Goal: Task Accomplishment & Management: Complete application form

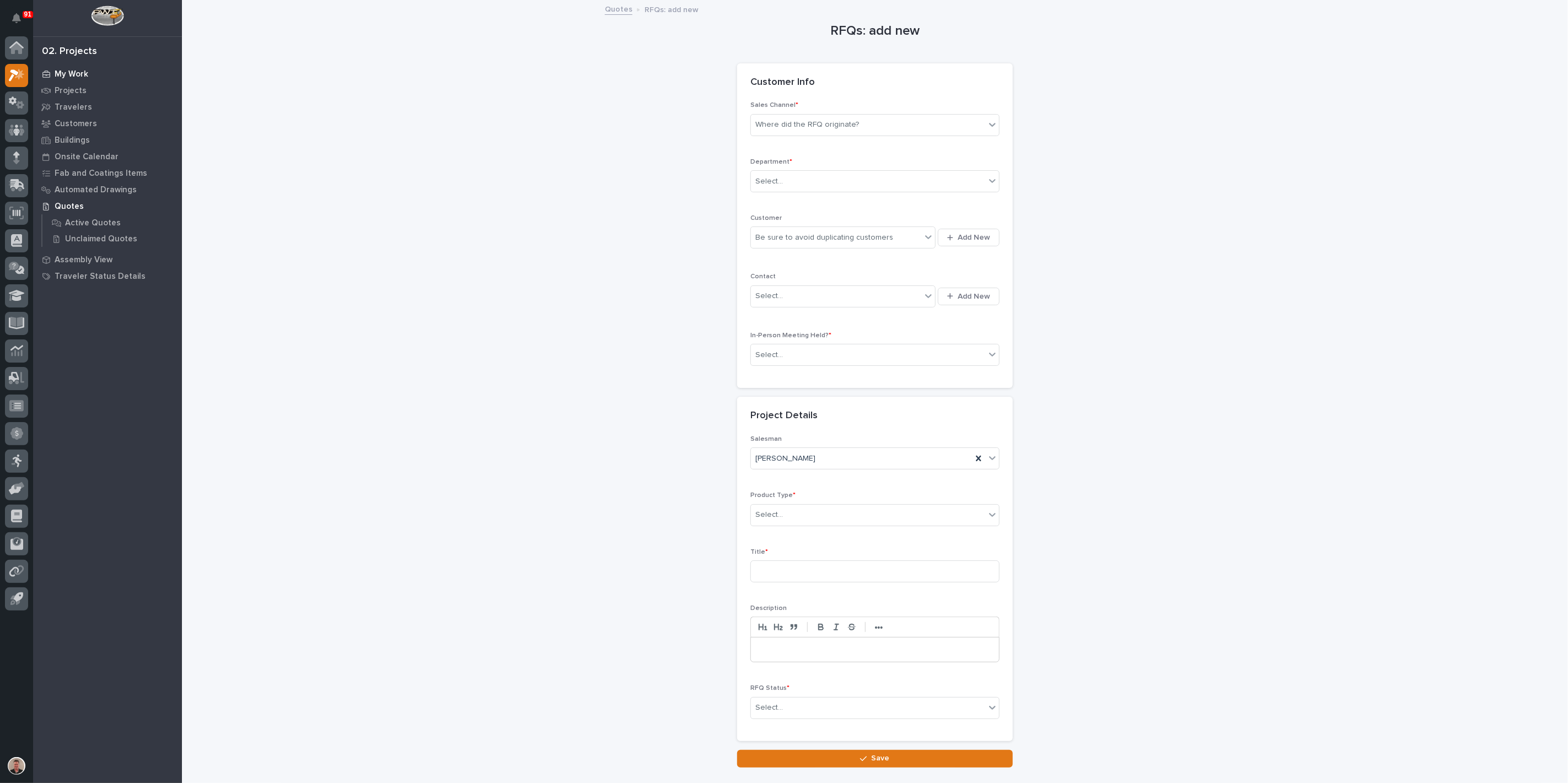
click at [85, 75] on p "My Work" at bounding box center [72, 75] width 34 height 10
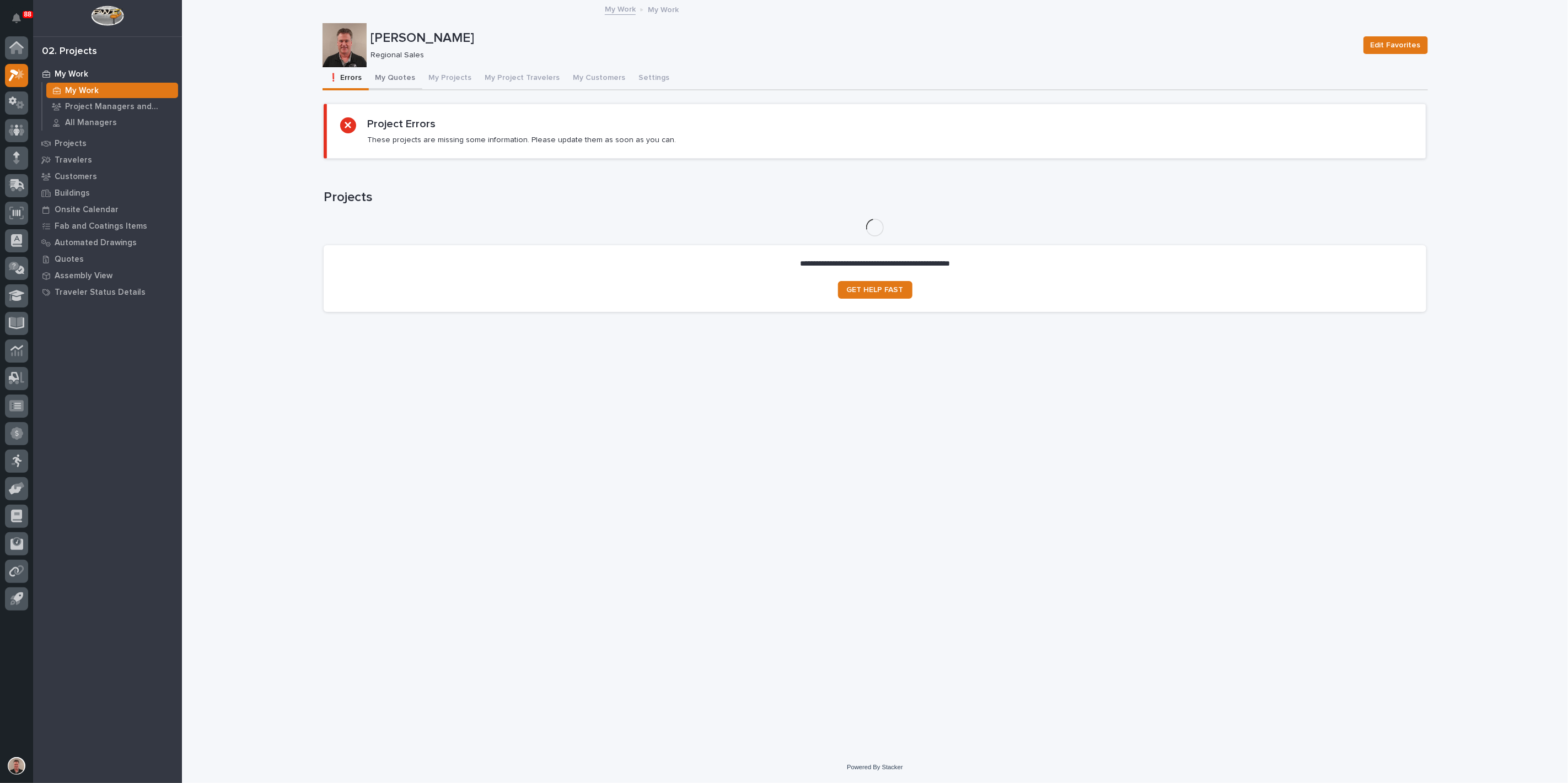
click at [404, 91] on button "My Quotes" at bounding box center [396, 78] width 54 height 23
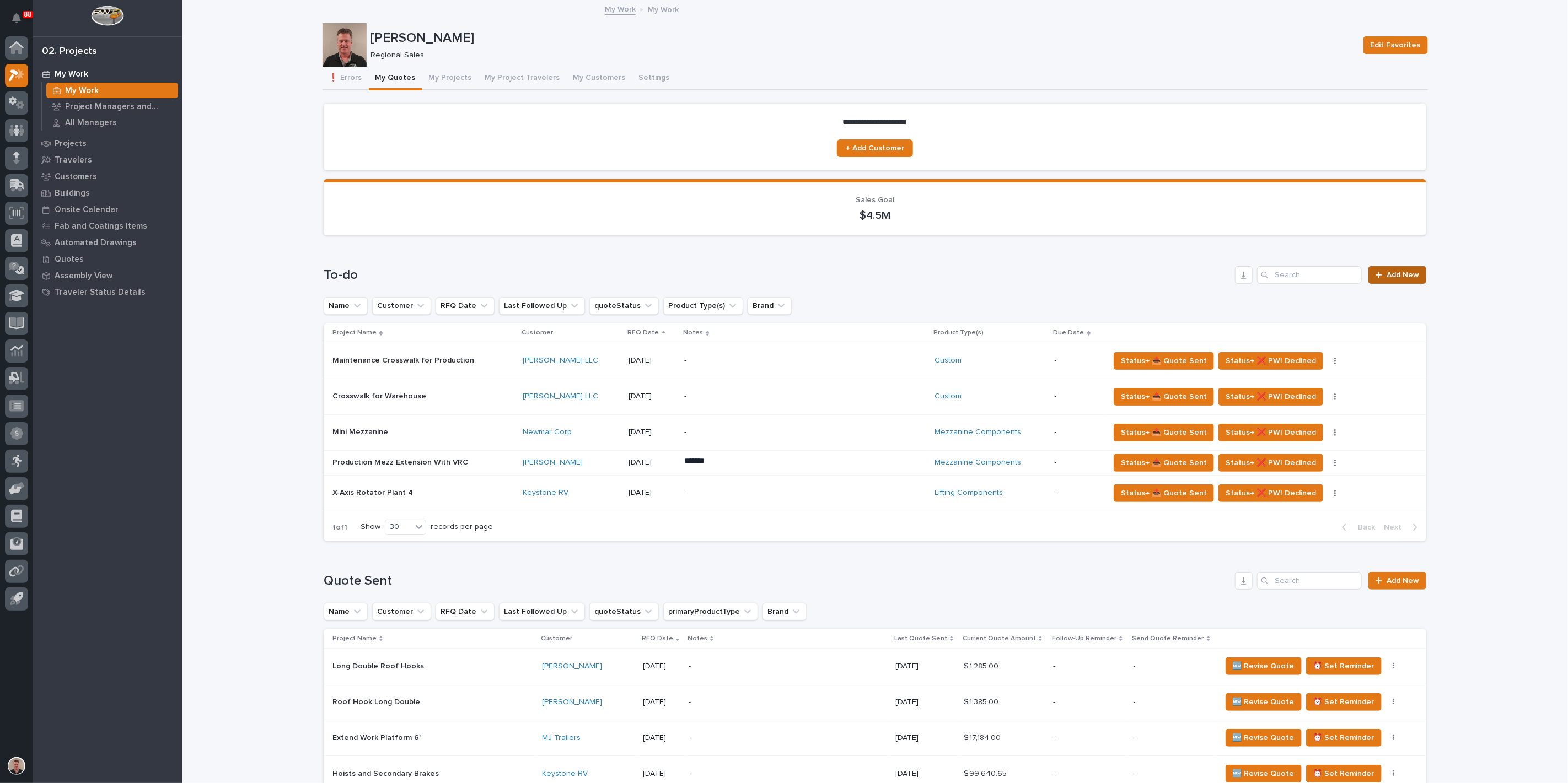
click at [1396, 279] on span "Add New" at bounding box center [1403, 275] width 33 height 8
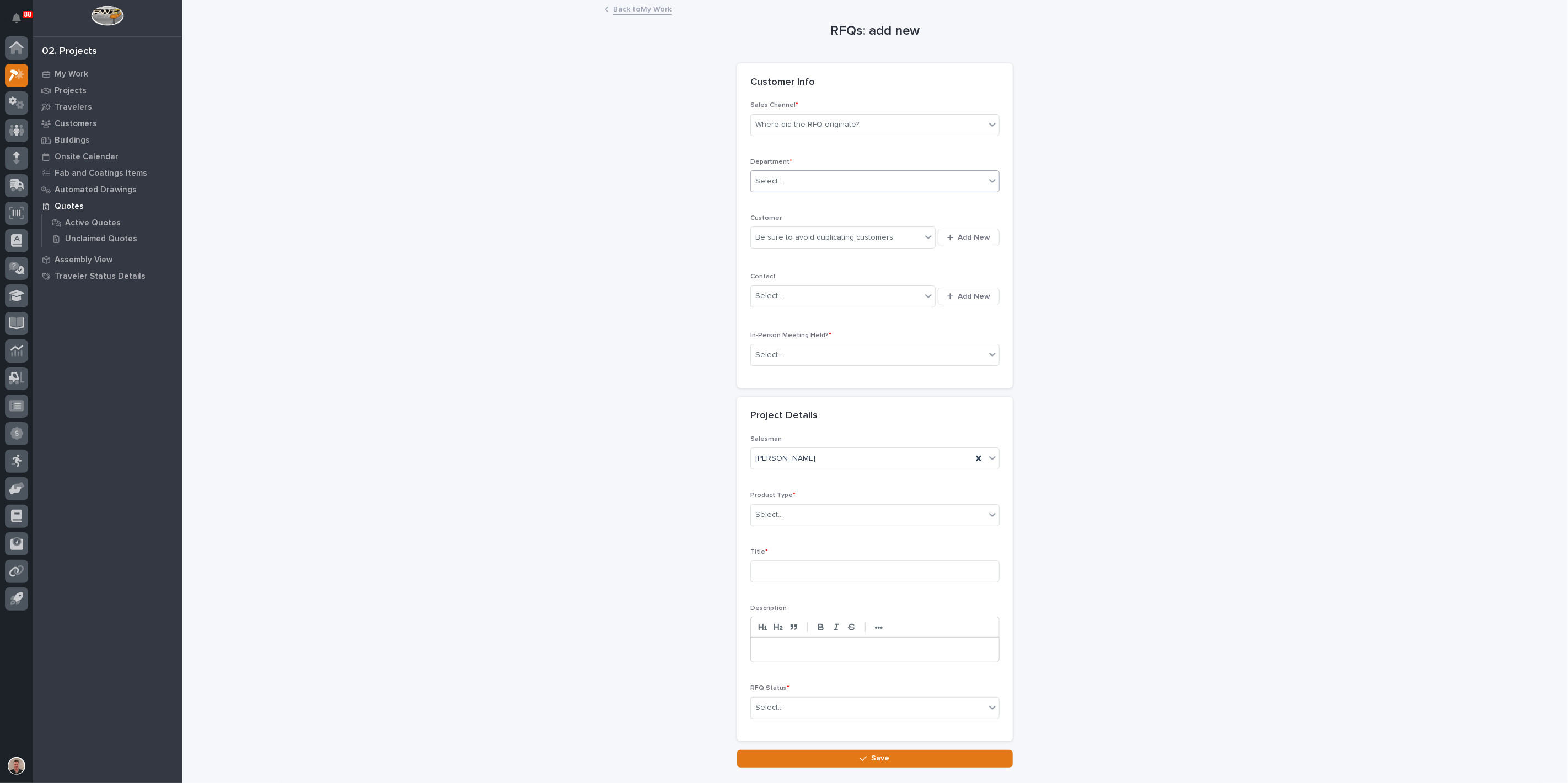
click at [771, 188] on div "Select..." at bounding box center [769, 182] width 27 height 11
click at [783, 258] on span "Regional Sales" at bounding box center [783, 257] width 58 height 12
click at [776, 244] on div "Be sure to avoid duplicating customers" at bounding box center [824, 238] width 138 height 11
type input "*"
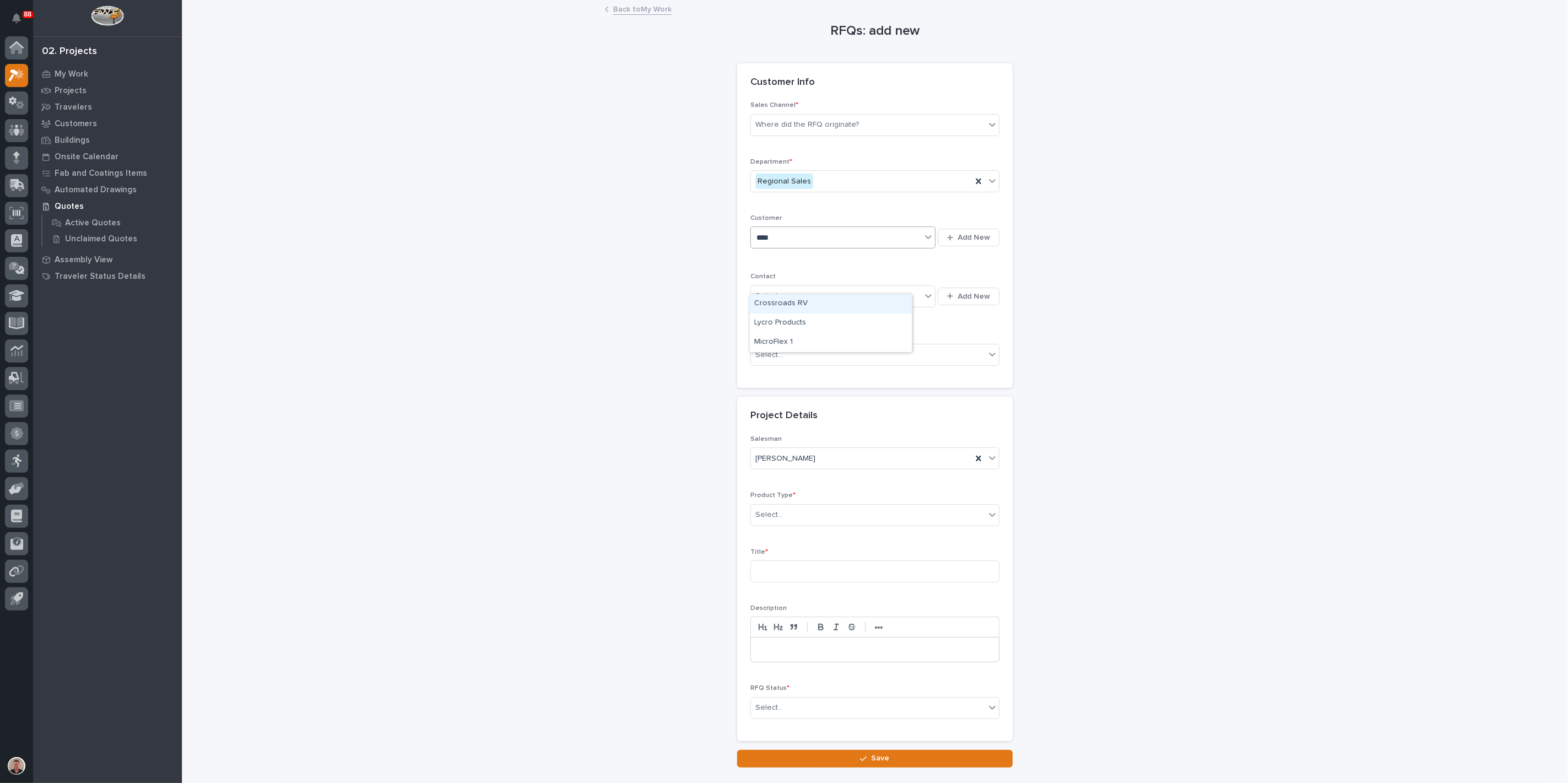
type input "*****"
click at [792, 341] on div "Crossroads RV" at bounding box center [831, 343] width 162 height 19
click at [810, 305] on div "Select..." at bounding box center [836, 296] width 170 height 19
click at [922, 306] on div at bounding box center [928, 295] width 13 height 20
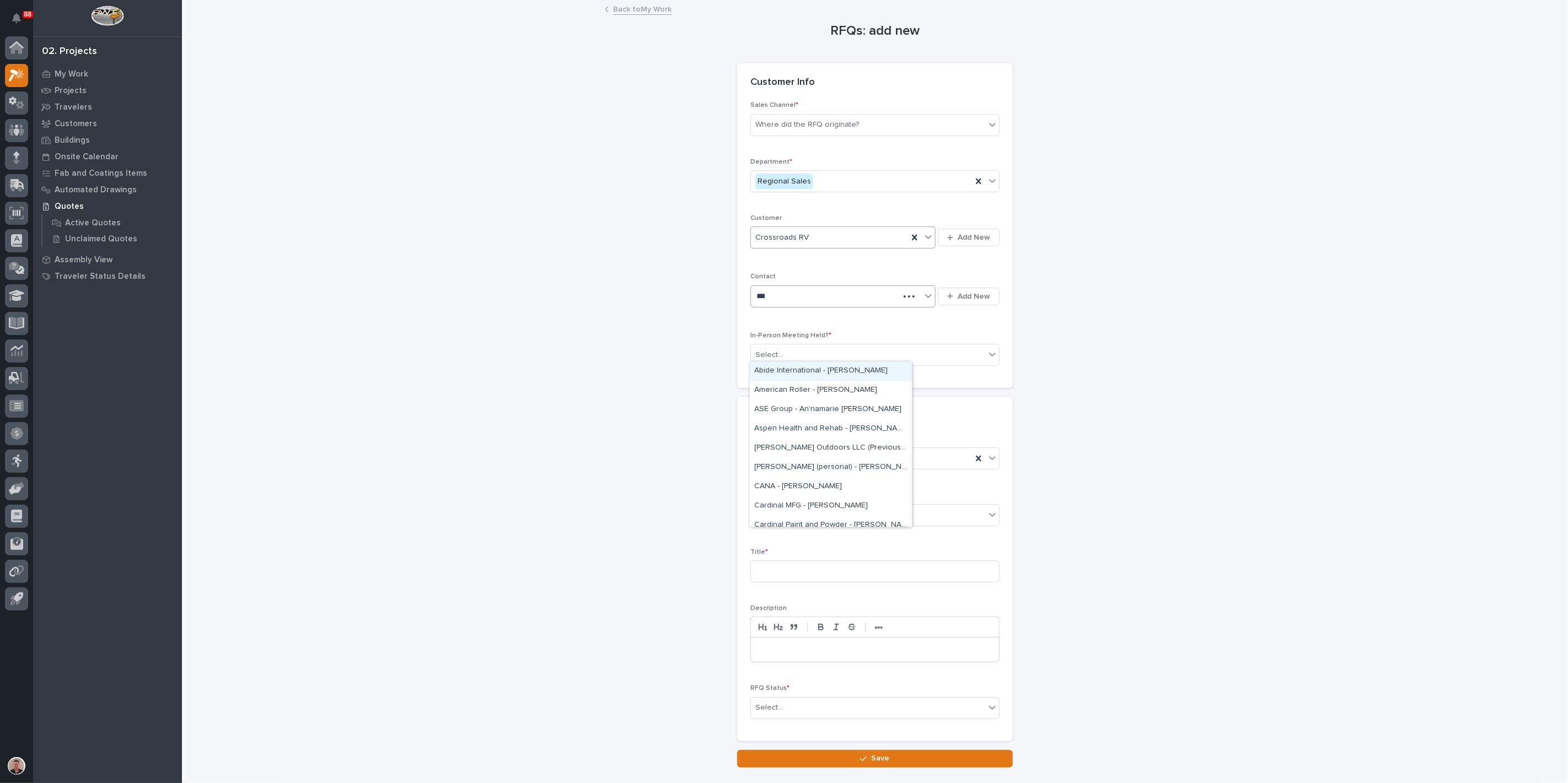
type input "****"
click at [850, 410] on div "[DEMOGRAPHIC_DATA] - [PERSON_NAME]" at bounding box center [831, 410] width 162 height 19
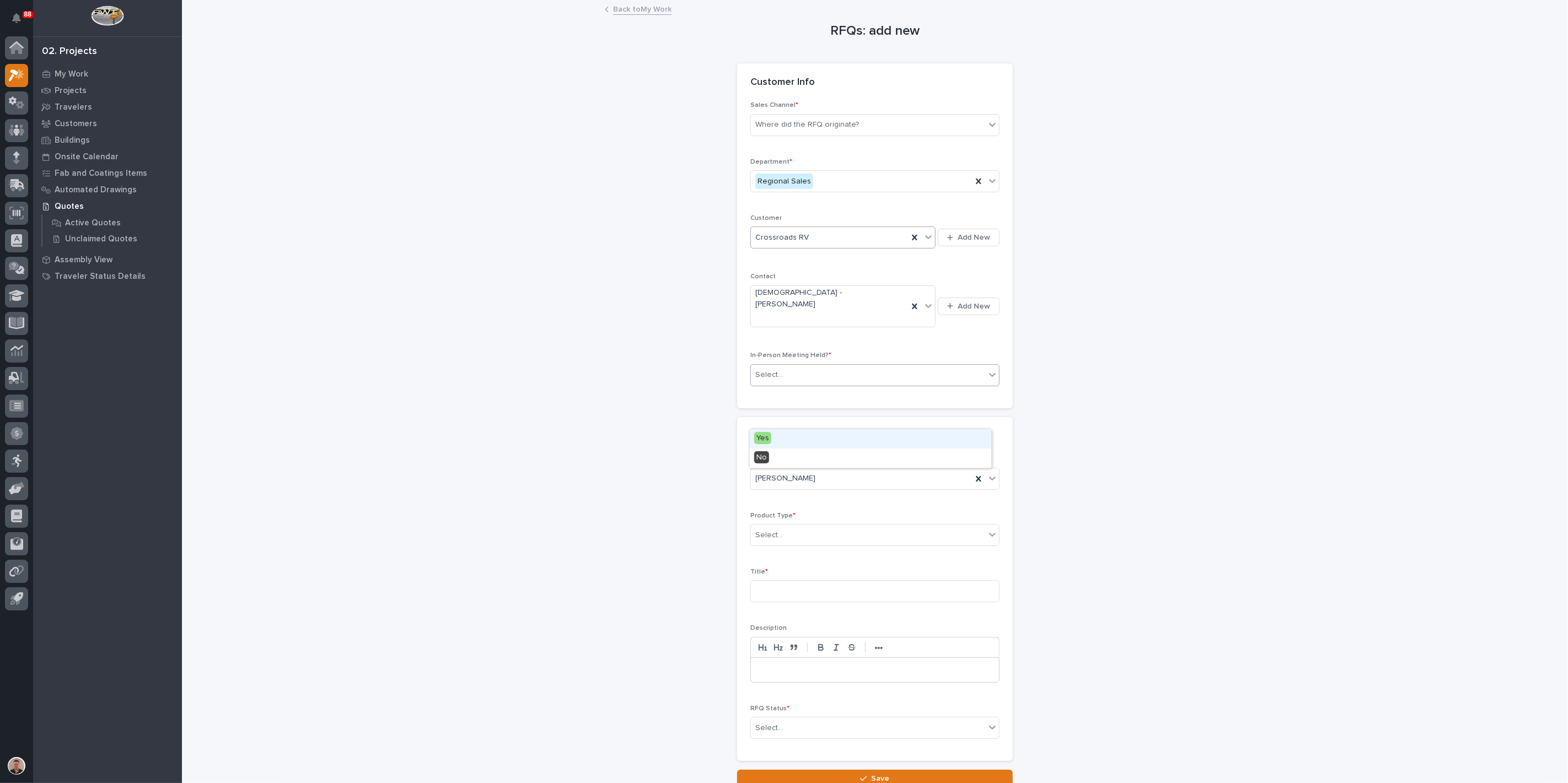
click at [834, 384] on div "Select..." at bounding box center [868, 375] width 234 height 19
click at [811, 436] on div "Yes" at bounding box center [871, 439] width 241 height 19
click at [801, 544] on div "Select..." at bounding box center [868, 535] width 234 height 19
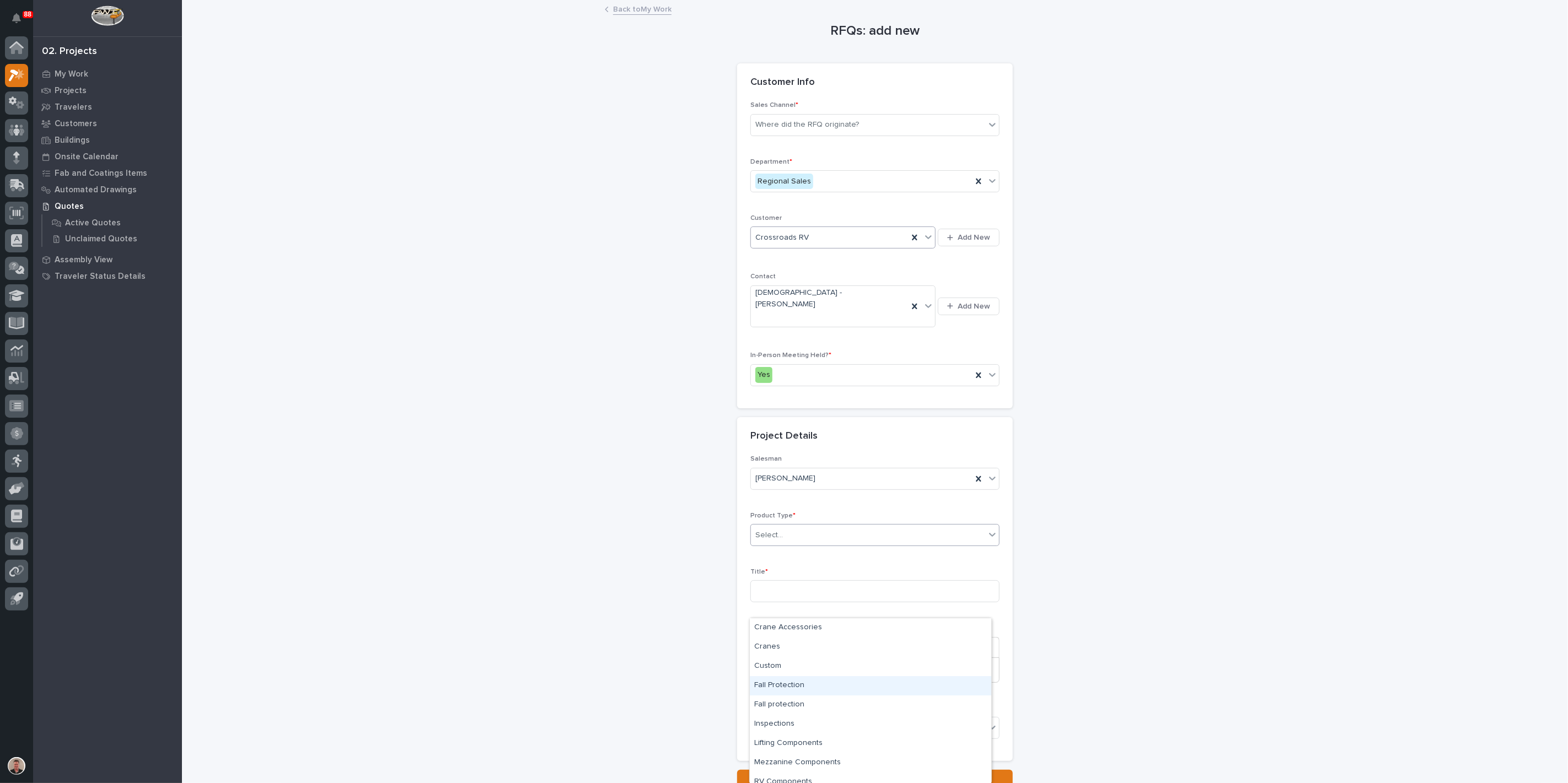
scroll to position [27, 0]
click at [841, 645] on div "Custom" at bounding box center [871, 639] width 241 height 19
click at [807, 602] on input at bounding box center [875, 591] width 249 height 22
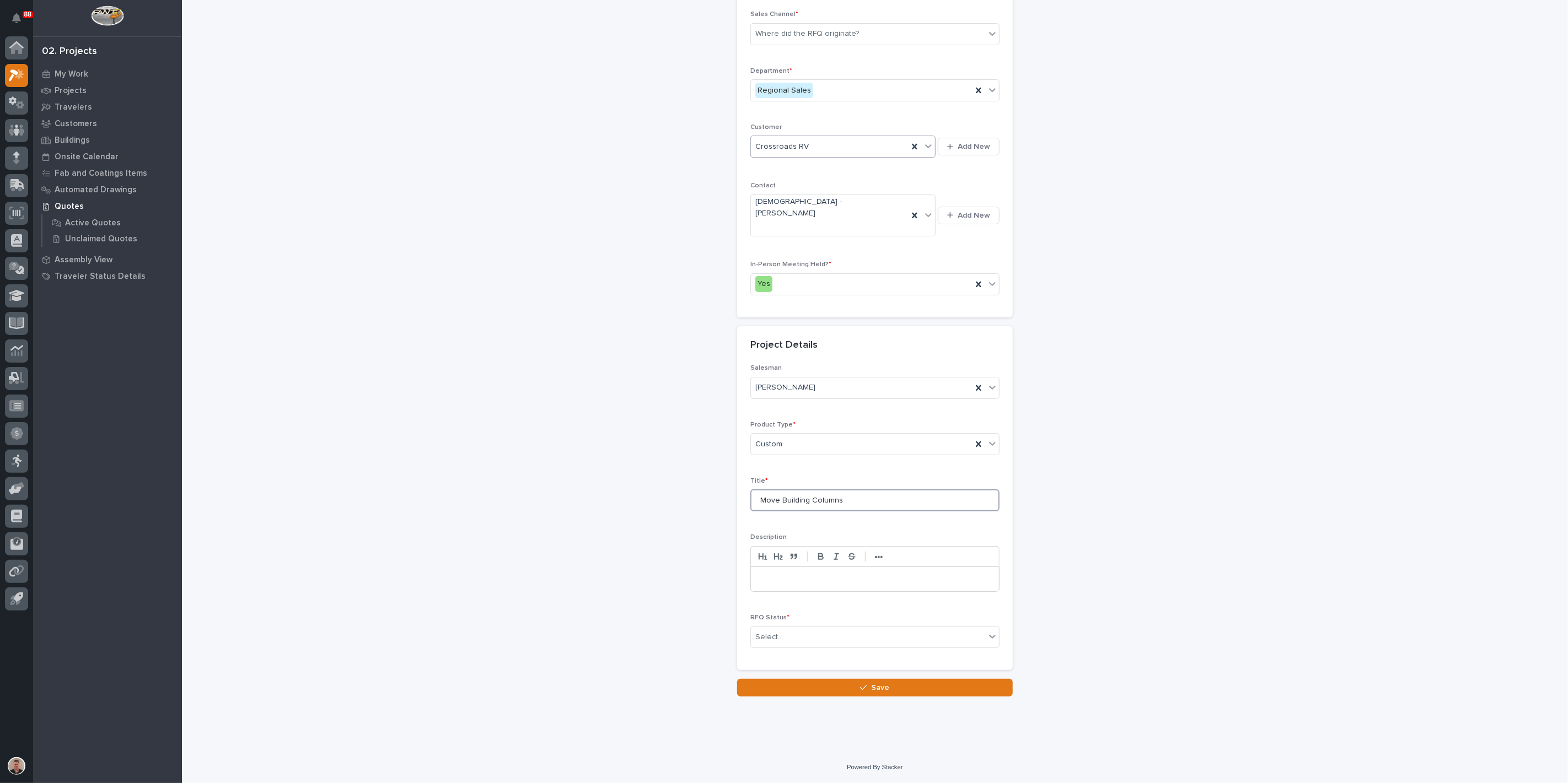
scroll to position [205, 0]
type input "Move Building Columns"
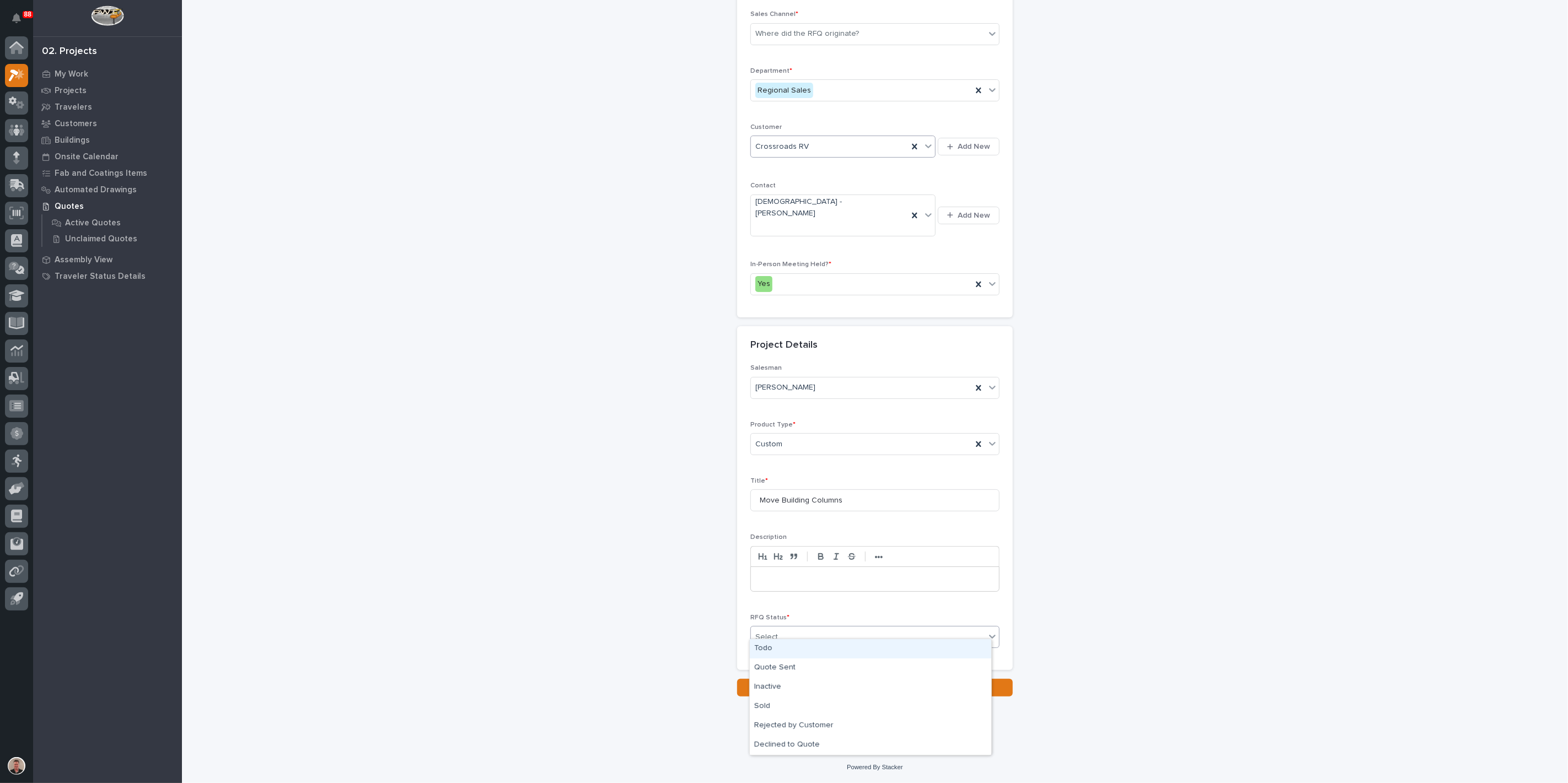
click at [825, 630] on div "Select..." at bounding box center [868, 638] width 234 height 19
click at [815, 667] on div "Quote Sent" at bounding box center [871, 668] width 241 height 19
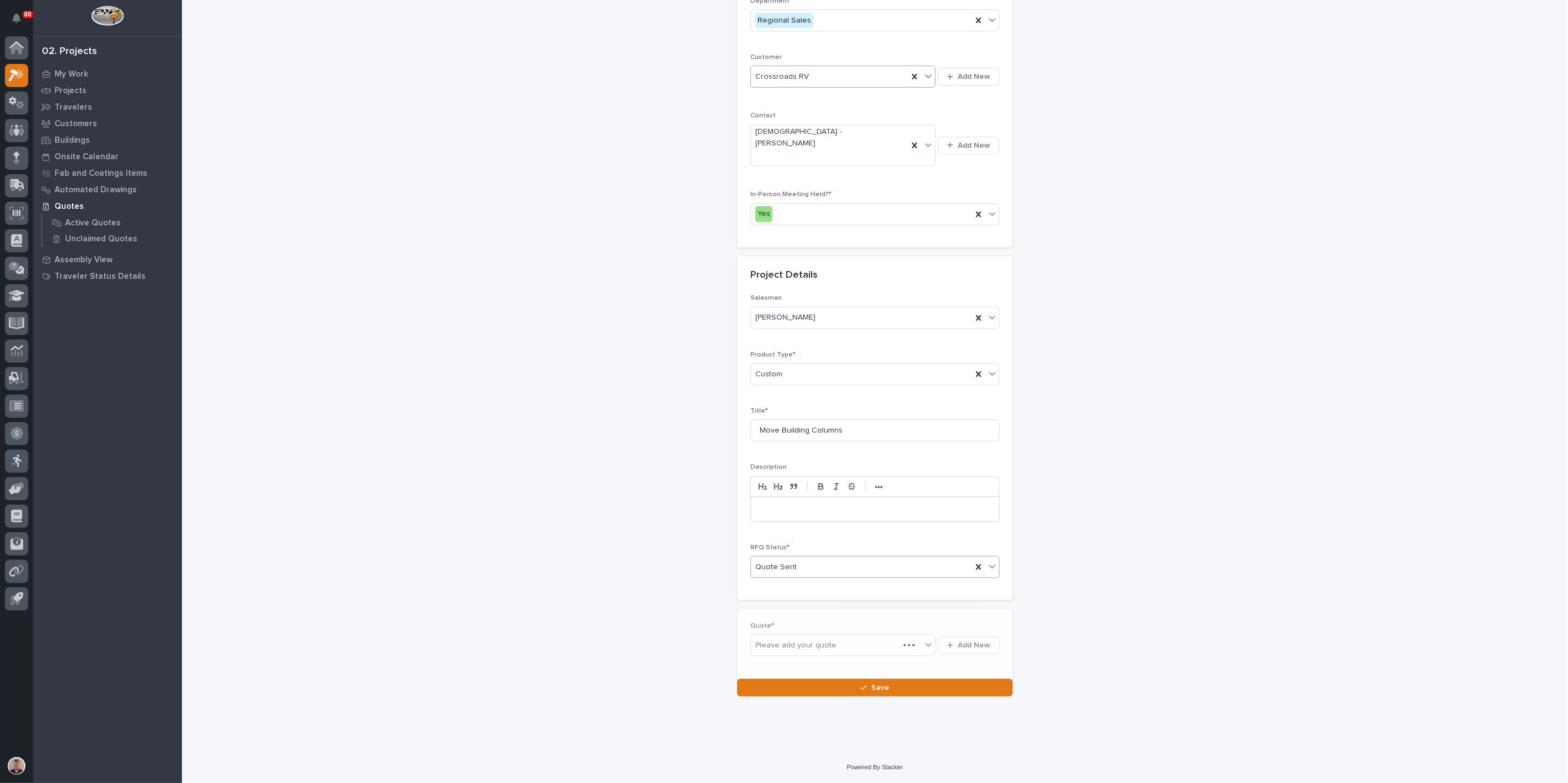
scroll to position [253, 0]
click at [958, 640] on span "Add New" at bounding box center [974, 635] width 33 height 10
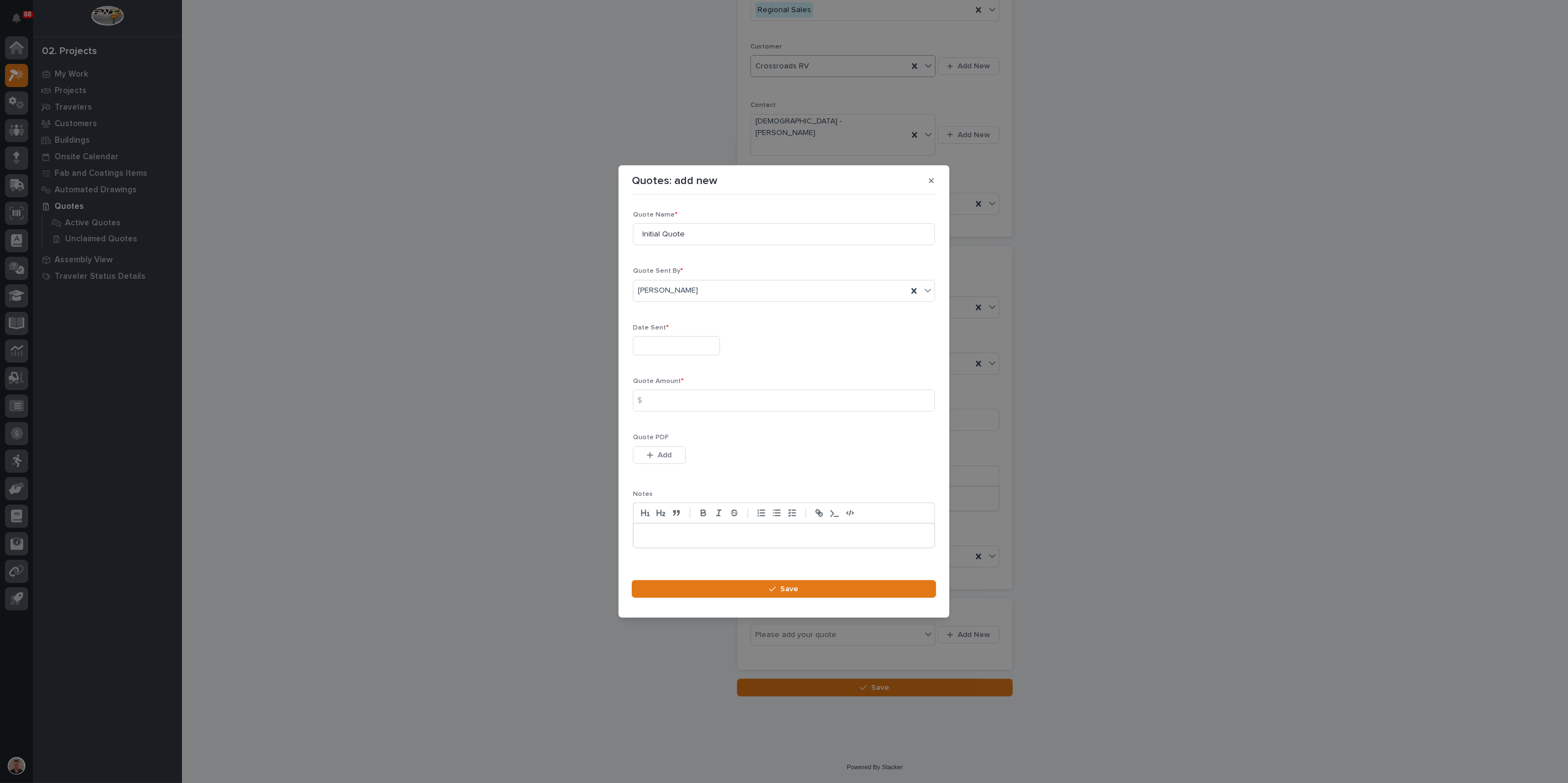
click at [672, 336] on input "text" at bounding box center [676, 346] width 87 height 19
click at [709, 239] on div "14" at bounding box center [716, 246] width 15 height 15
type input "**********"
click at [668, 410] on input at bounding box center [783, 401] width 302 height 22
click at [687, 394] on input at bounding box center [783, 401] width 302 height 22
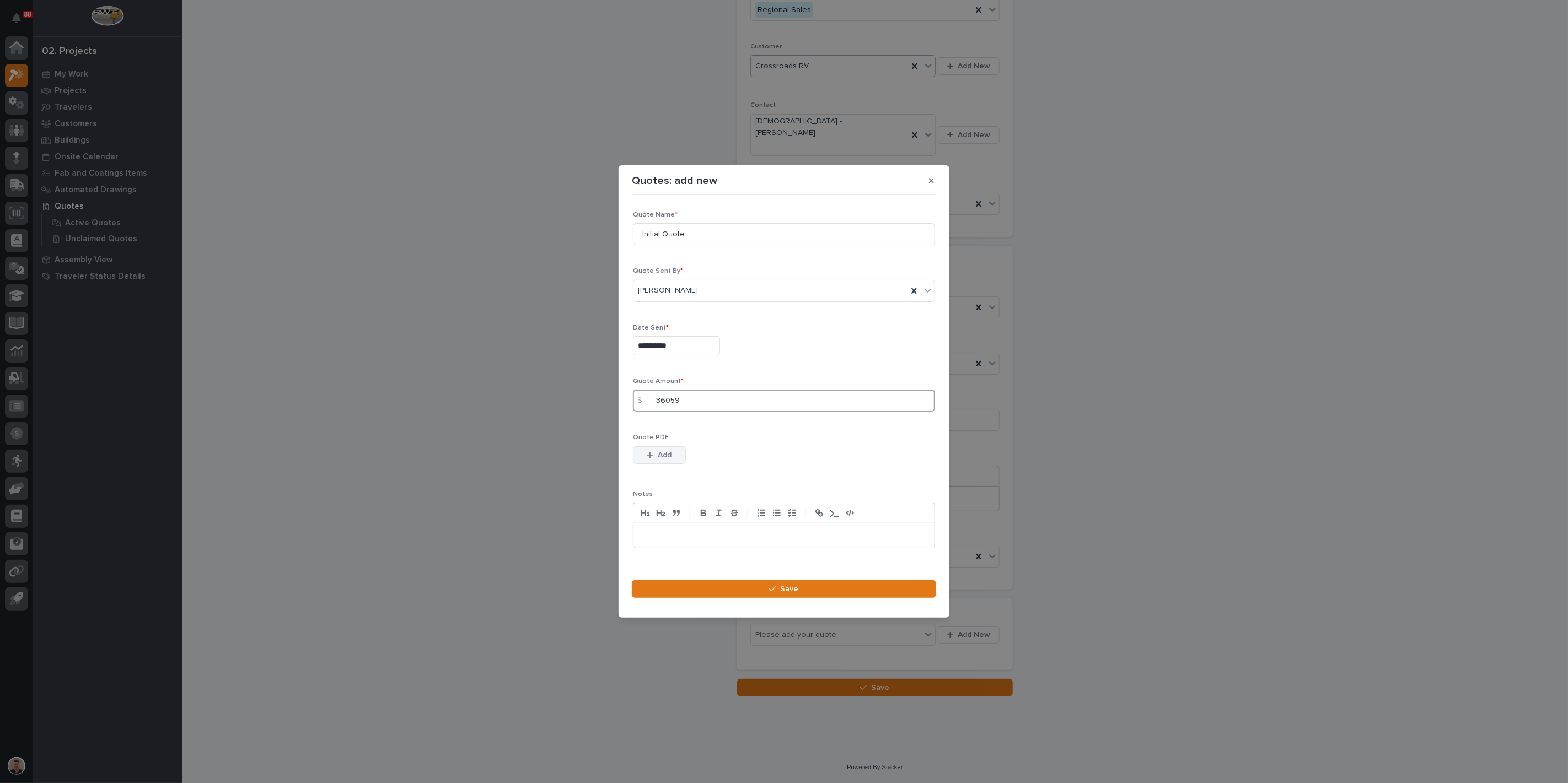
type input "36059"
drag, startPoint x: 663, startPoint y: 466, endPoint x: 669, endPoint y: 467, distance: 6.1
click at [666, 460] on span "Add" at bounding box center [665, 456] width 14 height 10
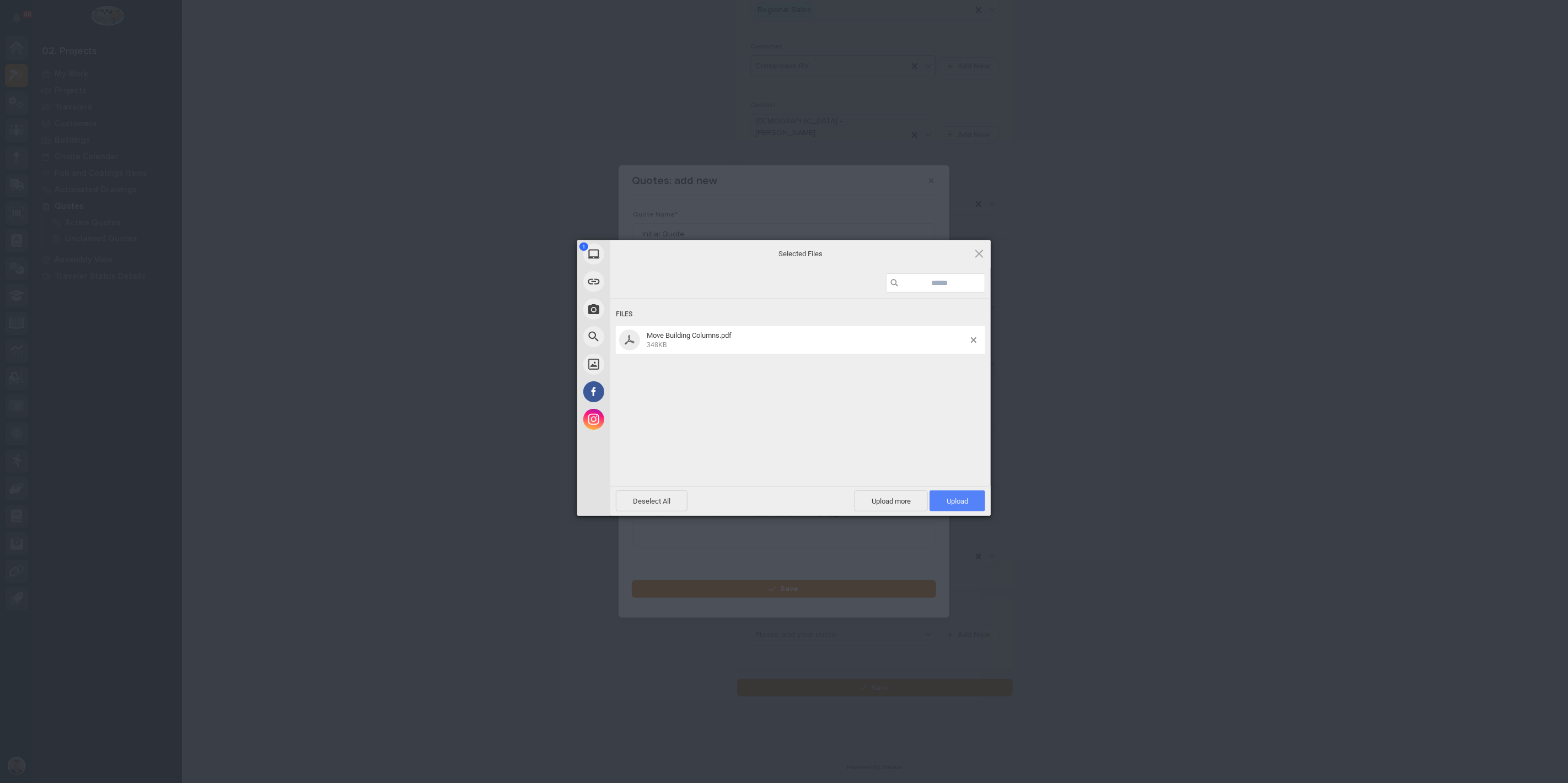
click at [950, 499] on span "Upload 1" at bounding box center [958, 501] width 22 height 8
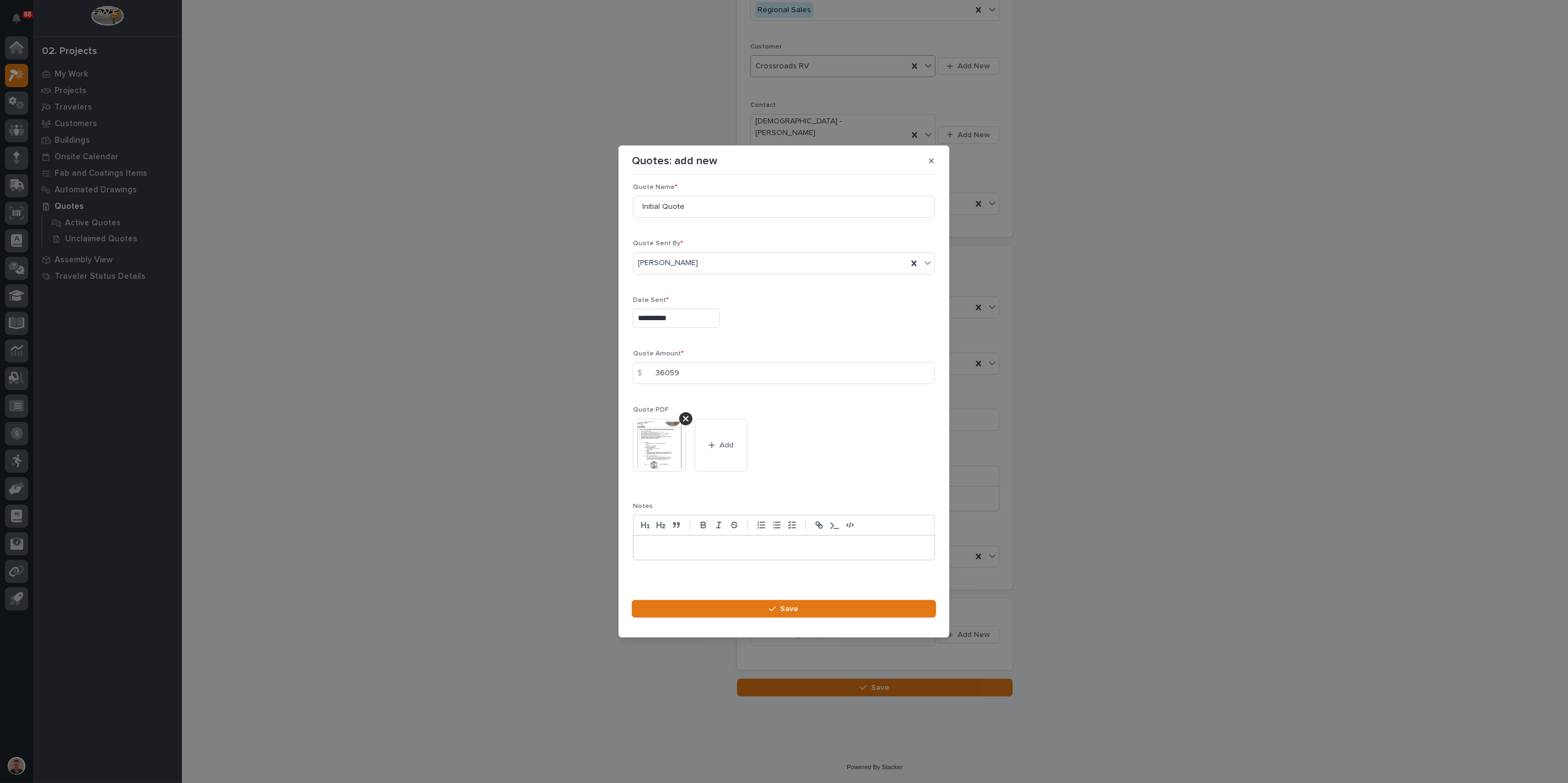
scroll to position [15, 0]
click at [812, 618] on button "Save" at bounding box center [784, 609] width 305 height 18
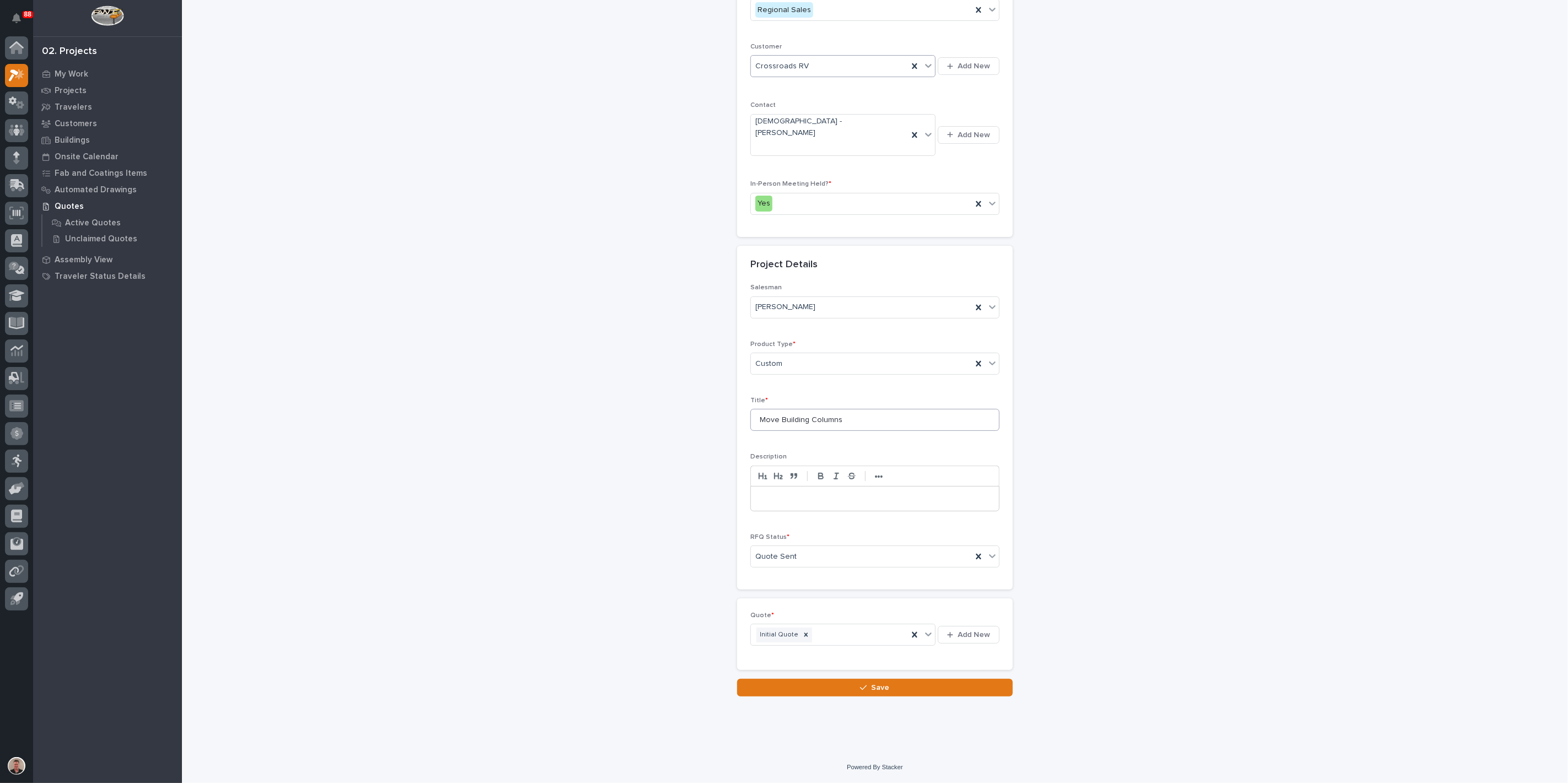
scroll to position [0, 0]
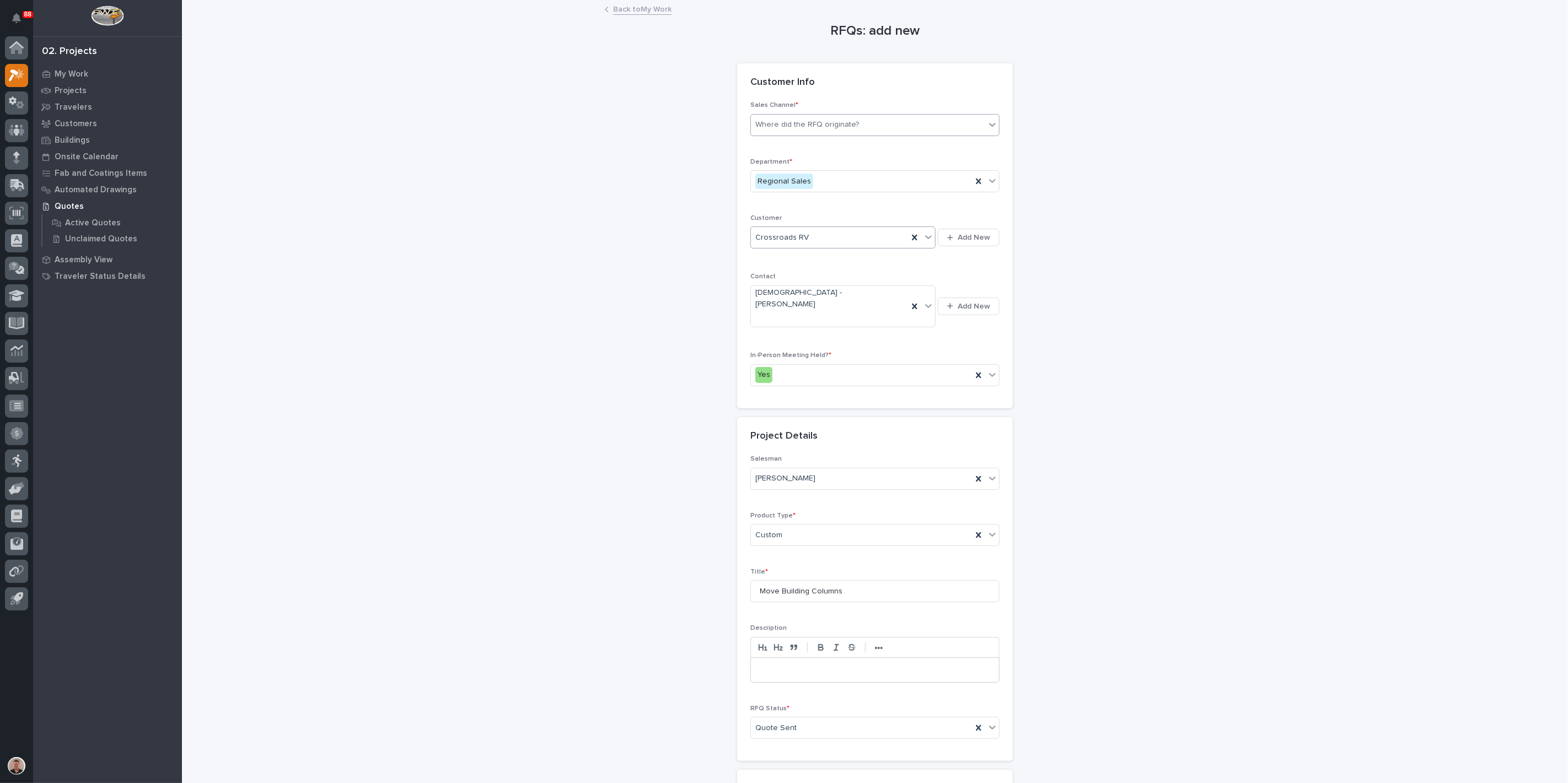
click at [960, 134] on div "Where did the RFQ originate?" at bounding box center [868, 124] width 234 height 19
click at [934, 196] on div "PWI" at bounding box center [871, 193] width 241 height 19
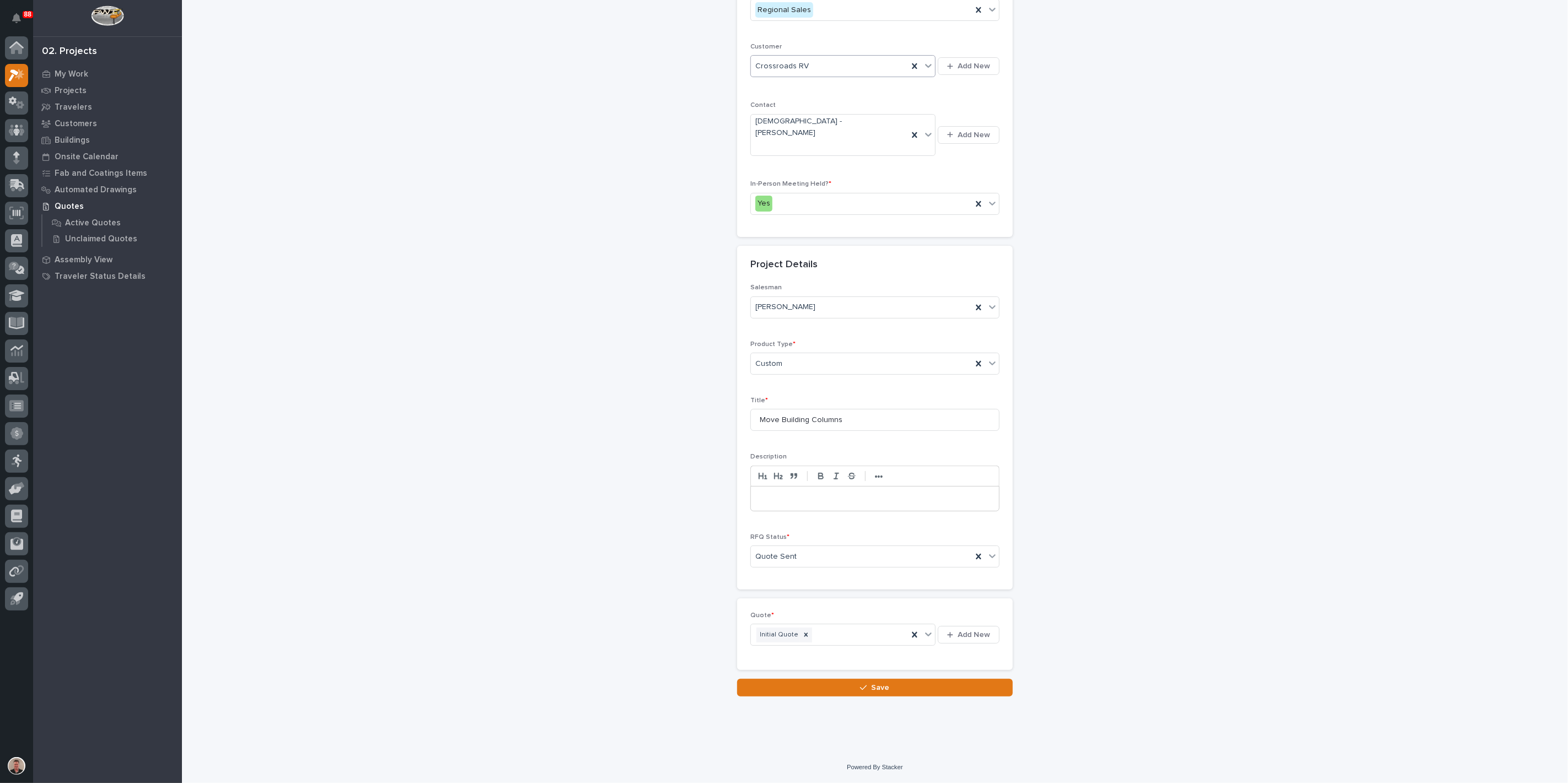
scroll to position [301, 0]
click at [815, 683] on button "Save" at bounding box center [875, 688] width 276 height 18
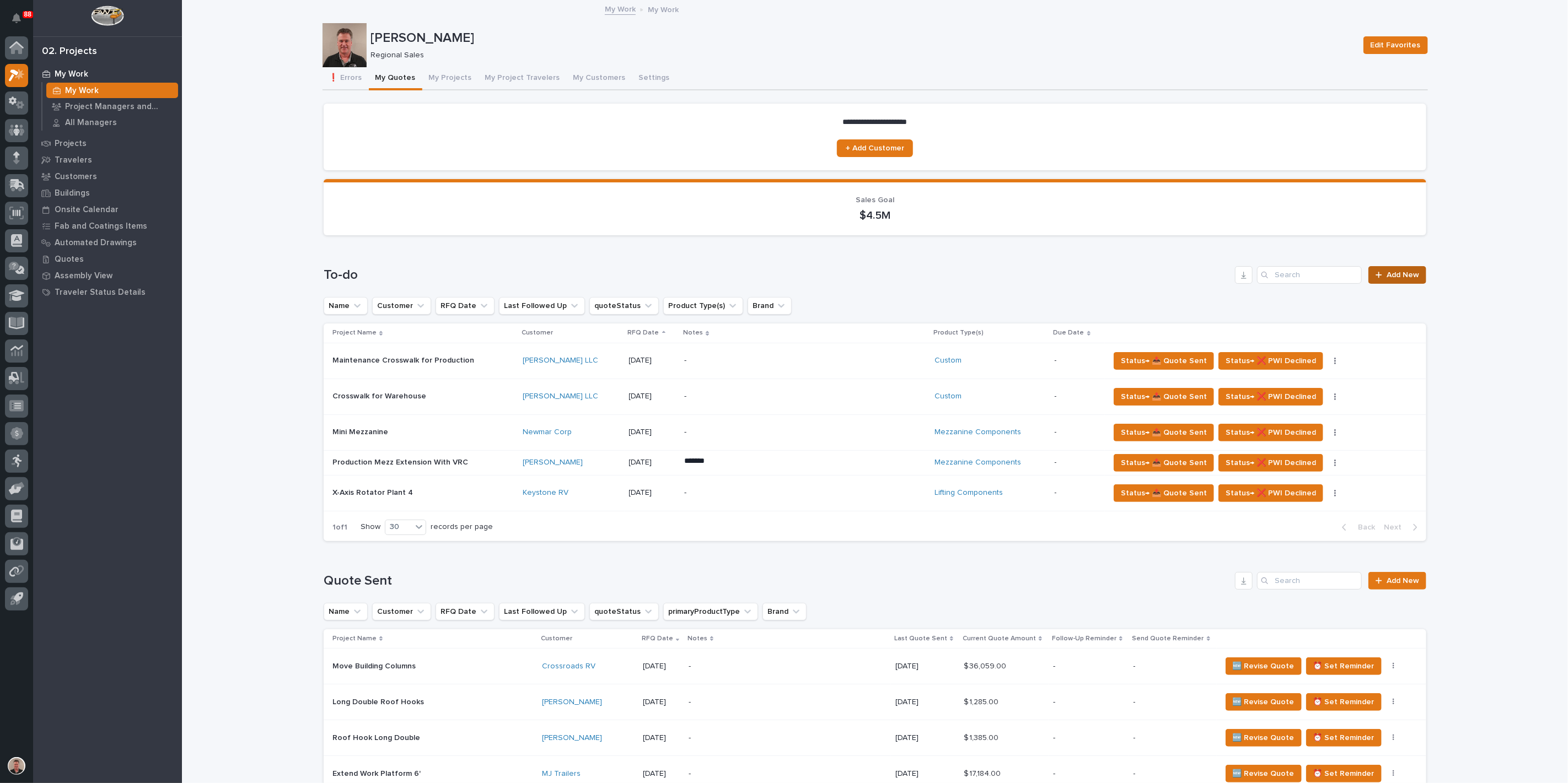
click at [1390, 279] on span "Add New" at bounding box center [1403, 275] width 33 height 8
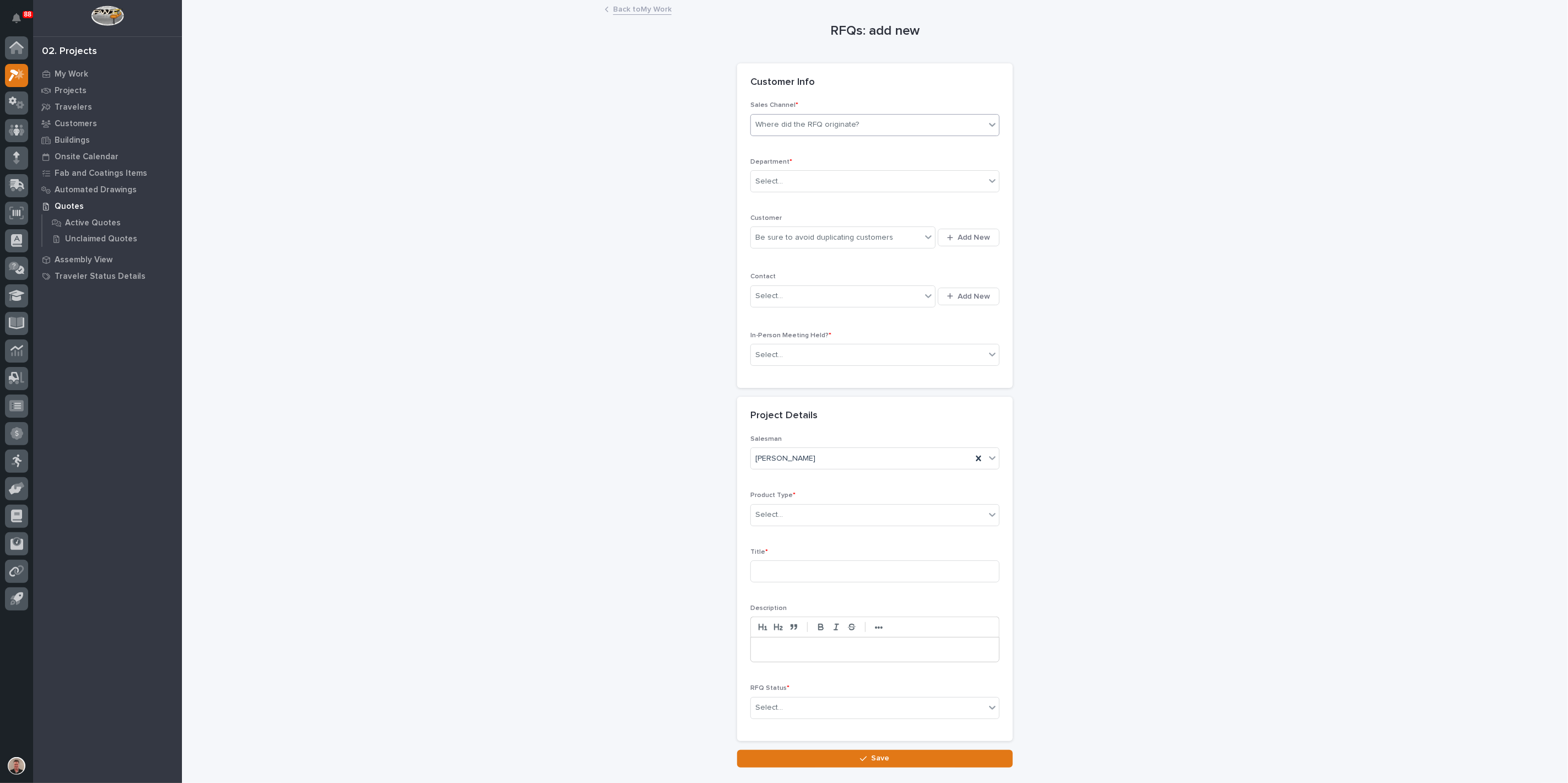
click at [799, 131] on div "Where did the RFQ originate?" at bounding box center [807, 125] width 103 height 11
click at [811, 191] on div "PWI" at bounding box center [871, 193] width 241 height 19
click at [796, 191] on div "Select..." at bounding box center [868, 181] width 234 height 19
click at [795, 257] on span "Regional Sales" at bounding box center [783, 257] width 58 height 12
click at [789, 244] on div "Be sure to avoid duplicating customers" at bounding box center [824, 238] width 138 height 11
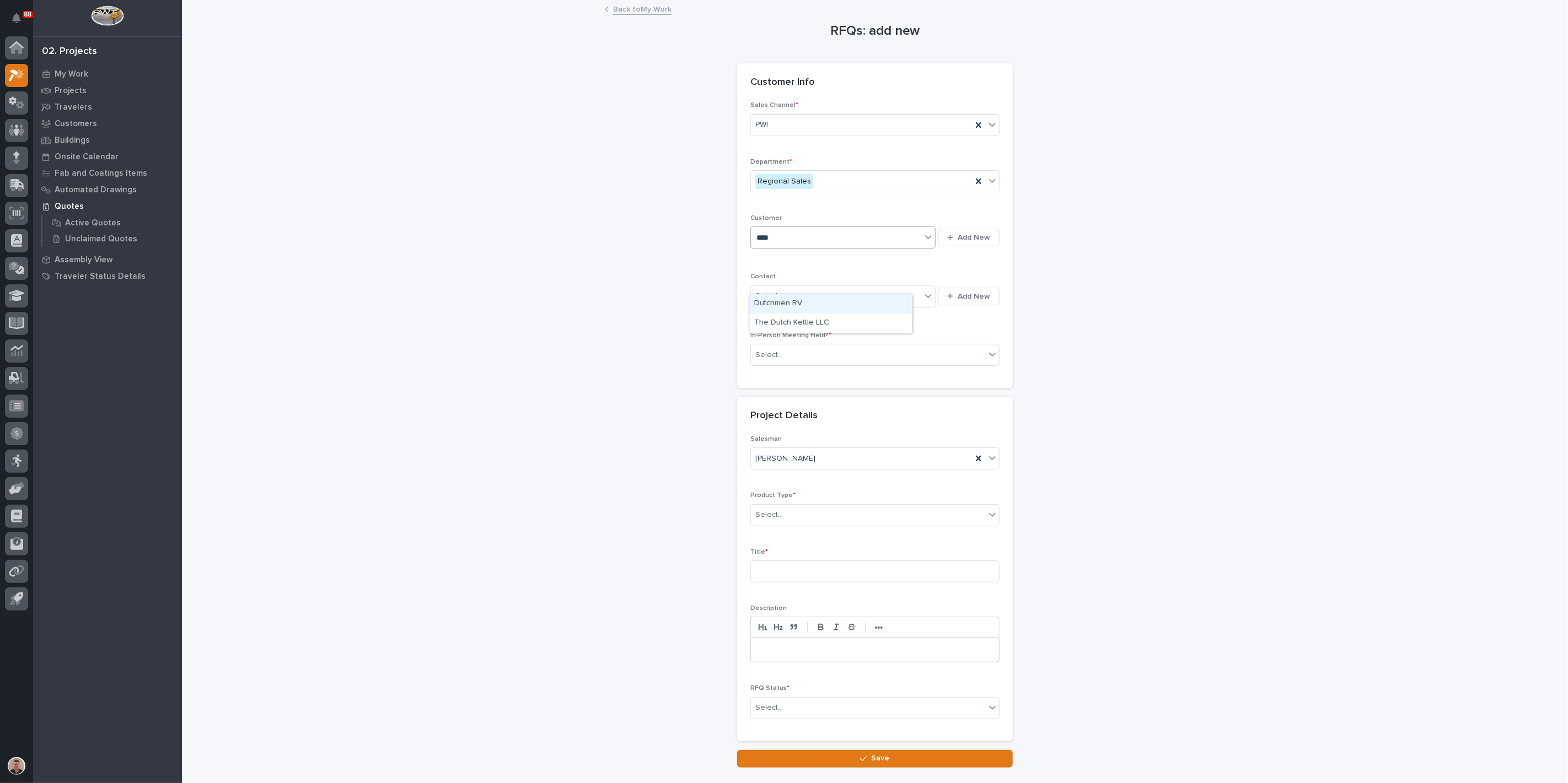
type input "*****"
click at [790, 318] on div "Dutchmen RV" at bounding box center [831, 323] width 162 height 19
click at [785, 302] on div at bounding box center [785, 296] width 1 height 11
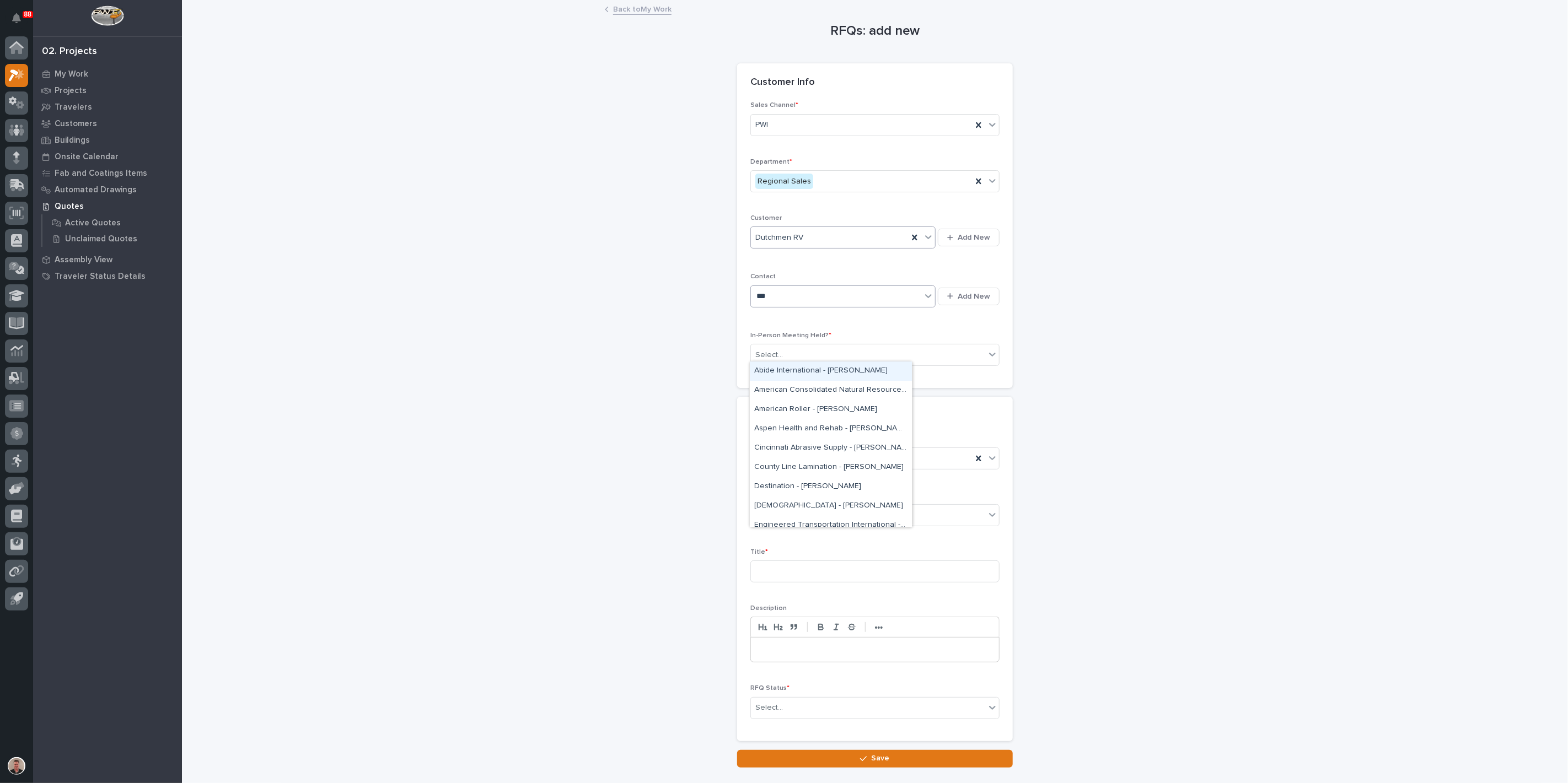
type input "****"
click at [797, 414] on div "[DEMOGRAPHIC_DATA] - [PERSON_NAME]" at bounding box center [831, 410] width 162 height 19
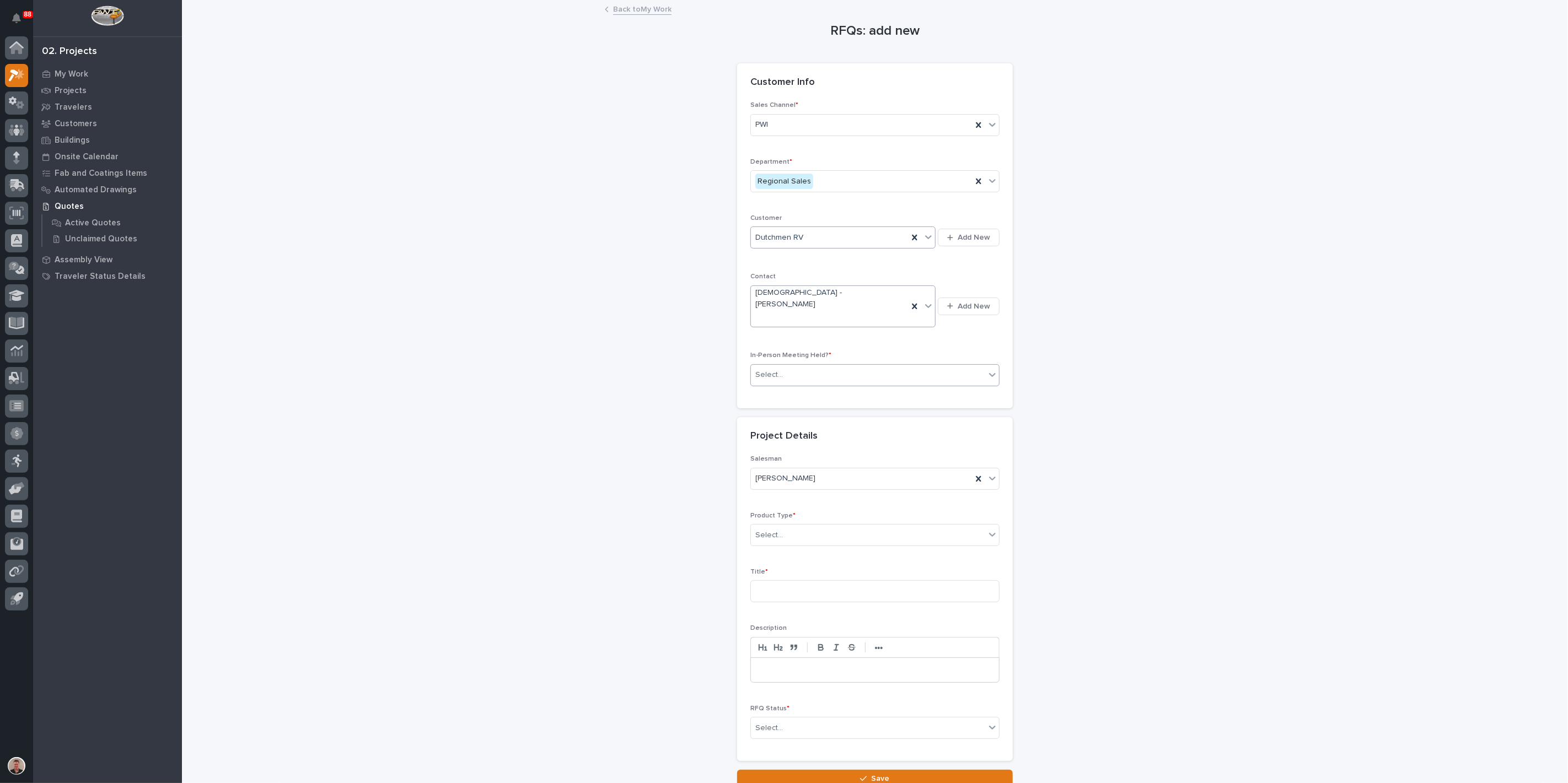
click at [797, 384] on div "Select..." at bounding box center [868, 375] width 234 height 19
click at [792, 436] on div "Yes" at bounding box center [871, 439] width 241 height 19
click at [787, 544] on div "Select..." at bounding box center [868, 535] width 234 height 19
click at [813, 653] on div "Cranes" at bounding box center [871, 647] width 241 height 19
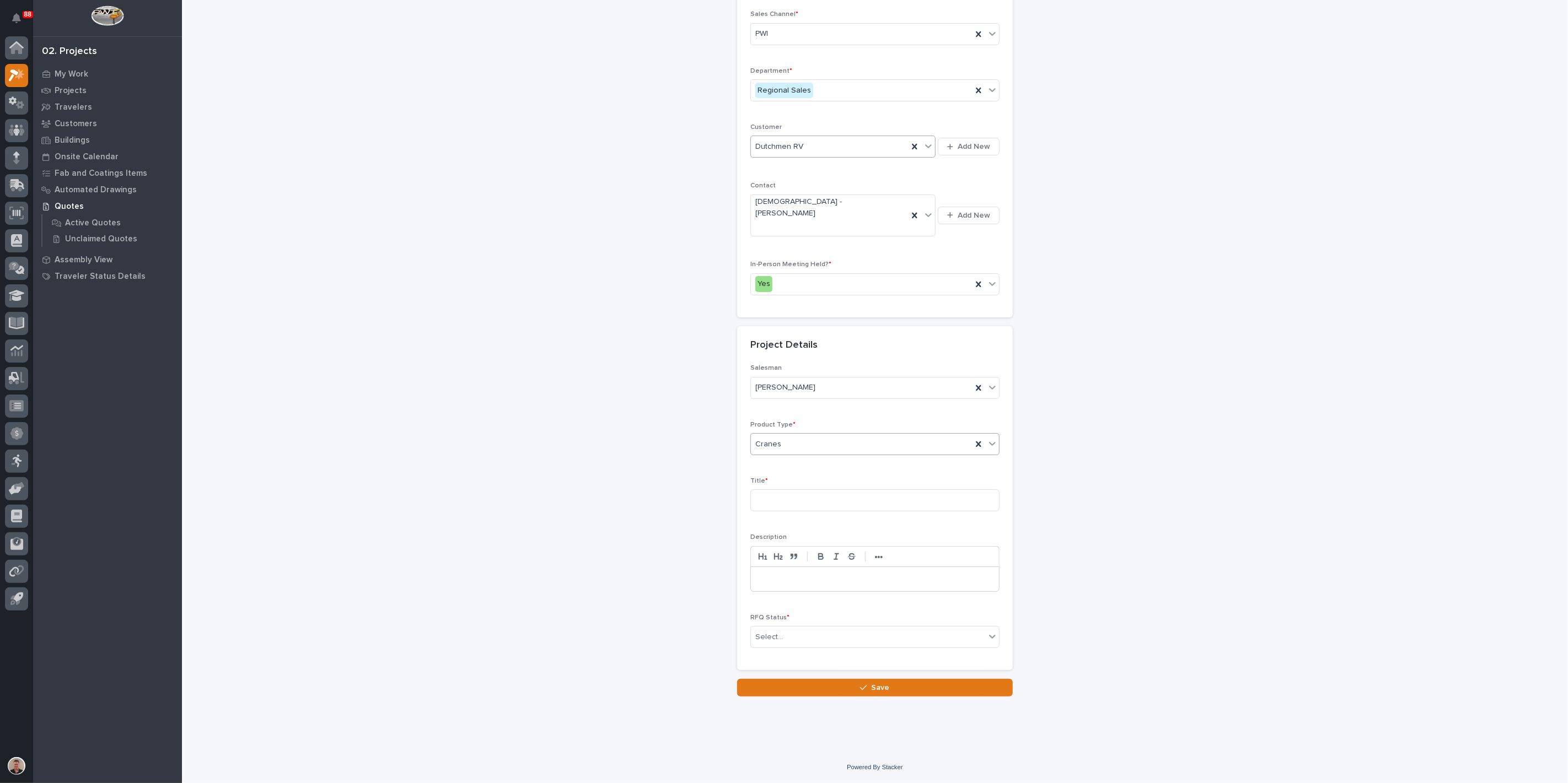
scroll to position [123, 0]
click at [795, 511] on input at bounding box center [875, 500] width 249 height 22
type input "Torque Rotator and 6 Ton Freestanding Crane System"
click at [795, 629] on div "Select..." at bounding box center [868, 638] width 234 height 19
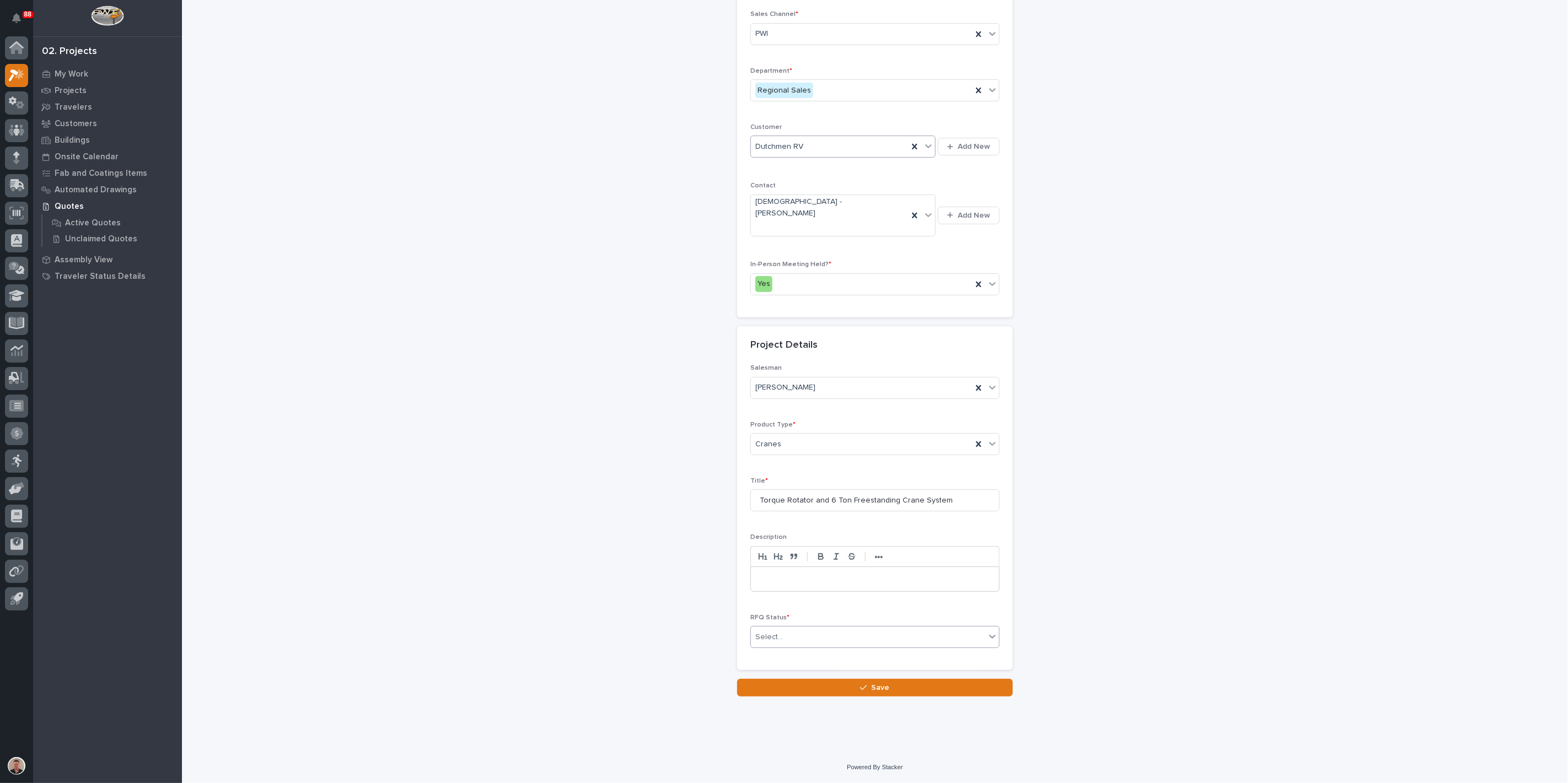
scroll to position [0, 0]
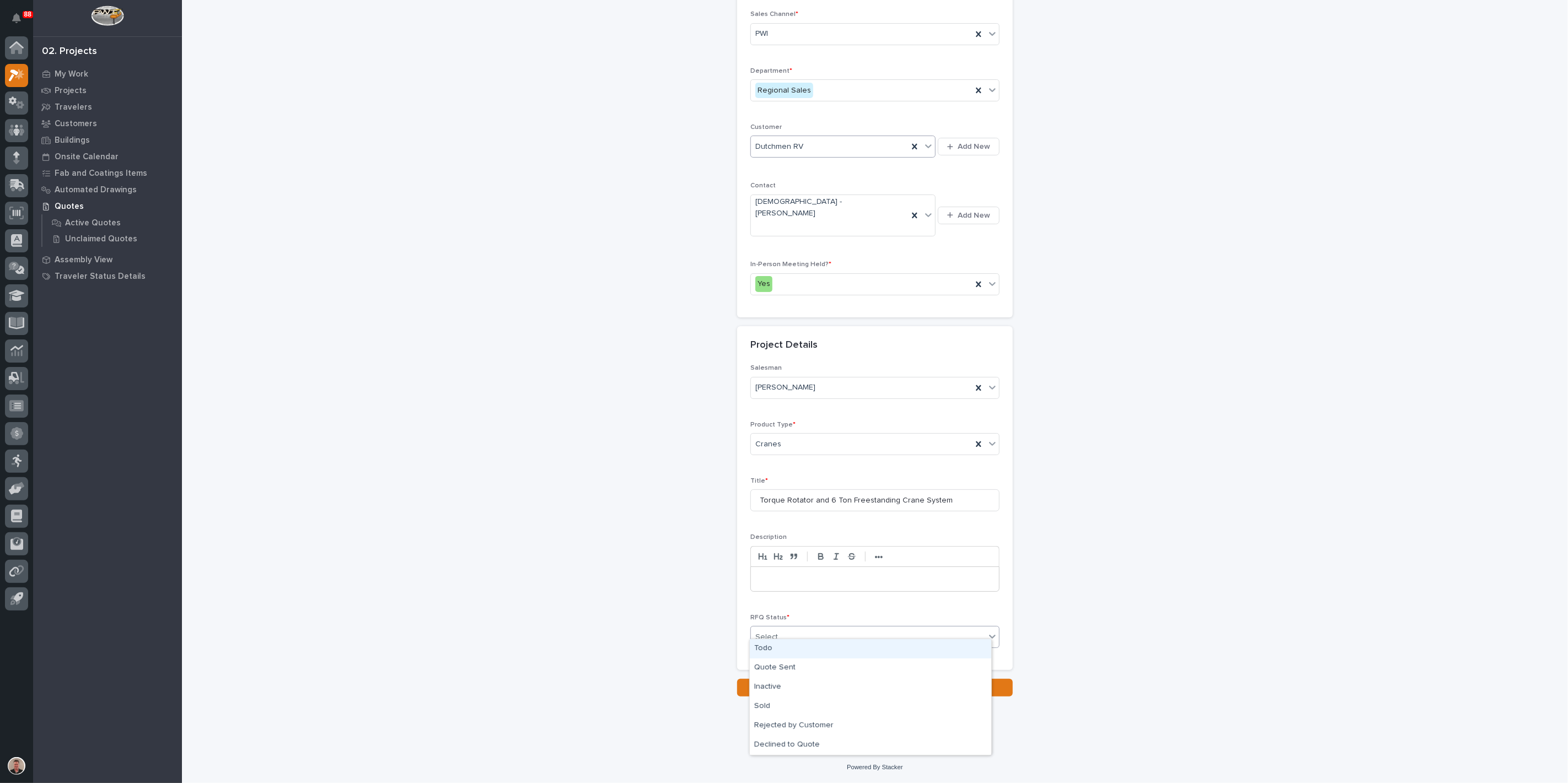
click at [797, 652] on div "Todo" at bounding box center [871, 649] width 241 height 19
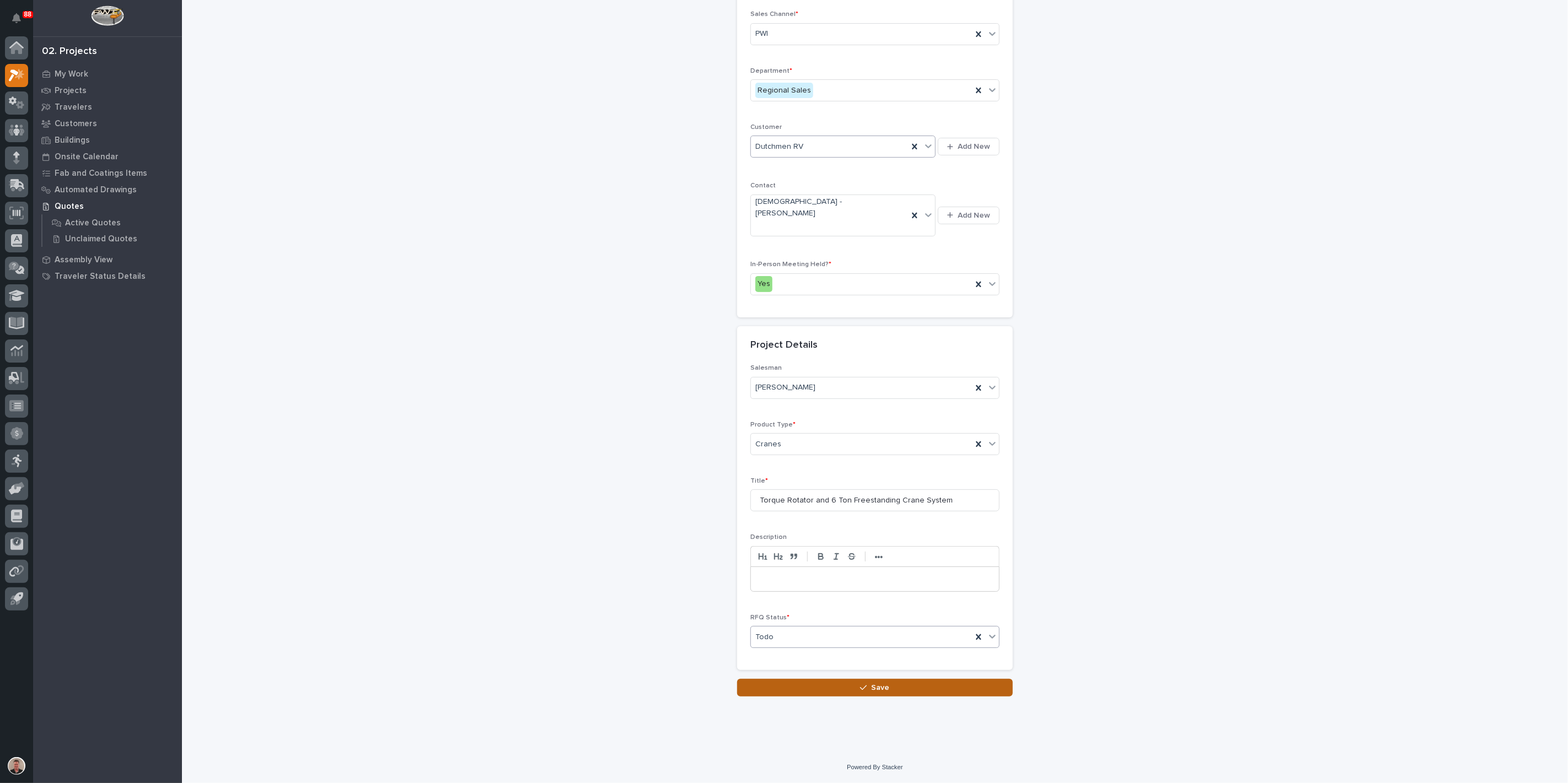
click at [820, 681] on button "Save" at bounding box center [875, 688] width 276 height 18
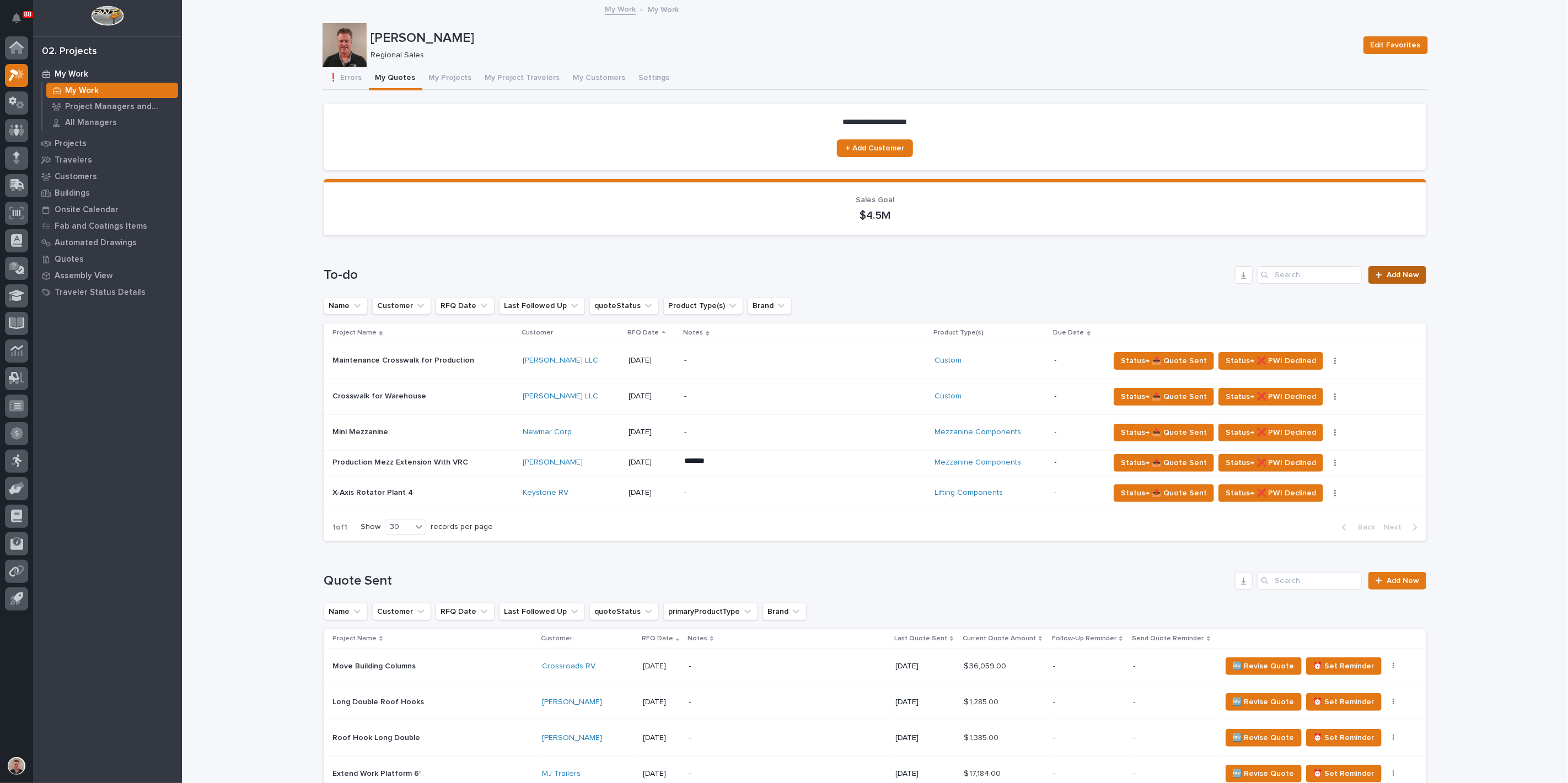
click at [1400, 279] on span "Add New" at bounding box center [1403, 275] width 33 height 8
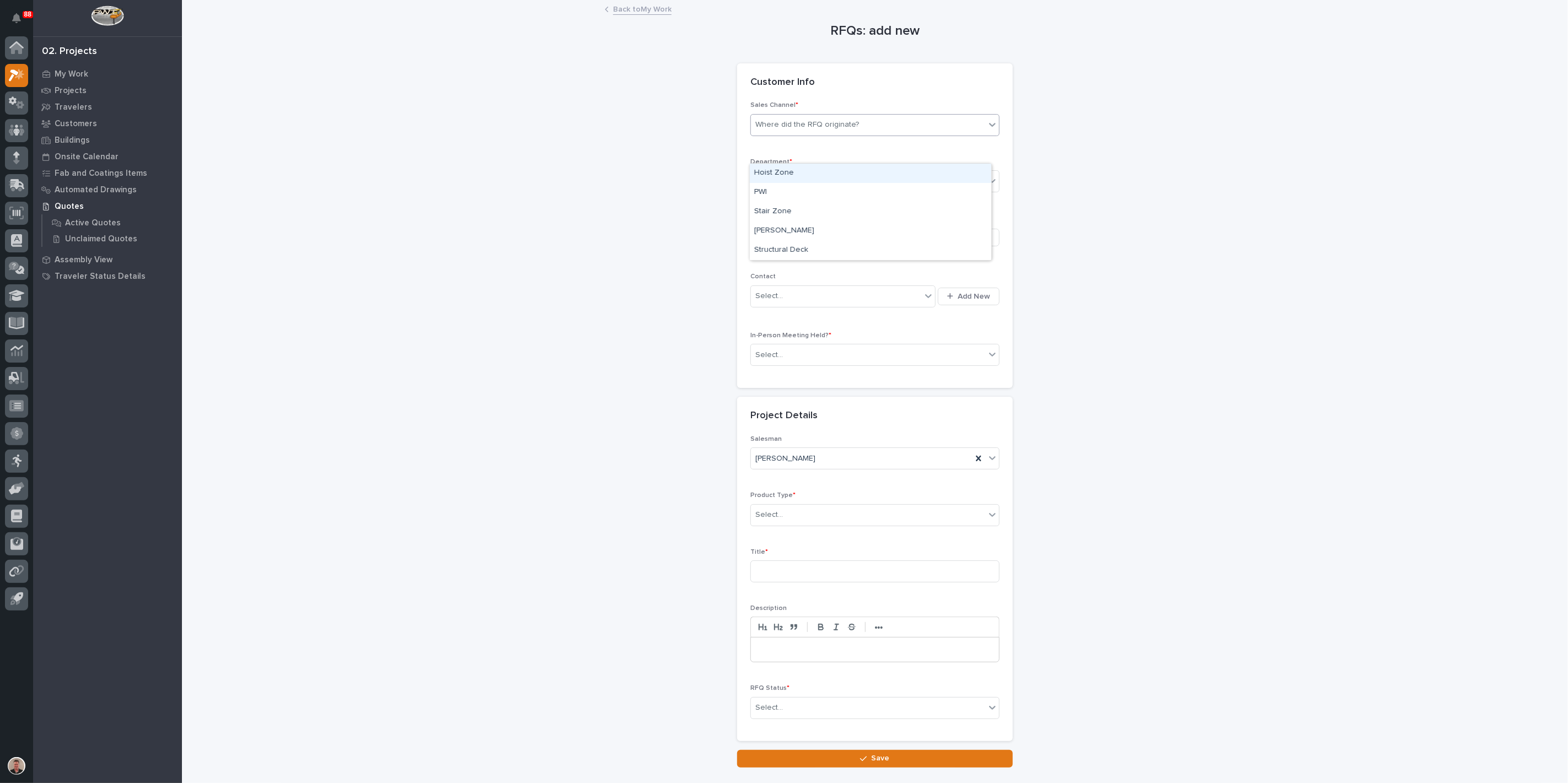
click at [807, 131] on div "Where did the RFQ originate?" at bounding box center [807, 125] width 103 height 11
drag, startPoint x: 800, startPoint y: 191, endPoint x: 800, endPoint y: 208, distance: 17.0
click at [800, 191] on div "PWI" at bounding box center [871, 193] width 241 height 19
click at [801, 191] on div "Select..." at bounding box center [868, 181] width 234 height 19
click at [790, 255] on span "Regional Sales" at bounding box center [783, 257] width 58 height 12
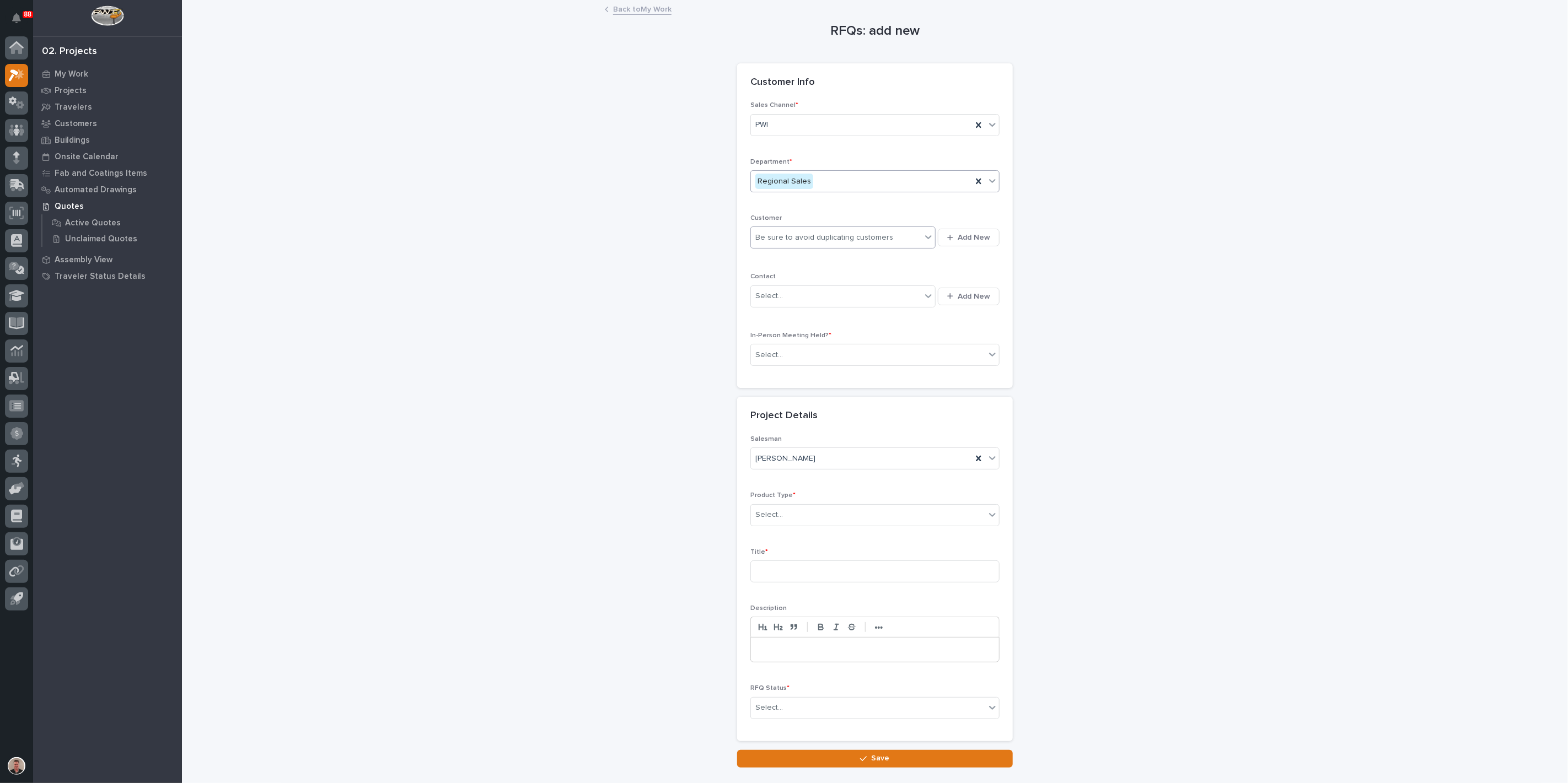
click at [784, 244] on div "Be sure to avoid duplicating customers" at bounding box center [824, 238] width 138 height 11
type input "*****"
click at [795, 362] on div "Keystone RV" at bounding box center [831, 362] width 162 height 19
click at [795, 305] on div "Select..." at bounding box center [836, 296] width 170 height 19
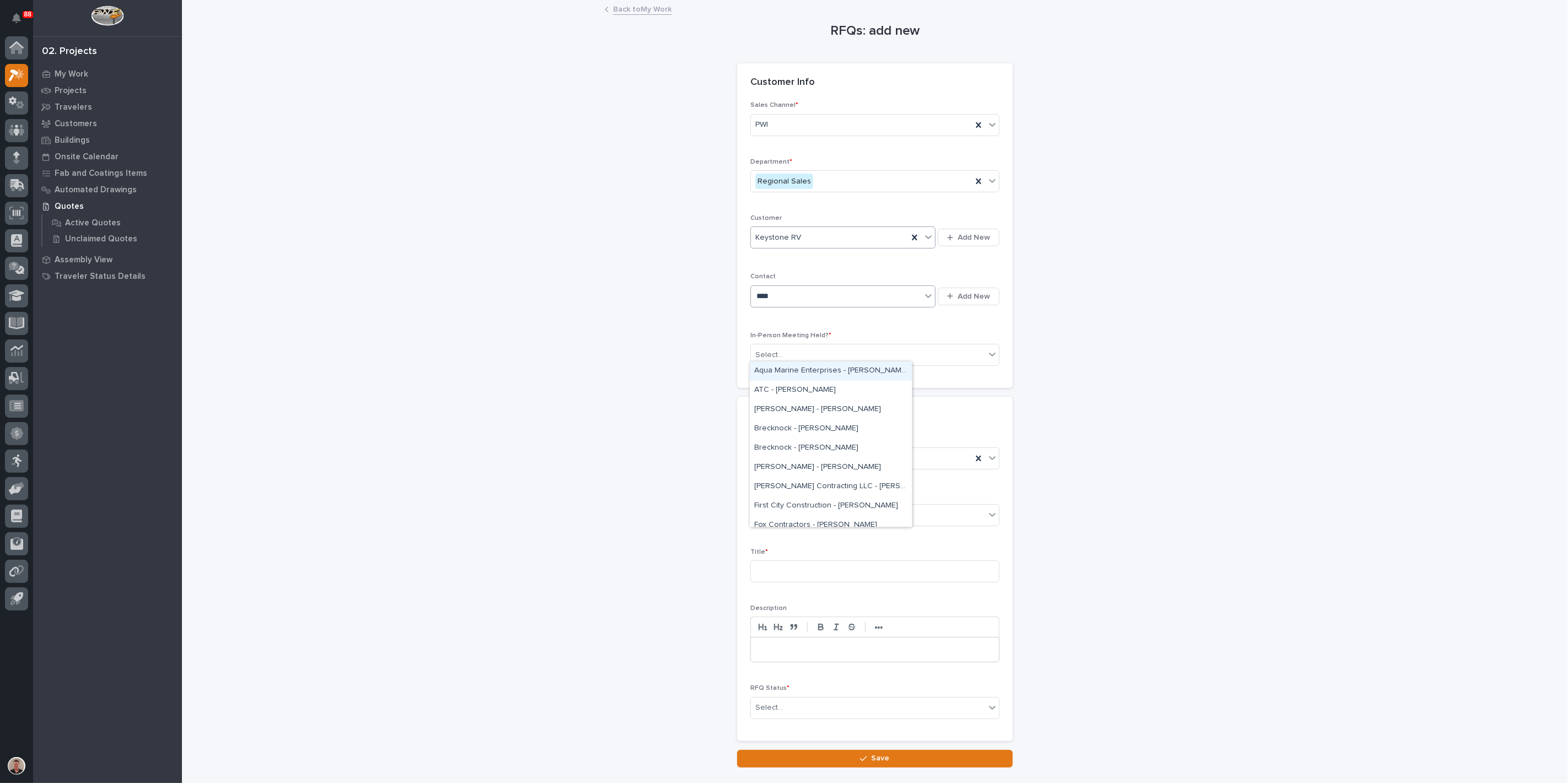
type input "*****"
click at [808, 434] on div "Keystone - [PERSON_NAME]" at bounding box center [831, 429] width 162 height 19
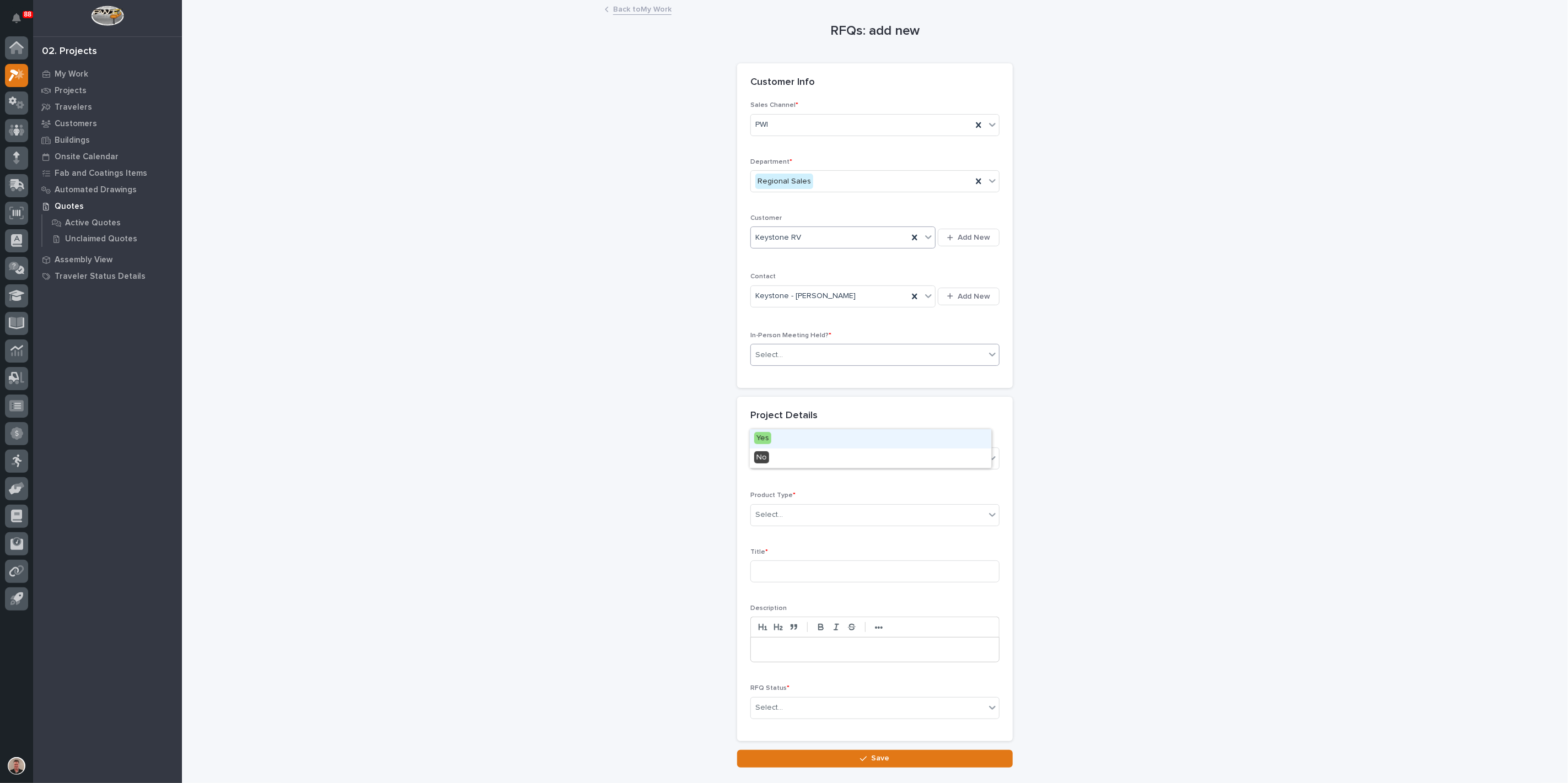
click at [801, 364] on div "Select..." at bounding box center [868, 355] width 234 height 19
click at [795, 442] on div "Yes" at bounding box center [871, 439] width 241 height 19
click at [803, 524] on div "Select..." at bounding box center [868, 515] width 234 height 19
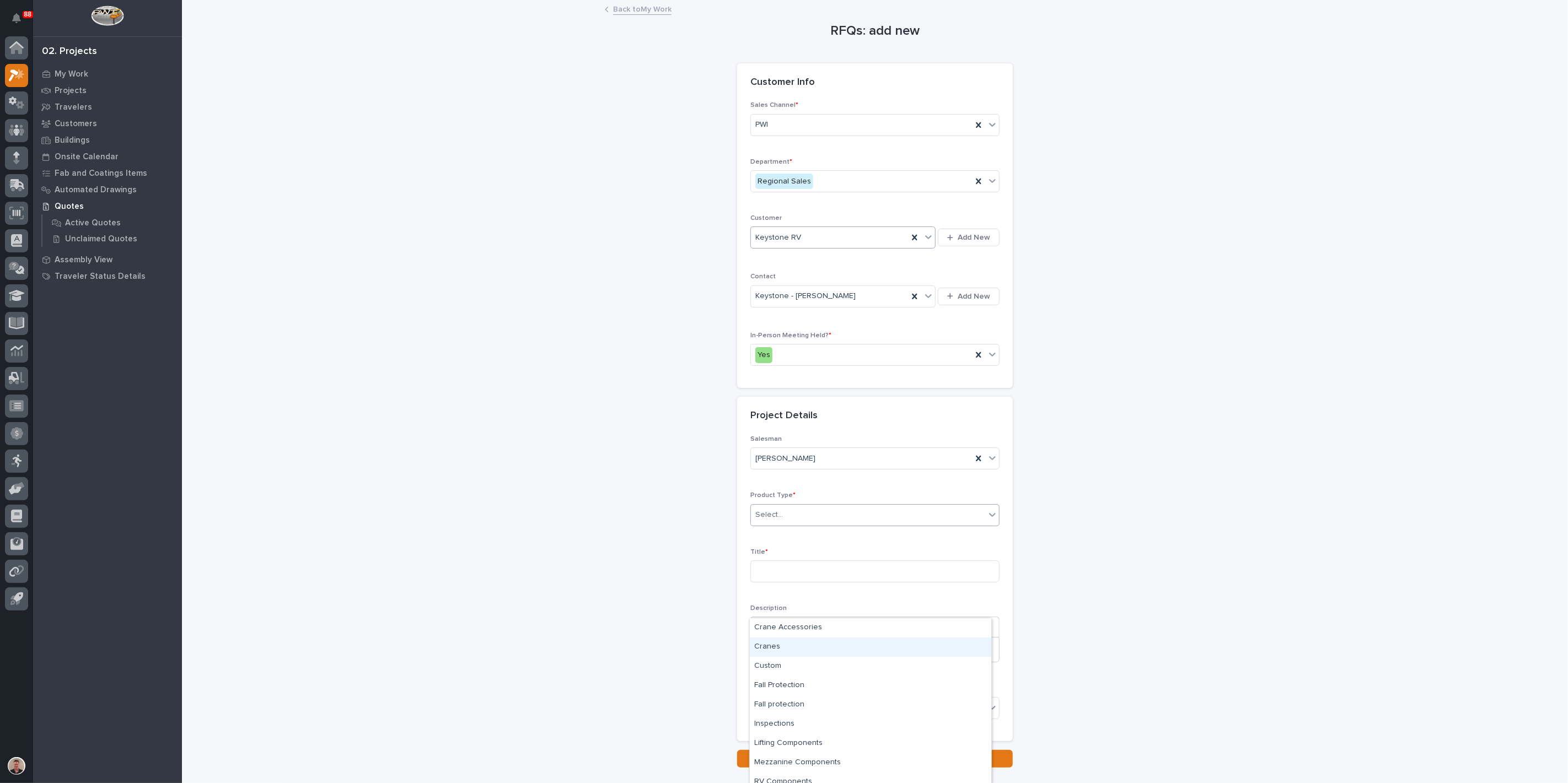
click at [792, 649] on div "Cranes" at bounding box center [871, 647] width 241 height 19
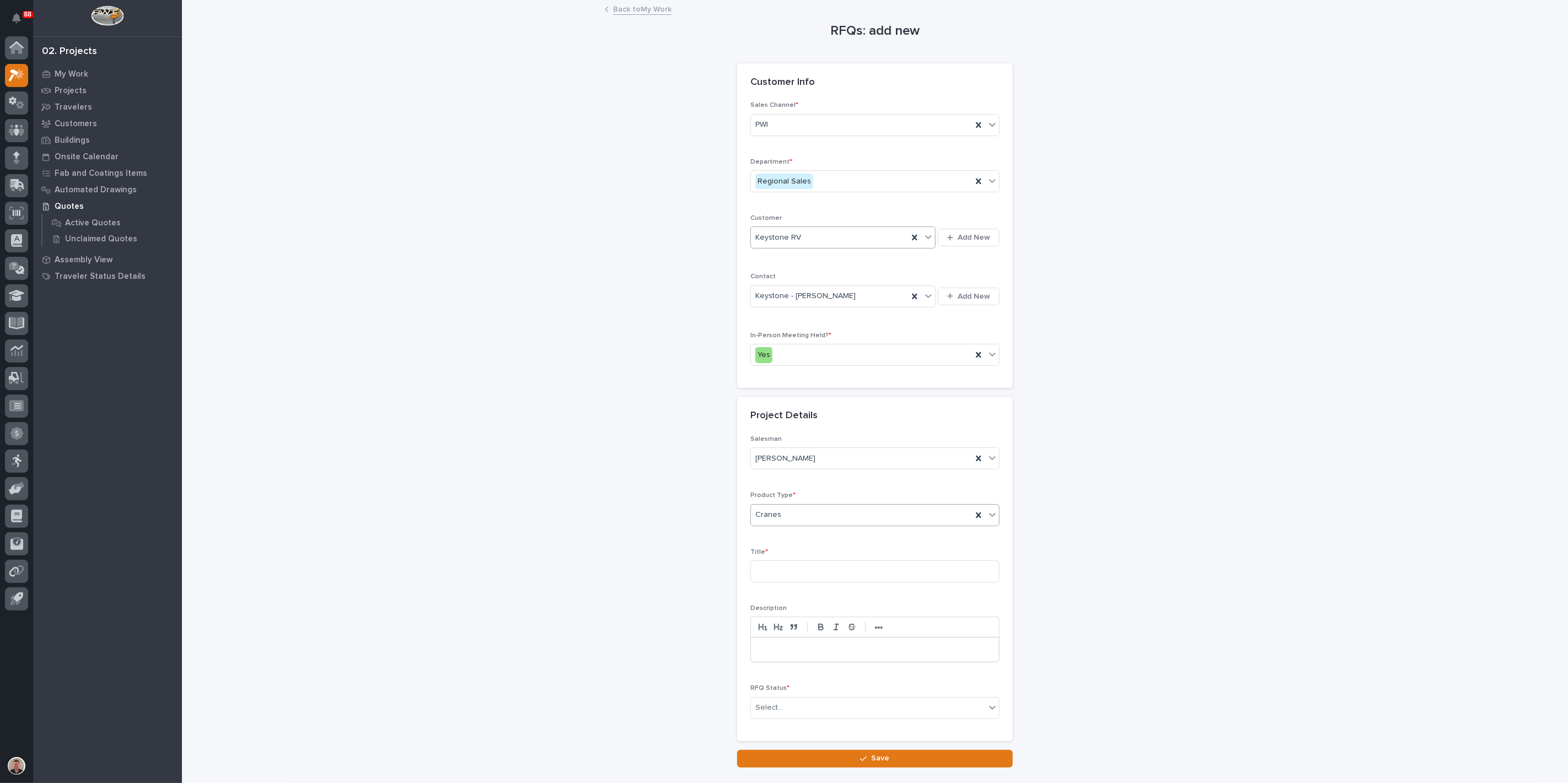
scroll to position [123, 0]
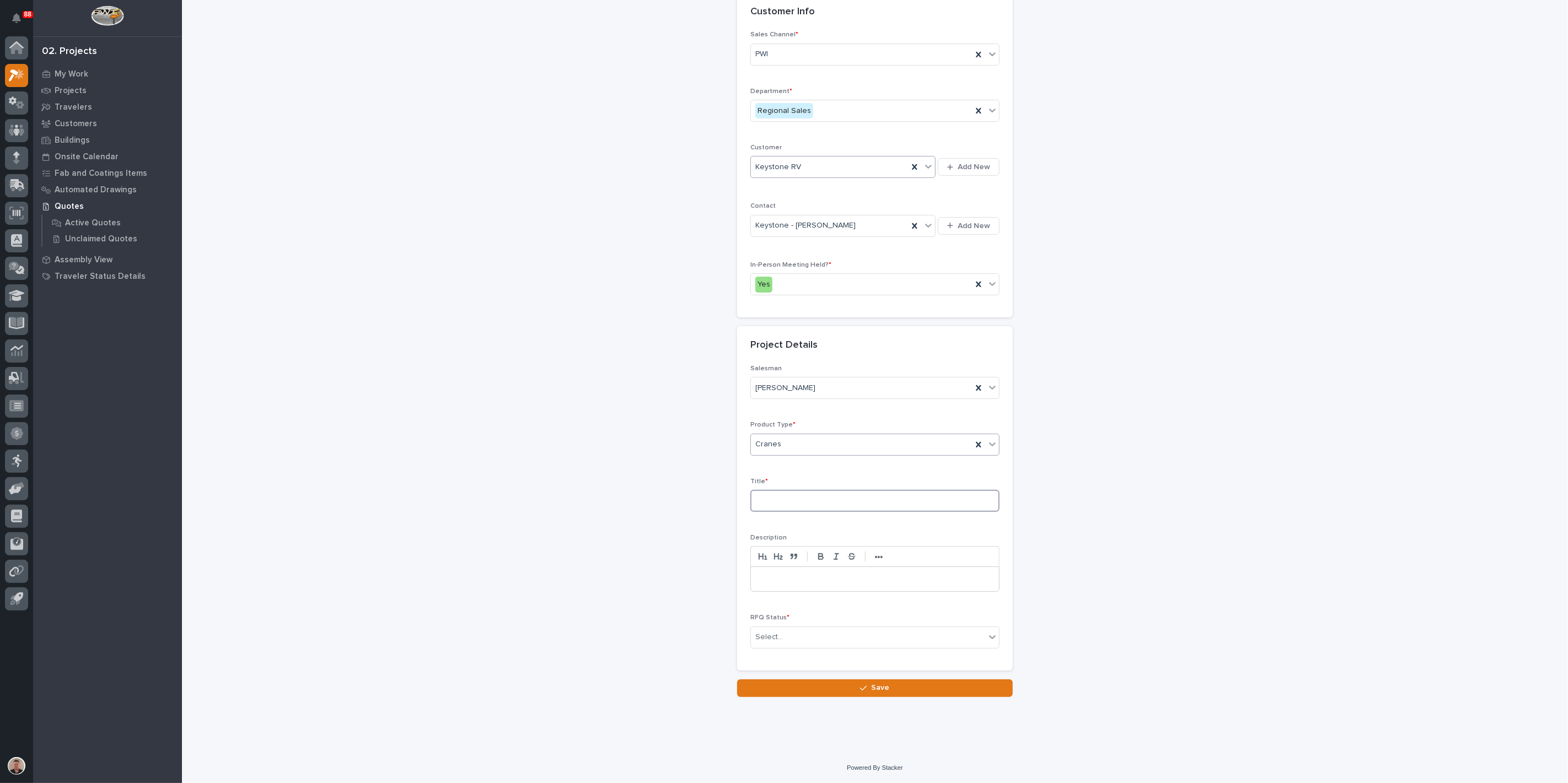
click at [788, 512] on input at bounding box center [875, 501] width 249 height 22
type input "Torque Rotator and 6 ton Crane System"
click at [794, 645] on div "Select..." at bounding box center [868, 638] width 234 height 19
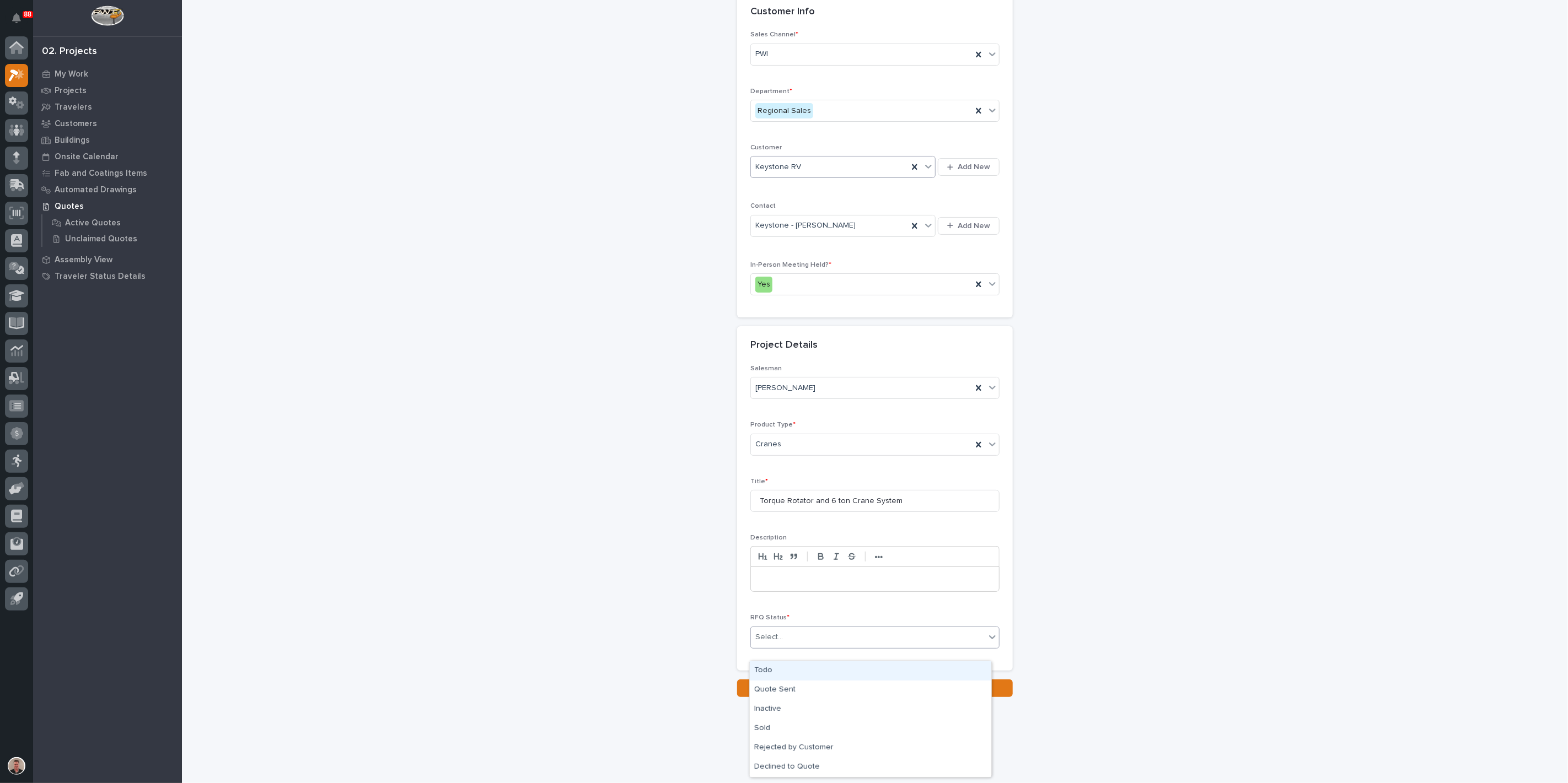
click at [792, 678] on div "Todo" at bounding box center [871, 671] width 241 height 19
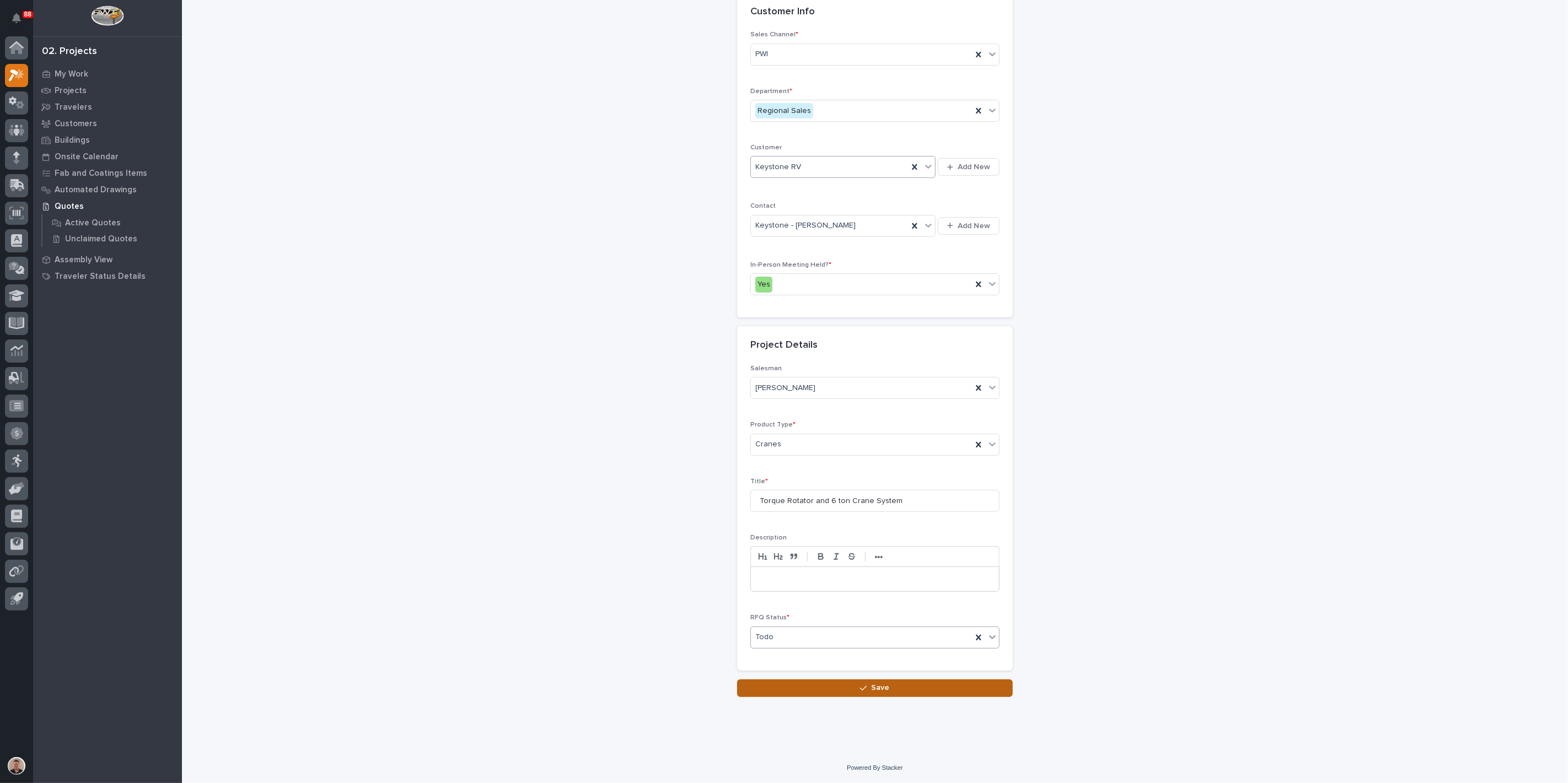
click at [819, 697] on button "Save" at bounding box center [875, 689] width 276 height 18
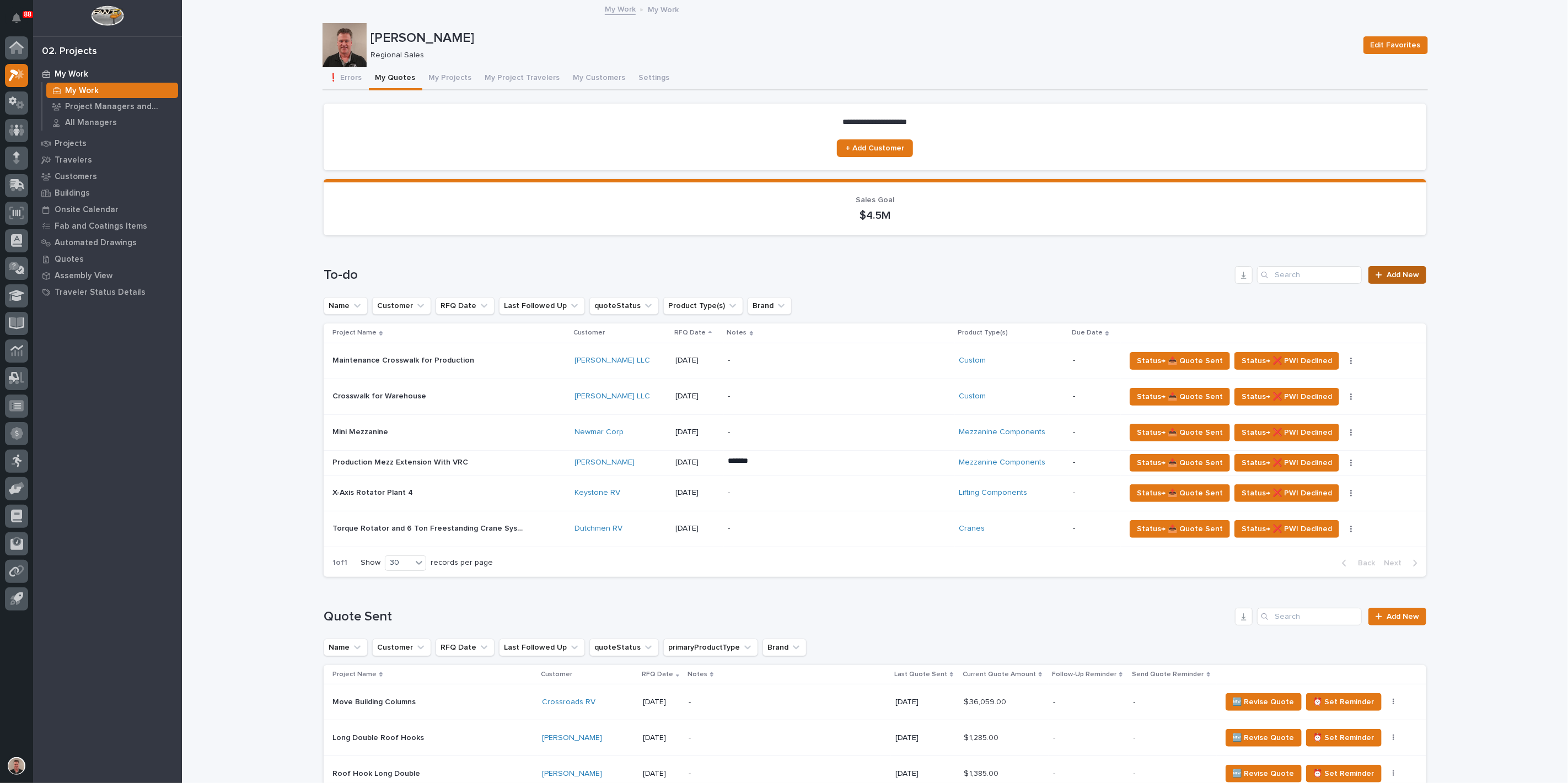
click at [1387, 279] on span "Add New" at bounding box center [1403, 275] width 33 height 8
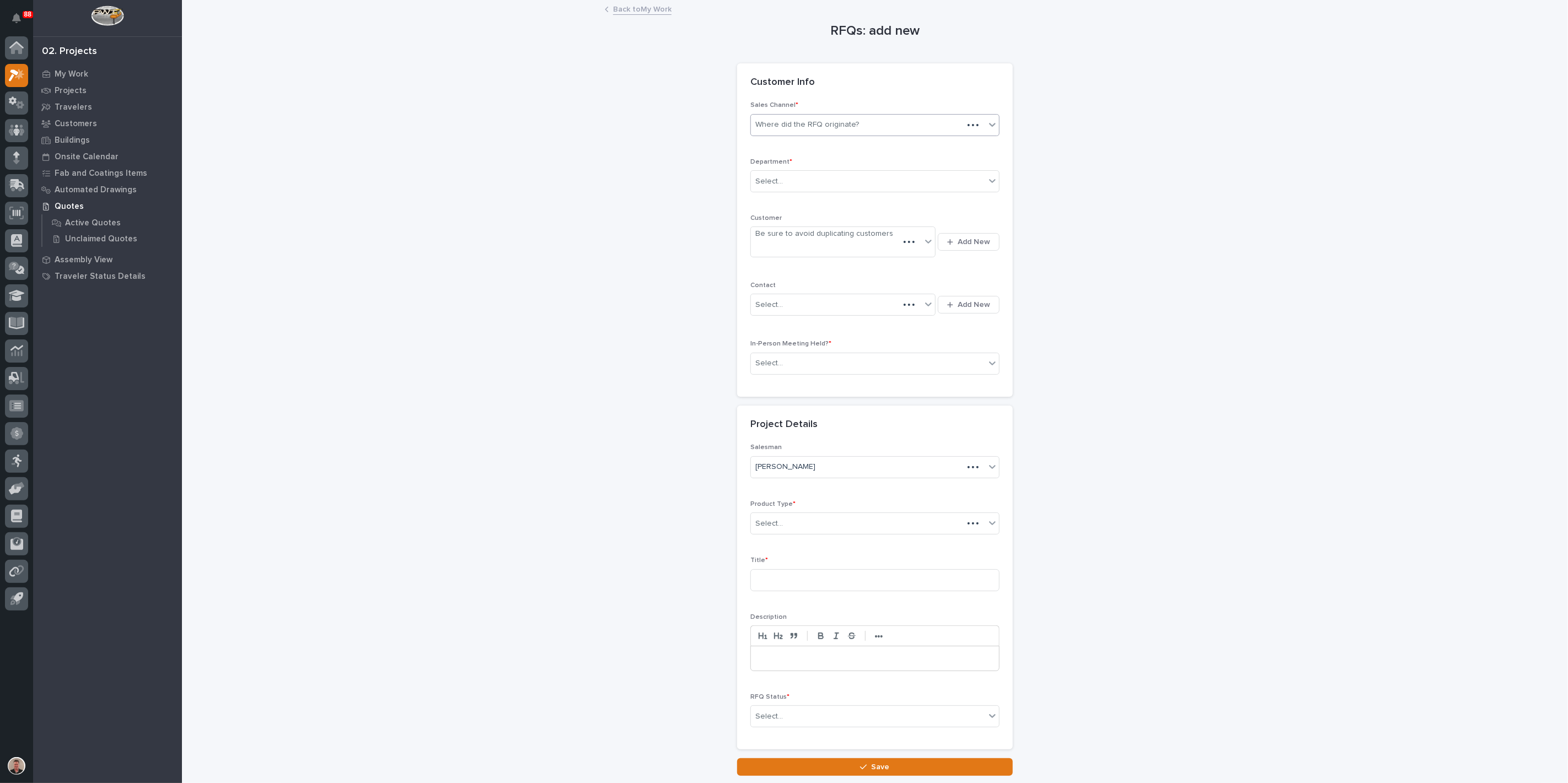
click at [794, 131] on div "Where did the RFQ originate?" at bounding box center [807, 125] width 103 height 11
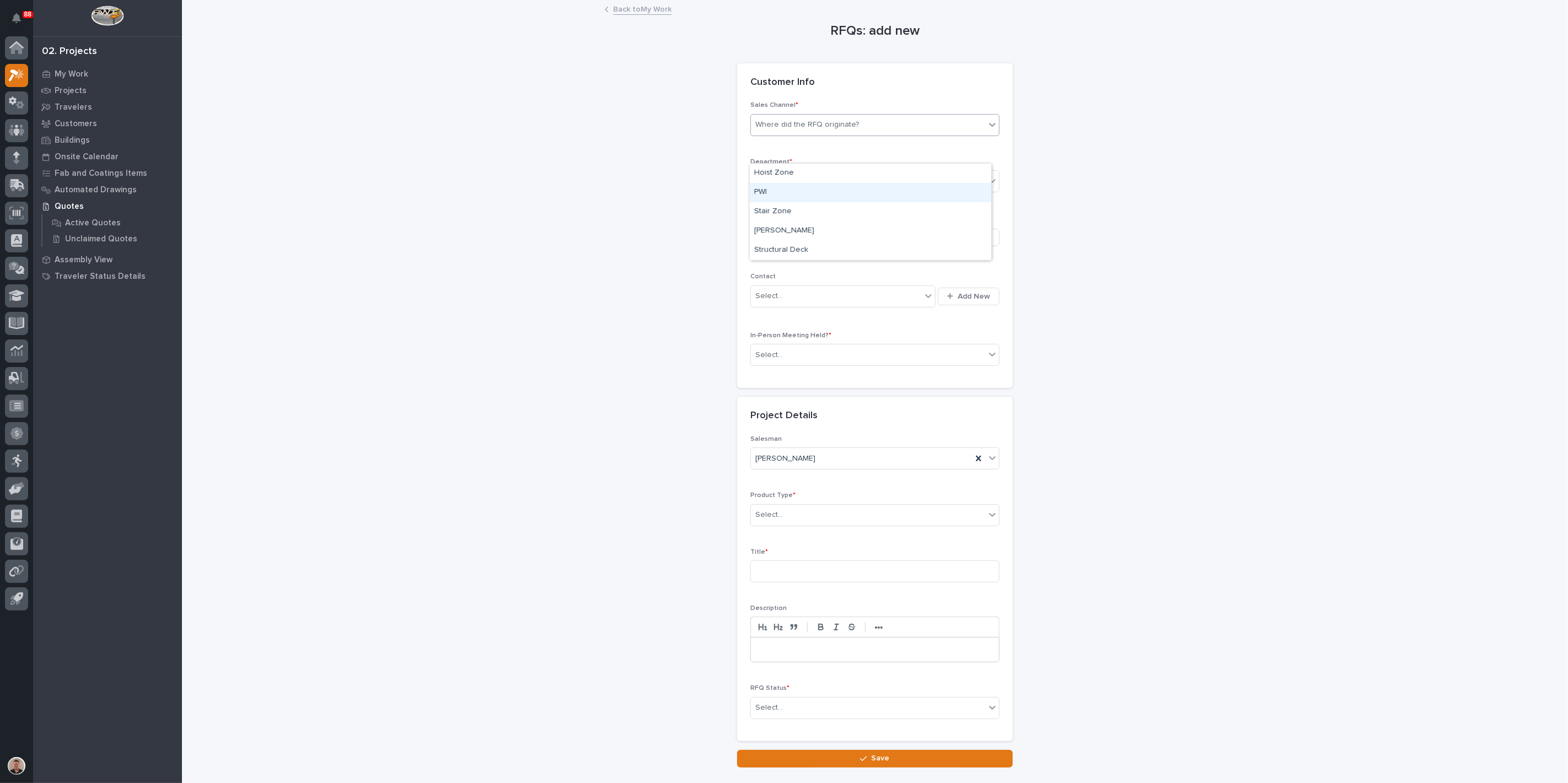
click at [795, 190] on div "PWI" at bounding box center [871, 193] width 241 height 19
click at [794, 191] on div "Select..." at bounding box center [868, 181] width 234 height 19
click at [787, 257] on span "Regional Sales" at bounding box center [783, 257] width 58 height 12
click at [777, 244] on div "Be sure to avoid duplicating customers" at bounding box center [824, 238] width 138 height 11
type input "**"
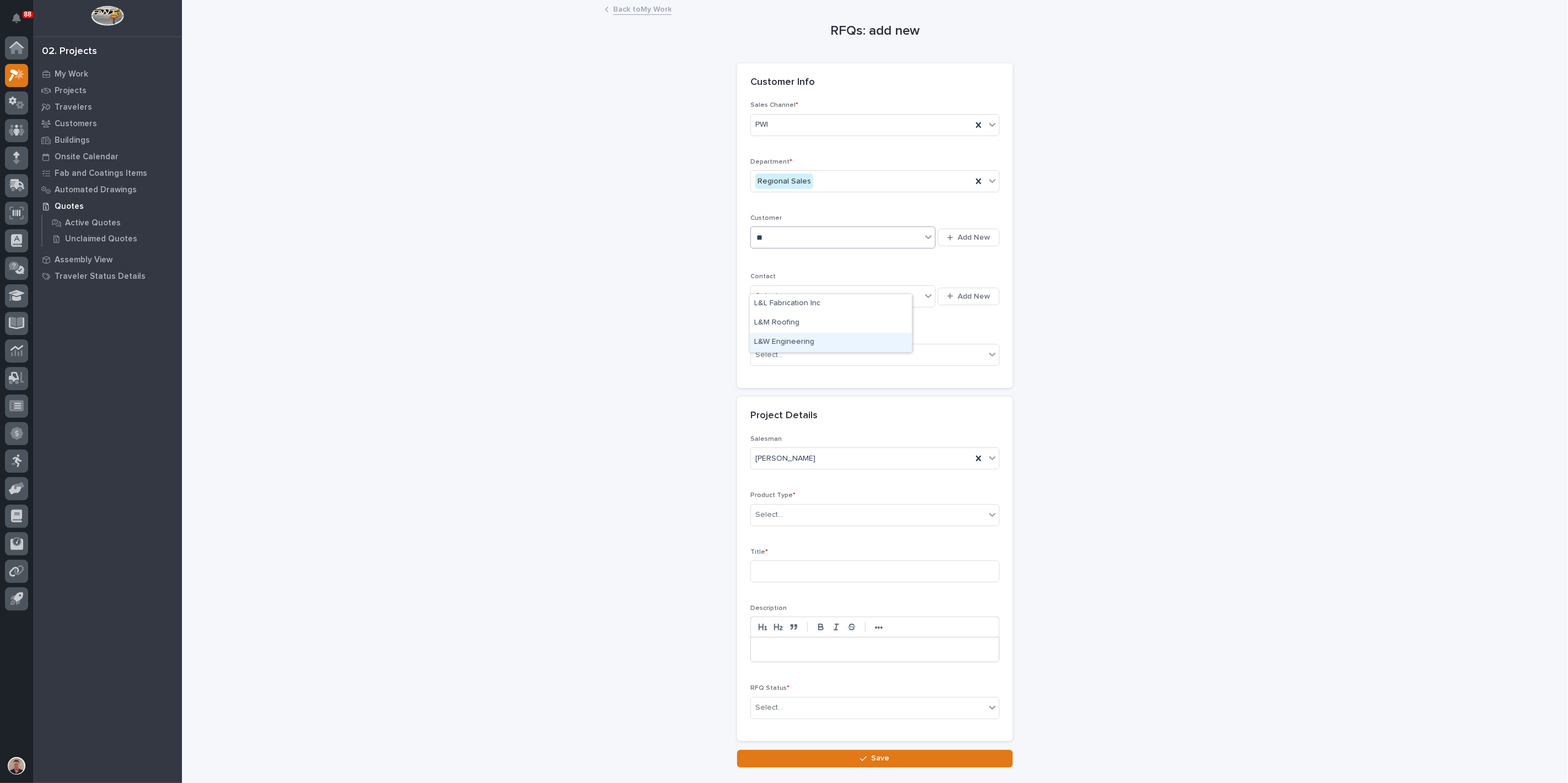
click at [787, 345] on div "L&W Engineering" at bounding box center [831, 343] width 162 height 19
click at [785, 301] on input "text" at bounding box center [785, 296] width 1 height 10
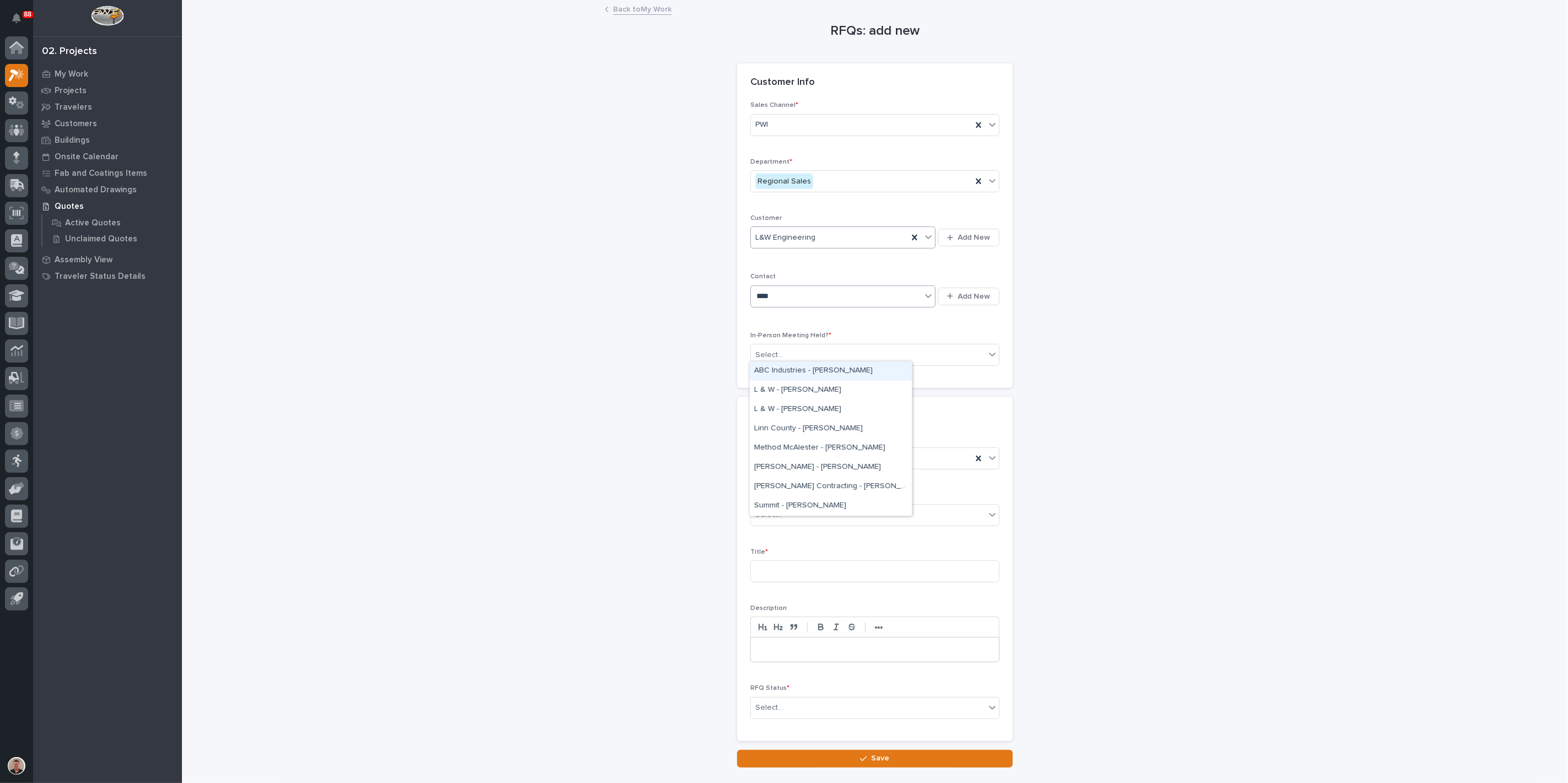
type input "*****"
click at [787, 368] on div "L & W - [PERSON_NAME]" at bounding box center [831, 371] width 162 height 19
click at [780, 361] on div "Select..." at bounding box center [769, 355] width 27 height 11
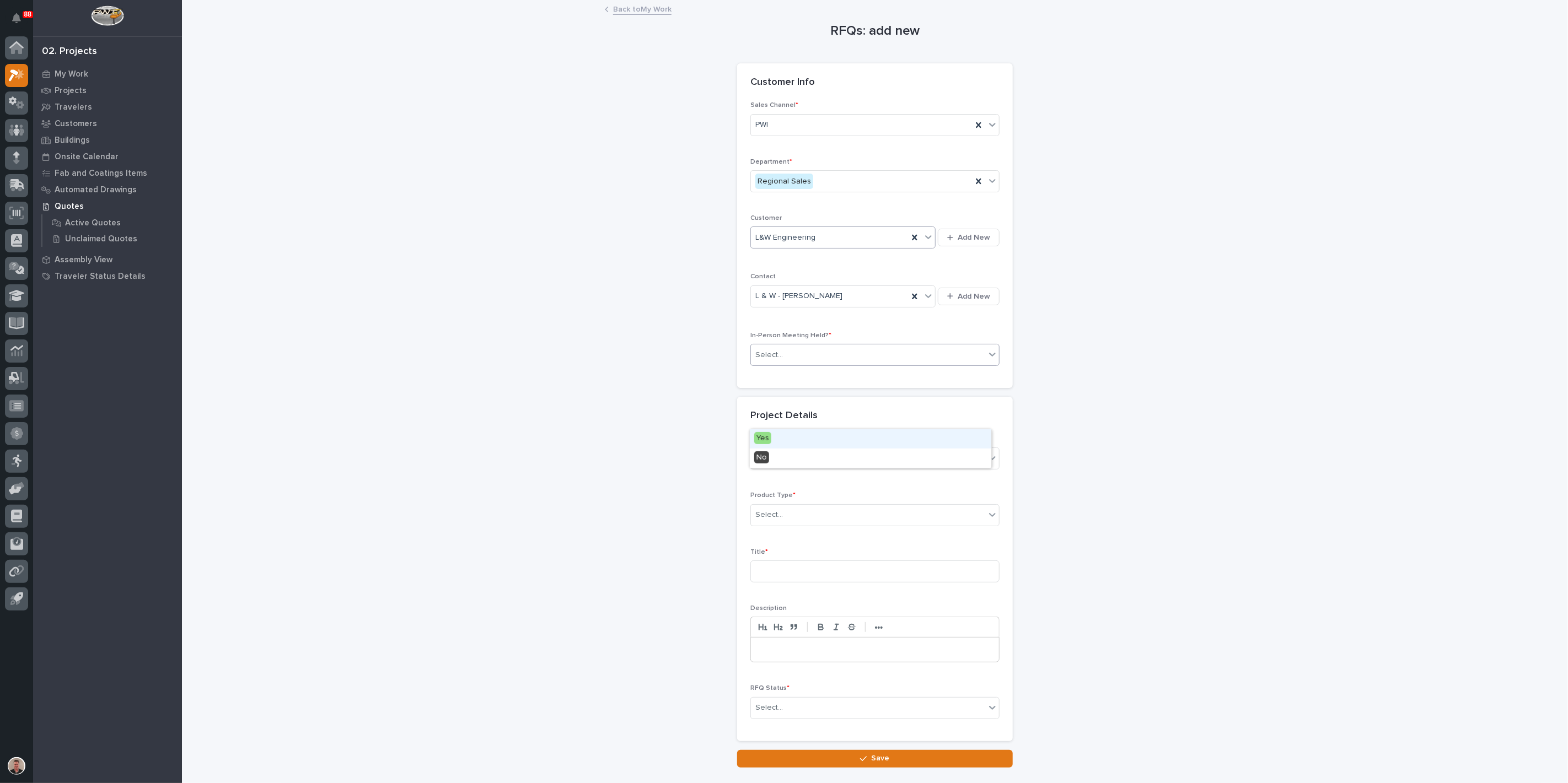
click at [779, 442] on div "Yes" at bounding box center [871, 439] width 241 height 19
drag, startPoint x: 773, startPoint y: 603, endPoint x: 782, endPoint y: 615, distance: 15.0
click at [774, 521] on div "Select..." at bounding box center [769, 515] width 27 height 11
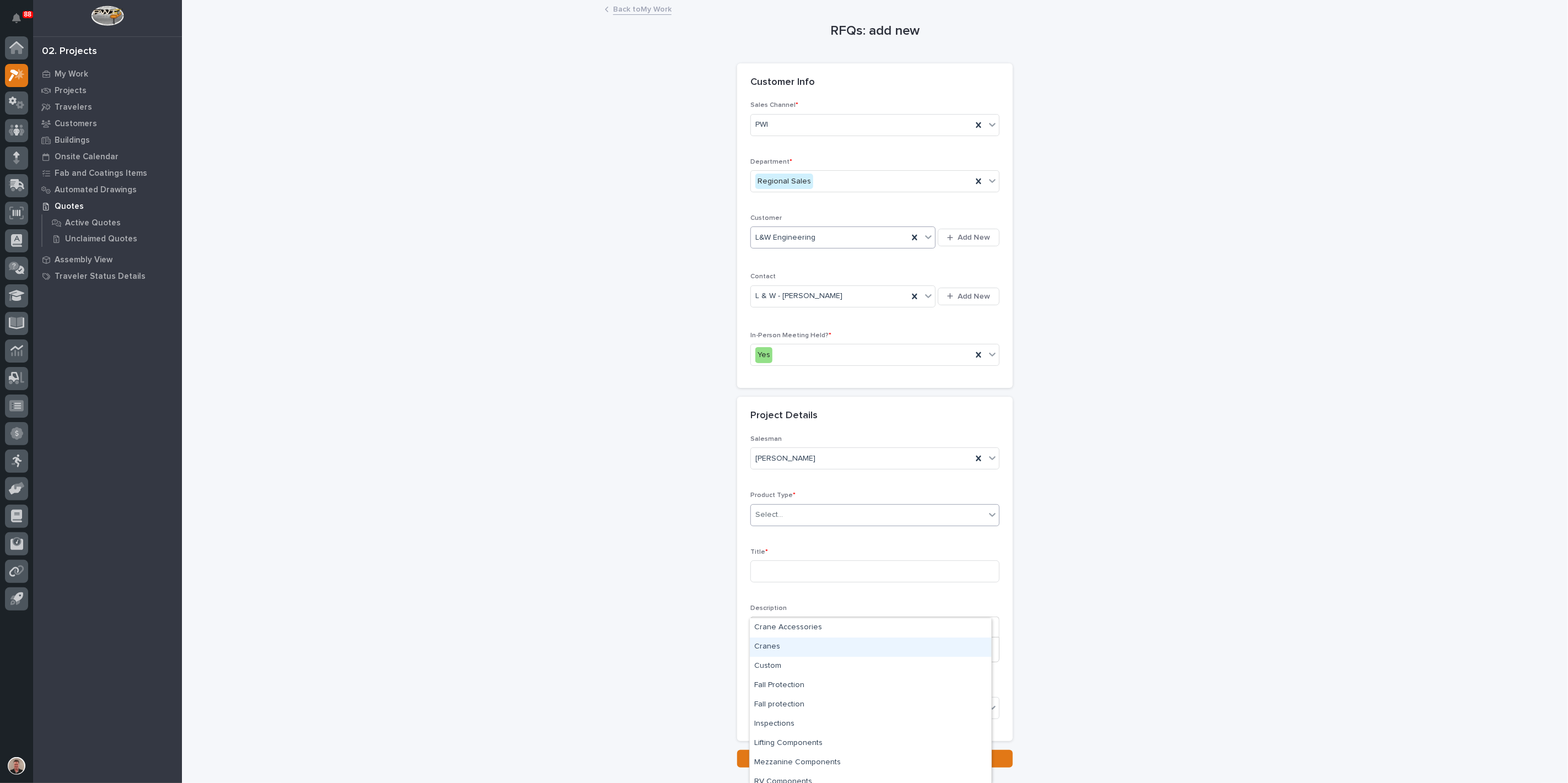
click at [787, 650] on div "Cranes" at bounding box center [871, 647] width 241 height 19
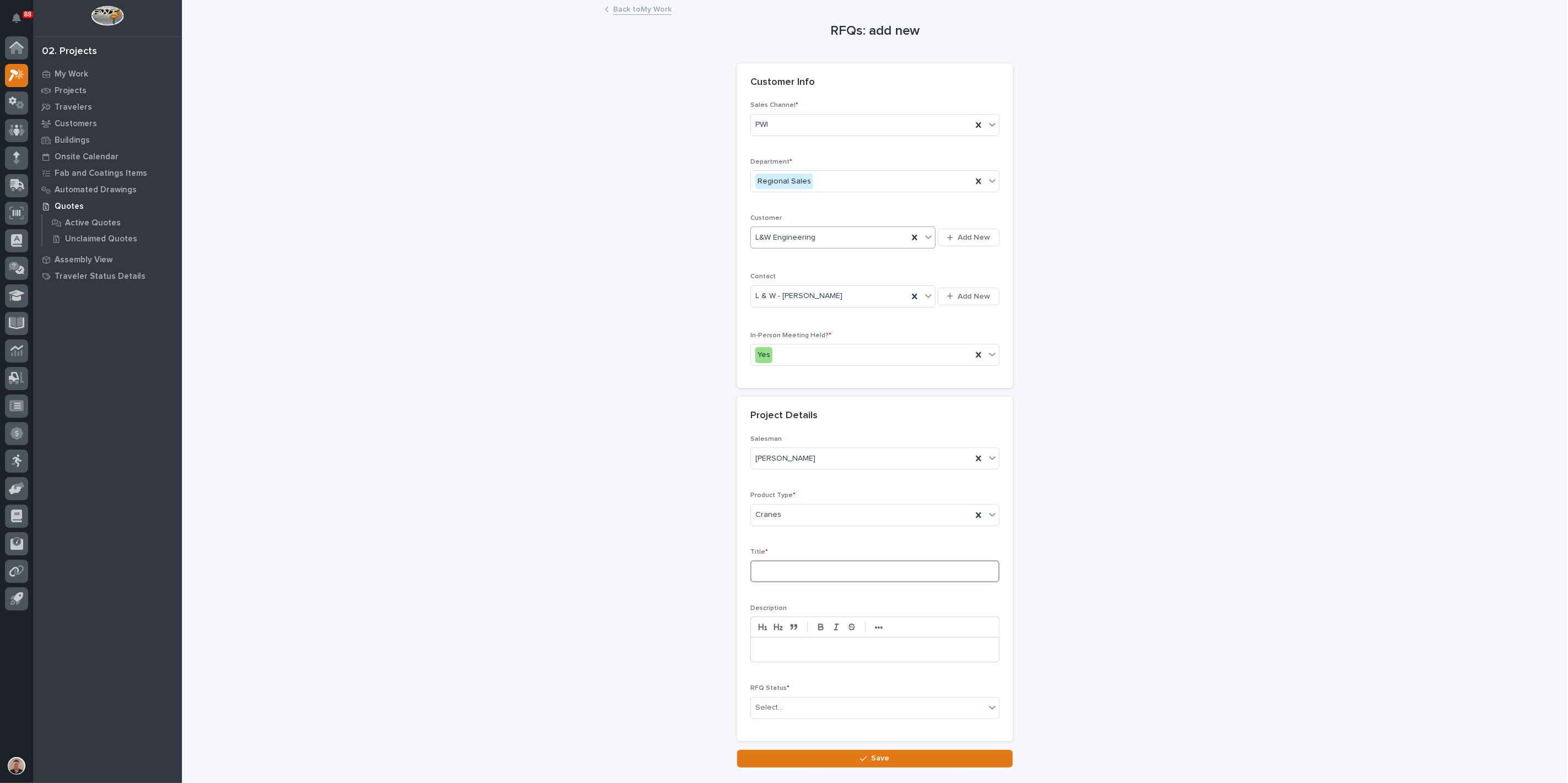
click at [787, 583] on input at bounding box center [875, 571] width 249 height 22
click at [758, 583] on input "Jib Crane" at bounding box center [875, 571] width 249 height 22
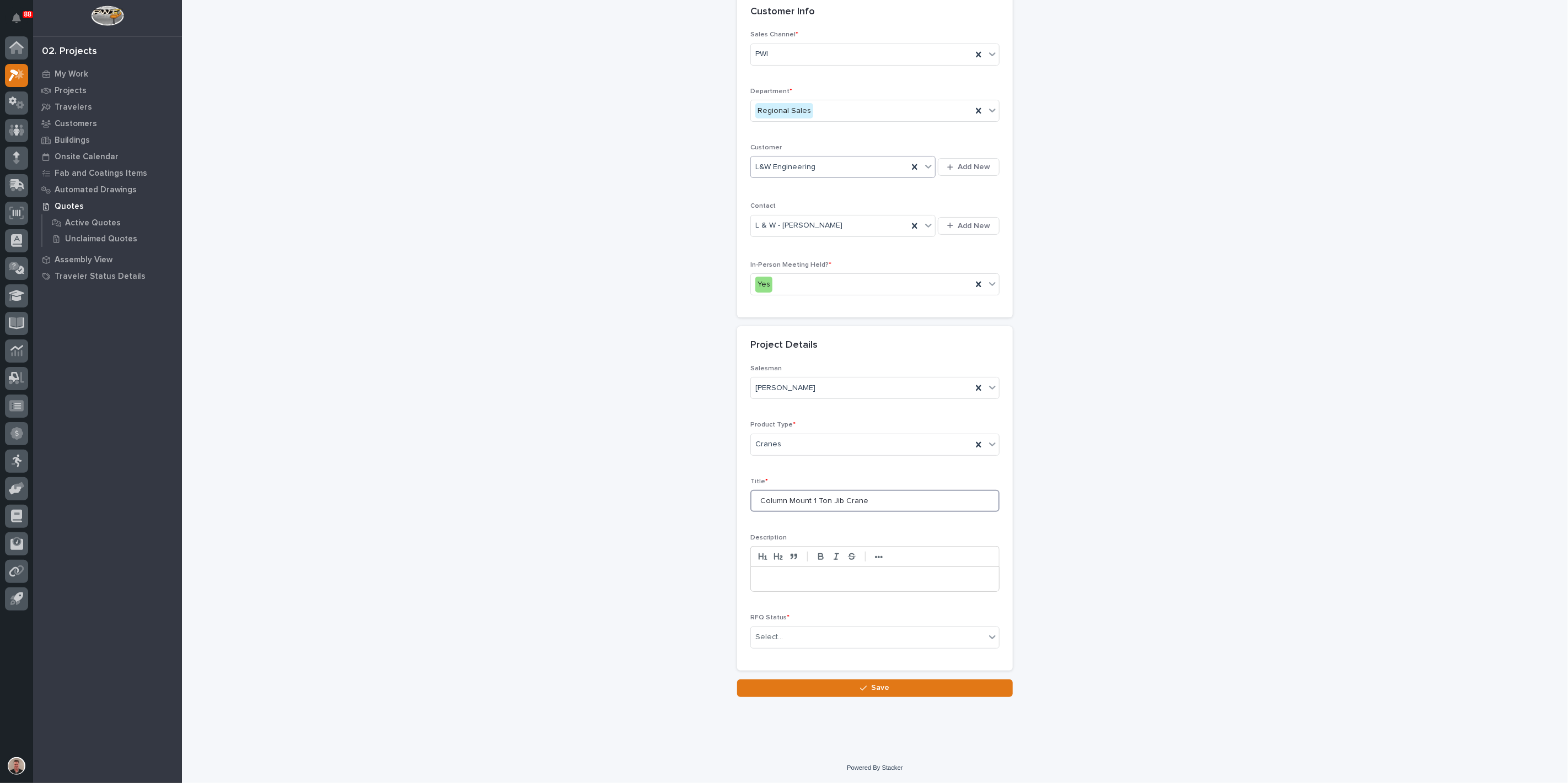
scroll to position [184, 0]
type input "Column Mount 1 Ton Jib Crane"
click at [815, 646] on div "Select..." at bounding box center [868, 638] width 234 height 19
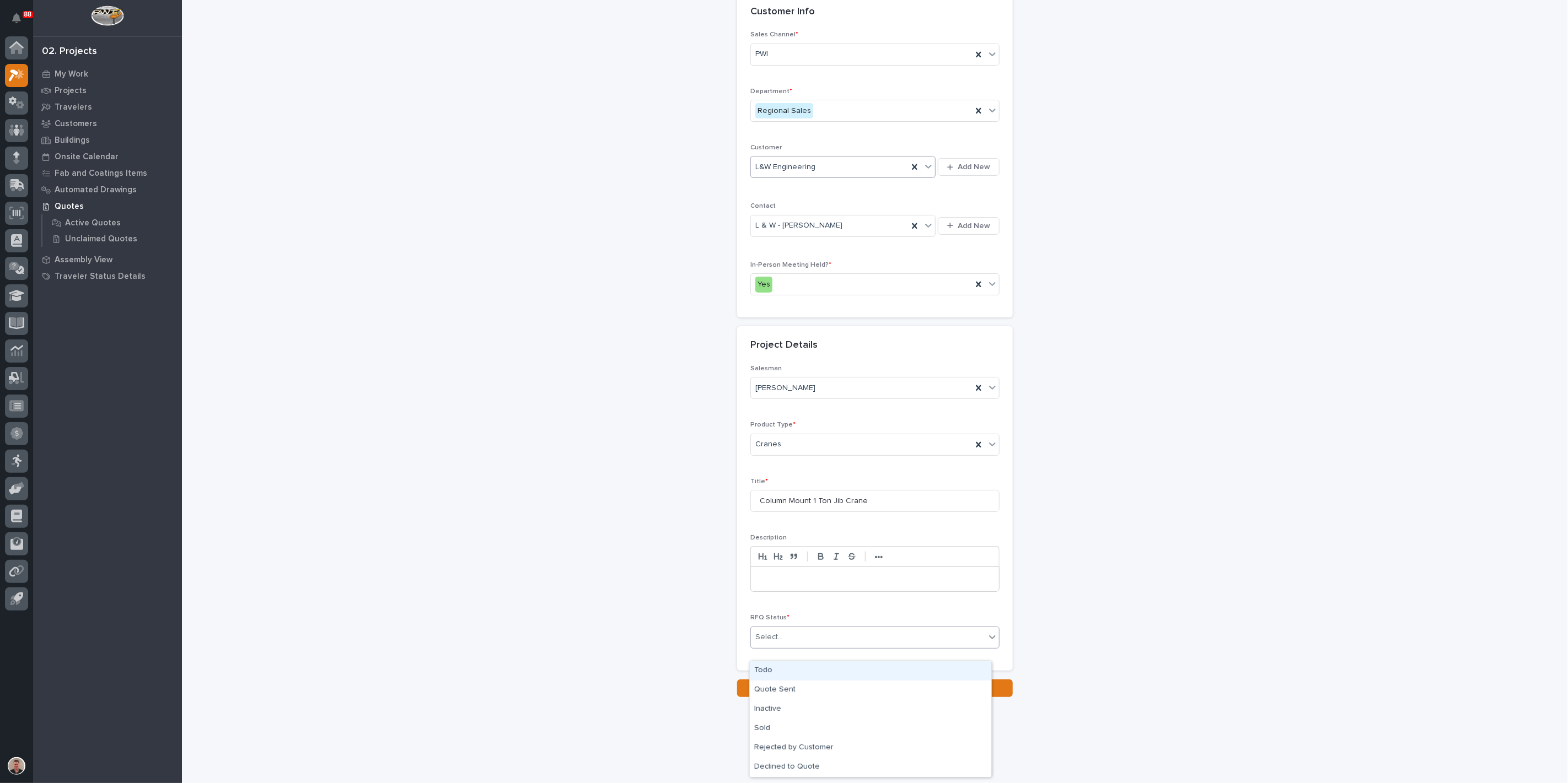
click at [827, 677] on div "Todo" at bounding box center [871, 671] width 241 height 19
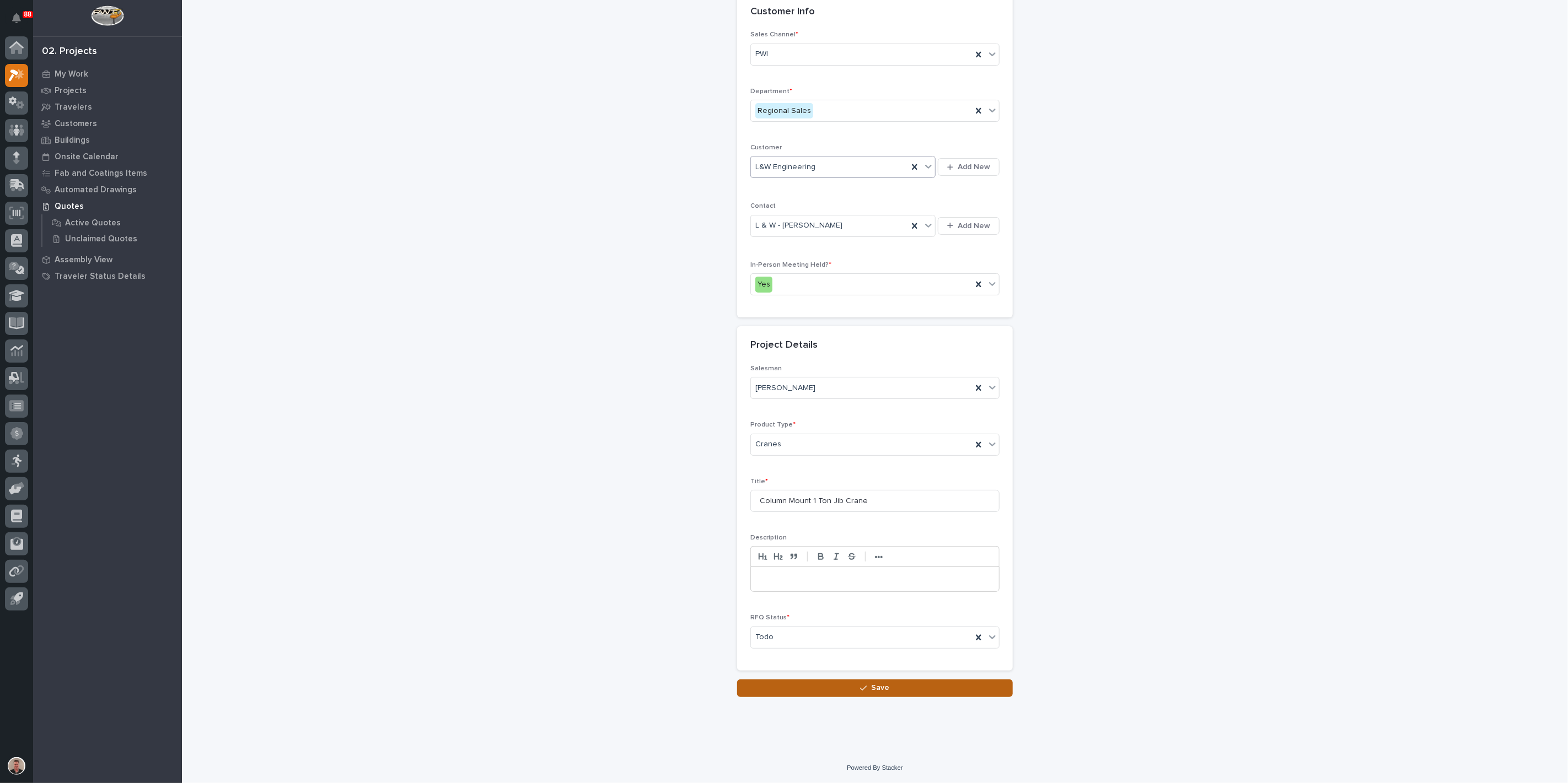
click at [871, 693] on span "Save" at bounding box center [880, 688] width 19 height 10
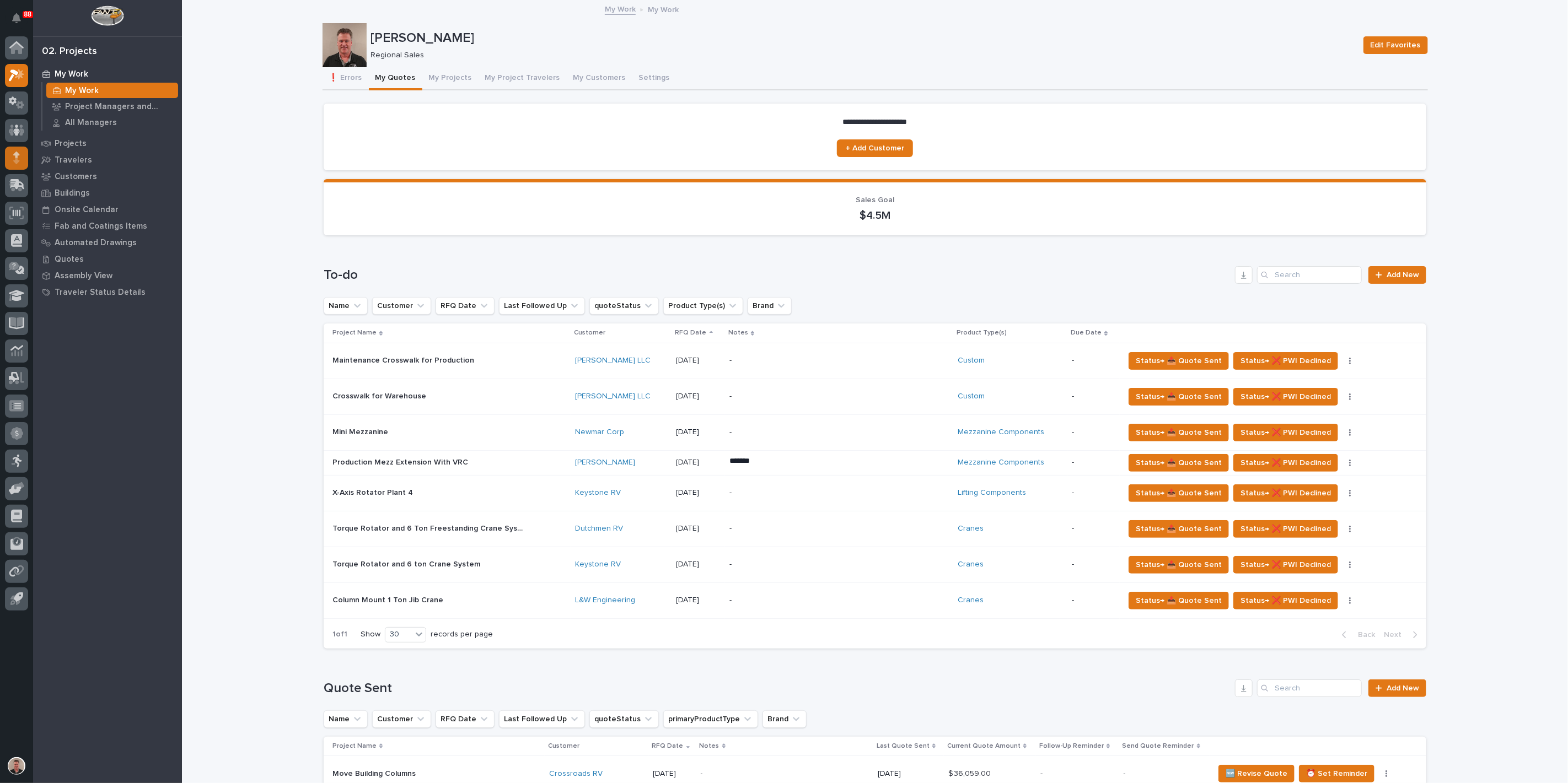
click at [15, 159] on icon at bounding box center [17, 161] width 6 height 6
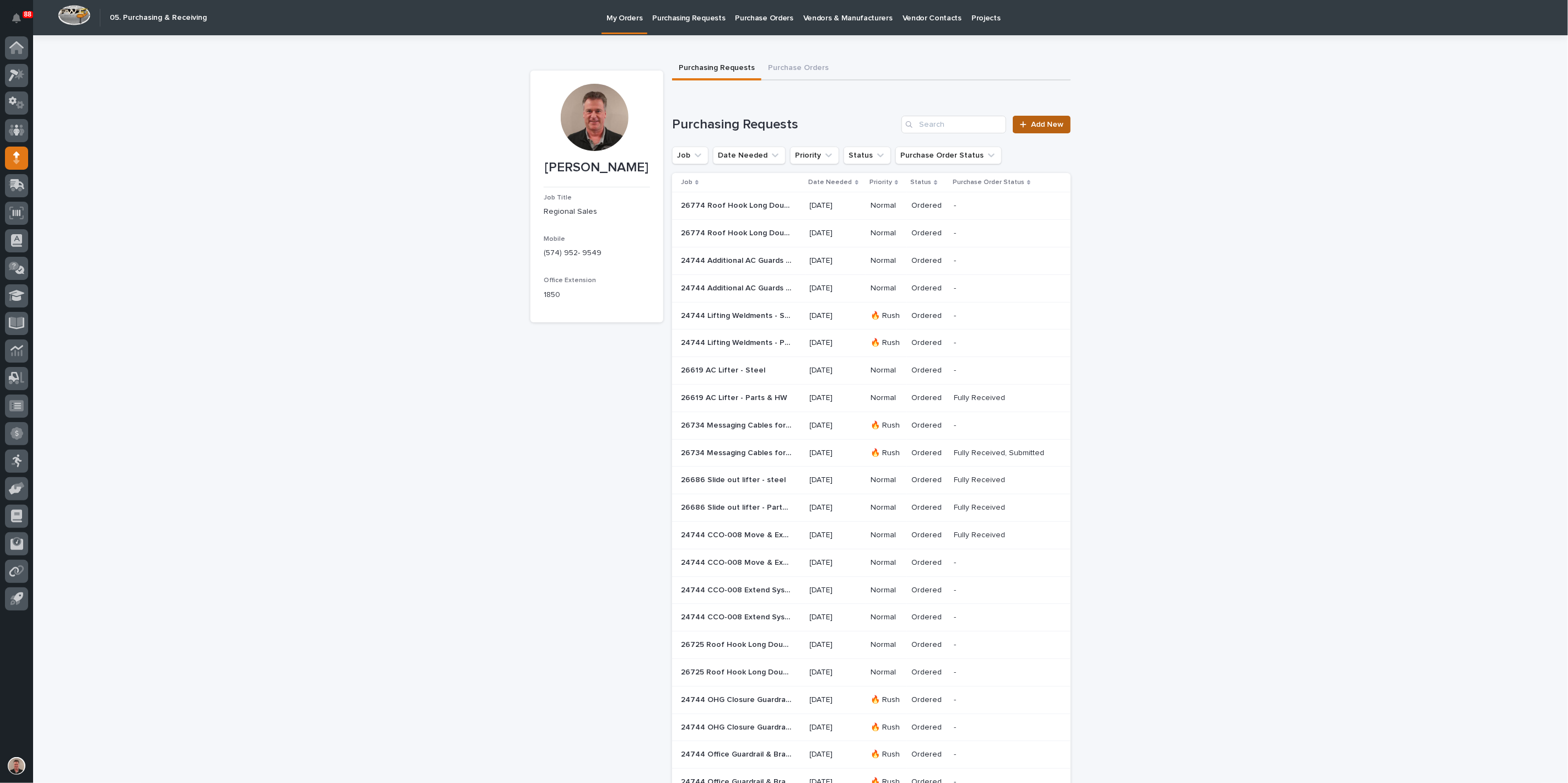
click at [1044, 133] on link "Add New" at bounding box center [1042, 124] width 58 height 18
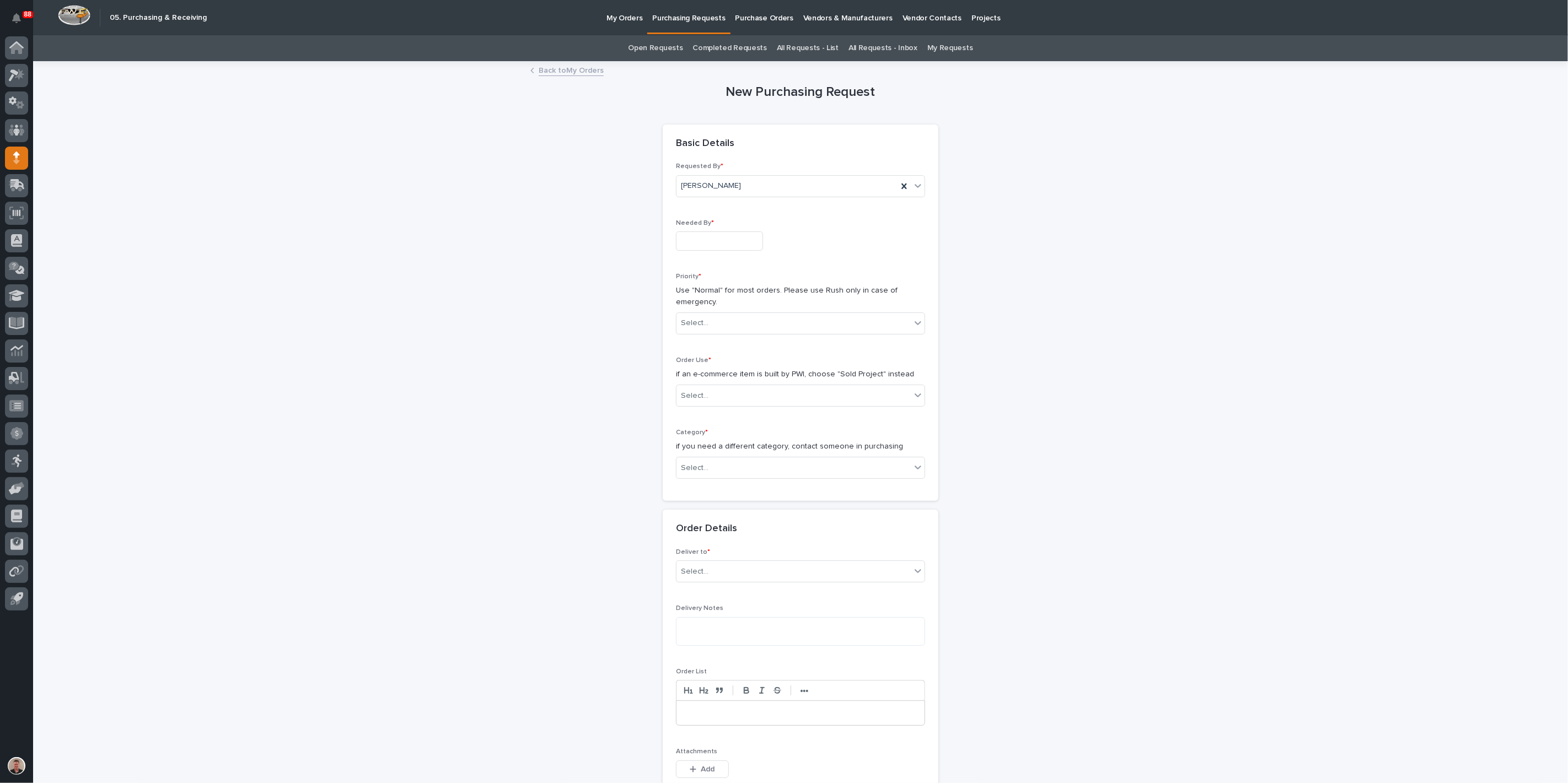
click at [694, 251] on input "text" at bounding box center [720, 241] width 87 height 19
click at [732, 251] on input "text" at bounding box center [720, 241] width 87 height 19
click at [693, 197] on div "18" at bounding box center [700, 204] width 15 height 15
type input "**********"
click at [724, 332] on div "Select..." at bounding box center [794, 323] width 234 height 19
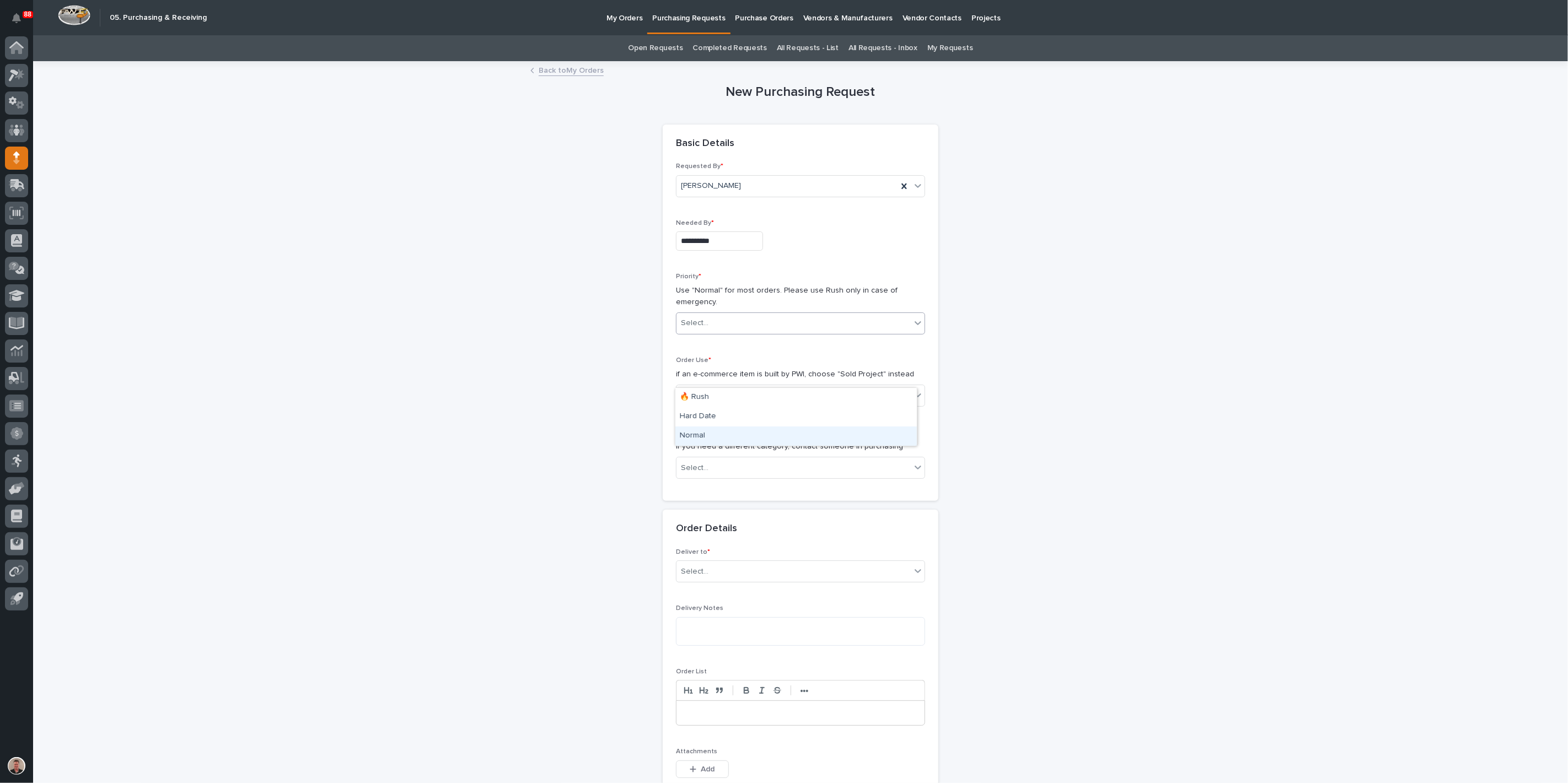
click at [718, 432] on div "Normal" at bounding box center [796, 436] width 241 height 19
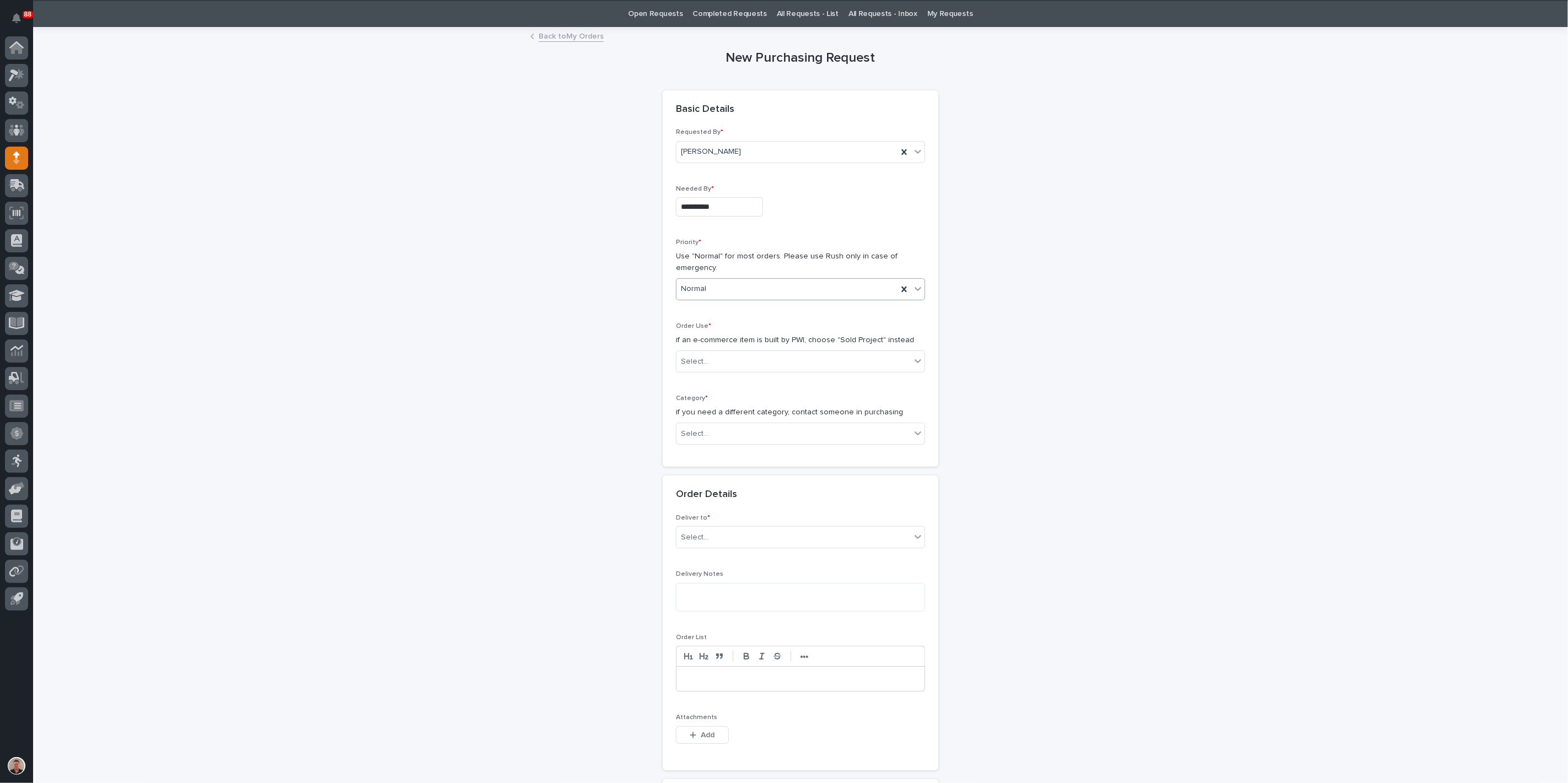
scroll to position [61, 0]
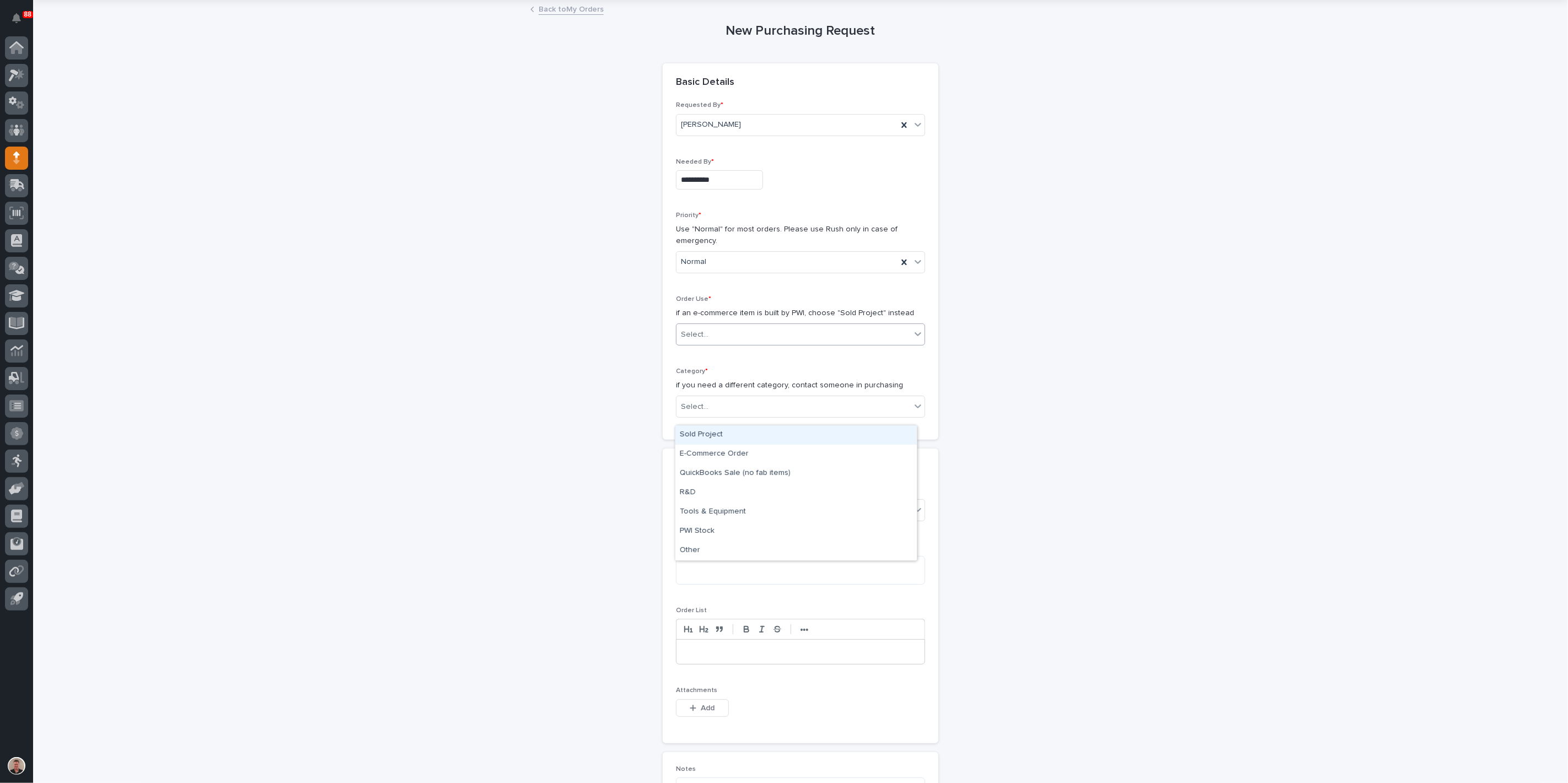
click at [721, 344] on div "Select..." at bounding box center [794, 334] width 234 height 19
click at [715, 434] on div "Sold Project" at bounding box center [796, 435] width 241 height 19
click at [713, 416] on div "Select..." at bounding box center [794, 407] width 234 height 19
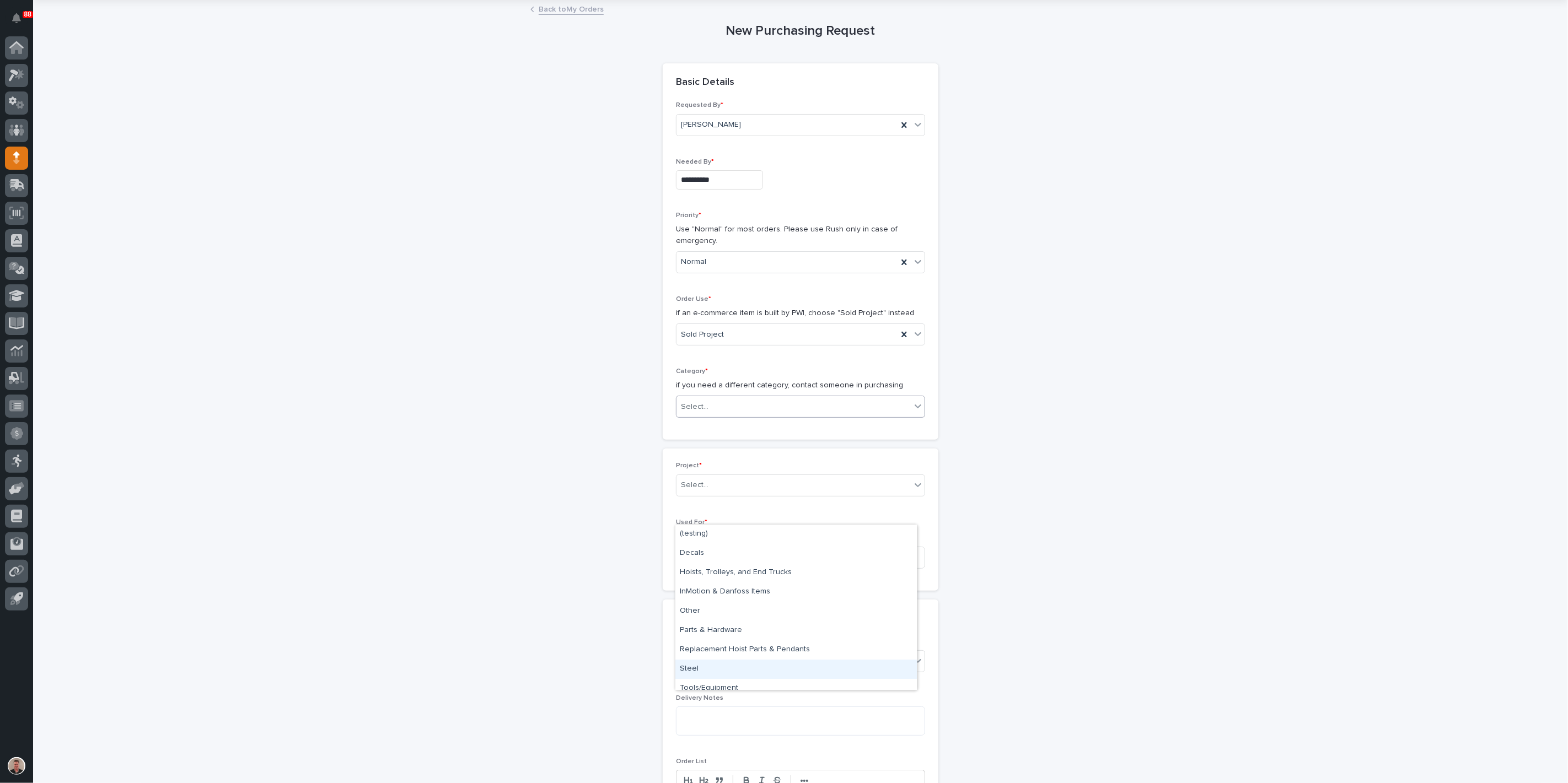
click at [704, 666] on div "Steel" at bounding box center [796, 669] width 241 height 19
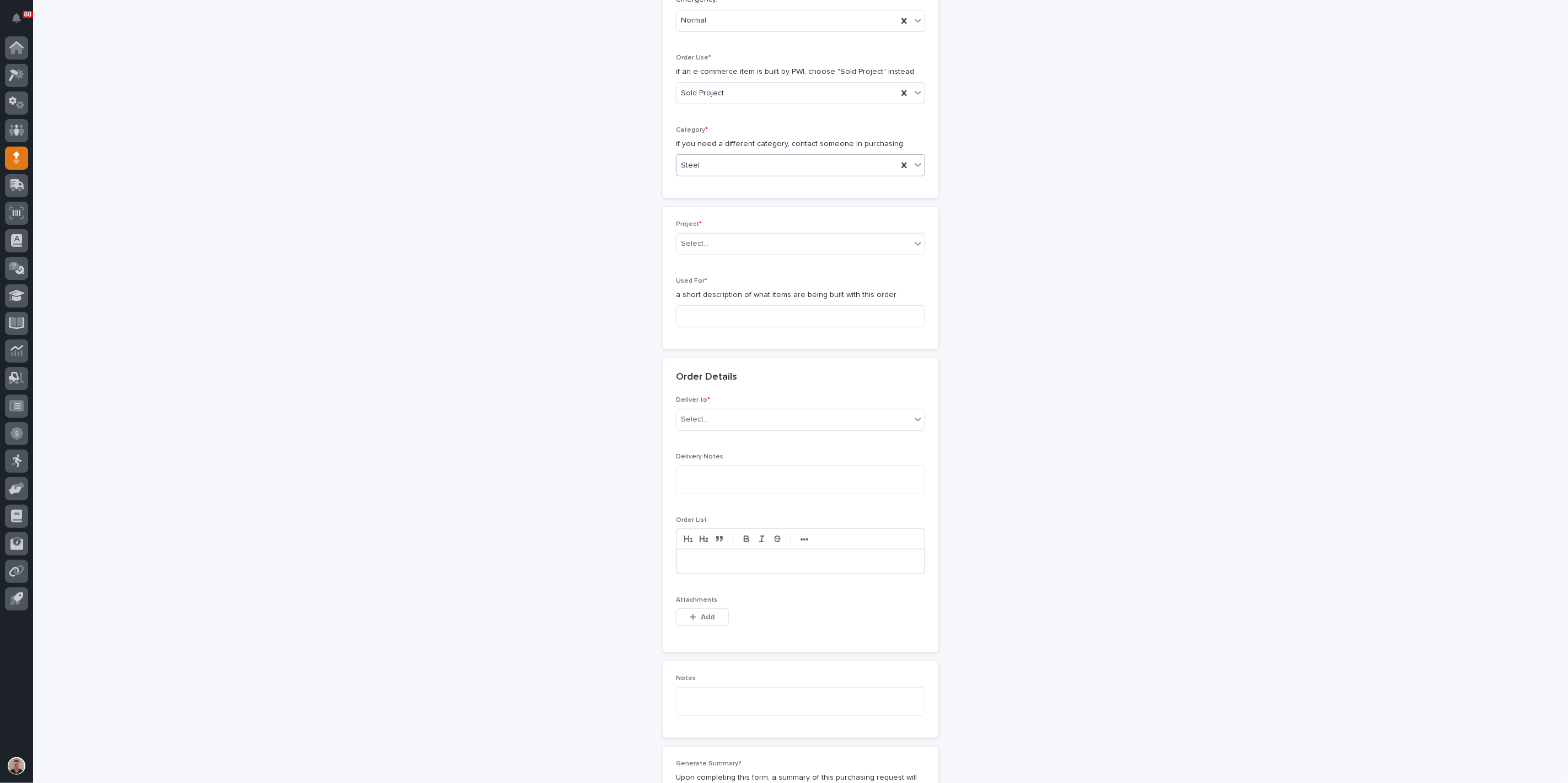
scroll to position [306, 0]
click at [726, 250] on div "Select..." at bounding box center [794, 241] width 234 height 19
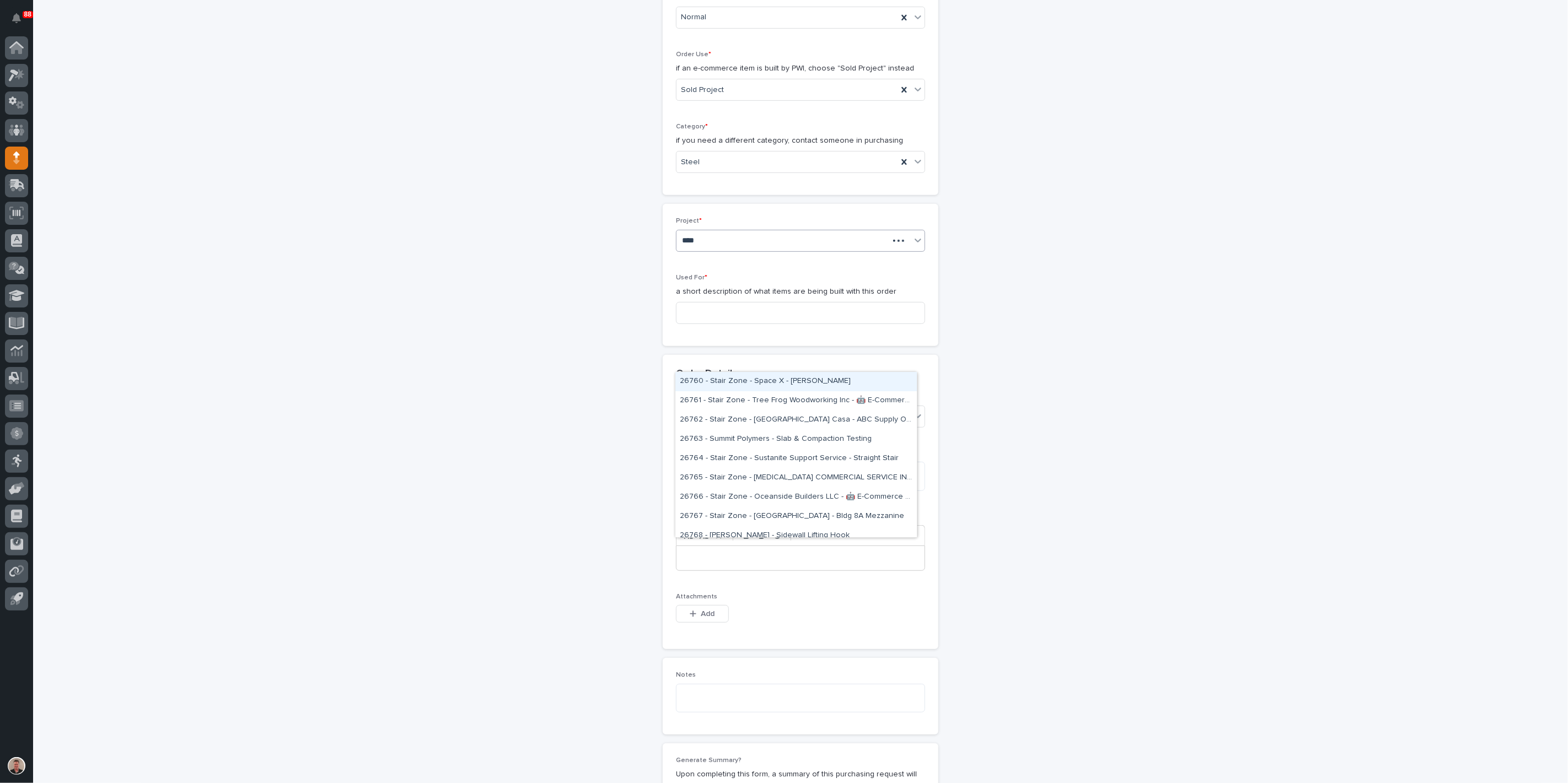
type input "*****"
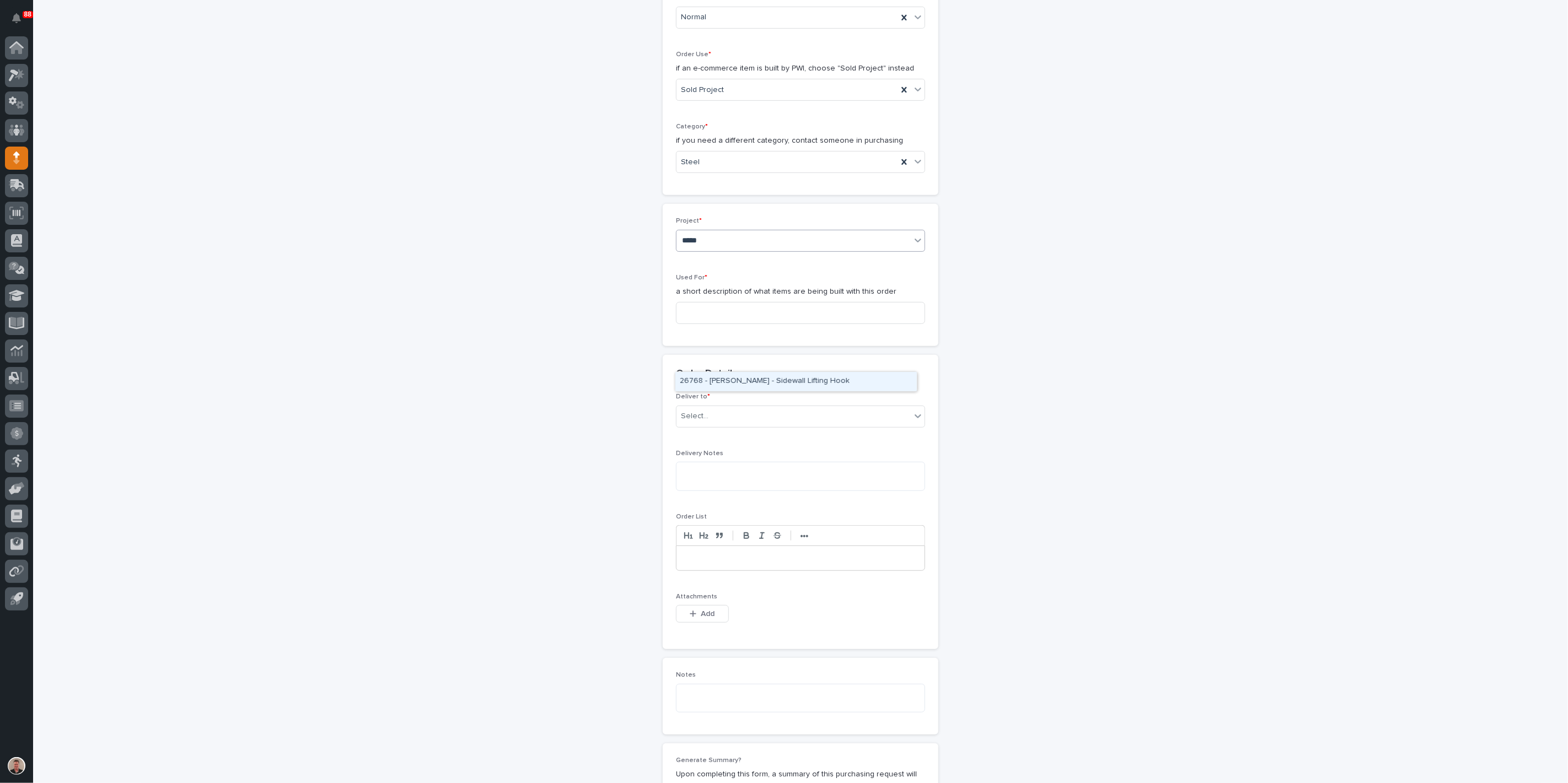
click at [725, 385] on div "26768 - [PERSON_NAME] - Sidewall Lifting Hook" at bounding box center [796, 382] width 241 height 19
click at [715, 324] on input at bounding box center [801, 312] width 249 height 22
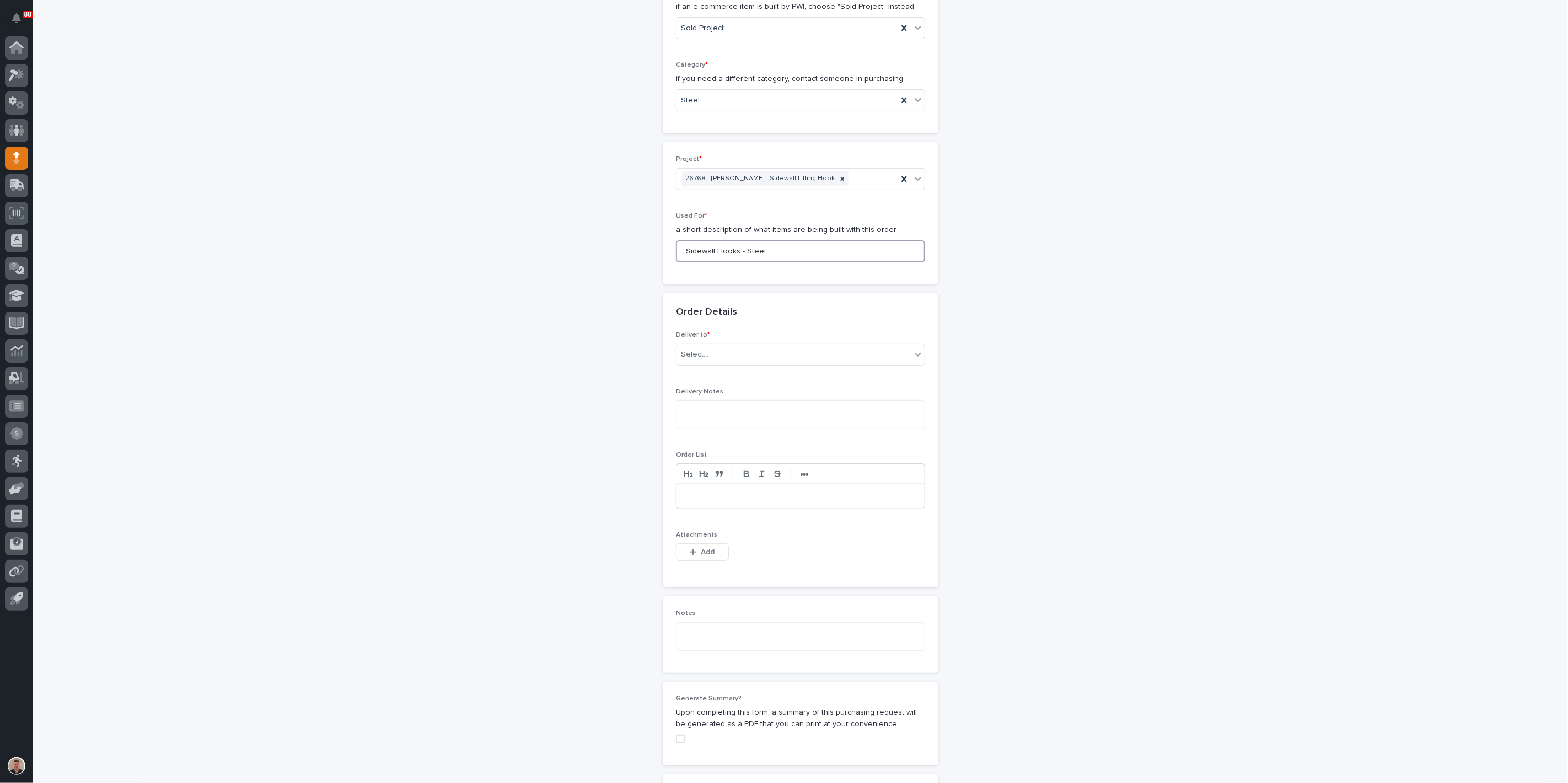
scroll to position [429, 0]
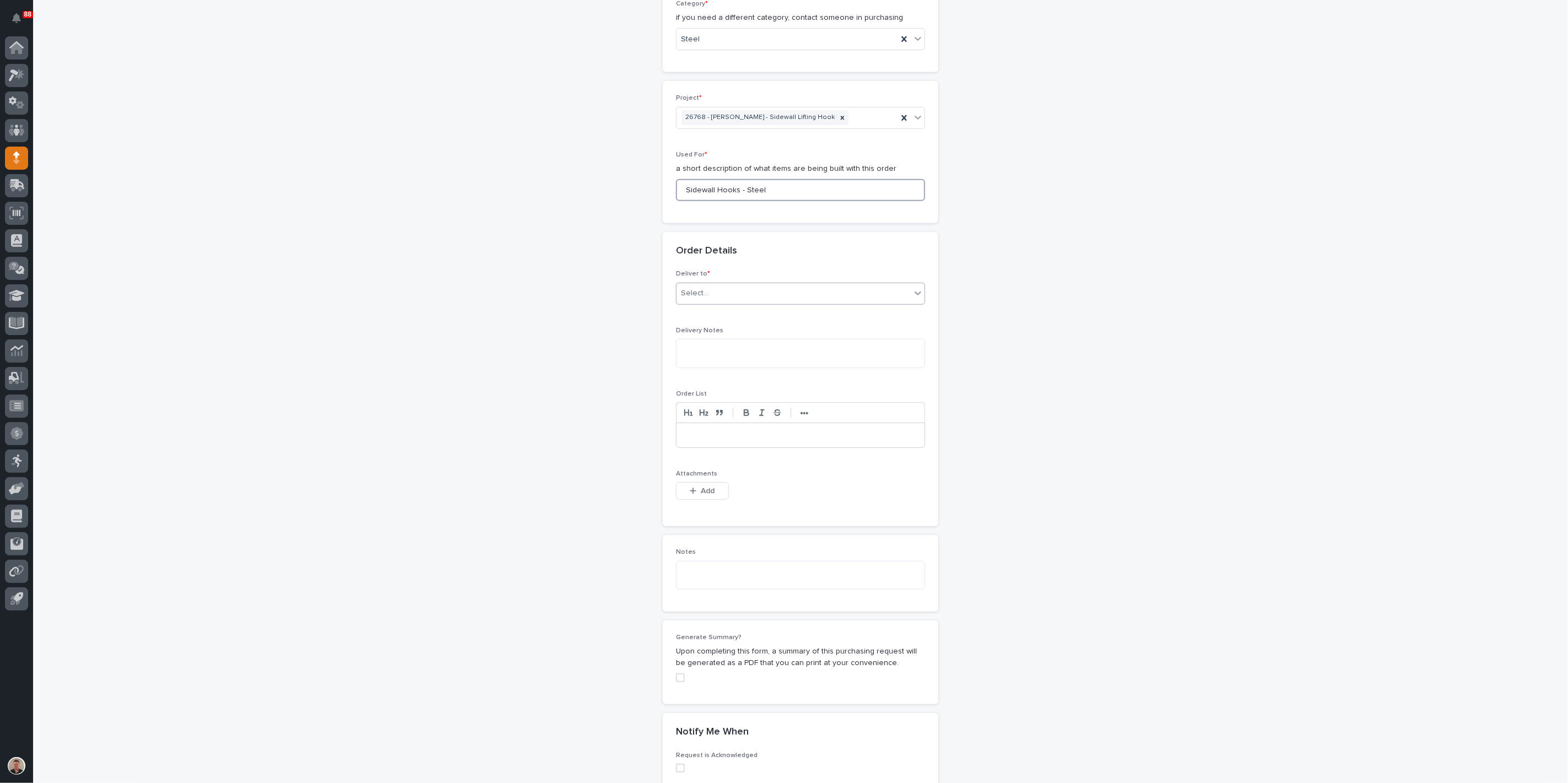
type input "Sidewall Hooks - Steel"
click at [725, 302] on div "Select..." at bounding box center [794, 294] width 234 height 19
click at [720, 491] on div "PWI" at bounding box center [796, 488] width 241 height 19
click at [704, 495] on span "Add" at bounding box center [709, 491] width 14 height 8
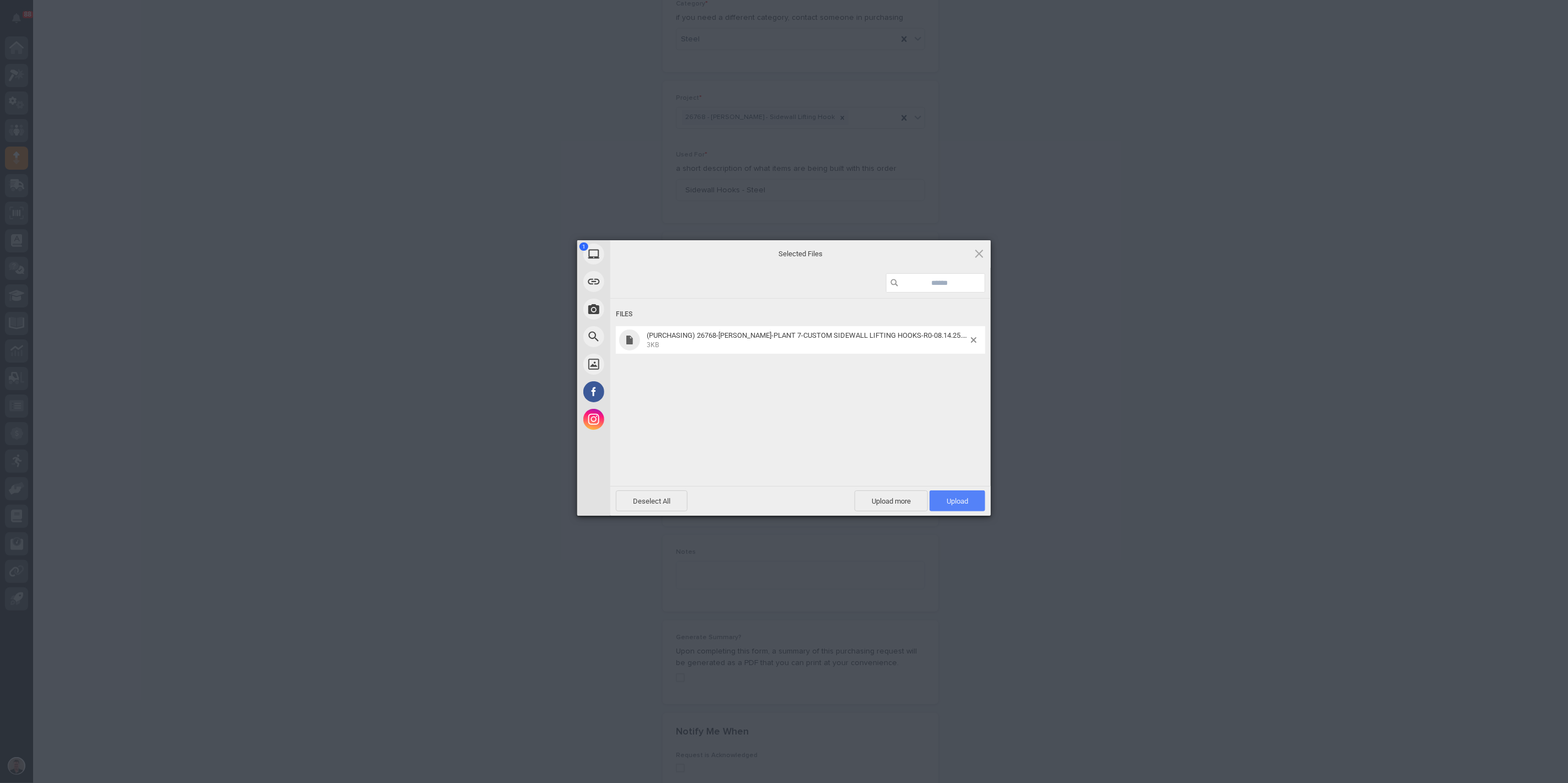
click at [949, 499] on span "Upload 1" at bounding box center [958, 501] width 22 height 8
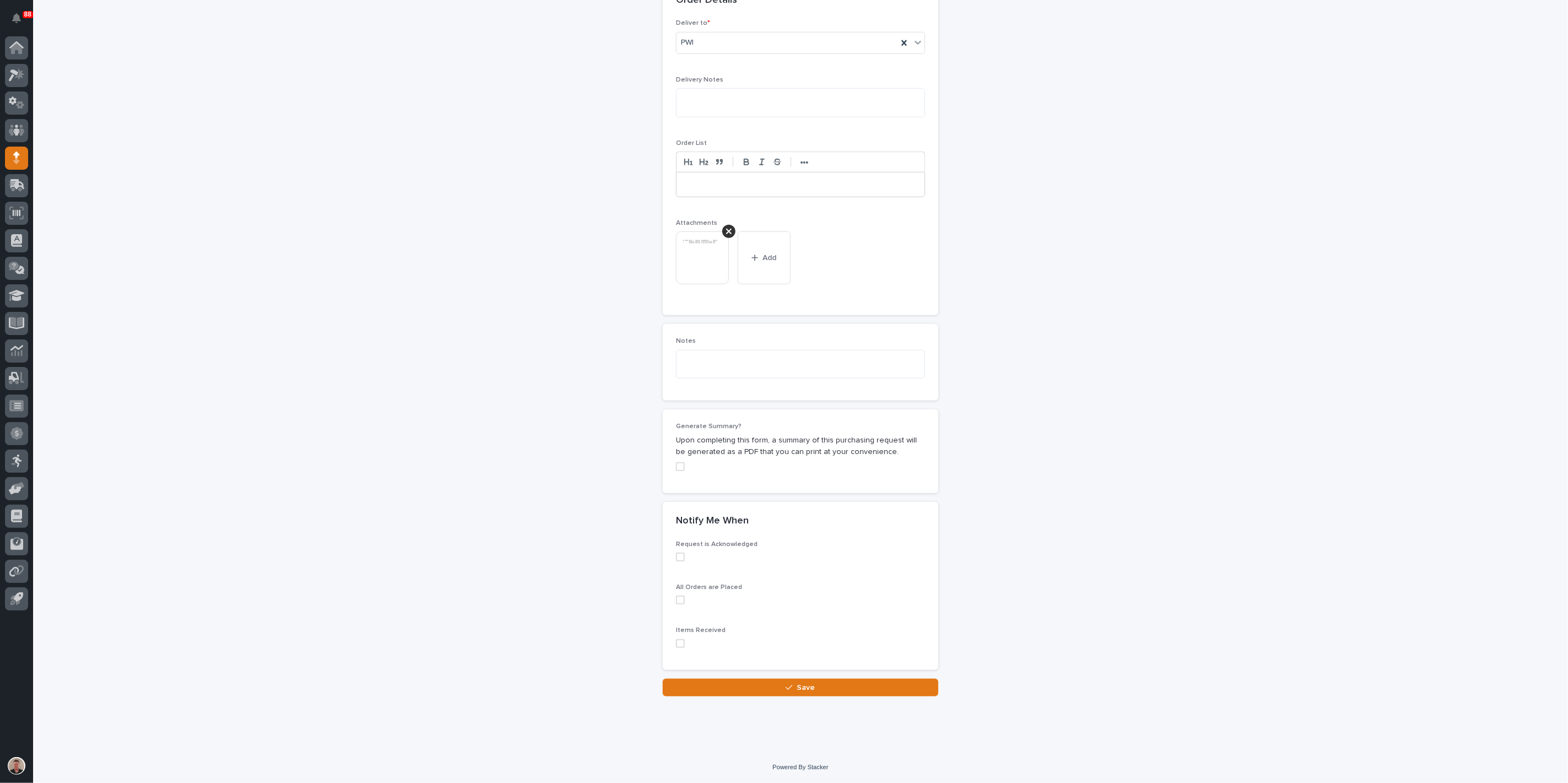
scroll to position [988, 0]
click at [788, 684] on div "button" at bounding box center [791, 688] width 11 height 8
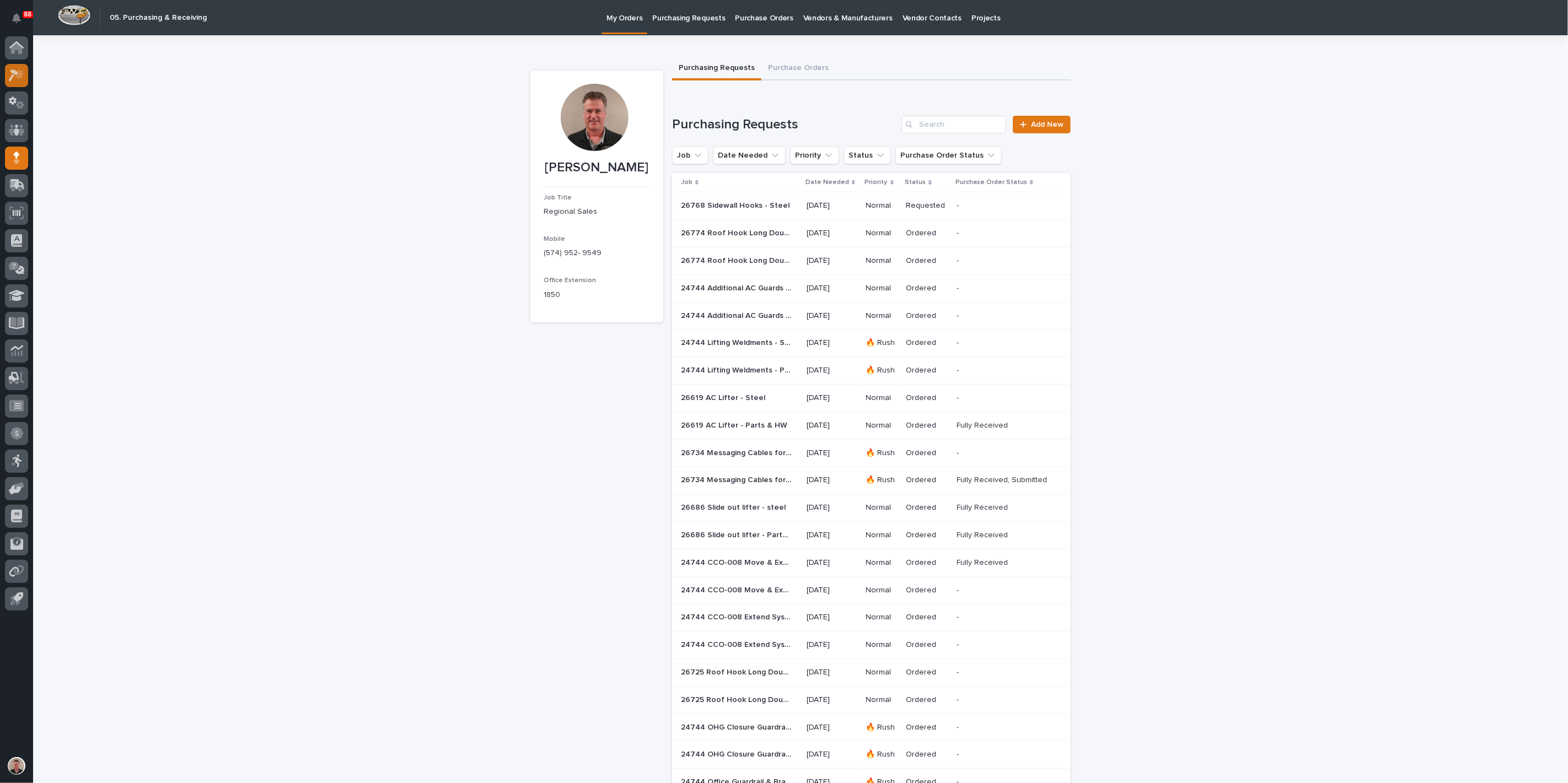
click at [20, 79] on icon at bounding box center [17, 75] width 16 height 13
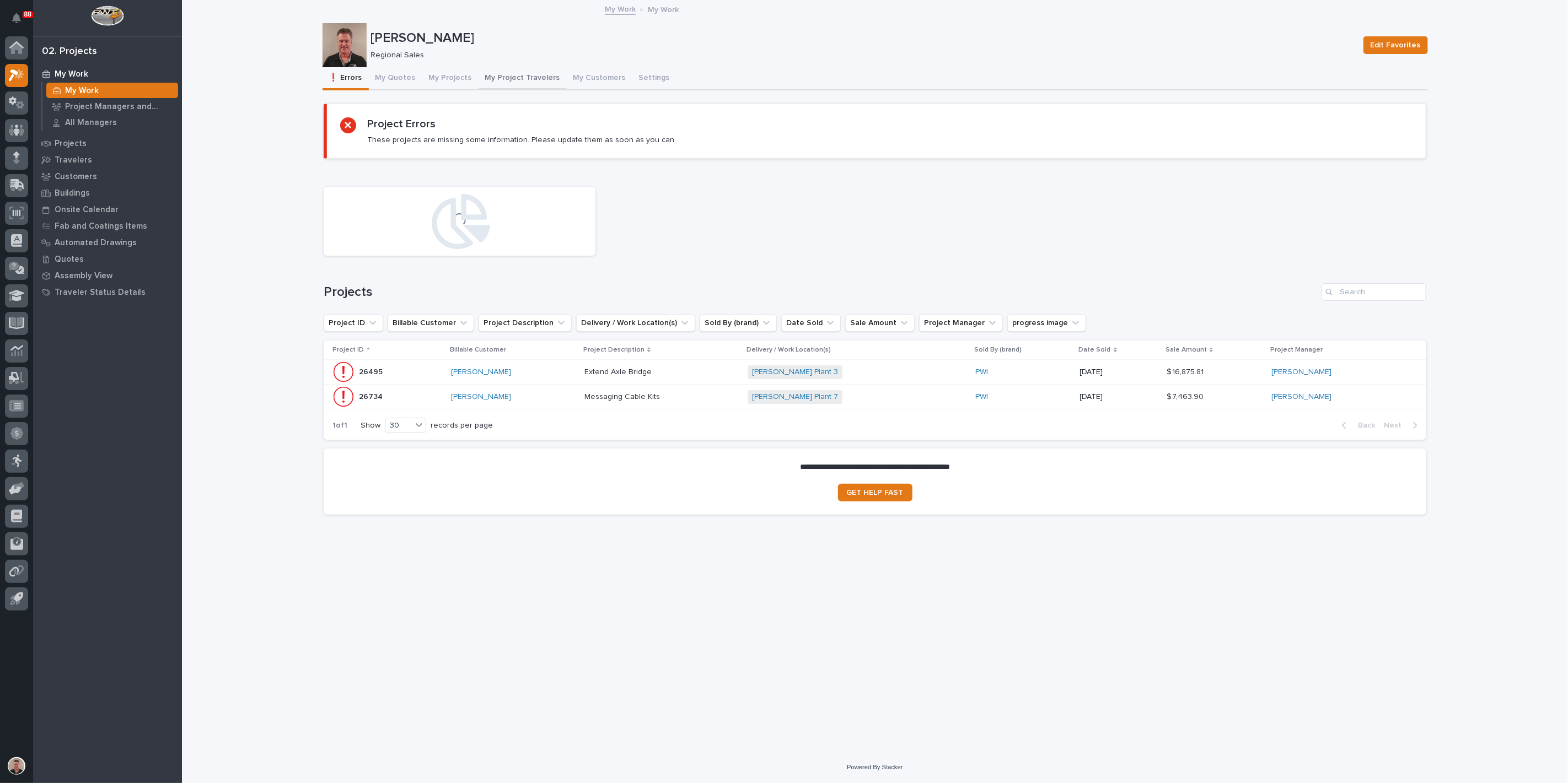
click at [552, 89] on button "My Project Travelers" at bounding box center [523, 78] width 88 height 23
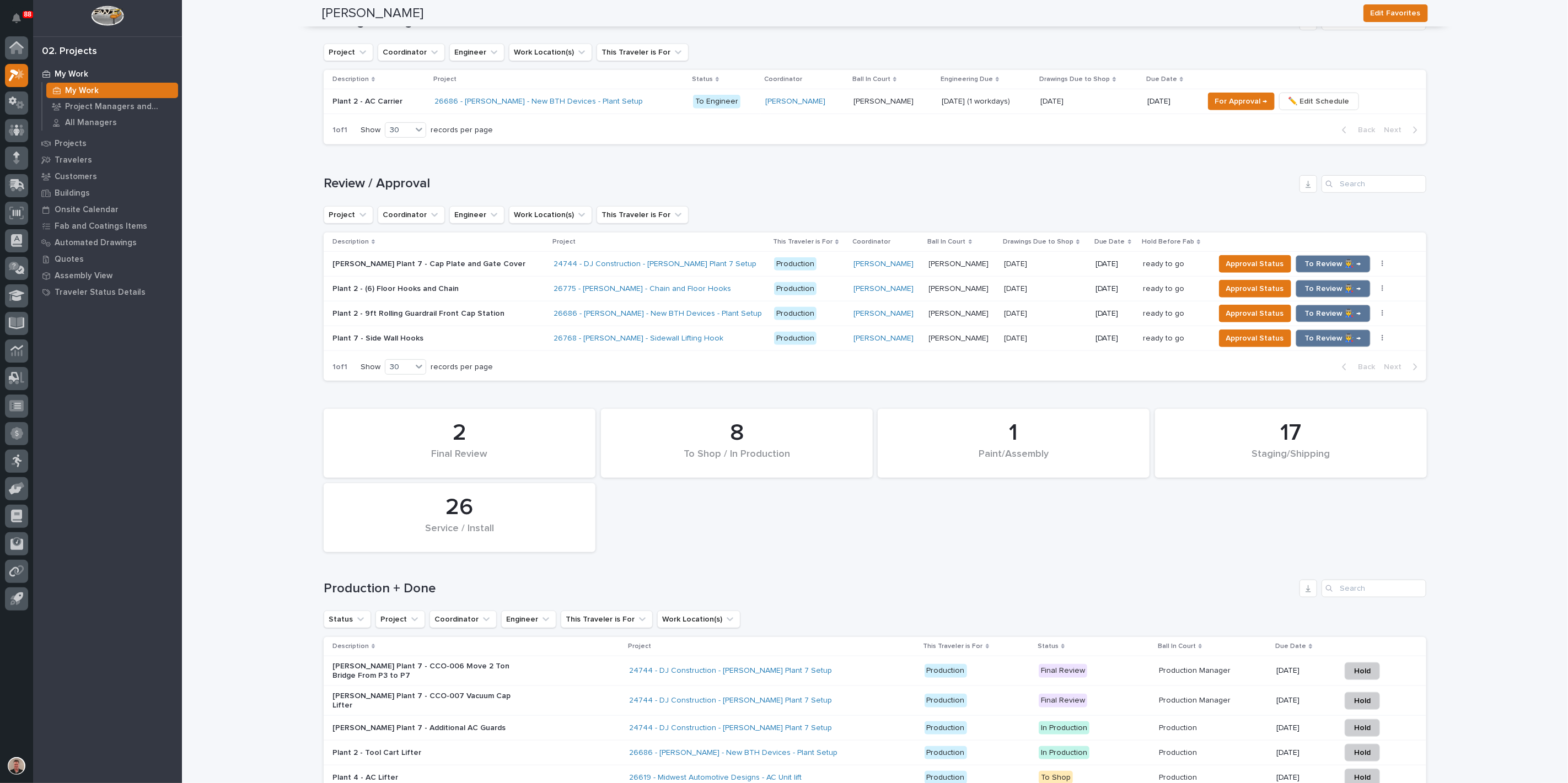
scroll to position [613, 0]
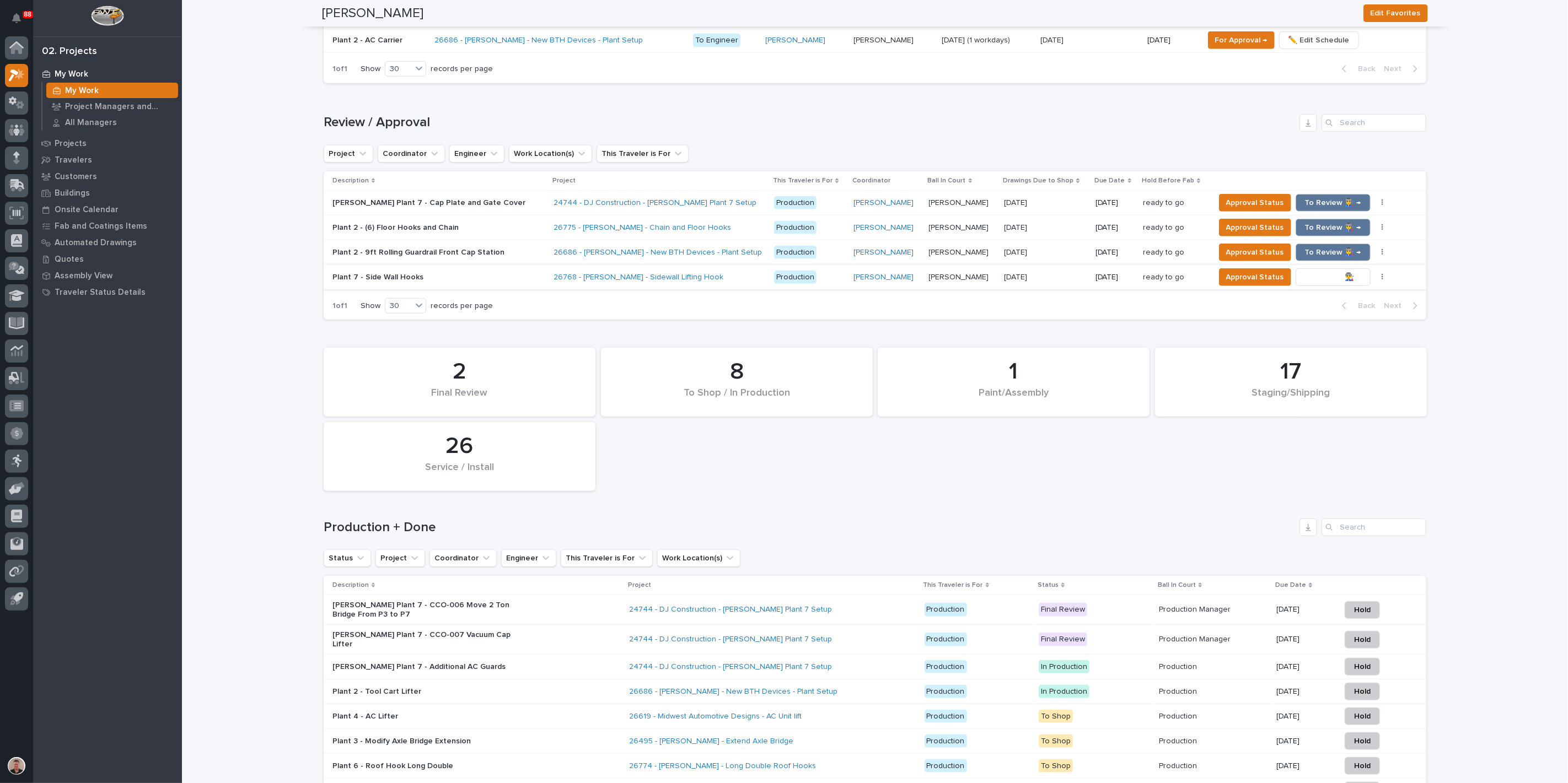
click at [1312, 284] on span "To Review 👨‍🏭 →" at bounding box center [1333, 277] width 56 height 13
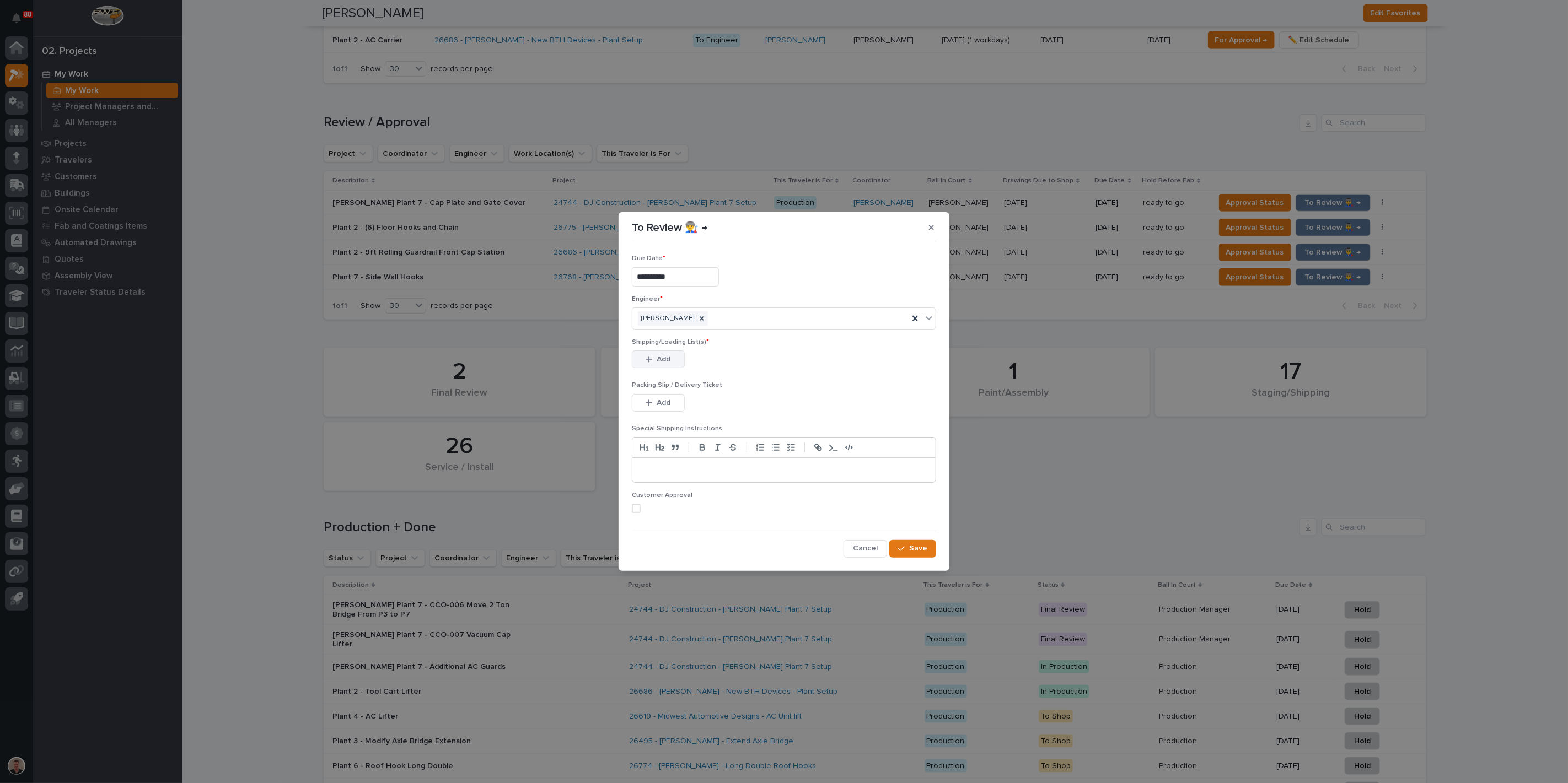
click at [679, 368] on button "Add" at bounding box center [658, 359] width 53 height 18
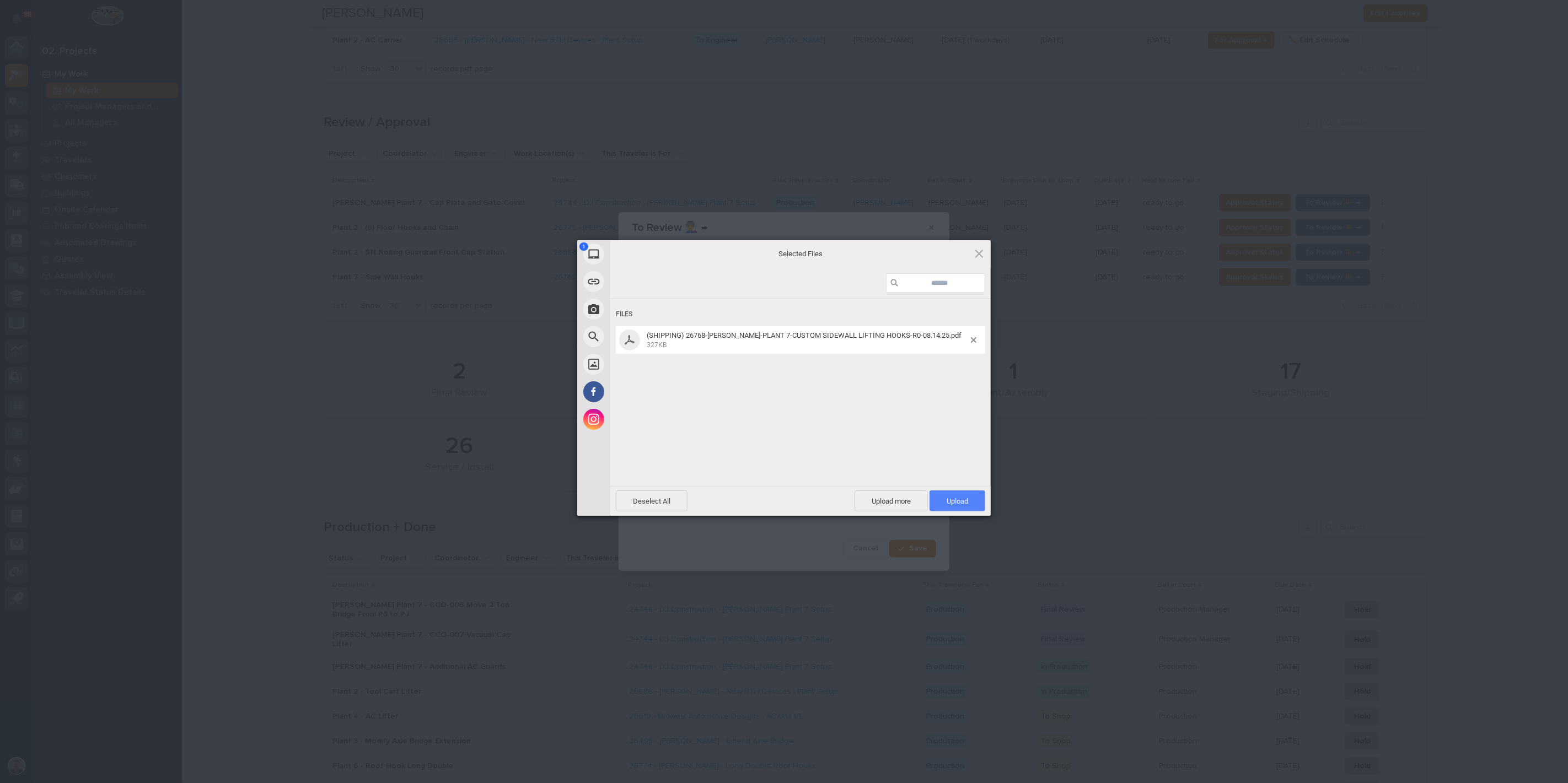
click at [947, 496] on span "Upload 1" at bounding box center [957, 501] width 56 height 21
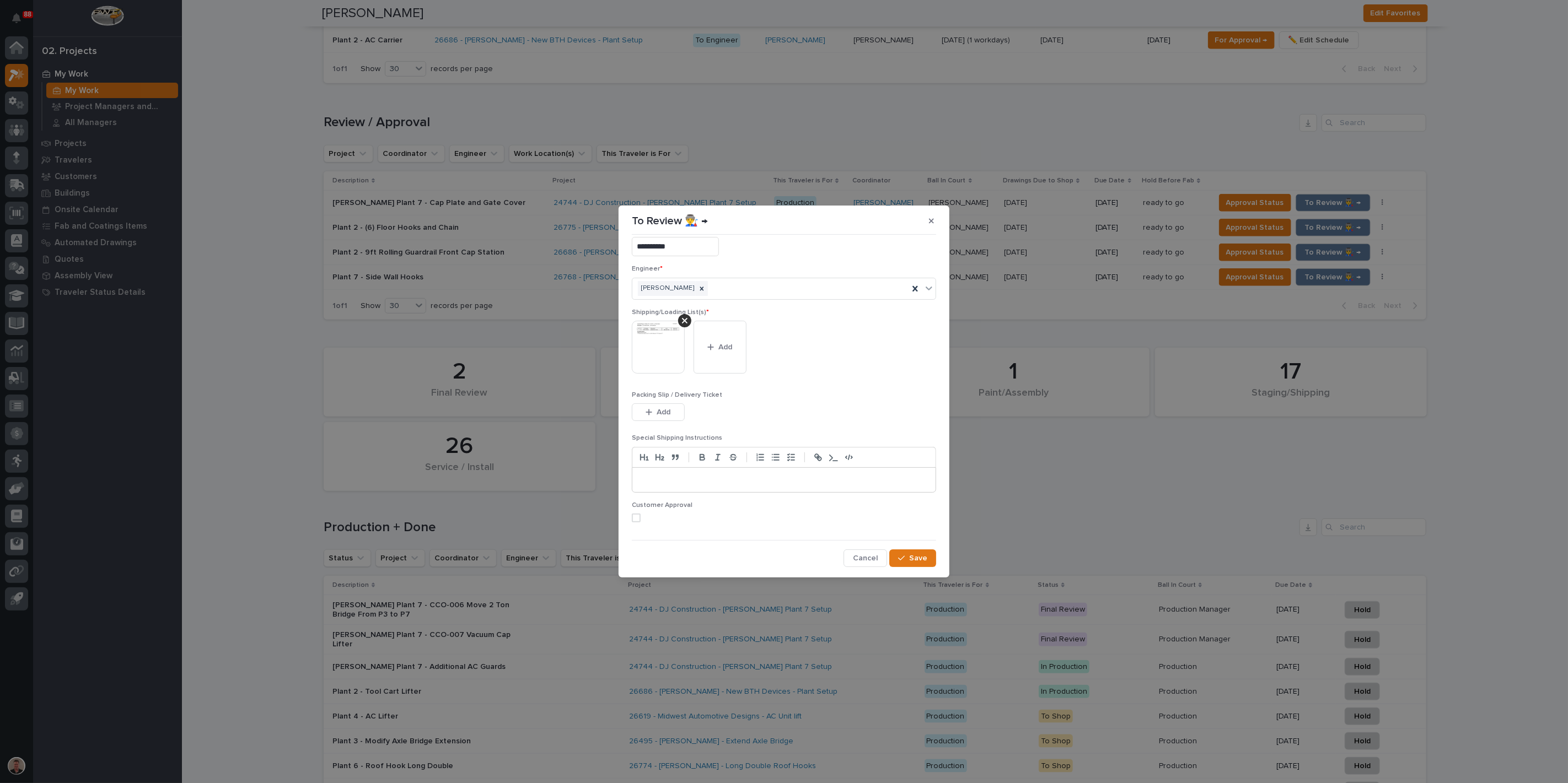
scroll to position [71, 0]
click at [638, 514] on span at bounding box center [637, 518] width 9 height 9
click at [898, 555] on div "button" at bounding box center [903, 558] width 11 height 8
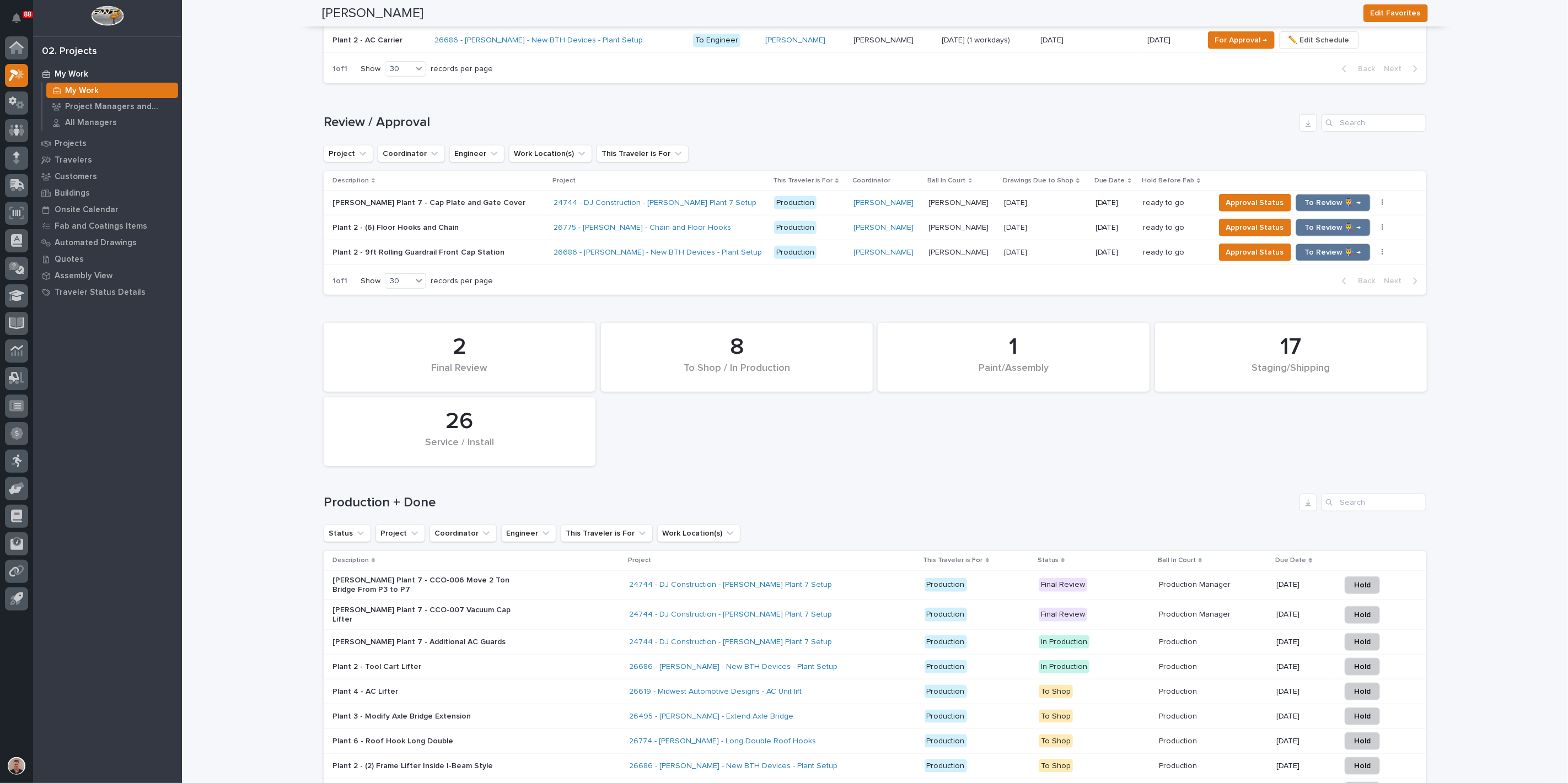
scroll to position [596, 0]
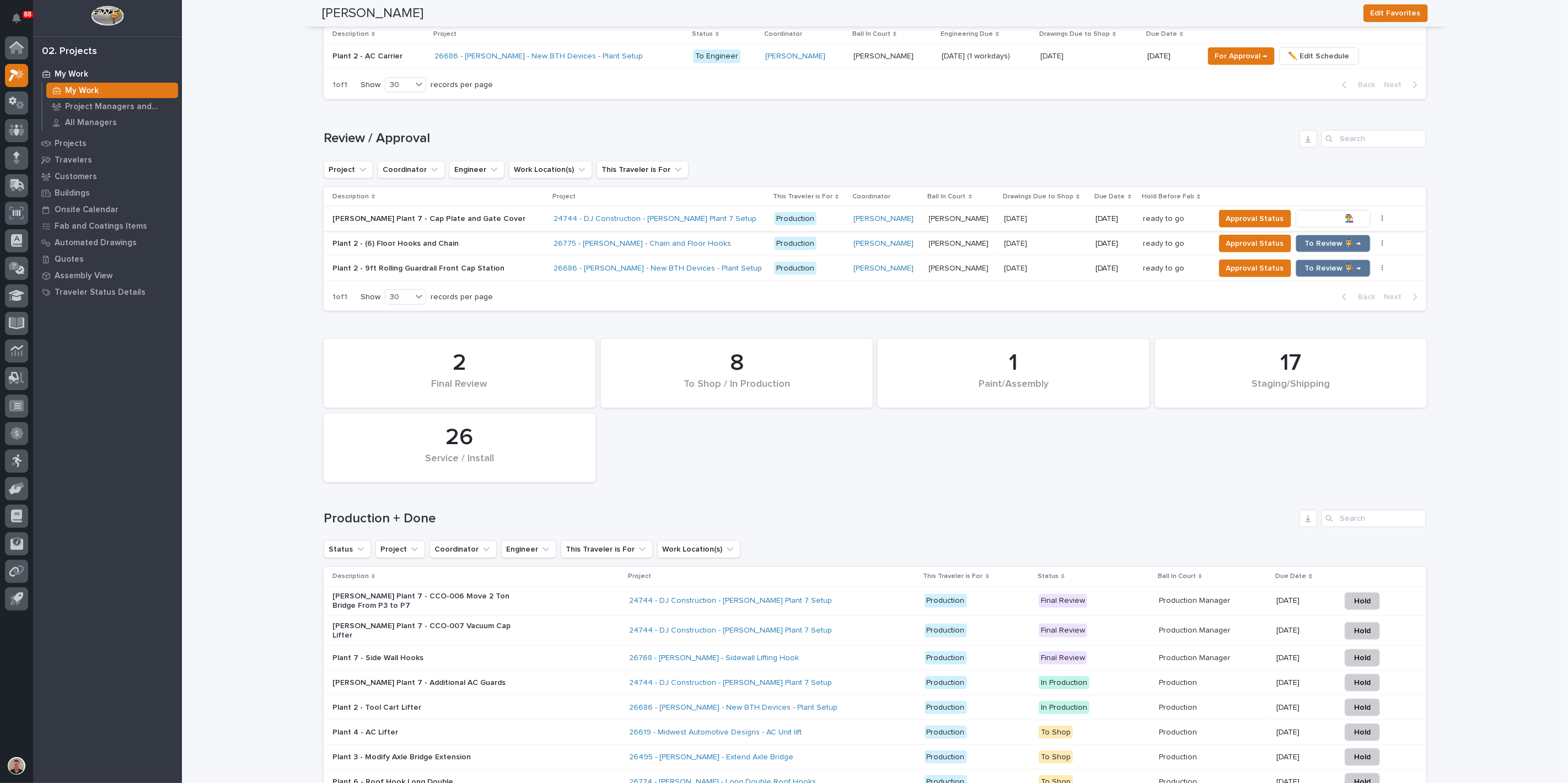
click at [1319, 225] on span "To Review 👨‍🏭 →" at bounding box center [1333, 219] width 56 height 13
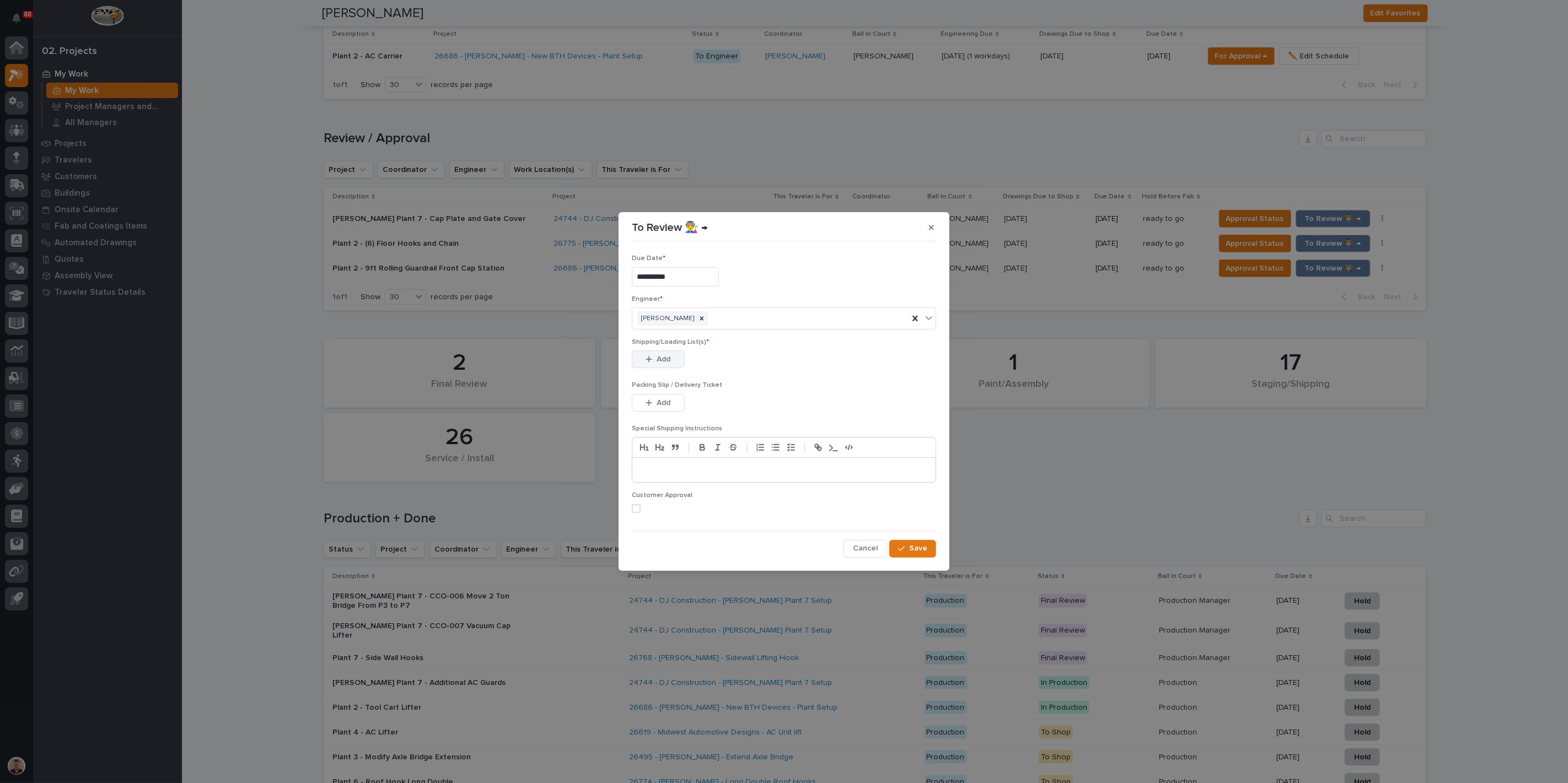
click at [671, 364] on span "Add" at bounding box center [664, 359] width 14 height 10
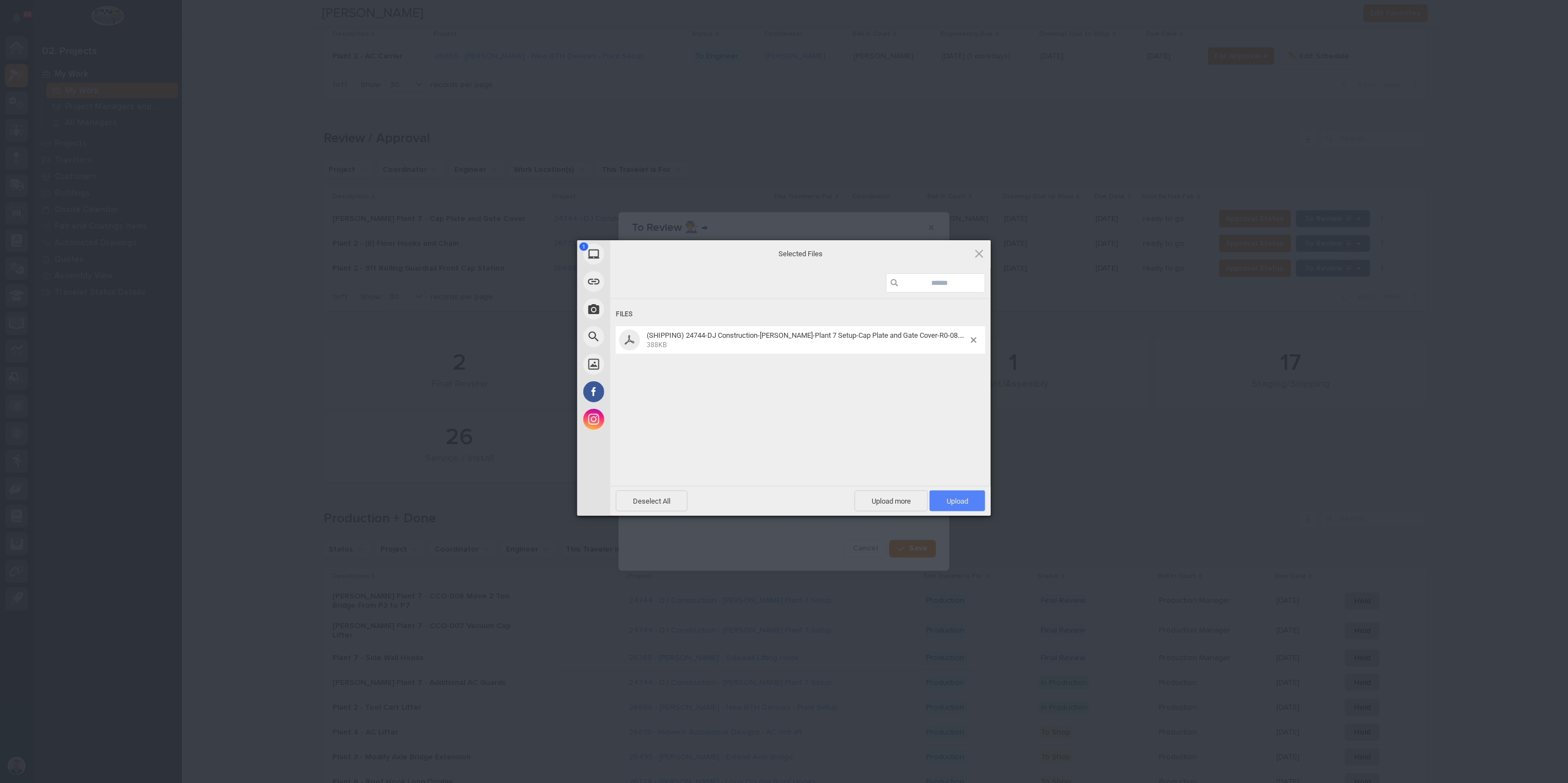
click at [955, 499] on span "Upload 1" at bounding box center [958, 501] width 22 height 8
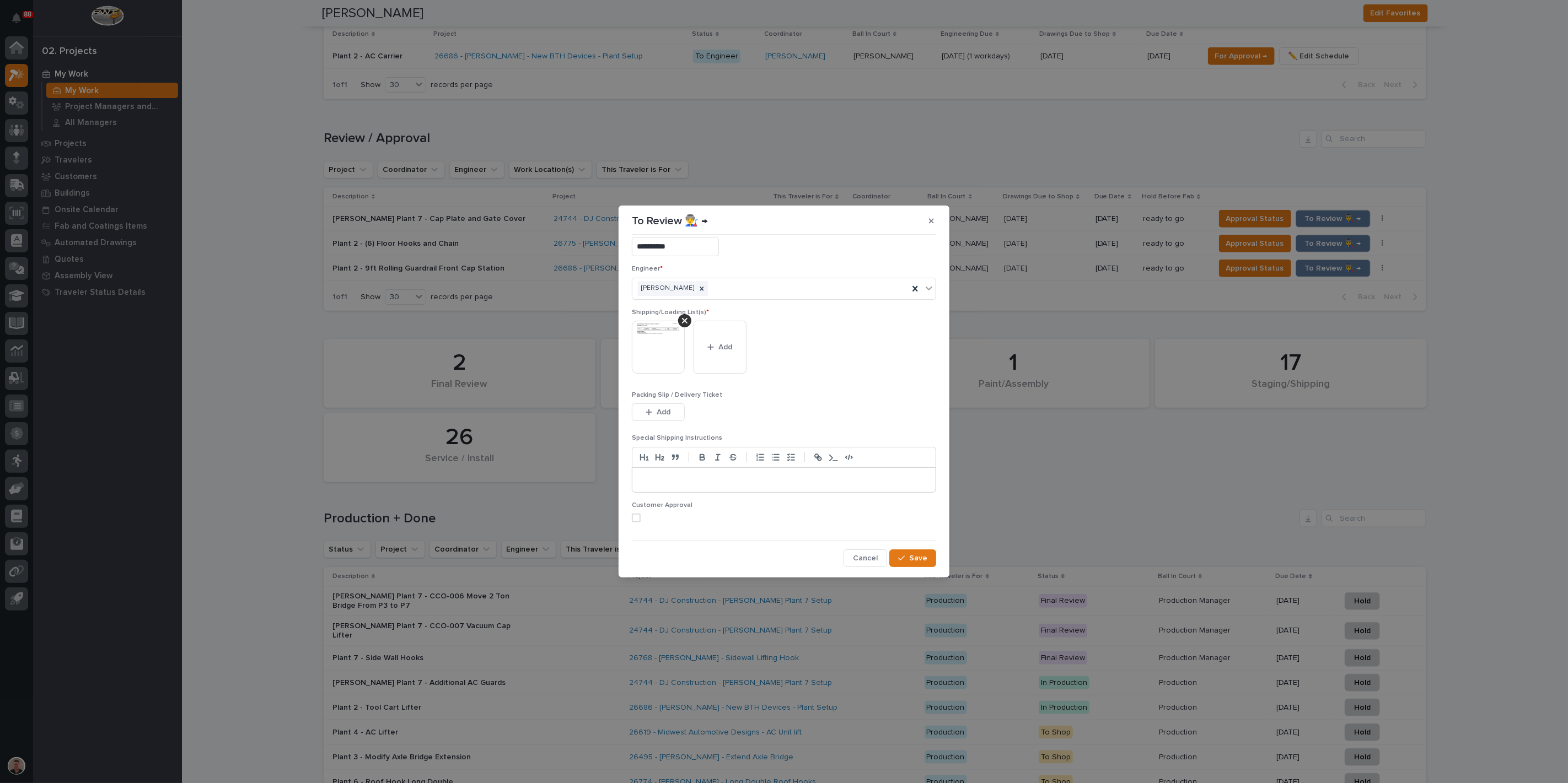
scroll to position [71, 0]
click at [641, 514] on span at bounding box center [637, 518] width 9 height 9
click at [898, 561] on icon "button" at bounding box center [901, 558] width 6 height 8
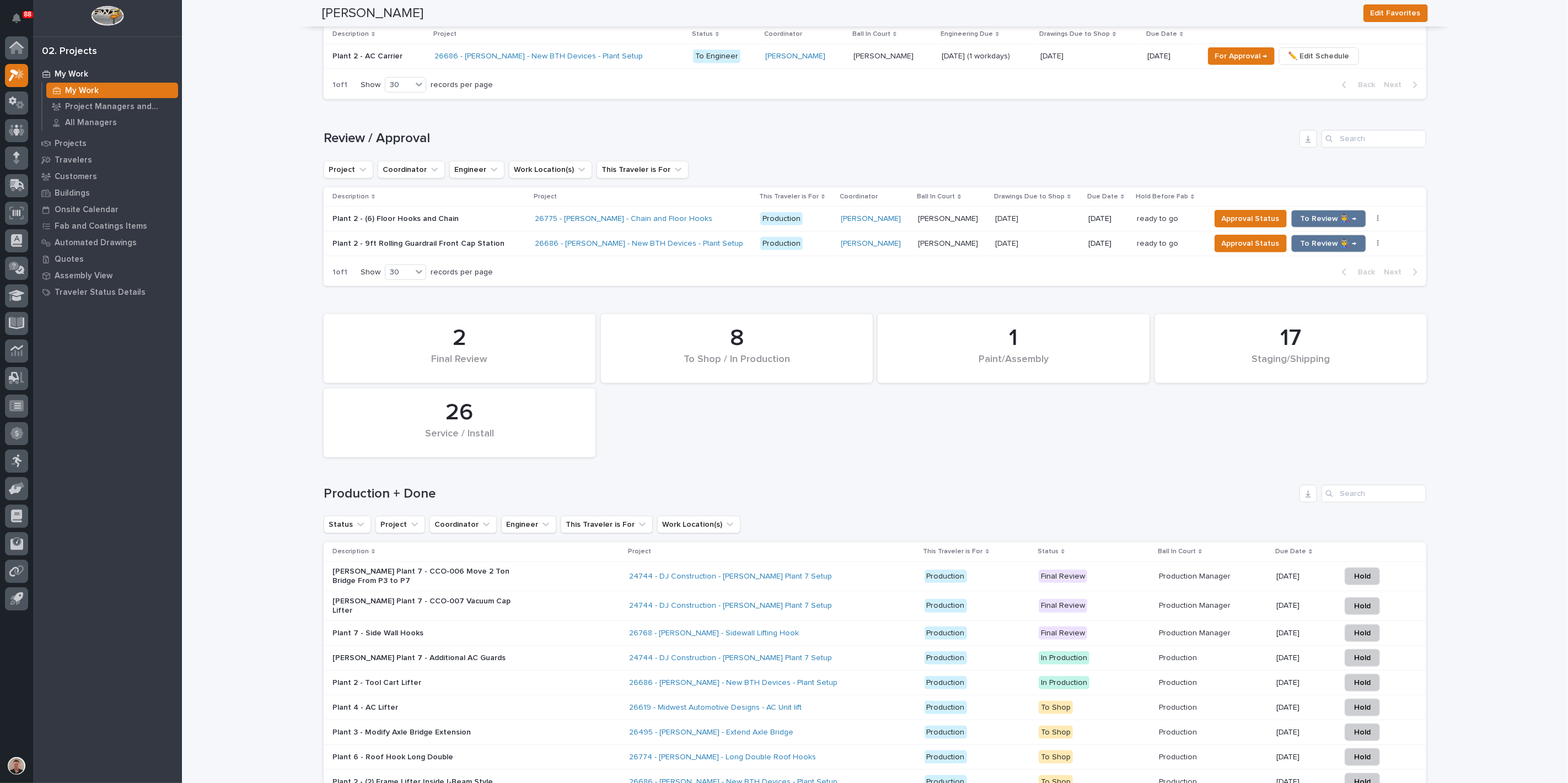
scroll to position [581, 0]
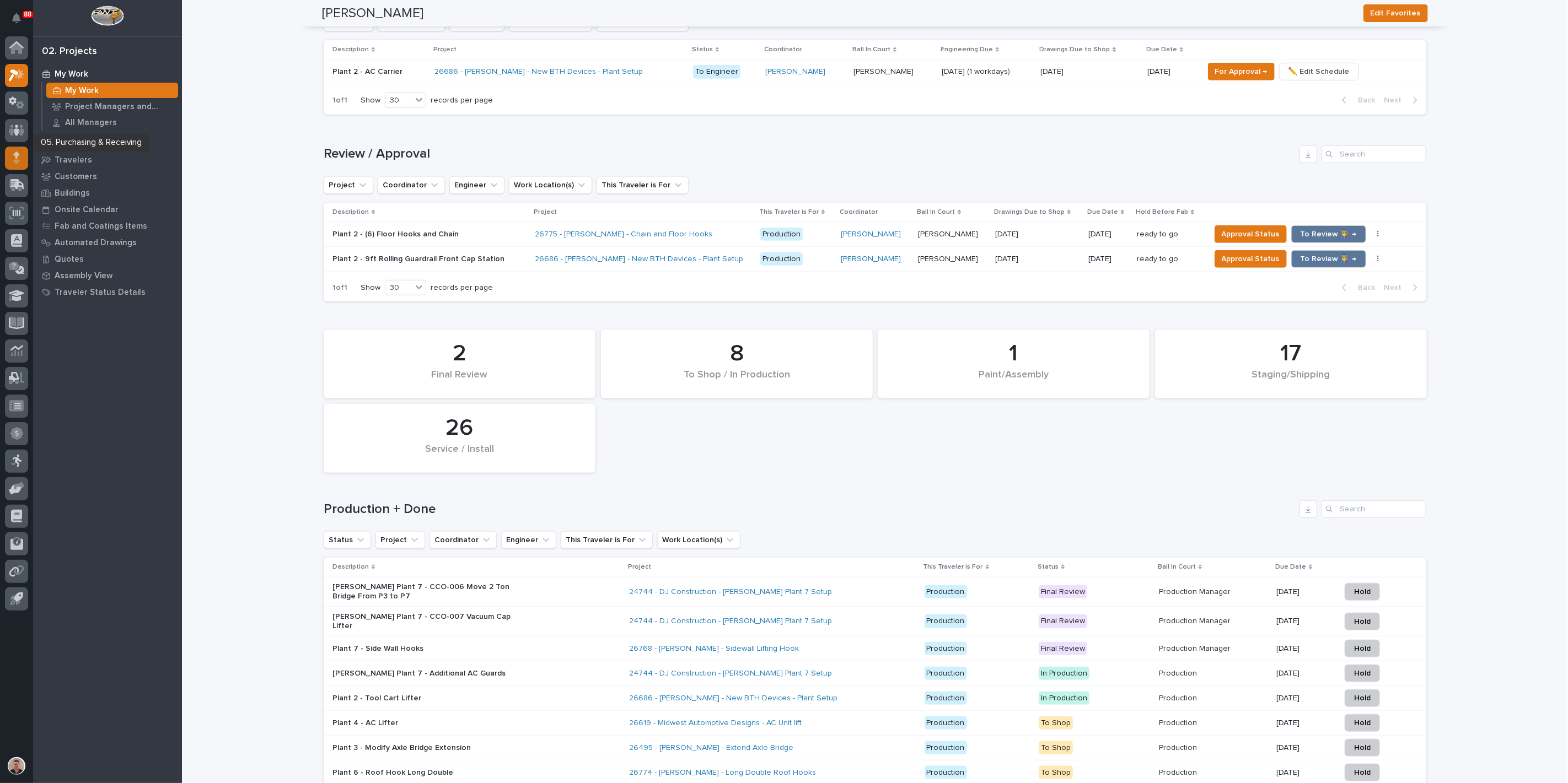
click at [19, 160] on icon at bounding box center [17, 158] width 6 height 13
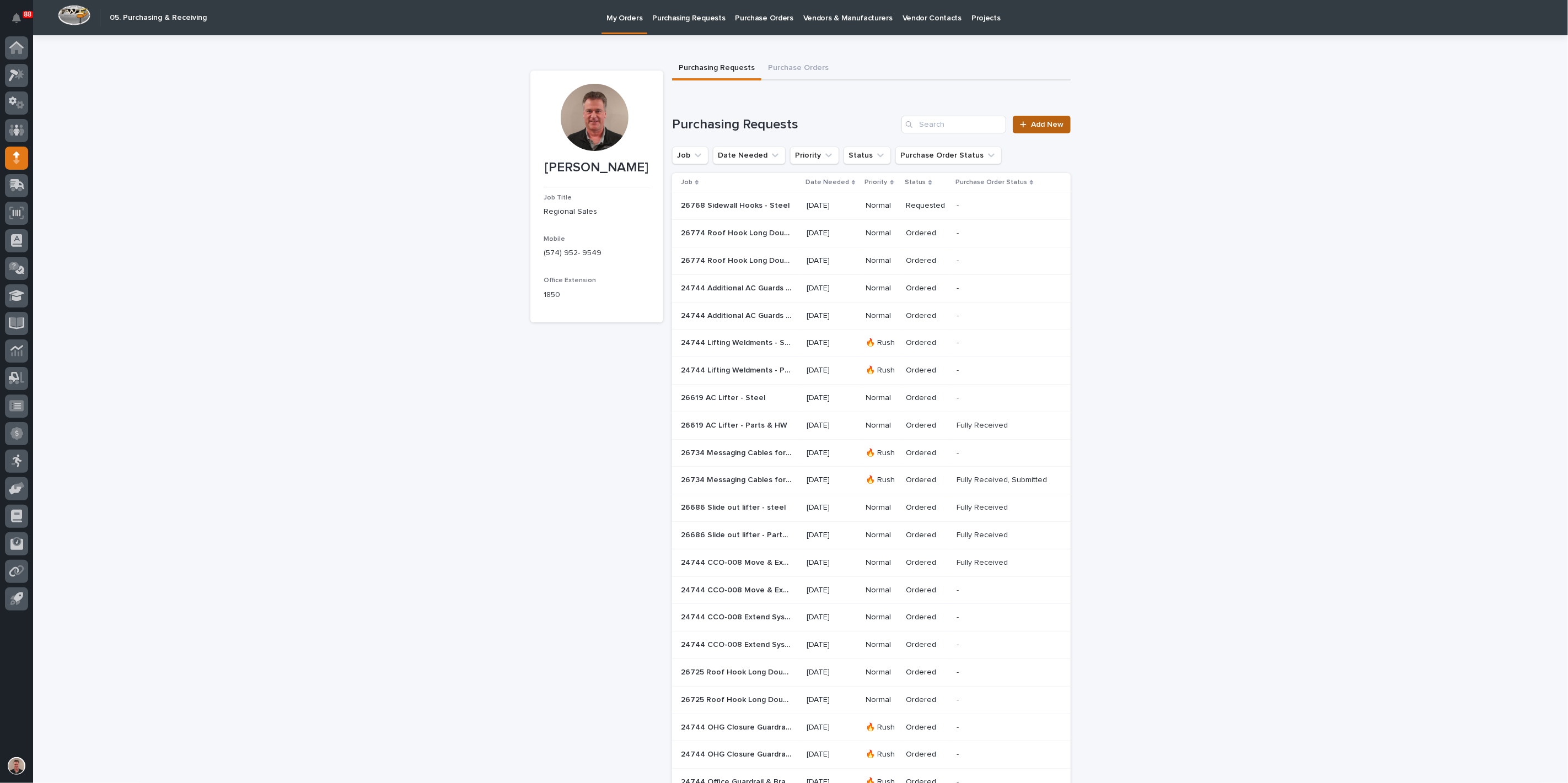
click at [1049, 133] on link "Add New" at bounding box center [1042, 124] width 58 height 18
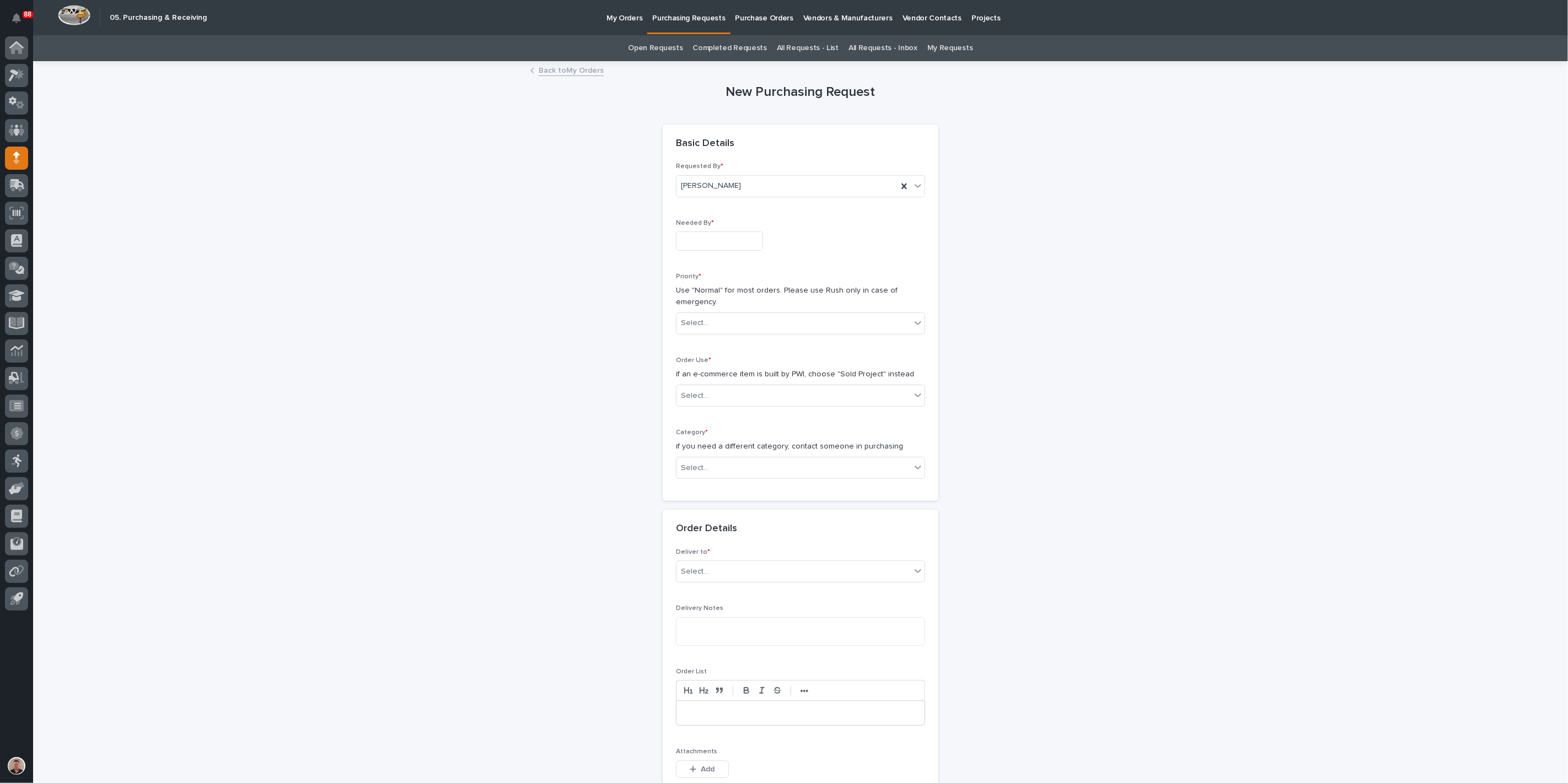
click at [695, 251] on input "text" at bounding box center [720, 241] width 87 height 19
click at [693, 197] on div "18" at bounding box center [700, 204] width 15 height 15
type input "**********"
click at [717, 332] on div "Select..." at bounding box center [794, 323] width 234 height 19
drag, startPoint x: 717, startPoint y: 403, endPoint x: 721, endPoint y: 434, distance: 31.3
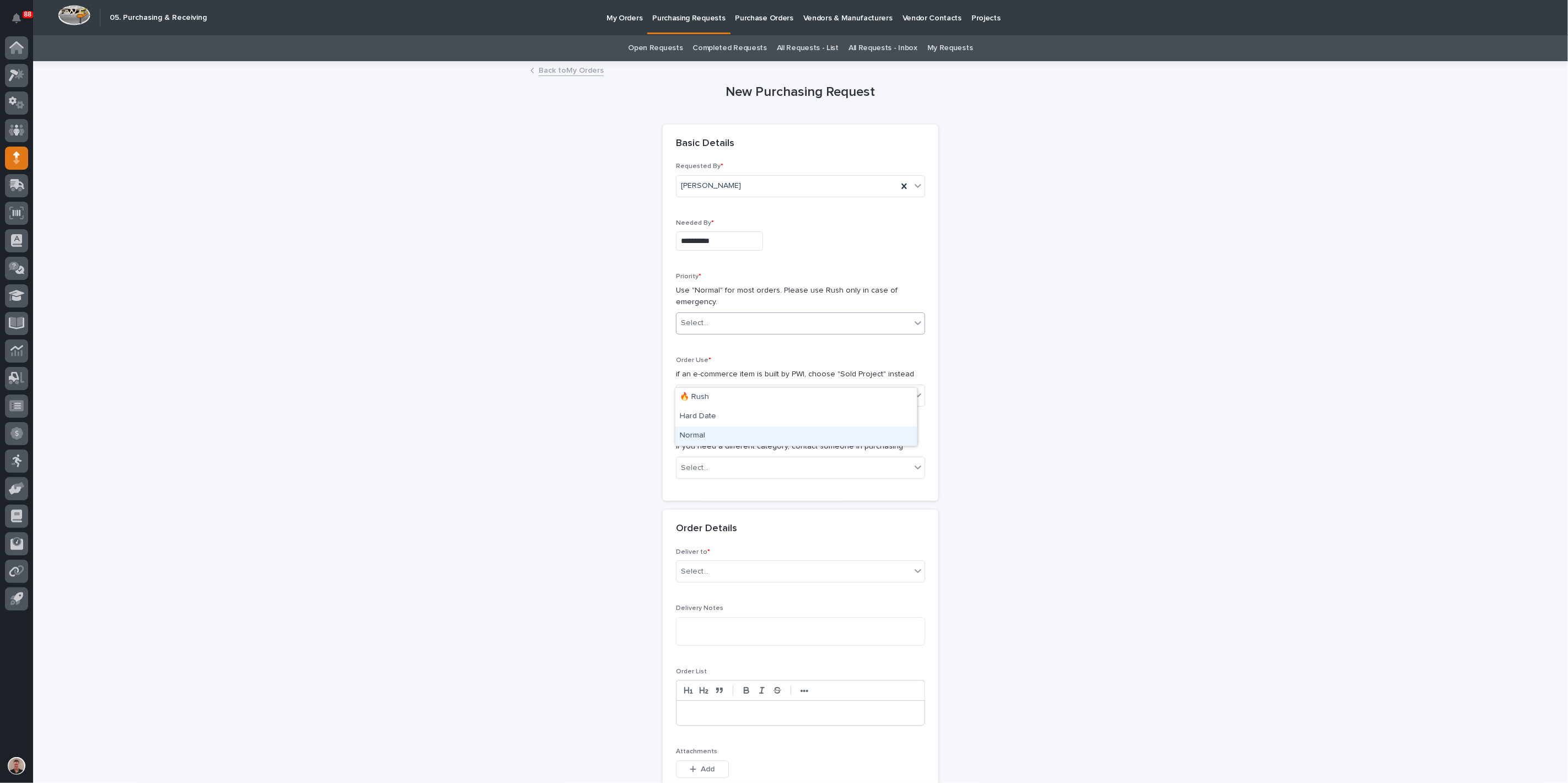
click at [721, 434] on div "Normal" at bounding box center [796, 436] width 241 height 19
click at [718, 405] on div "Select..." at bounding box center [794, 396] width 234 height 19
click at [718, 495] on div "Sold Project" at bounding box center [796, 496] width 241 height 19
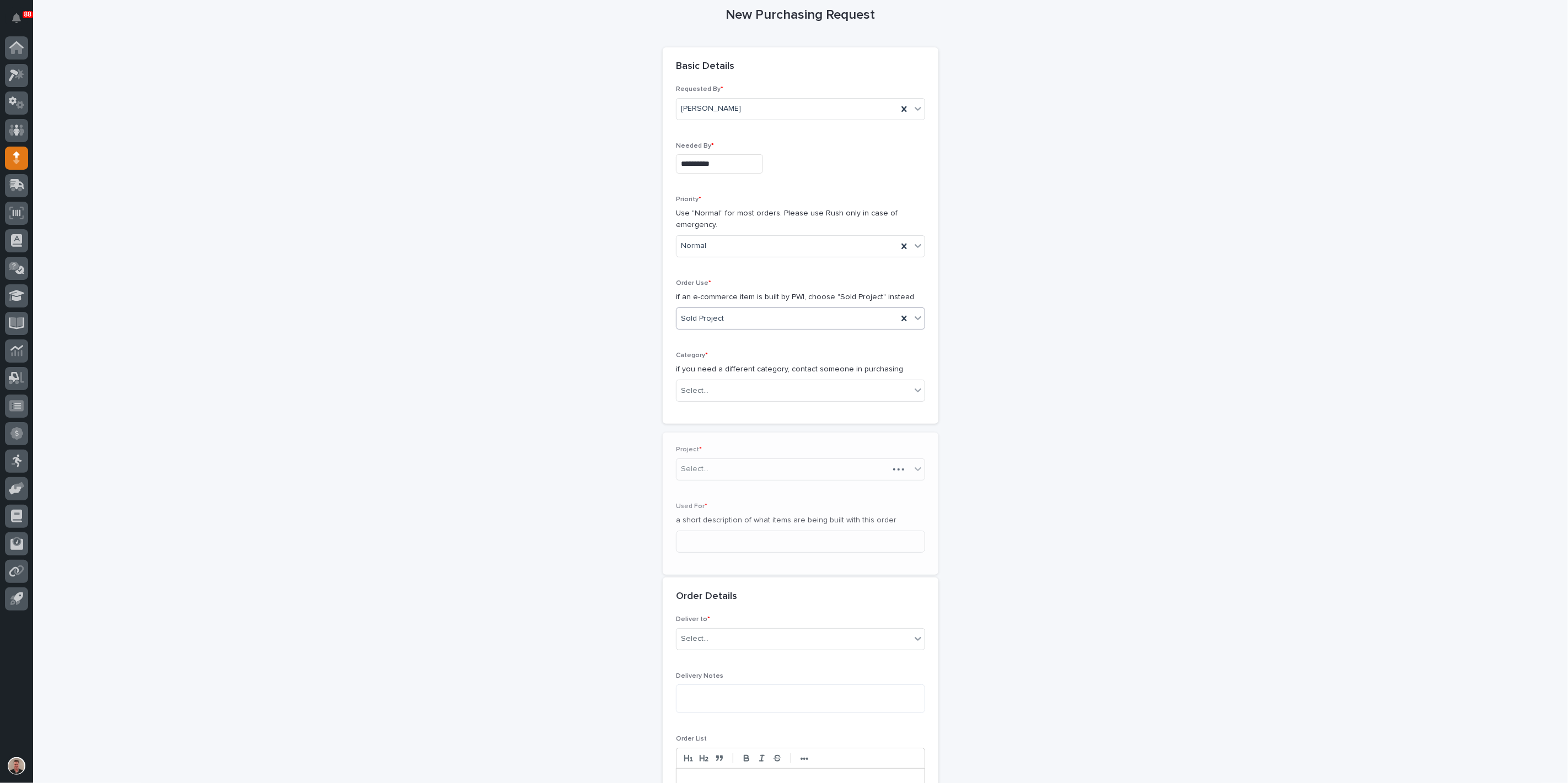
scroll to position [133, 0]
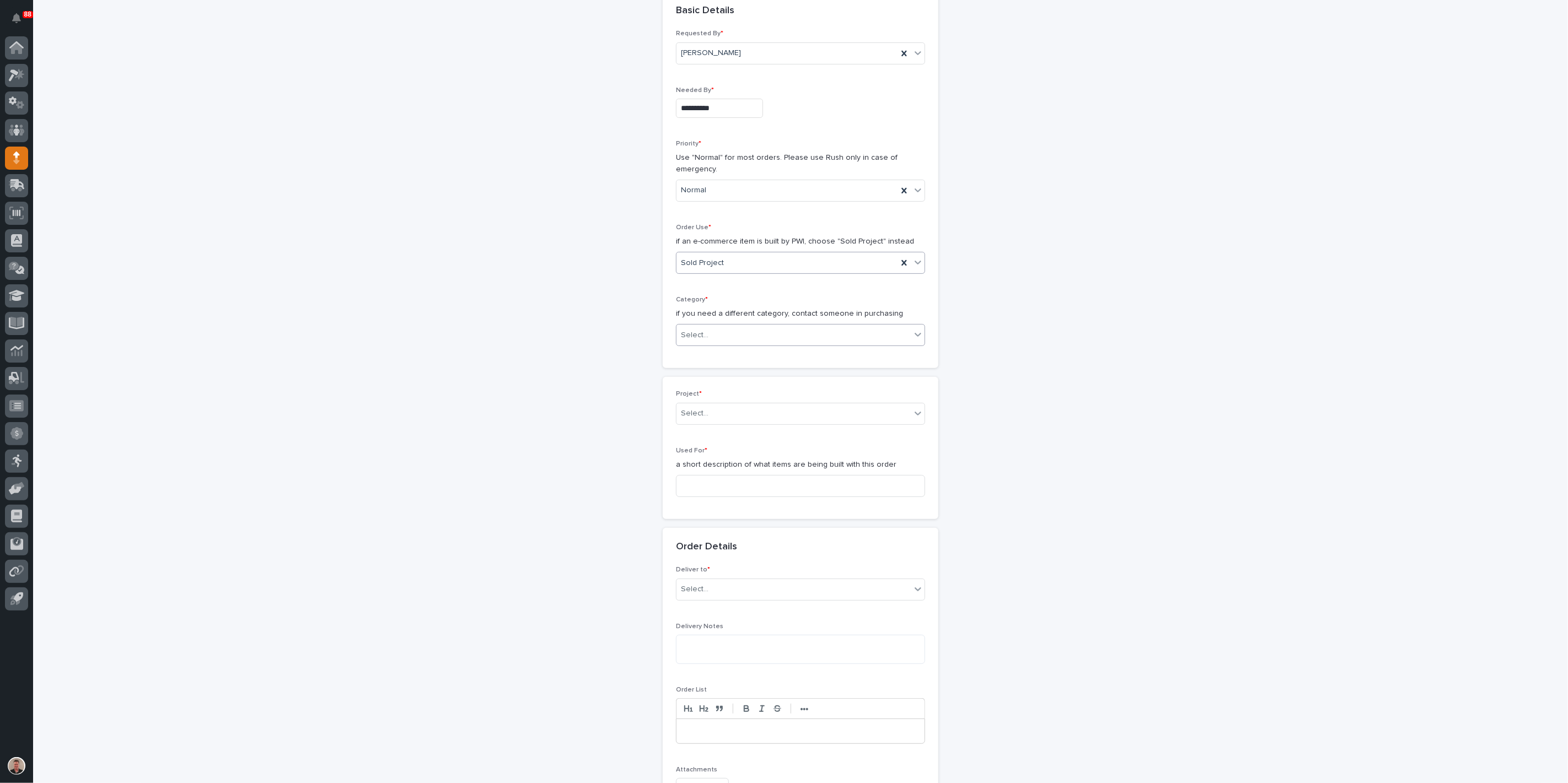
click at [736, 345] on div "Select..." at bounding box center [794, 335] width 234 height 19
click at [728, 594] on div "Steel" at bounding box center [796, 597] width 241 height 19
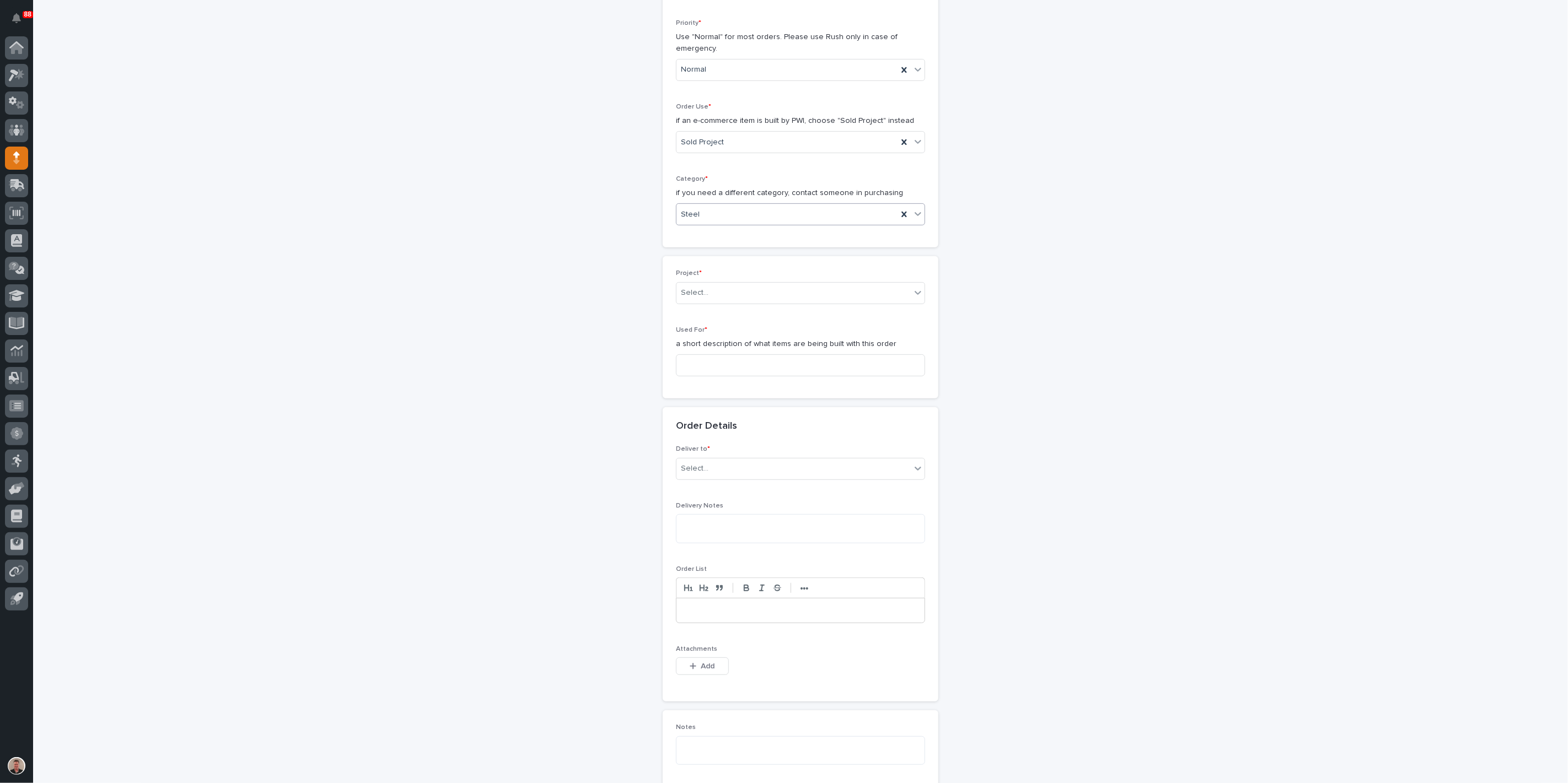
scroll to position [255, 0]
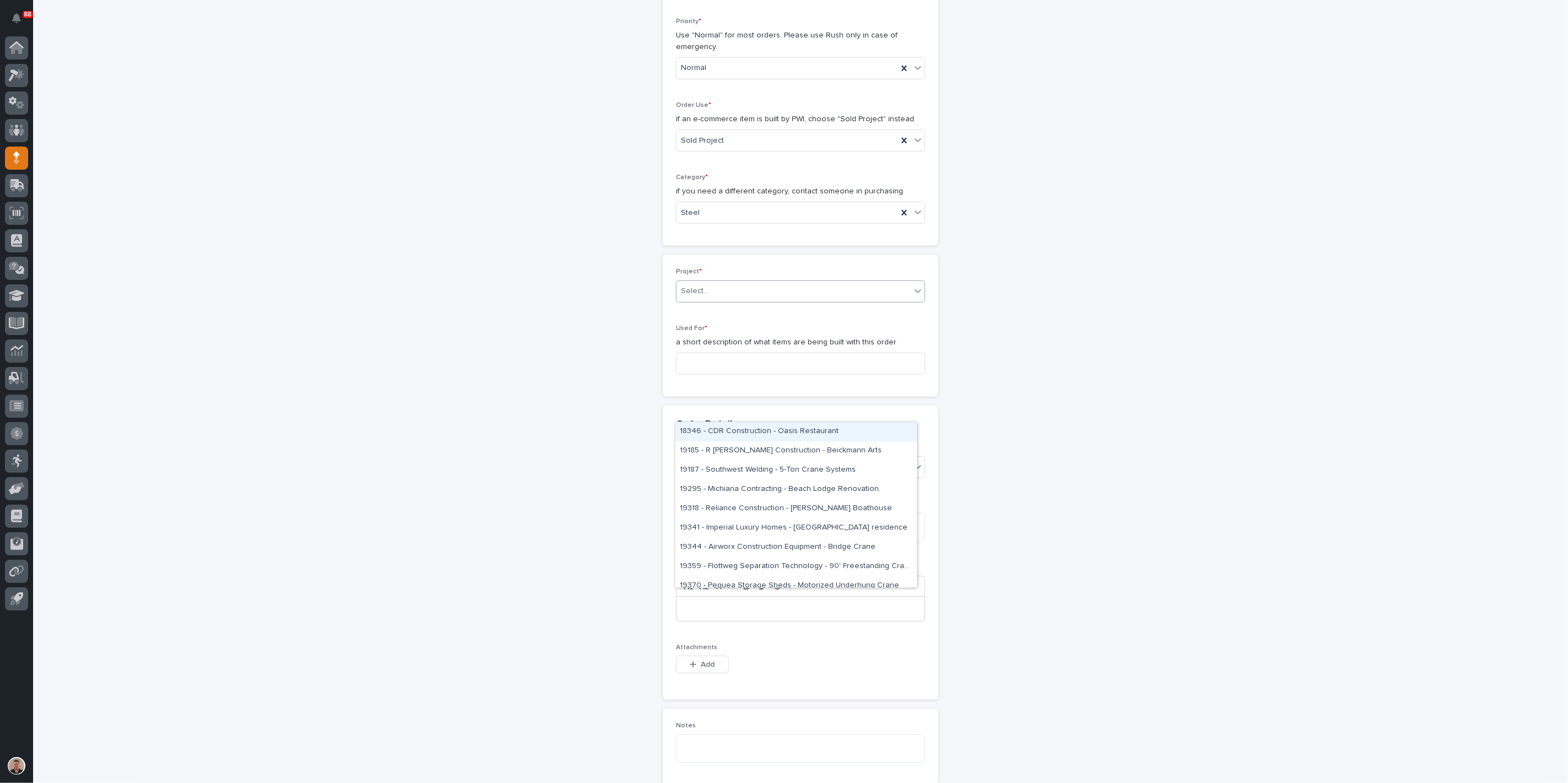
click at [740, 301] on div "Select..." at bounding box center [794, 291] width 234 height 19
type input "*****"
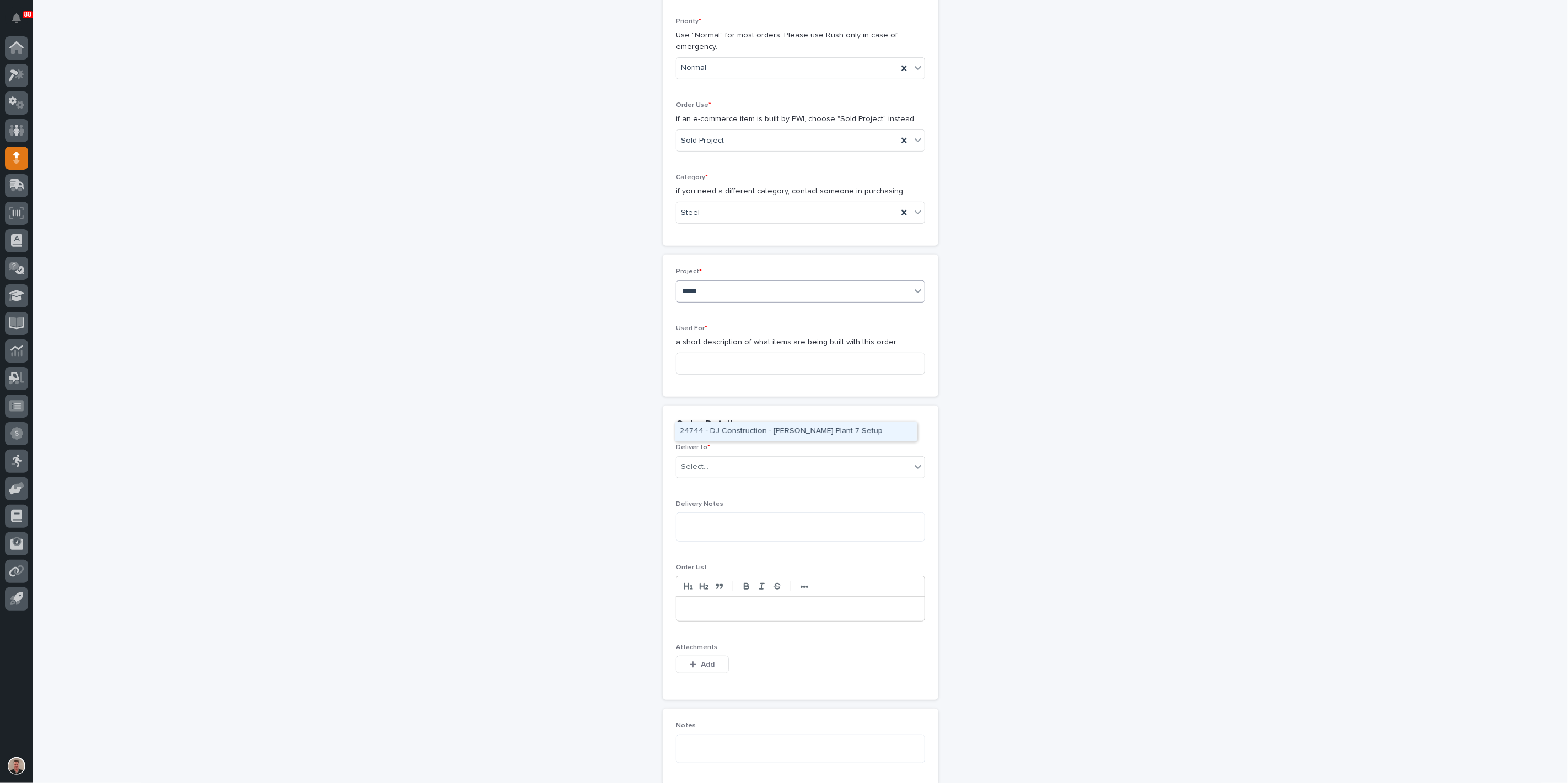
click at [728, 440] on div "24744 - DJ Construction - [PERSON_NAME] Plant 7 Setup" at bounding box center [796, 432] width 241 height 19
click at [717, 375] on input at bounding box center [801, 364] width 249 height 22
drag, startPoint x: 687, startPoint y: 514, endPoint x: 833, endPoint y: 523, distance: 146.3
click at [833, 374] on input "Cap Plate and Gate Cover - Steel" at bounding box center [801, 363] width 249 height 22
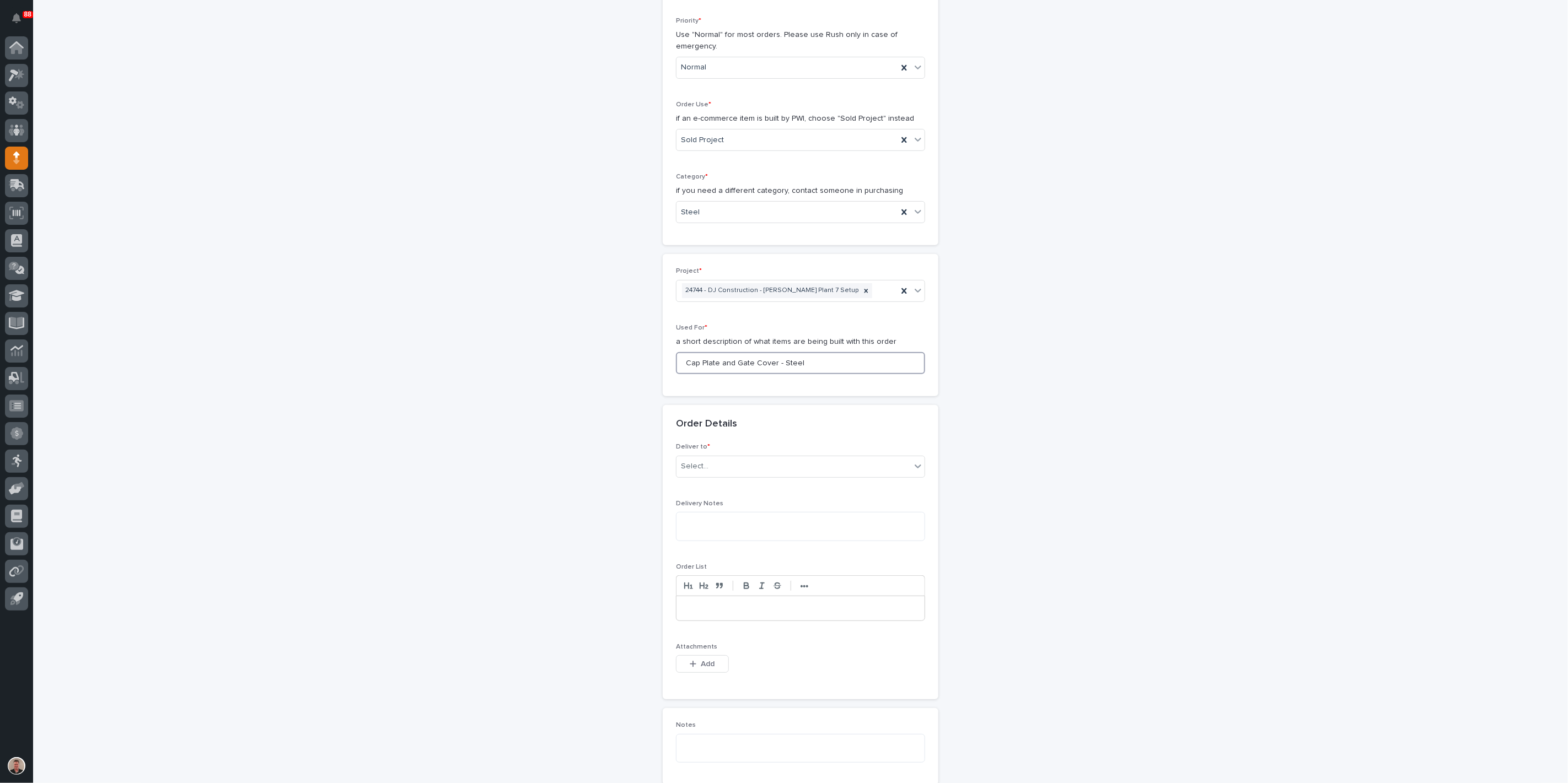
scroll to position [378, 0]
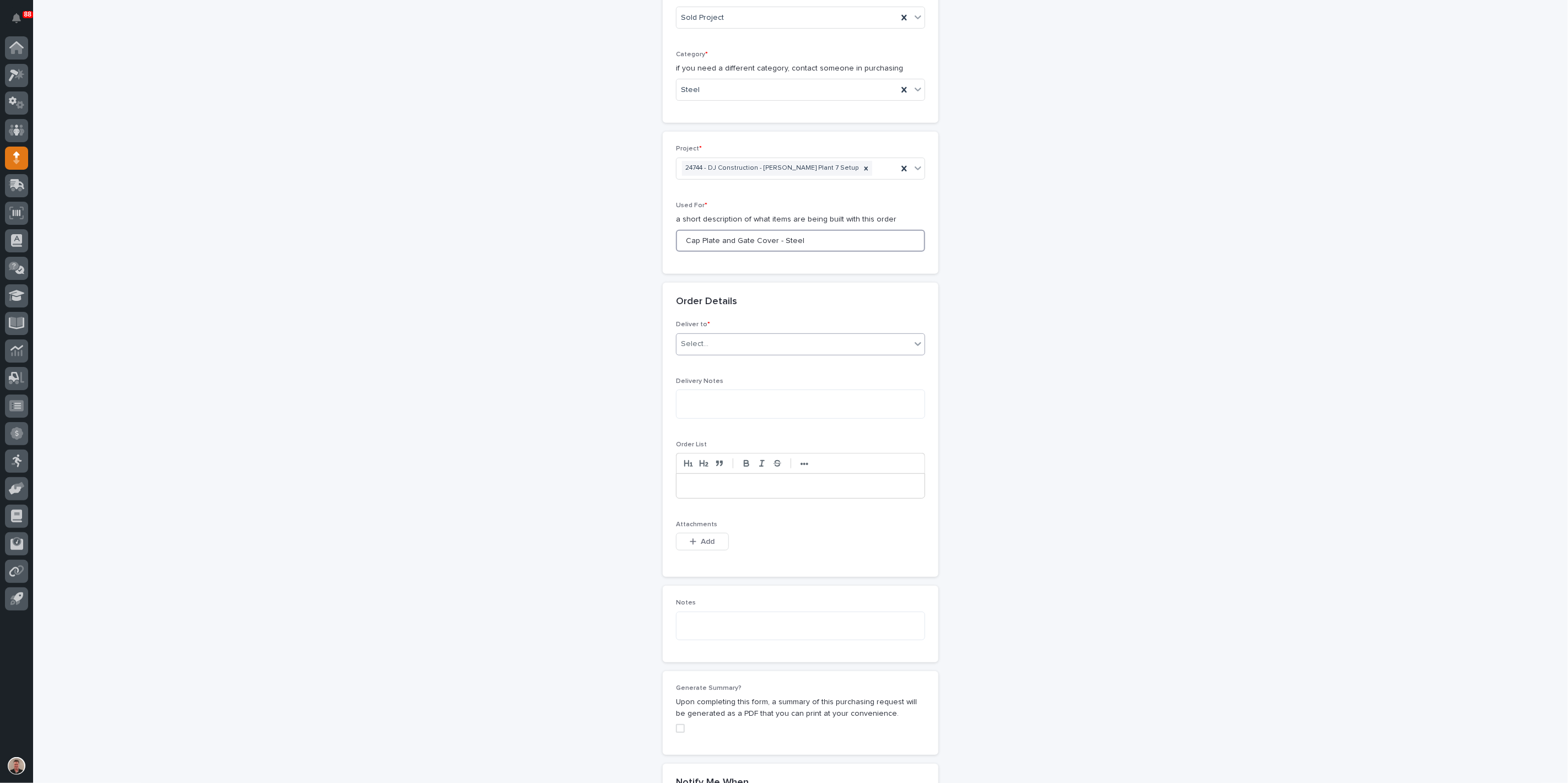
type input "Cap Plate and Gate Cover - Steel"
click at [757, 354] on div "Select..." at bounding box center [794, 344] width 234 height 19
click at [746, 535] on div "PWI" at bounding box center [796, 539] width 241 height 19
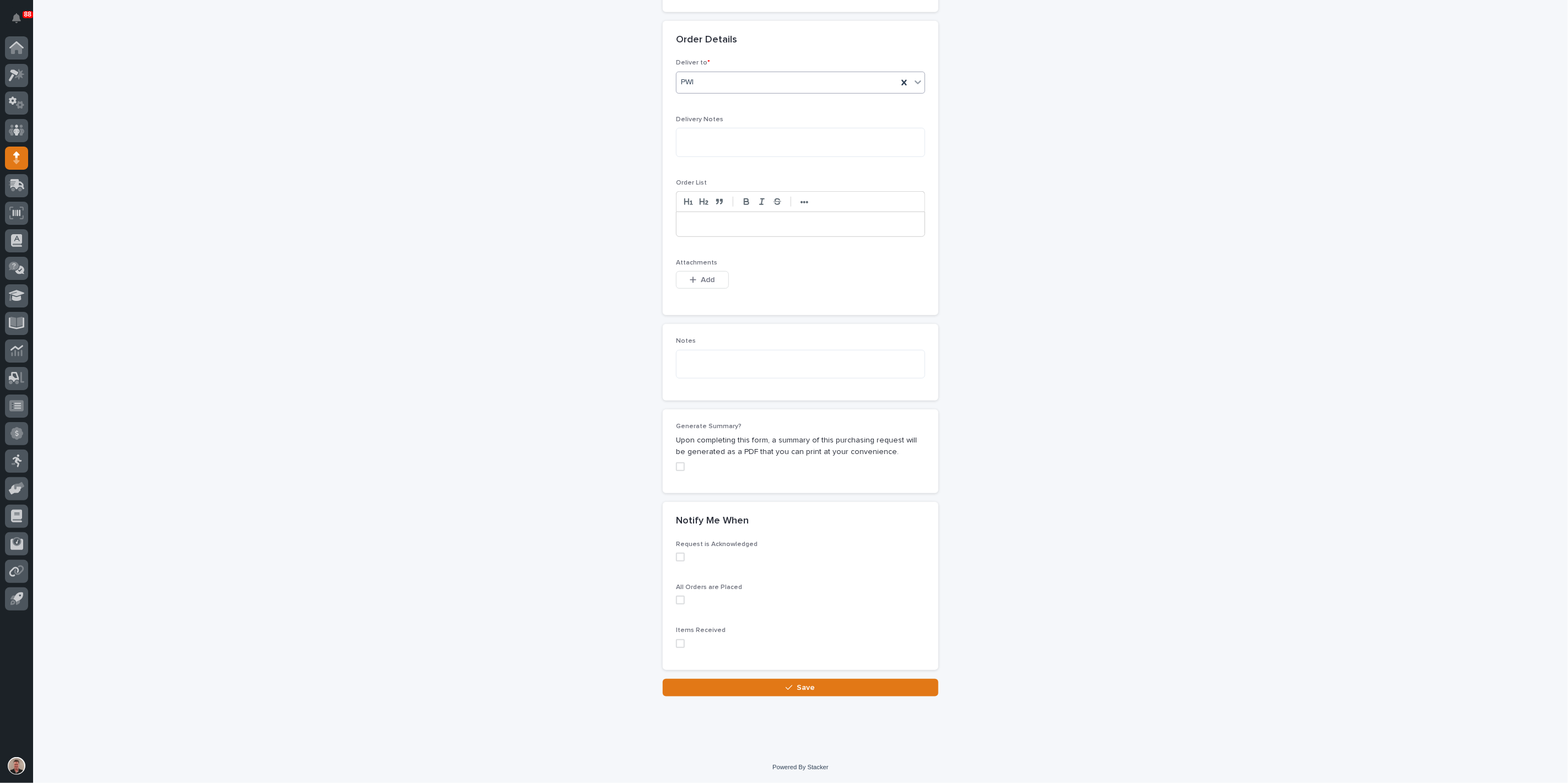
scroll to position [746, 0]
click at [708, 284] on span "Add" at bounding box center [709, 280] width 14 height 8
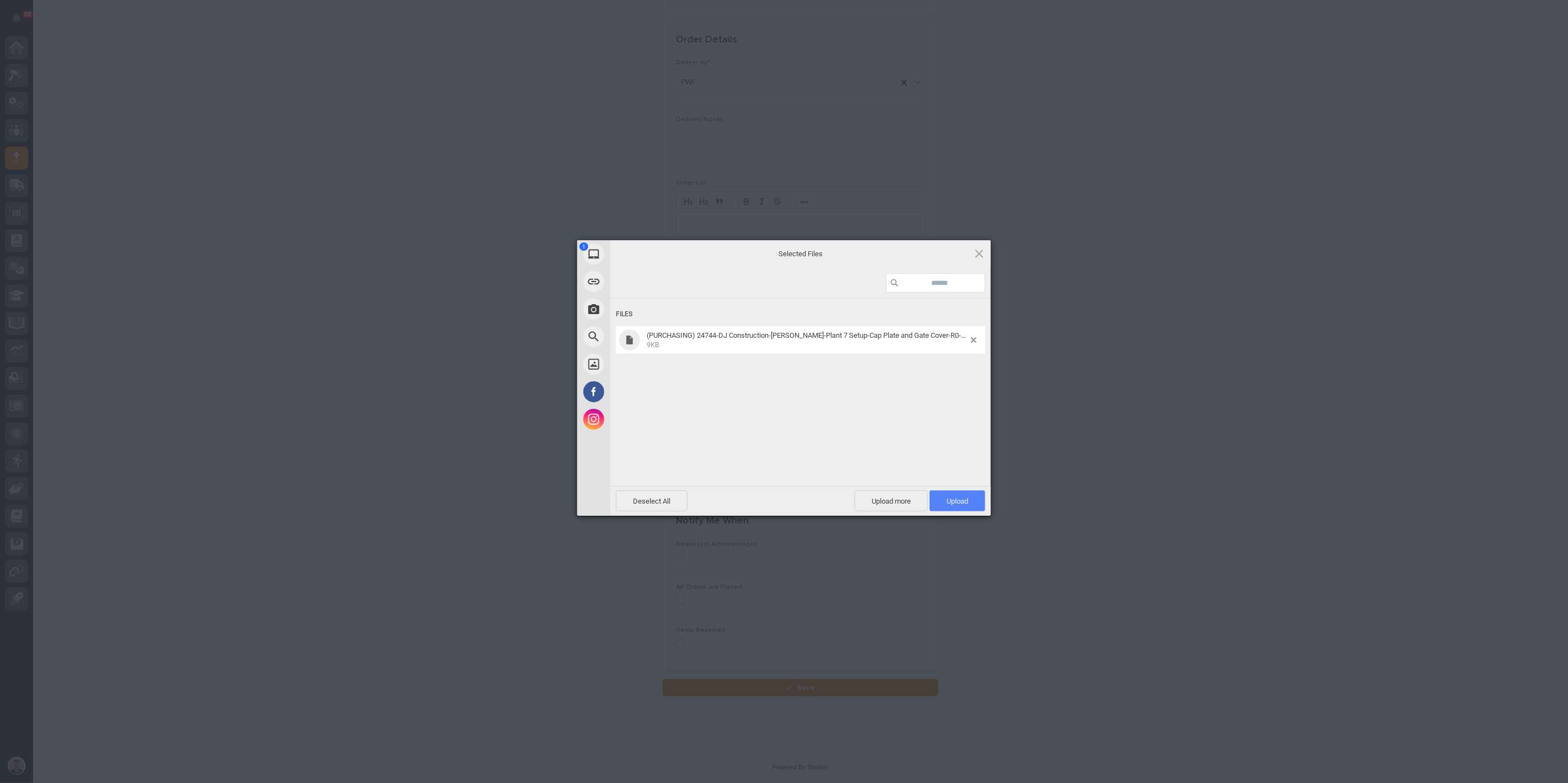
click at [958, 495] on span "Upload 1" at bounding box center [957, 501] width 56 height 21
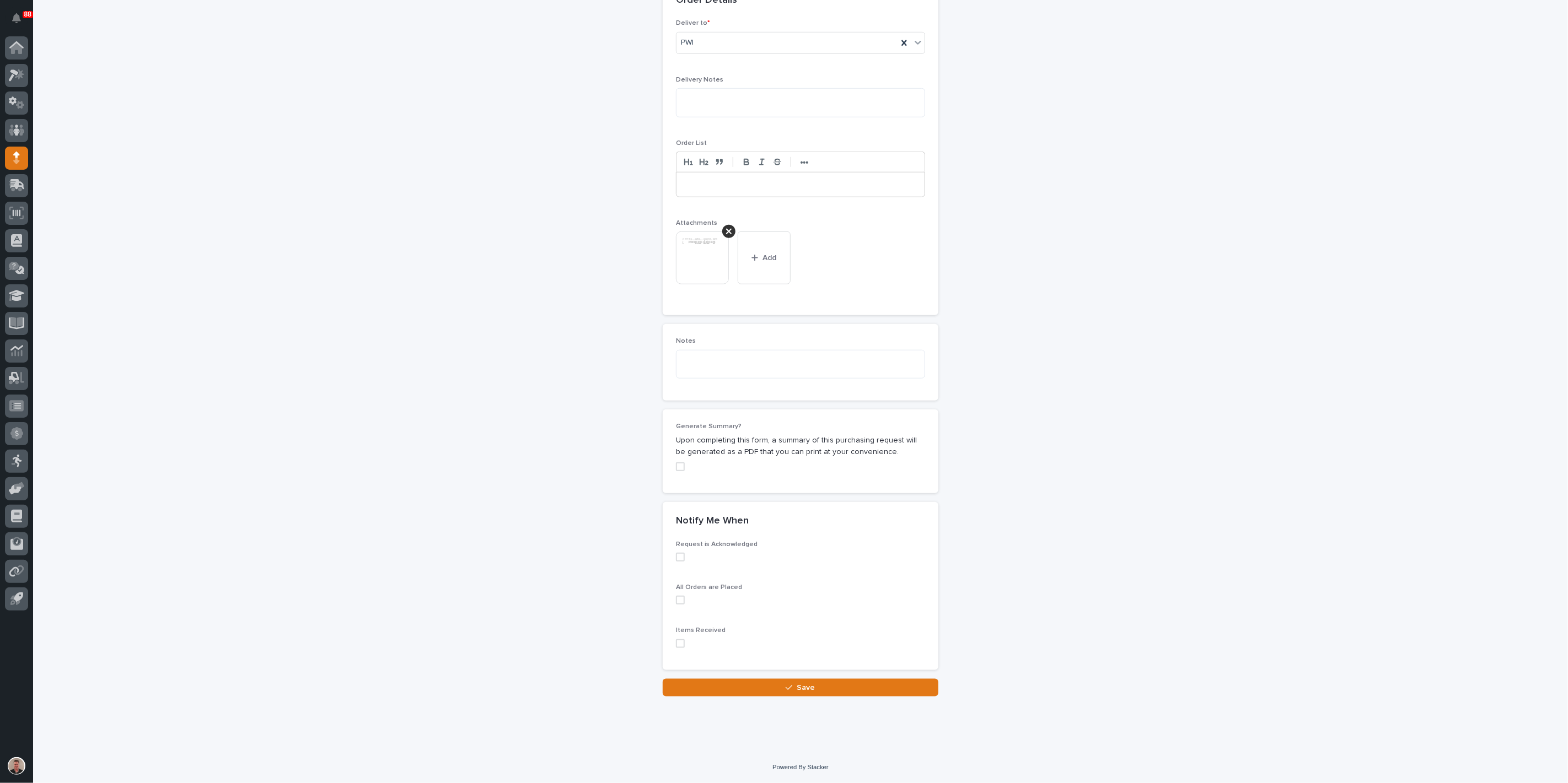
scroll to position [988, 0]
click at [753, 685] on button "Save" at bounding box center [801, 688] width 276 height 18
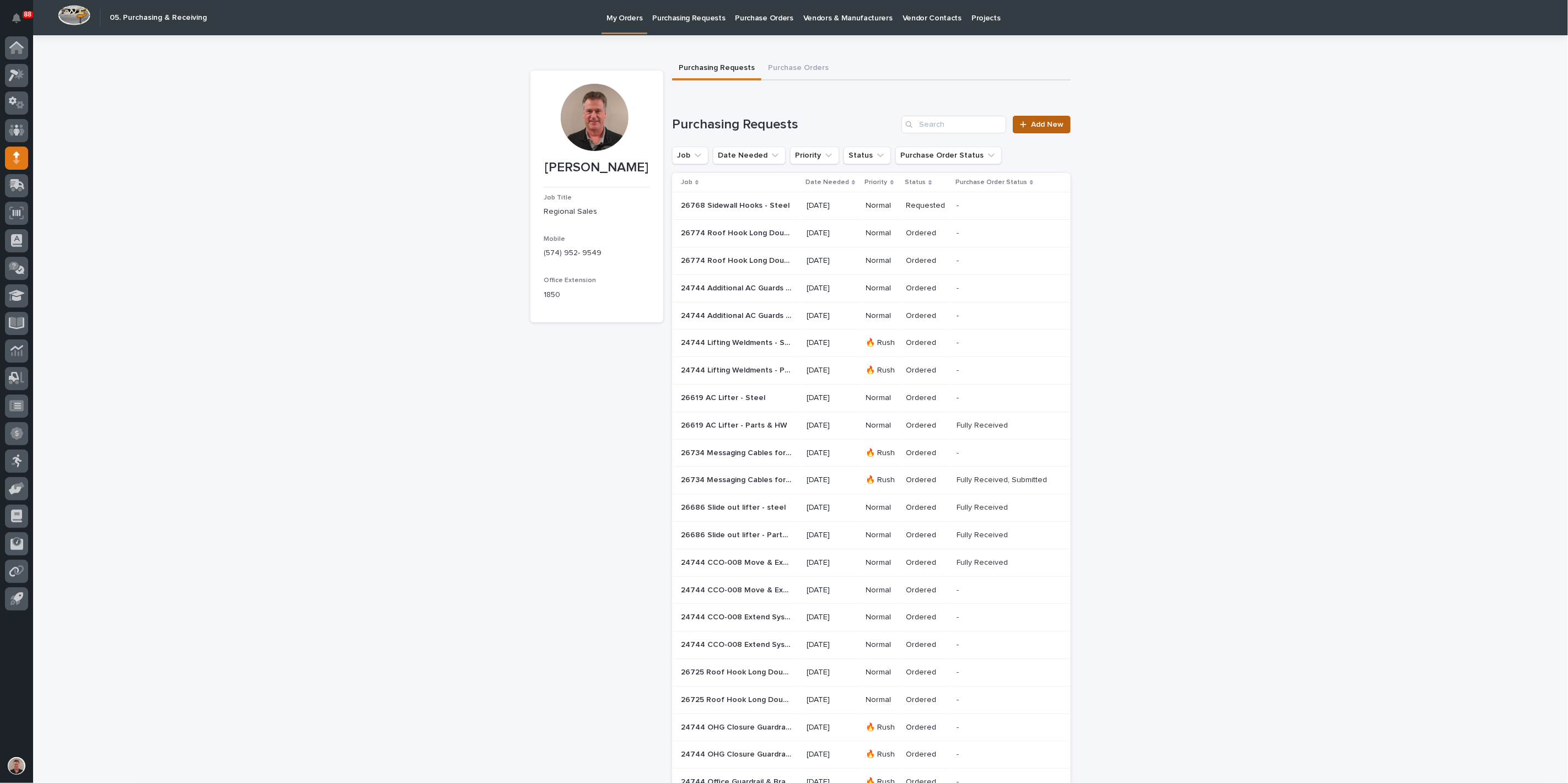
click at [1052, 128] on span "Add New" at bounding box center [1047, 124] width 33 height 8
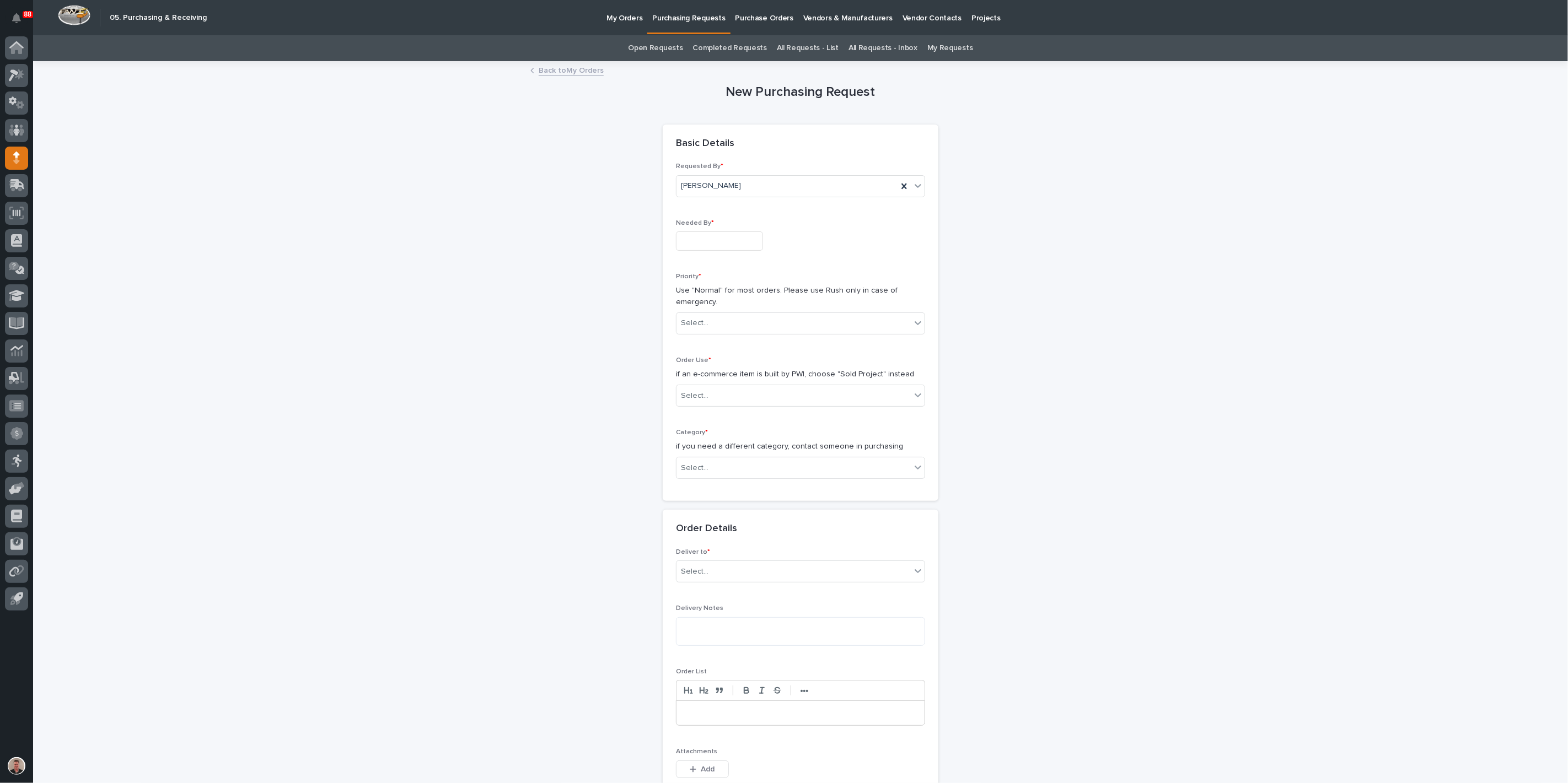
drag, startPoint x: 688, startPoint y: 273, endPoint x: 705, endPoint y: 269, distance: 17.5
click at [690, 251] on input "text" at bounding box center [720, 241] width 87 height 19
click at [693, 197] on div "18" at bounding box center [700, 204] width 15 height 15
type input "**********"
drag, startPoint x: 691, startPoint y: 374, endPoint x: 694, endPoint y: 385, distance: 11.4
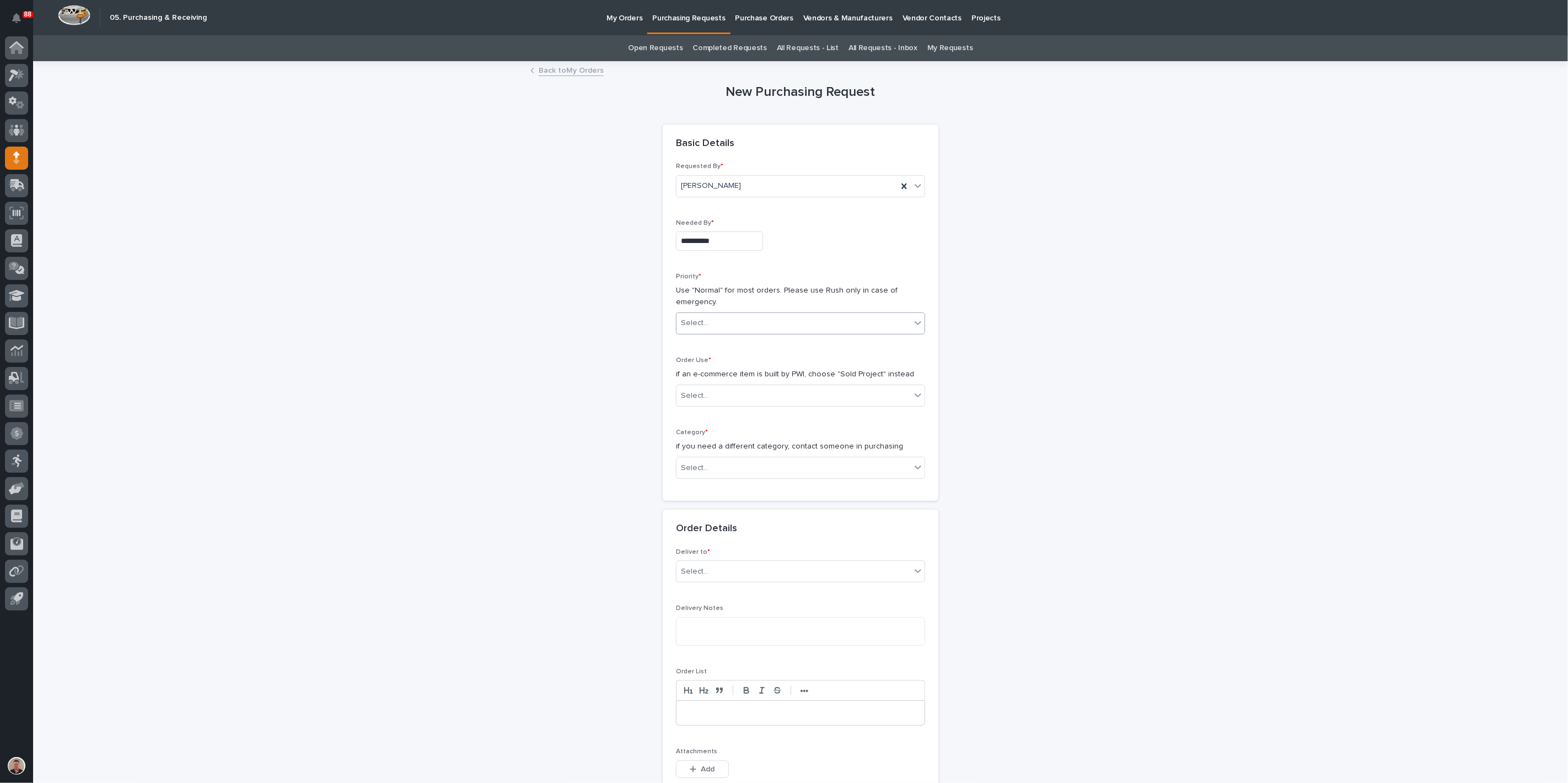
click at [691, 329] on div "Select..." at bounding box center [695, 323] width 27 height 11
click at [695, 433] on div "Normal" at bounding box center [796, 436] width 241 height 19
drag, startPoint x: 698, startPoint y: 472, endPoint x: 698, endPoint y: 483, distance: 11.0
click at [698, 402] on div "Select..." at bounding box center [695, 396] width 27 height 11
click at [698, 498] on div "Sold Project" at bounding box center [796, 496] width 241 height 19
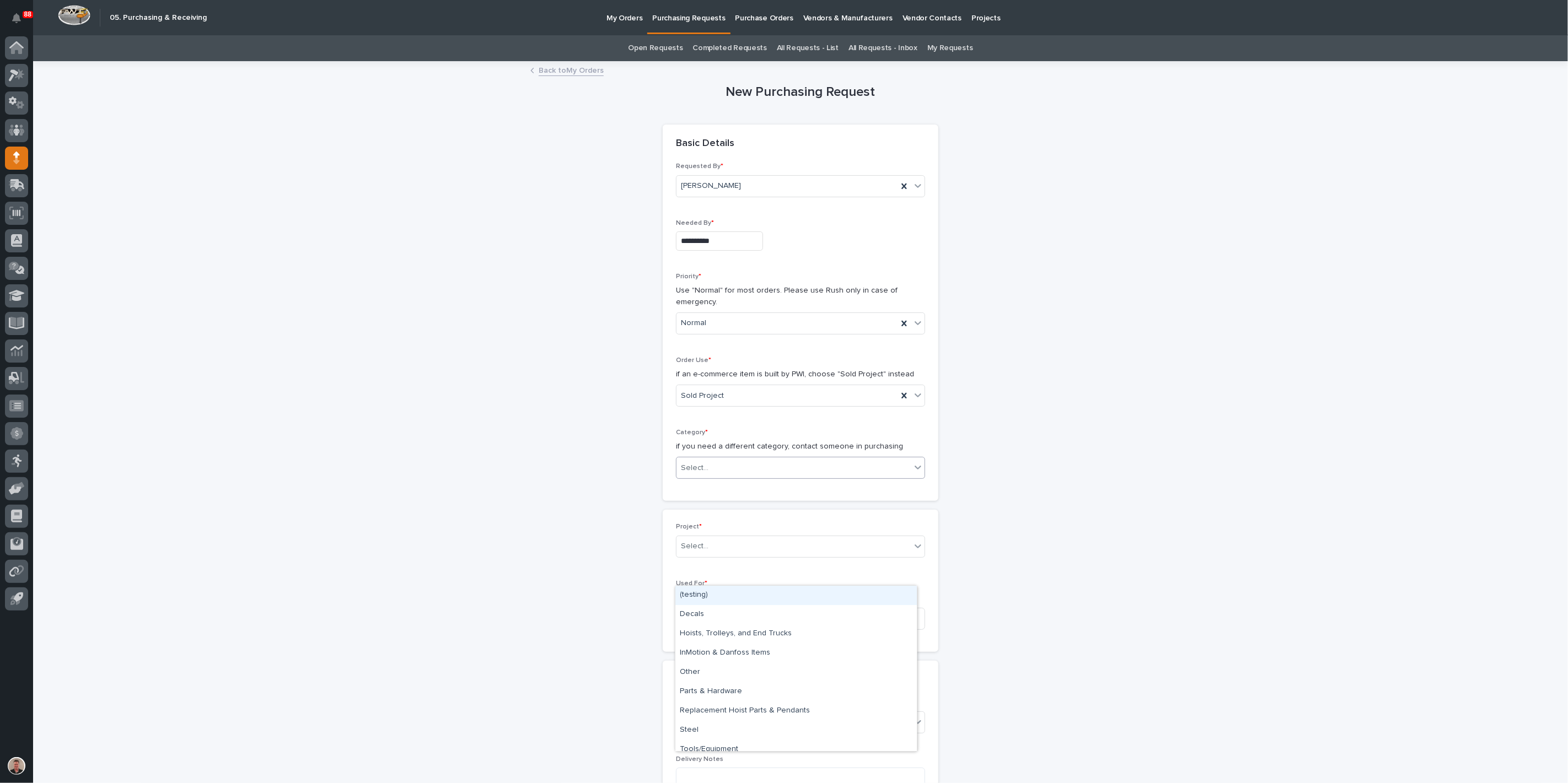
drag, startPoint x: 697, startPoint y: 576, endPoint x: 702, endPoint y: 587, distance: 12.1
click at [697, 474] on div "Select..." at bounding box center [695, 468] width 27 height 11
click at [697, 692] on div "Parts & Hardware" at bounding box center [796, 692] width 241 height 19
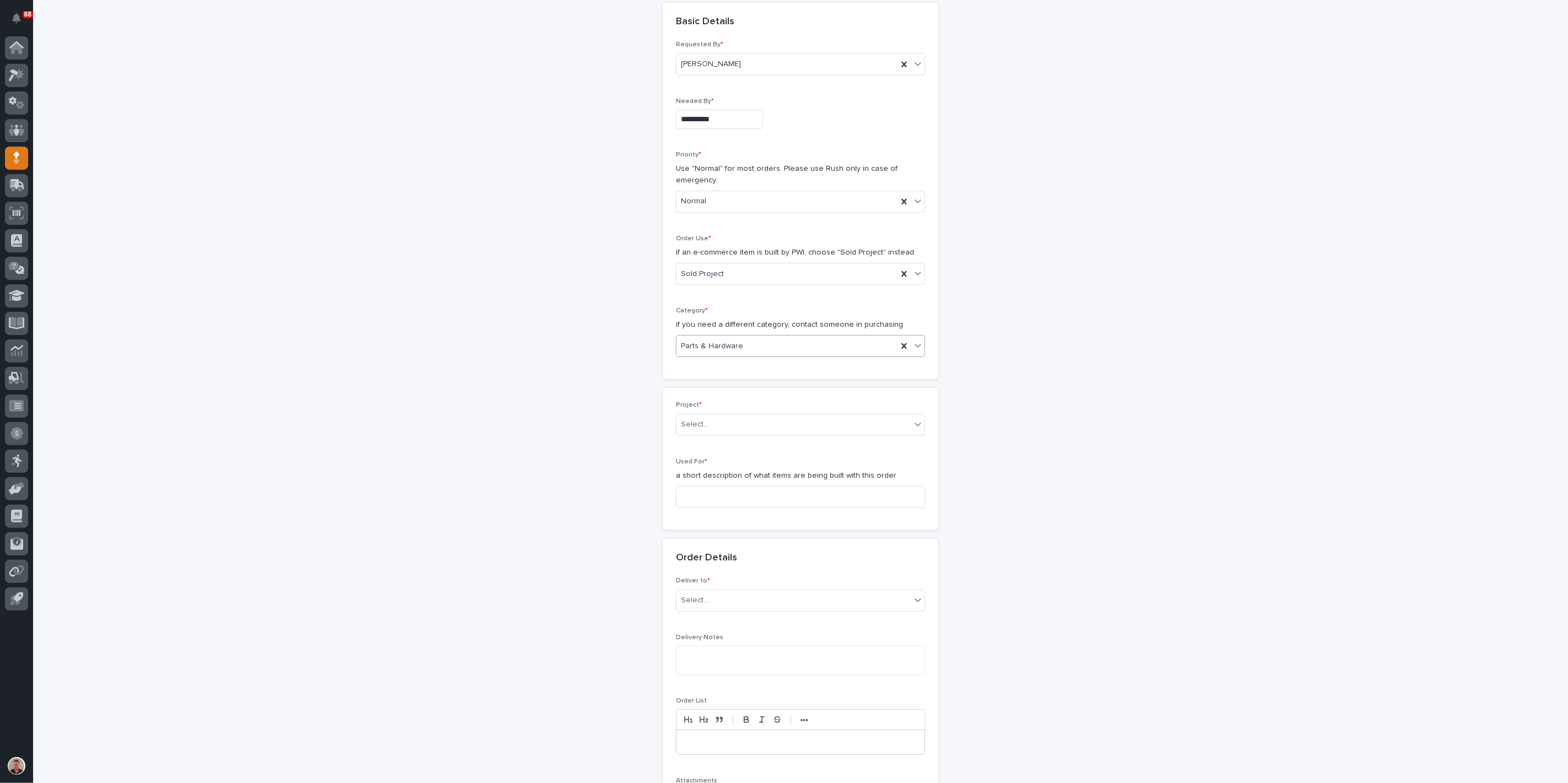
scroll to position [123, 0]
click at [709, 430] on div "Select..." at bounding box center [695, 424] width 27 height 11
type input "*****"
click at [711, 562] on div "24744 - DJ Construction - [PERSON_NAME] Plant 7 Setup" at bounding box center [796, 565] width 241 height 19
click at [697, 507] on input at bounding box center [801, 496] width 249 height 22
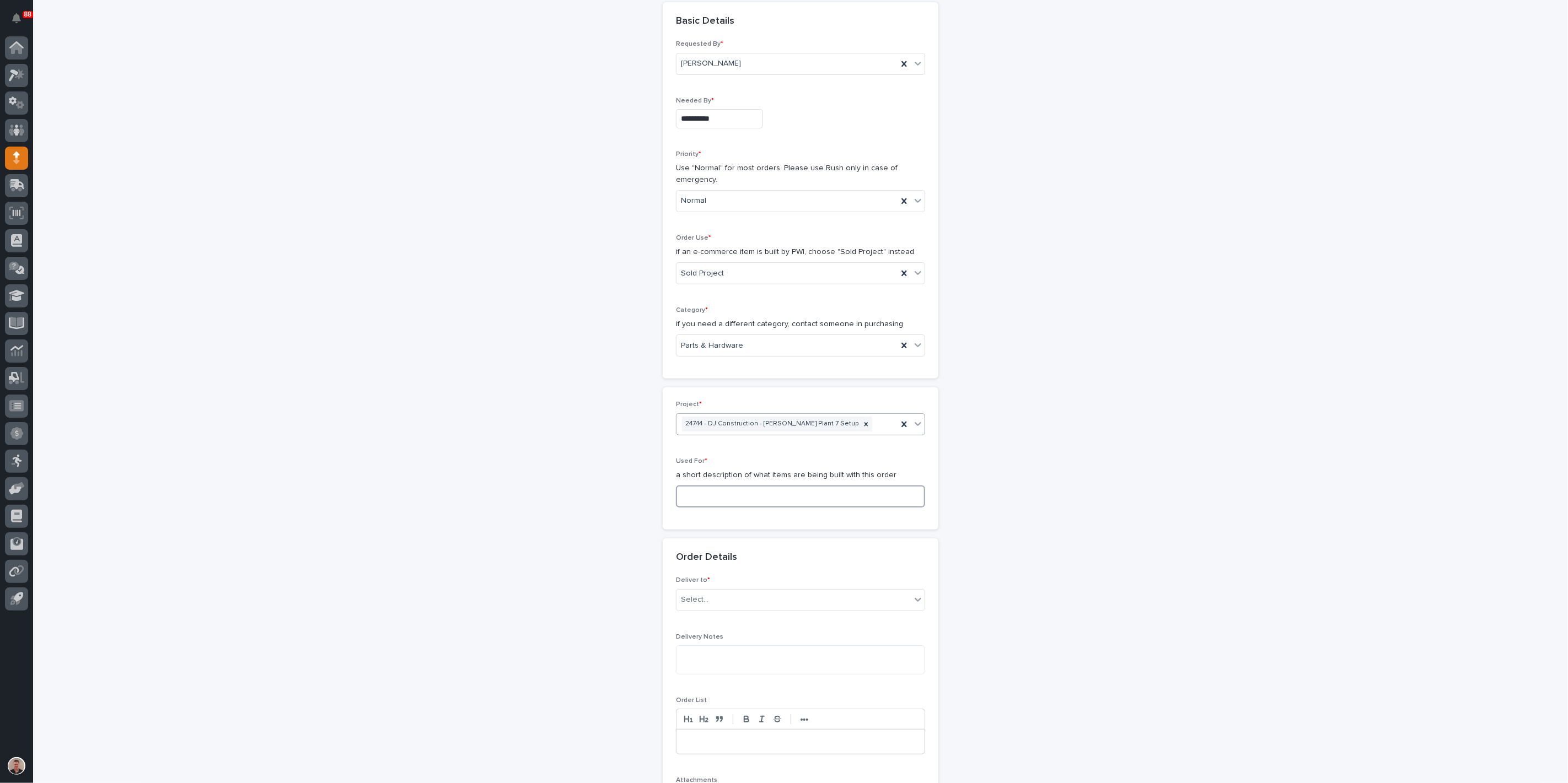
paste input "Cap Plate and Gate Cover - Steel"
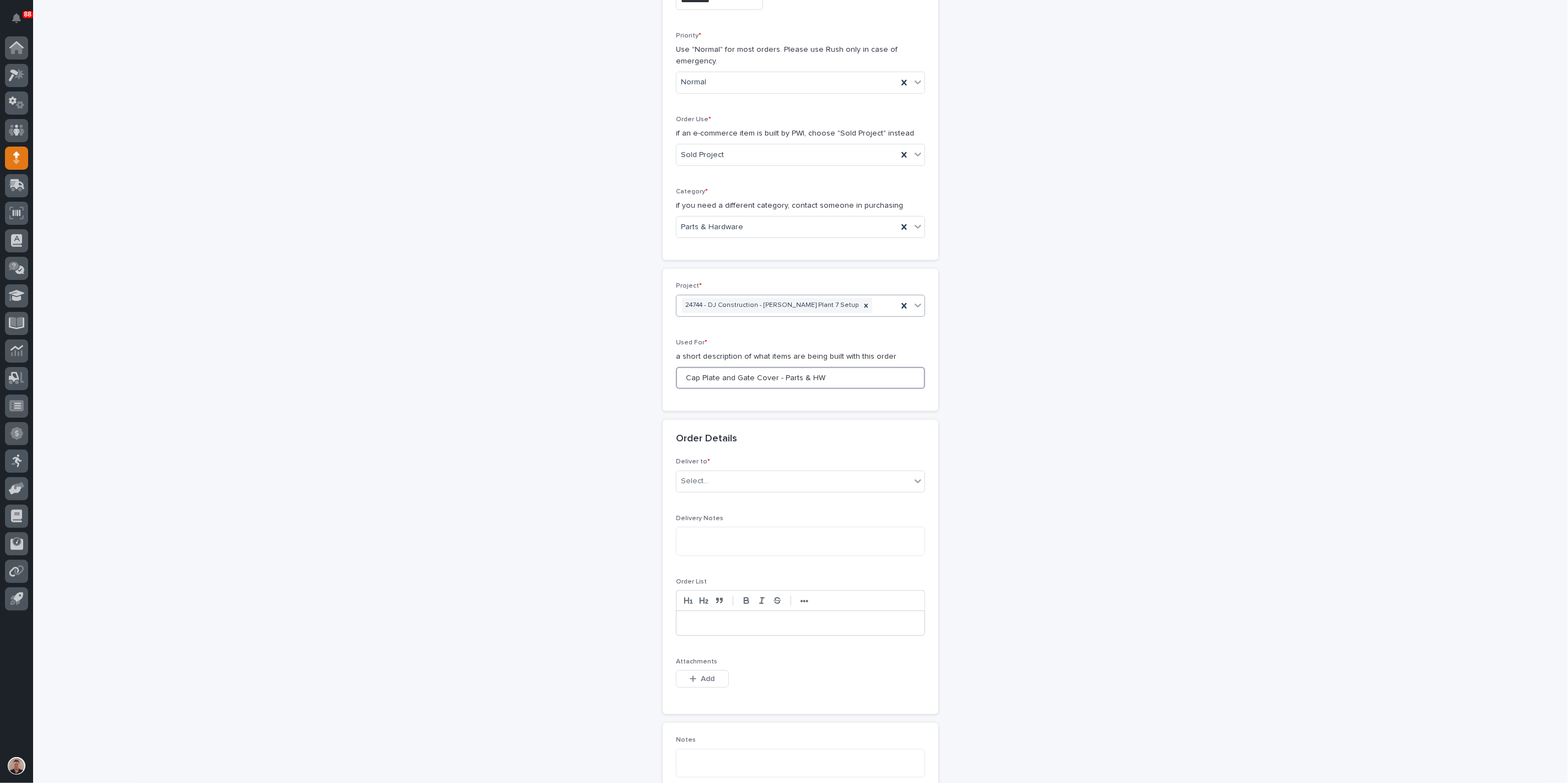
scroll to position [245, 0]
type input "Cap Plate and Gate Cover - Parts & HW"
click at [815, 486] on div "Select..." at bounding box center [794, 477] width 234 height 19
click at [773, 672] on div "PWI" at bounding box center [796, 671] width 241 height 19
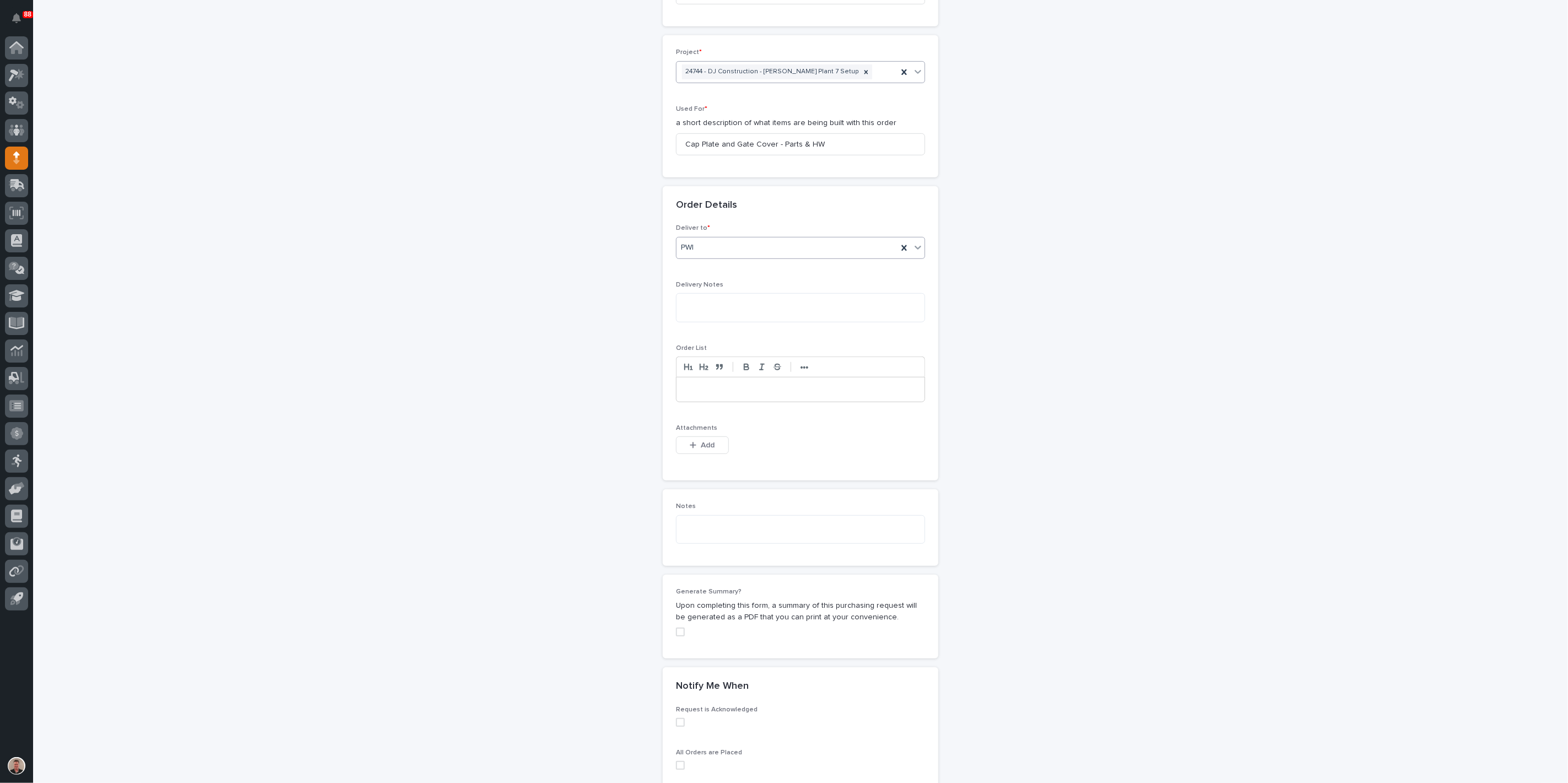
scroll to position [490, 0]
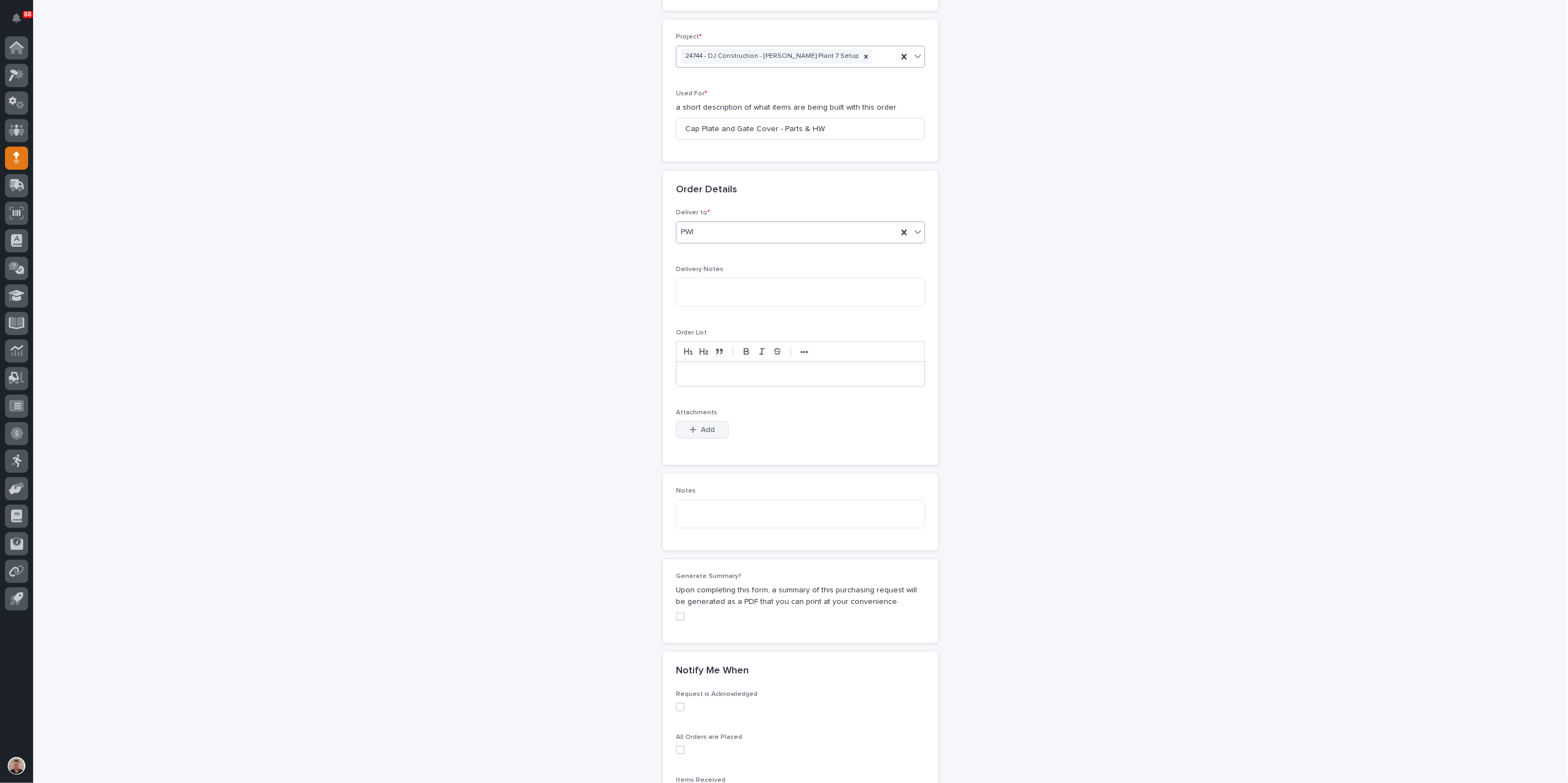
click at [712, 434] on span "Add" at bounding box center [709, 430] width 14 height 8
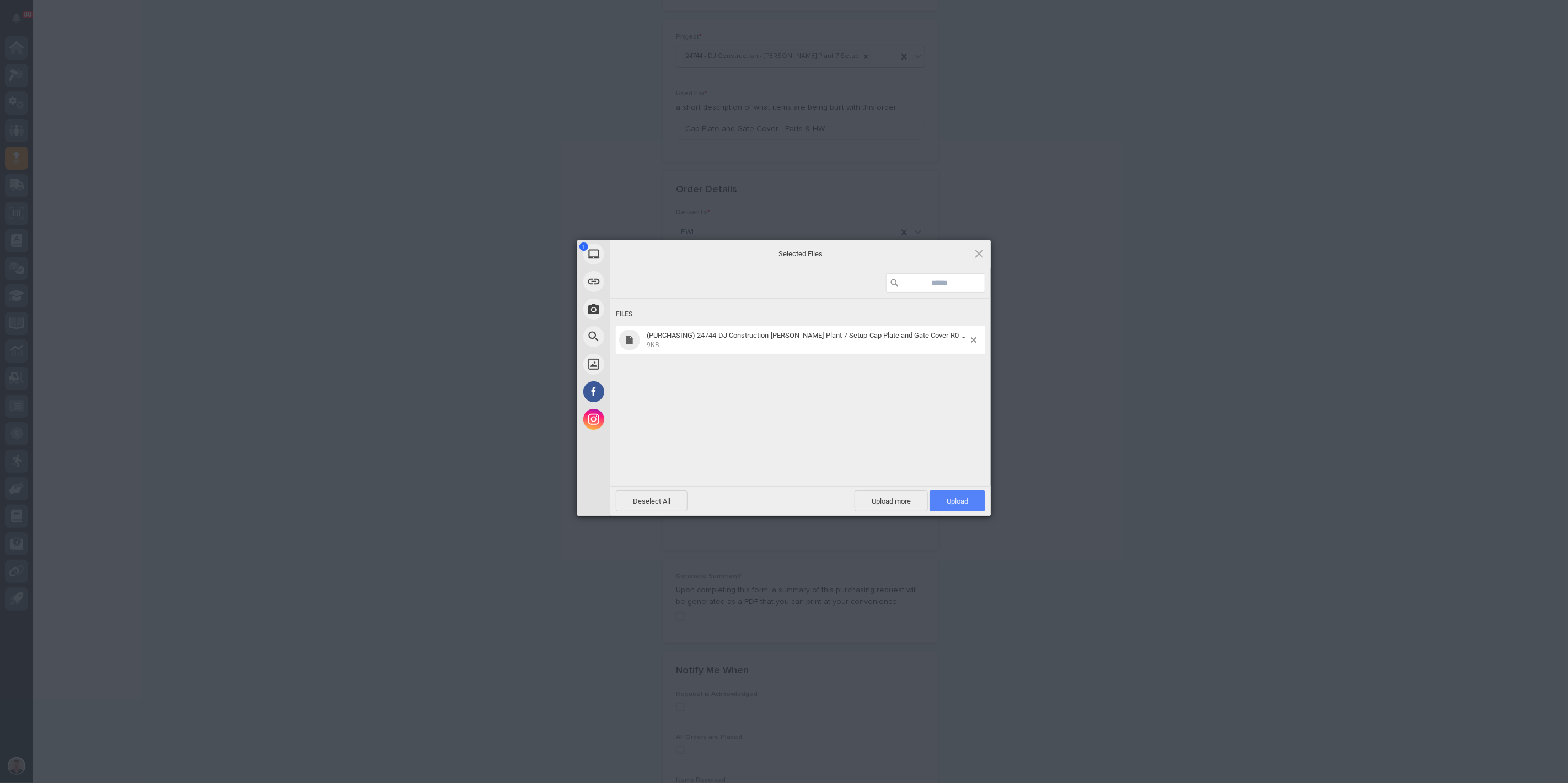
click at [963, 503] on span "Upload 1" at bounding box center [958, 501] width 22 height 8
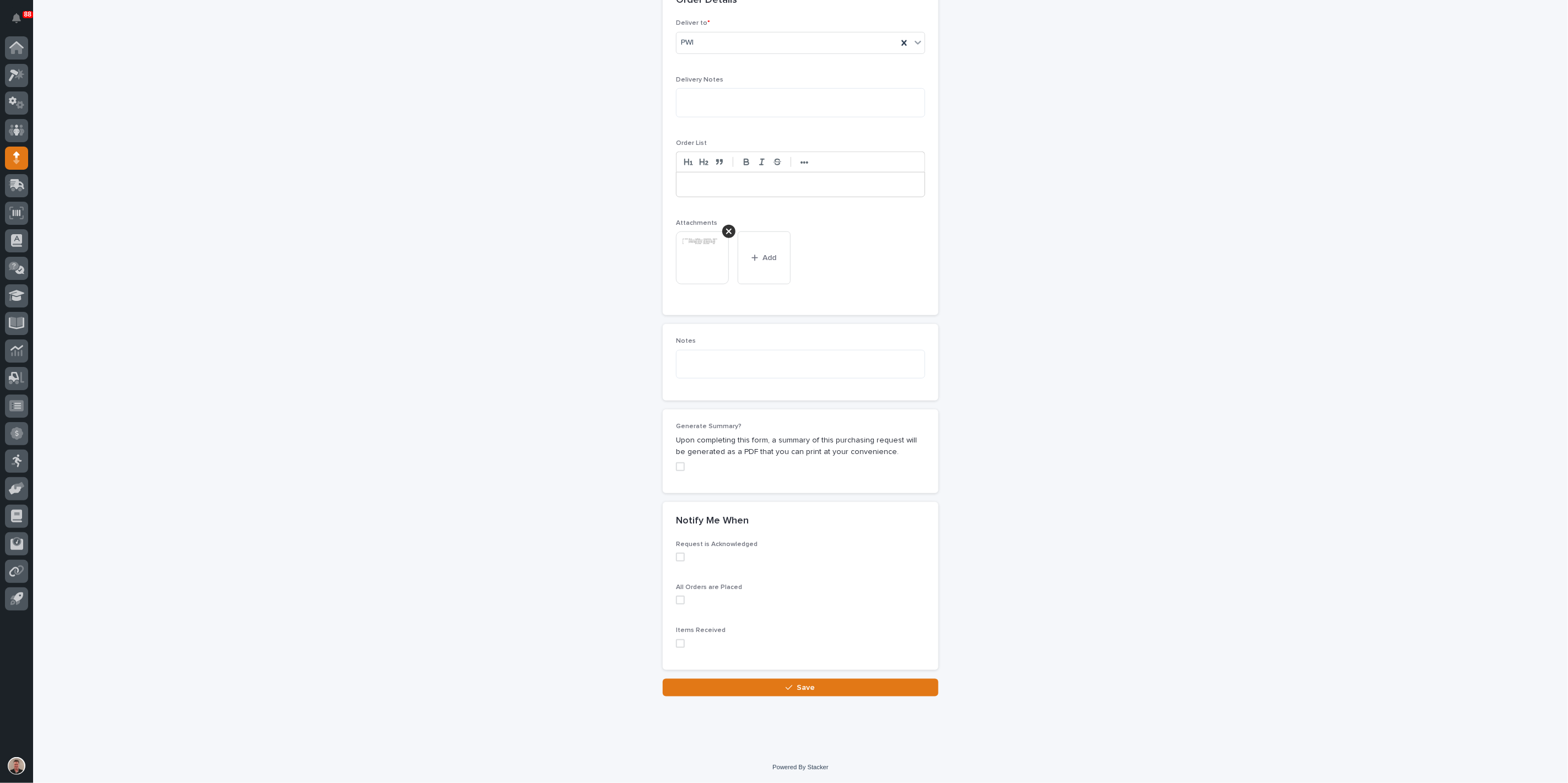
scroll to position [988, 0]
click at [710, 684] on button "Save" at bounding box center [801, 688] width 276 height 18
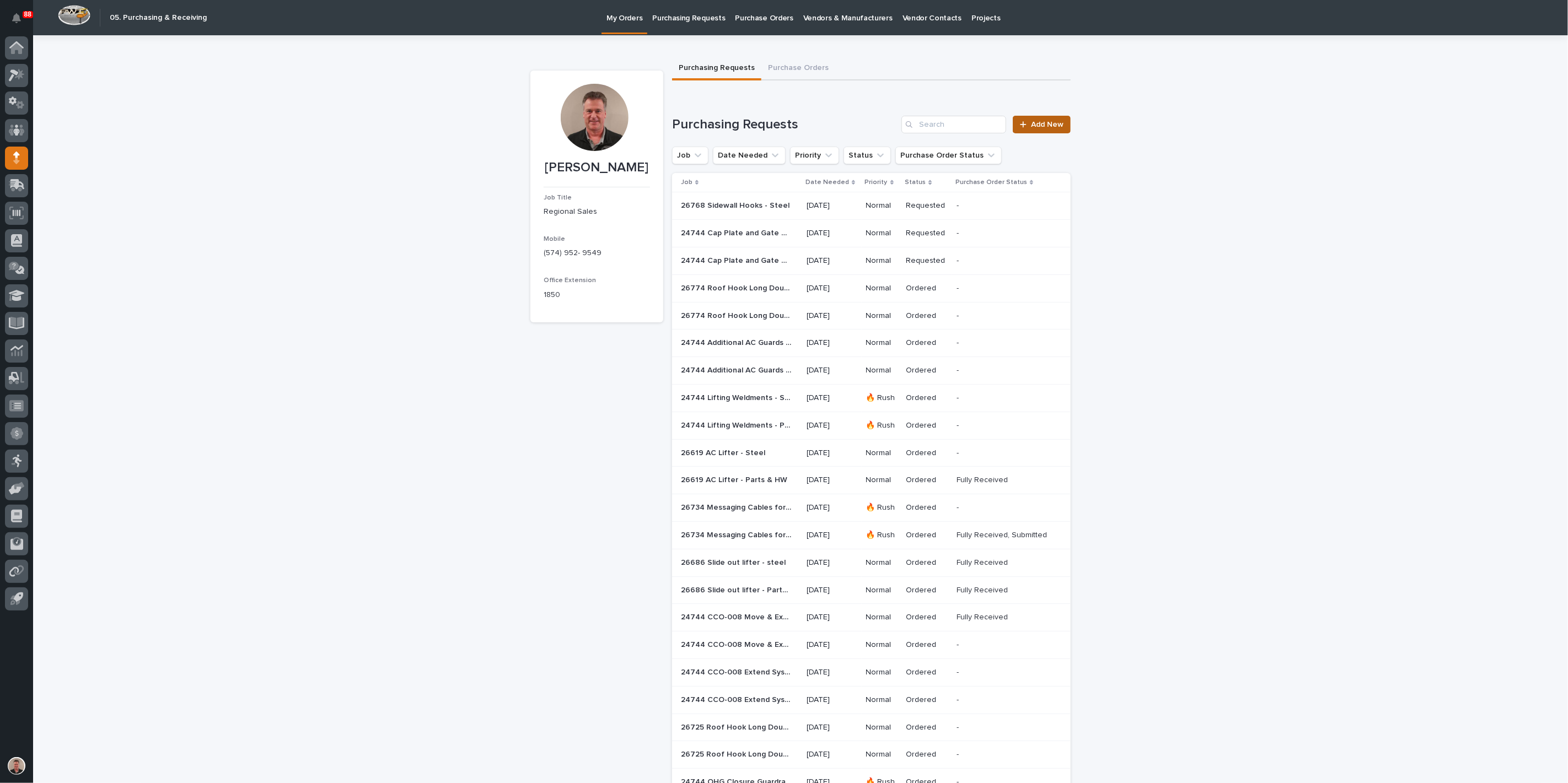
click at [1047, 128] on span "Add New" at bounding box center [1047, 124] width 33 height 8
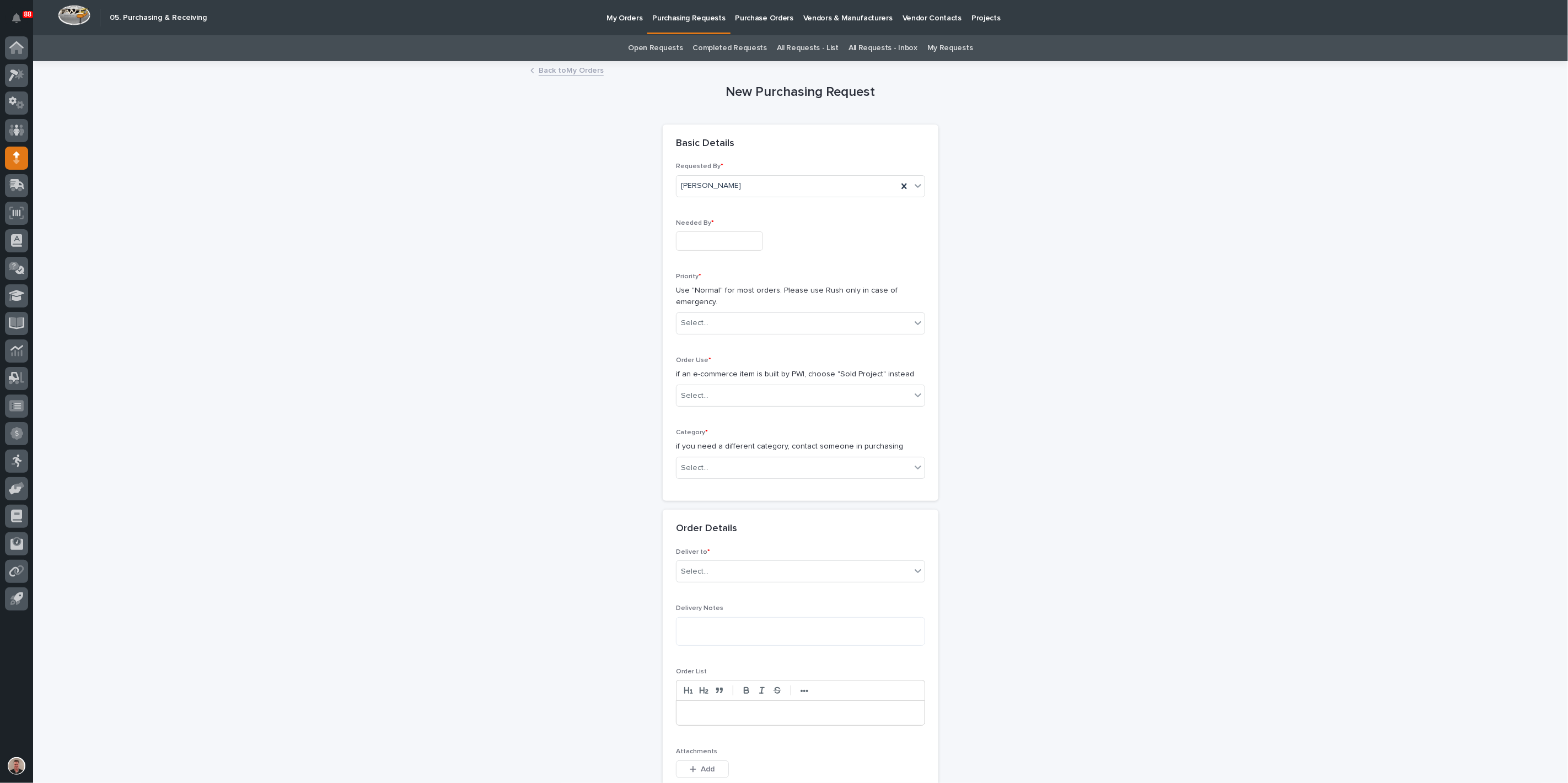
click at [721, 260] on div "Needed By *" at bounding box center [801, 239] width 249 height 40
click at [723, 251] on input "text" at bounding box center [720, 241] width 87 height 19
click at [693, 197] on div "18" at bounding box center [700, 204] width 15 height 15
type input "**********"
click at [721, 332] on div "Select..." at bounding box center [794, 323] width 234 height 19
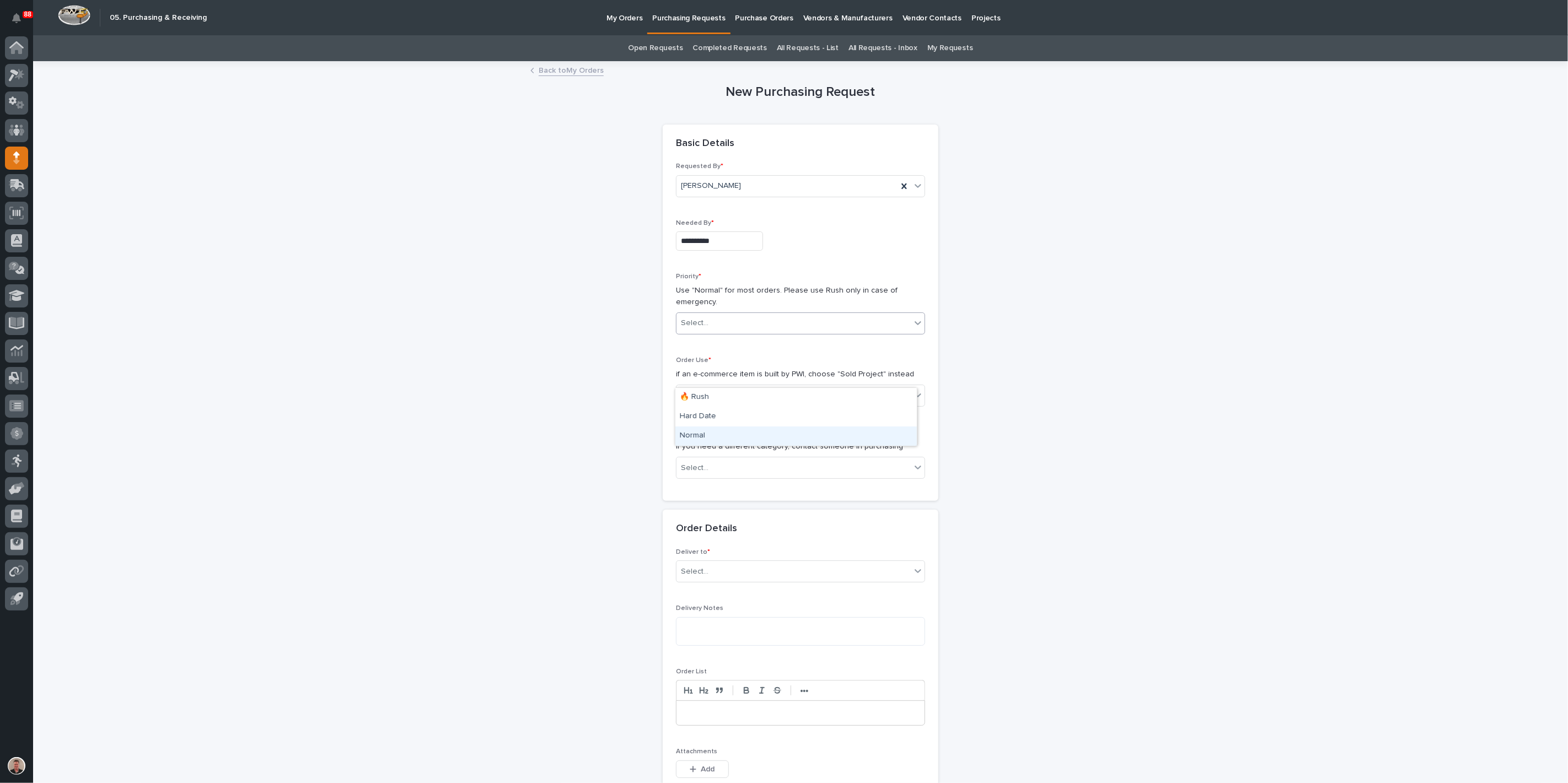
click at [717, 435] on div "Normal" at bounding box center [796, 436] width 241 height 19
click at [714, 405] on div "Select..." at bounding box center [794, 396] width 234 height 19
click at [714, 498] on div "Sold Project" at bounding box center [796, 496] width 241 height 19
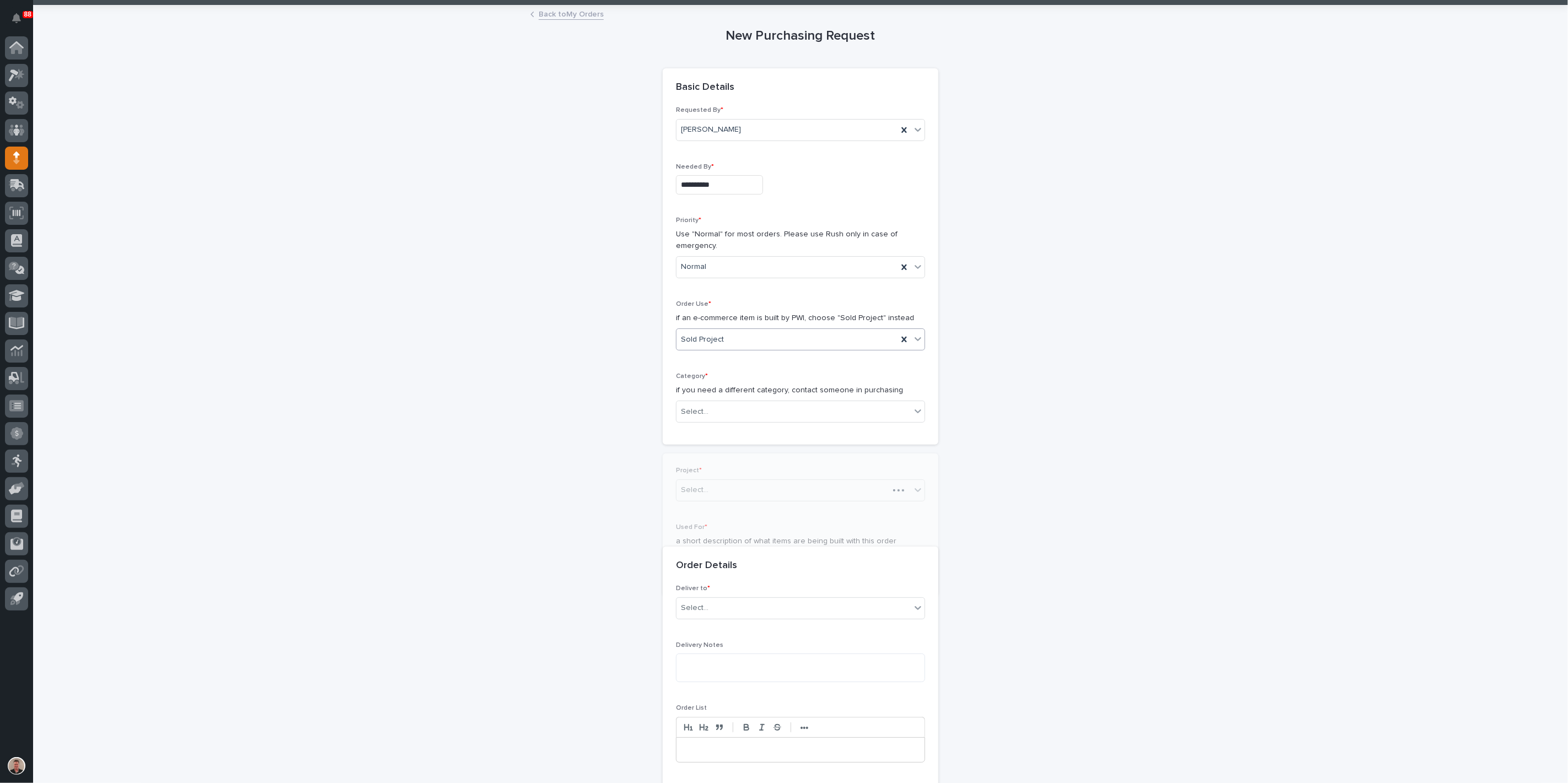
scroll to position [61, 0]
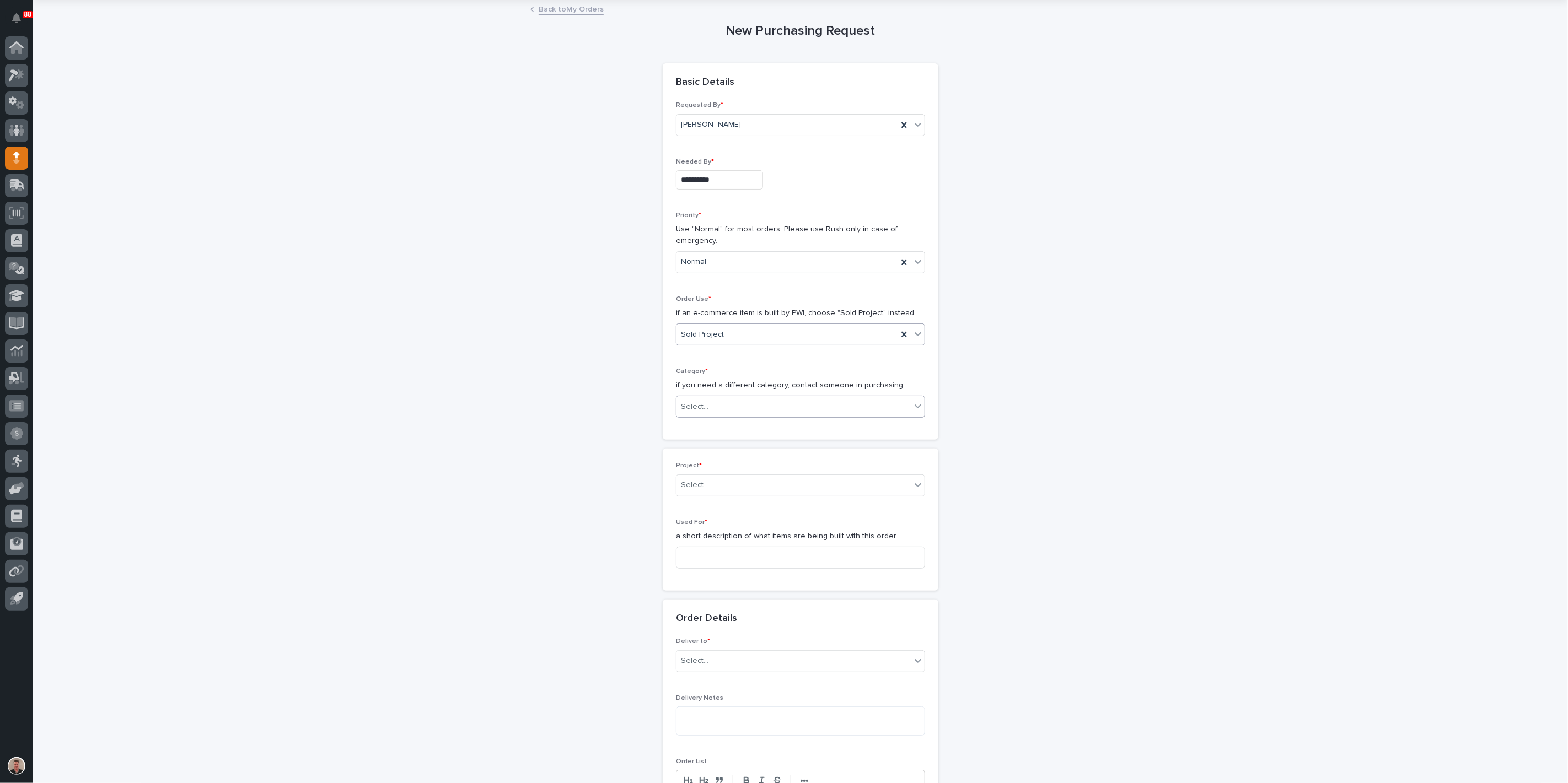
click at [709, 413] on div "Select..." at bounding box center [695, 407] width 27 height 11
click at [691, 664] on div "Steel" at bounding box center [796, 669] width 241 height 19
click at [726, 495] on div "Select..." at bounding box center [794, 485] width 234 height 19
type input "*****"
click at [729, 632] on div "26775 - [PERSON_NAME] - Chain and Floor Hooks" at bounding box center [796, 626] width 241 height 19
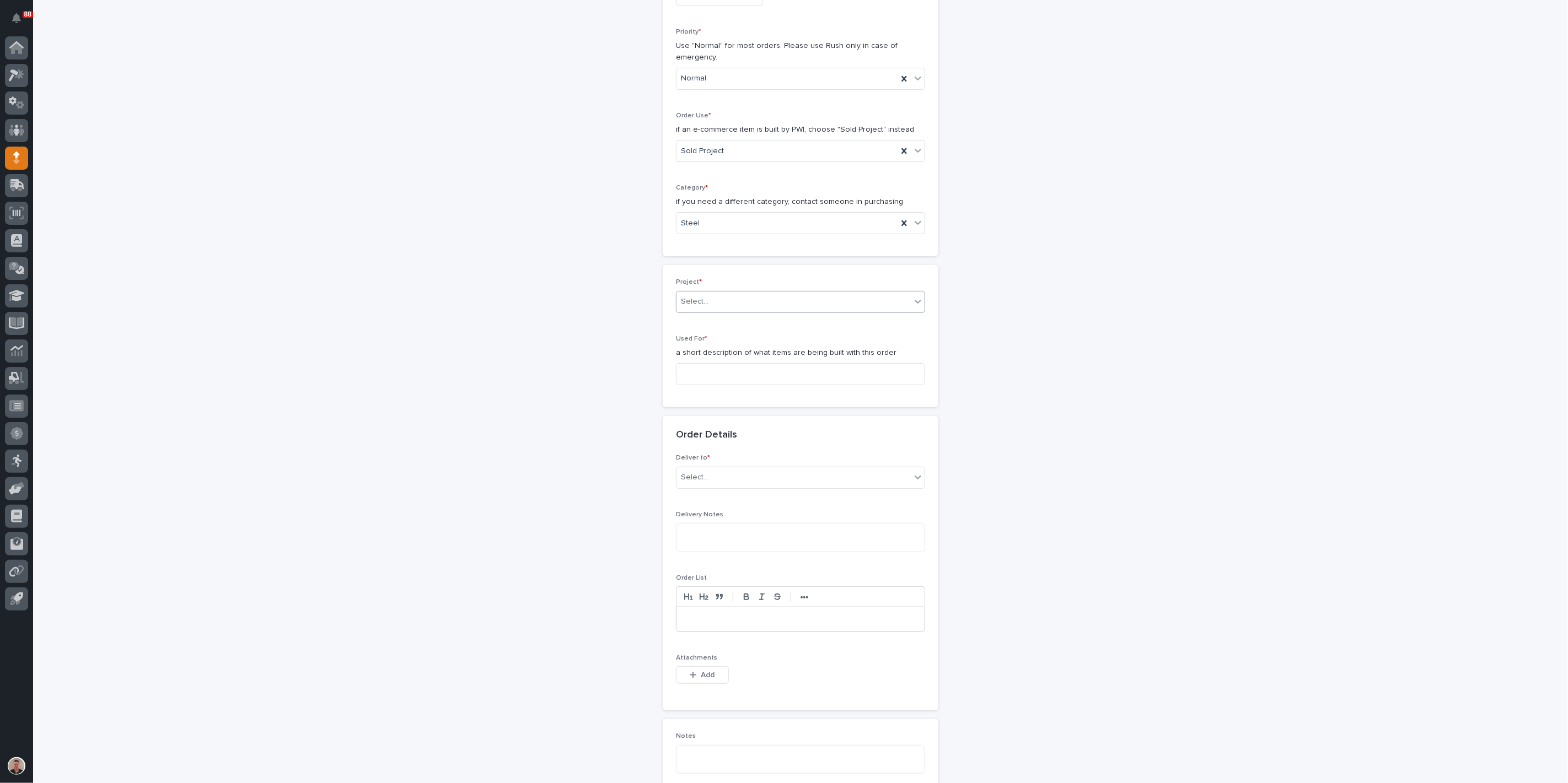
scroll to position [245, 0]
click at [743, 385] on input at bounding box center [801, 373] width 249 height 22
click at [800, 486] on div "Select..." at bounding box center [794, 477] width 234 height 19
click at [758, 673] on div "PWI" at bounding box center [796, 671] width 241 height 19
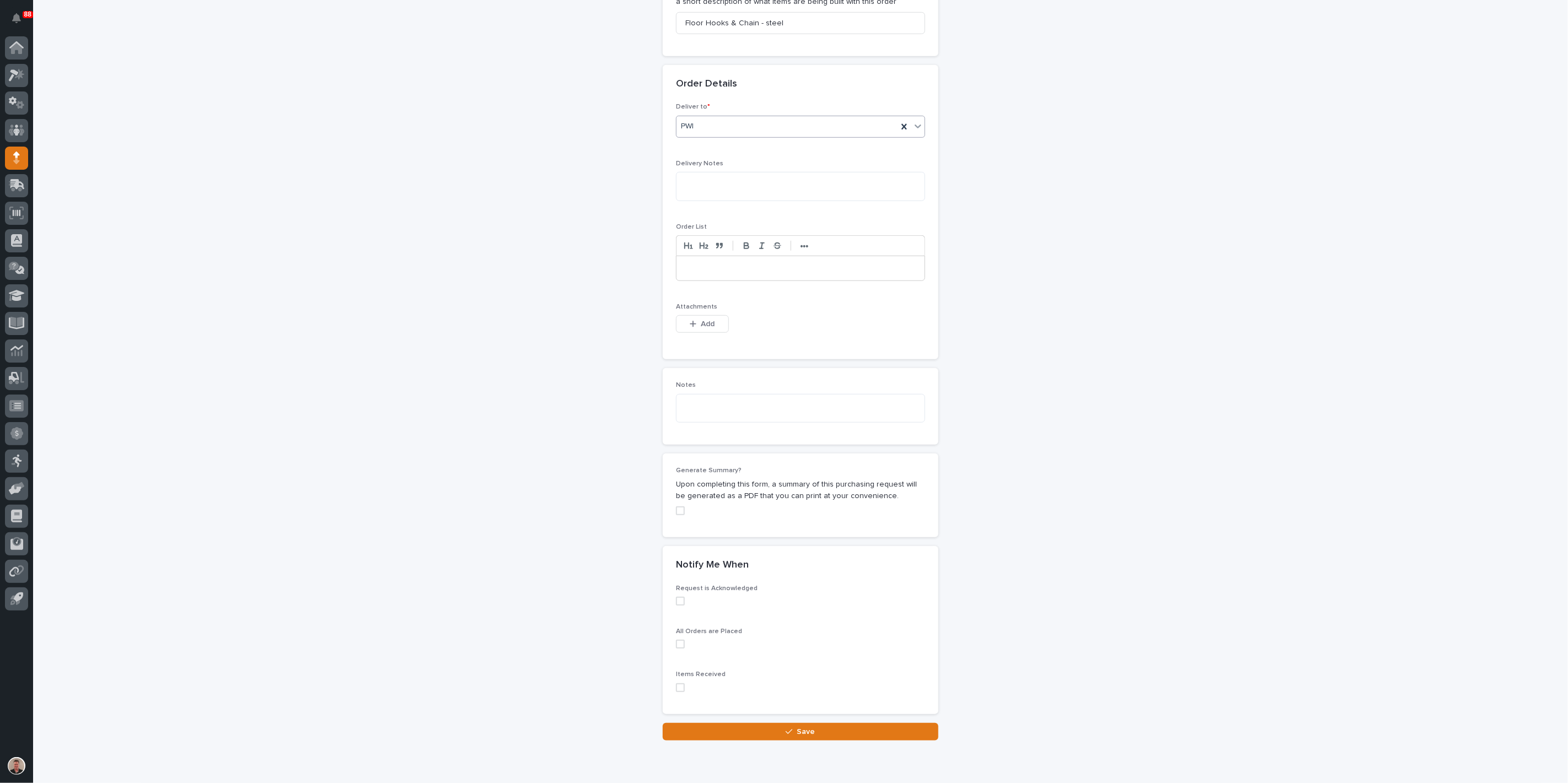
scroll to position [613, 0]
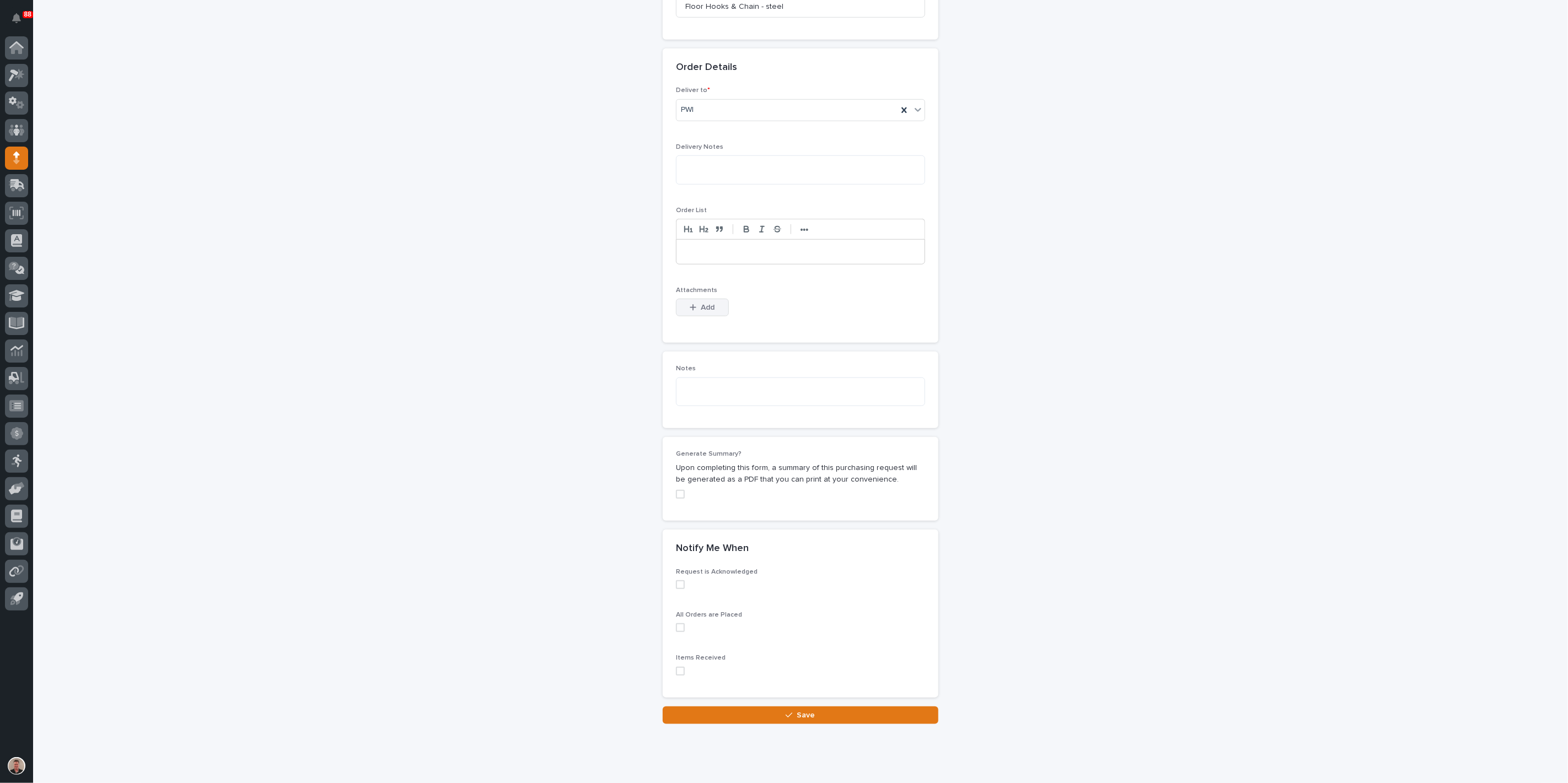
click at [710, 311] on span "Add" at bounding box center [709, 308] width 14 height 8
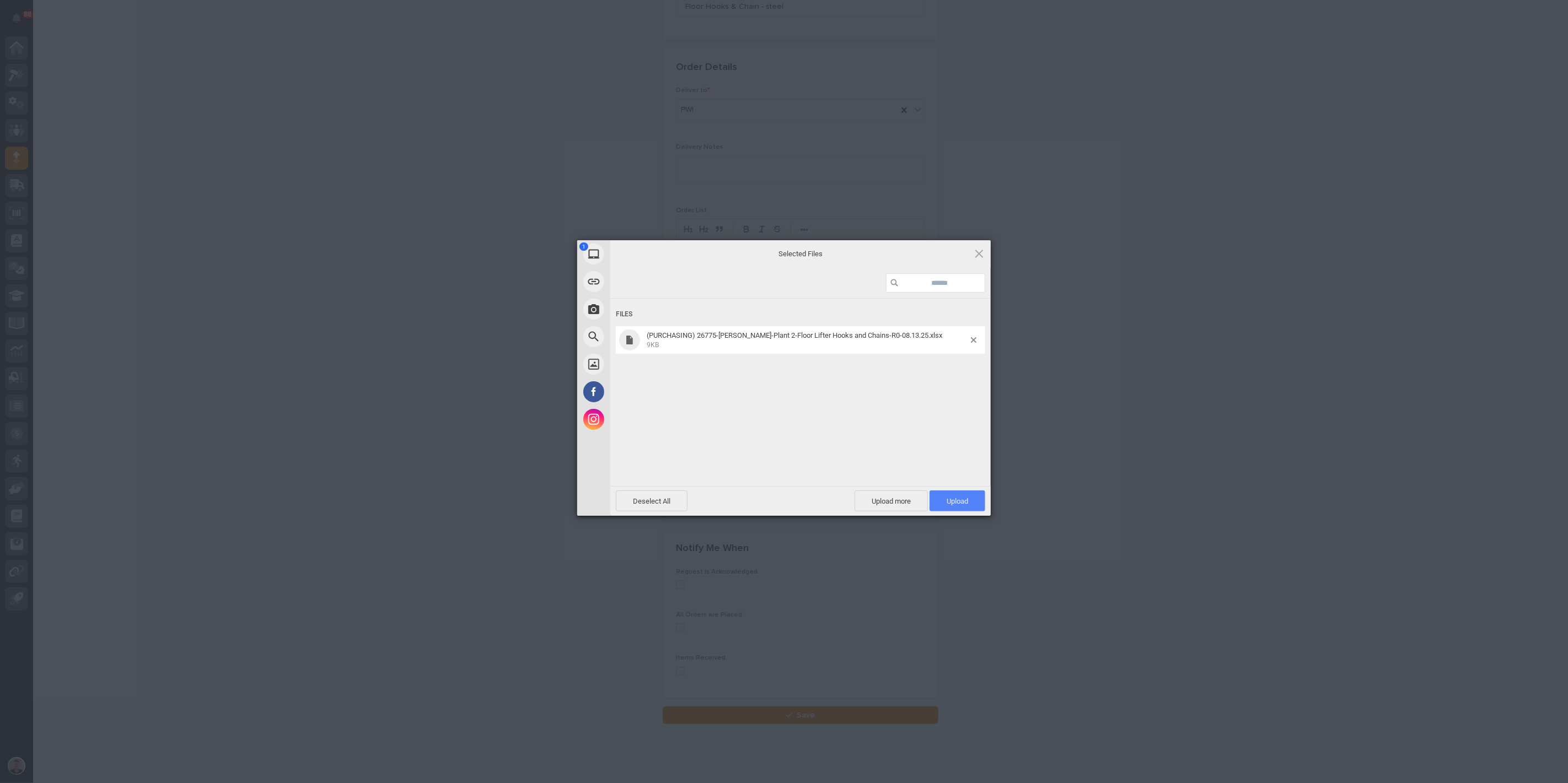
click at [959, 503] on span "Upload 1" at bounding box center [958, 501] width 22 height 8
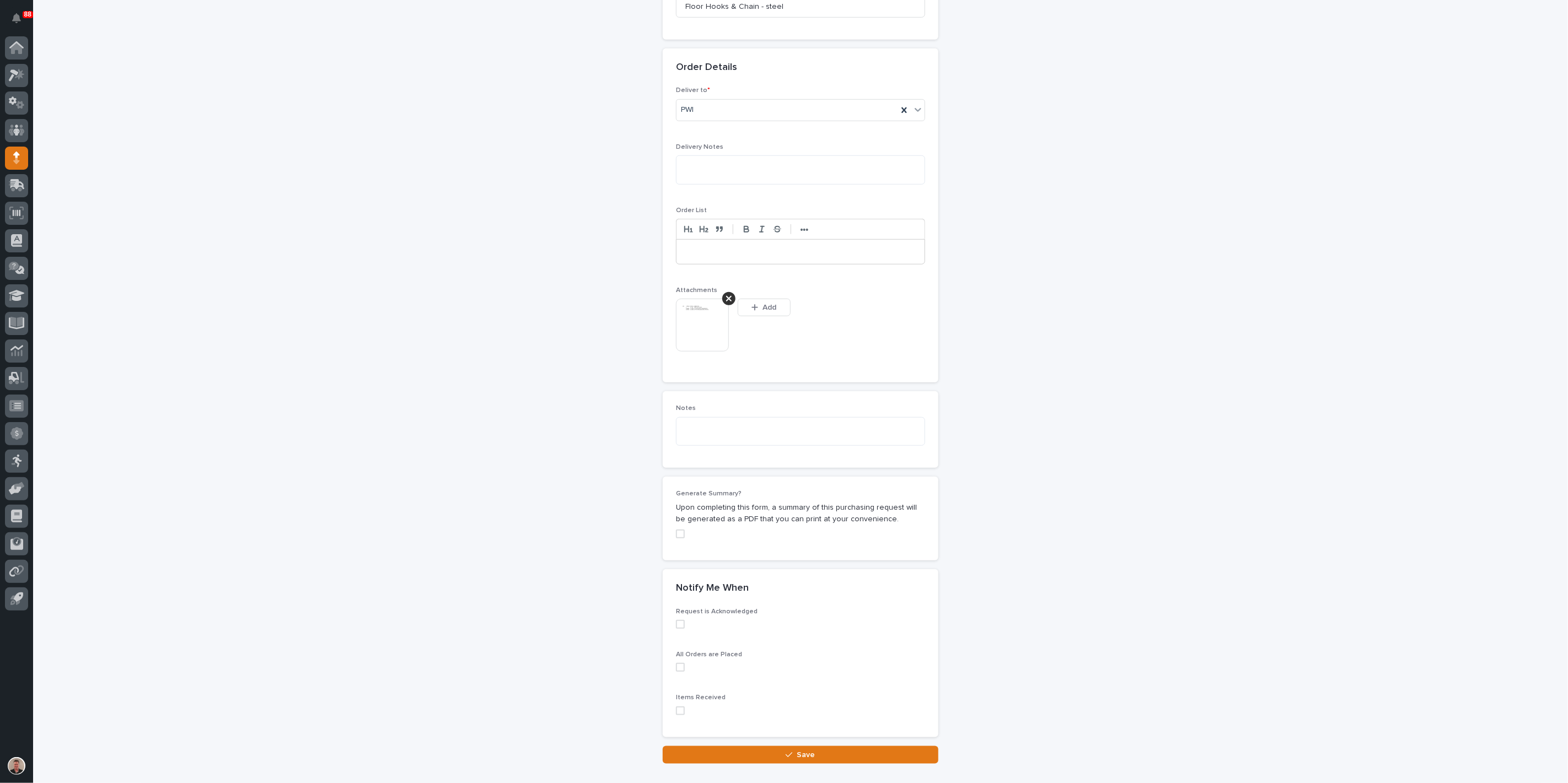
scroll to position [632, 0]
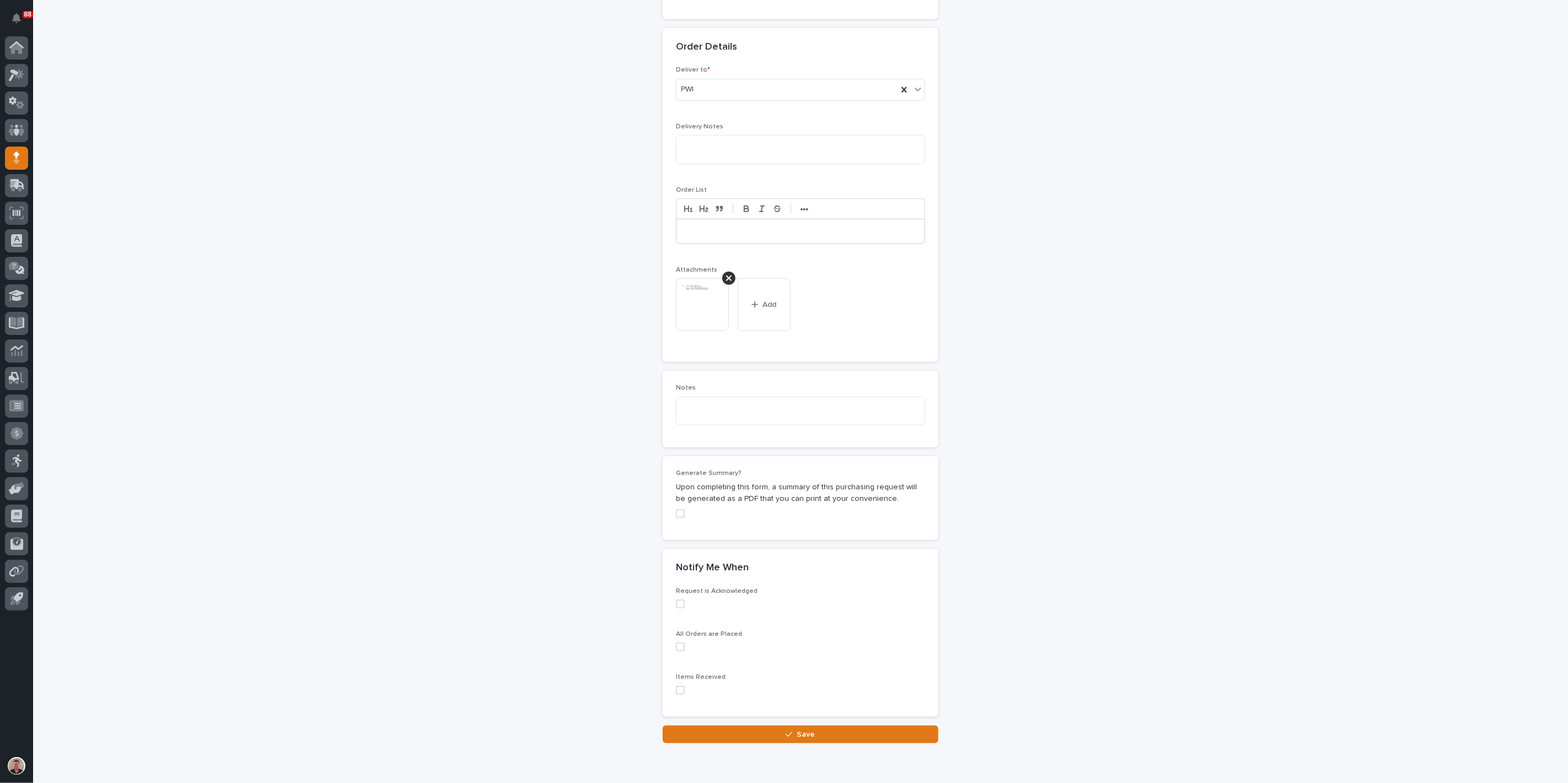
drag, startPoint x: 686, startPoint y: 138, endPoint x: 843, endPoint y: 140, distance: 157.0
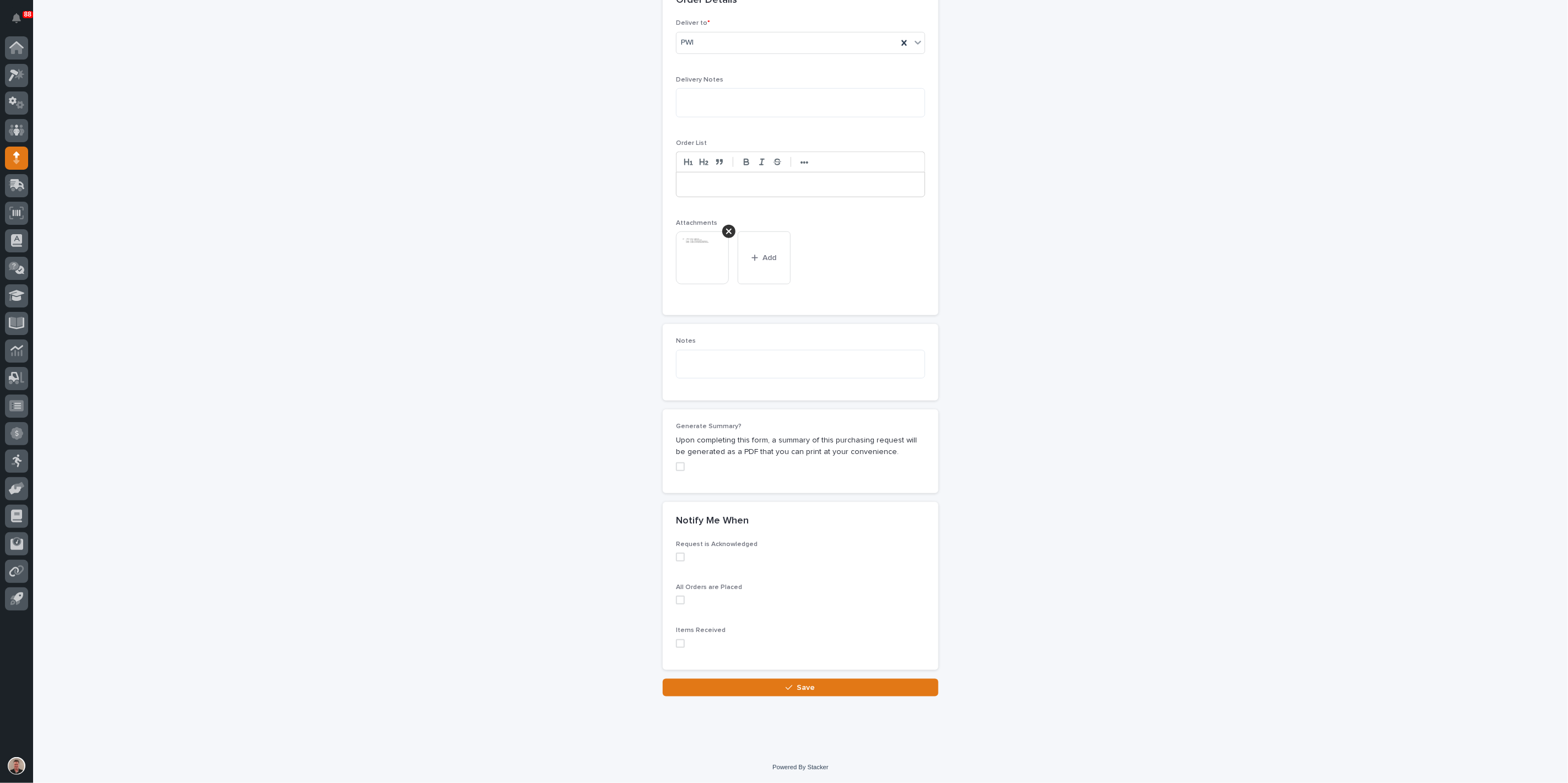
scroll to position [988, 0]
type input "Floor Hooks & Chain - Steel"
click at [729, 689] on button "Save" at bounding box center [801, 688] width 276 height 18
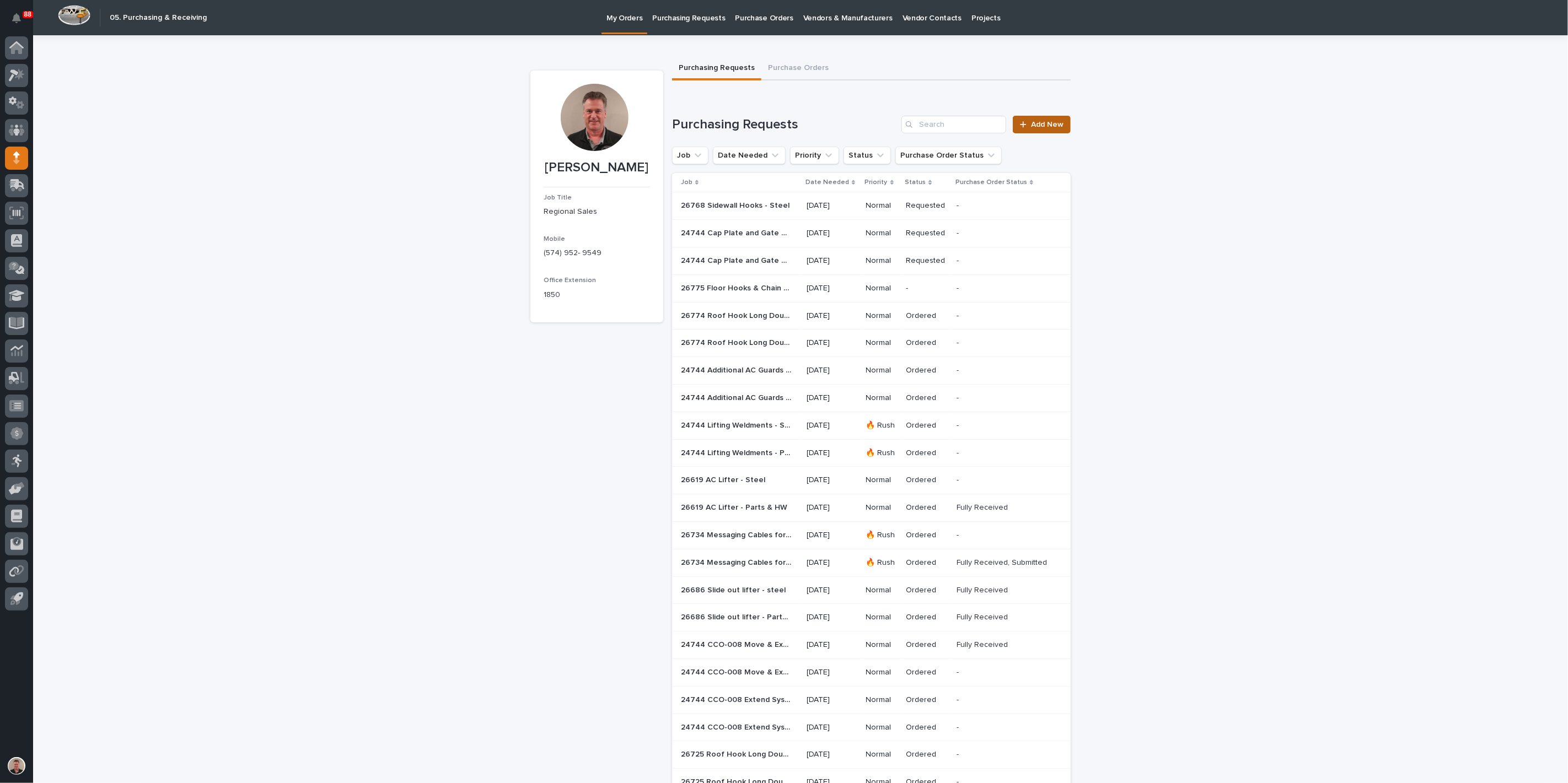
click at [1031, 128] on span "Add New" at bounding box center [1047, 124] width 33 height 8
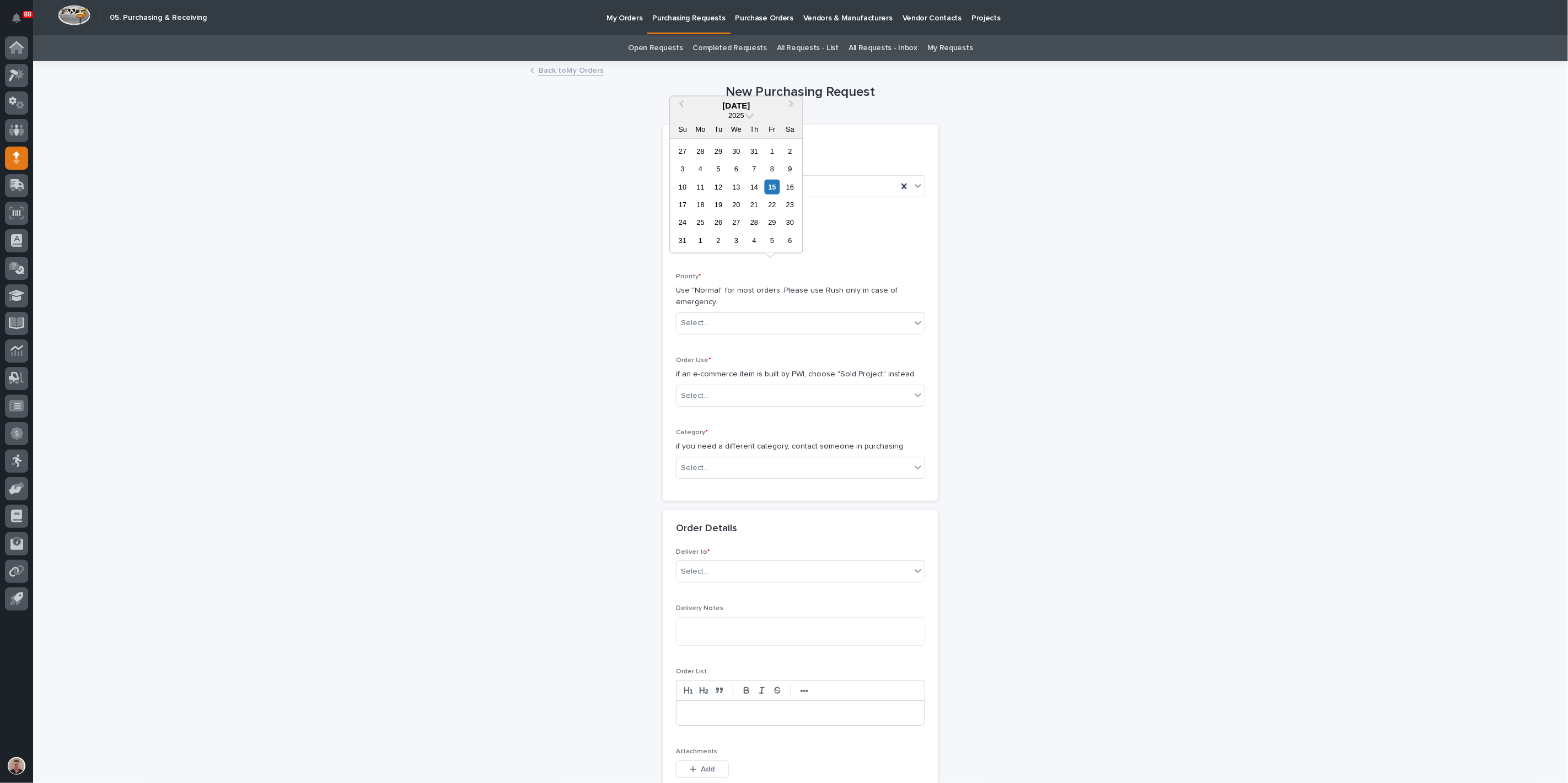
click at [739, 251] on input "text" at bounding box center [720, 241] width 87 height 19
click at [693, 197] on div "18" at bounding box center [700, 204] width 15 height 15
type input "**********"
click at [688, 329] on div "Select..." at bounding box center [695, 323] width 27 height 11
click at [705, 438] on div "Normal" at bounding box center [796, 436] width 241 height 19
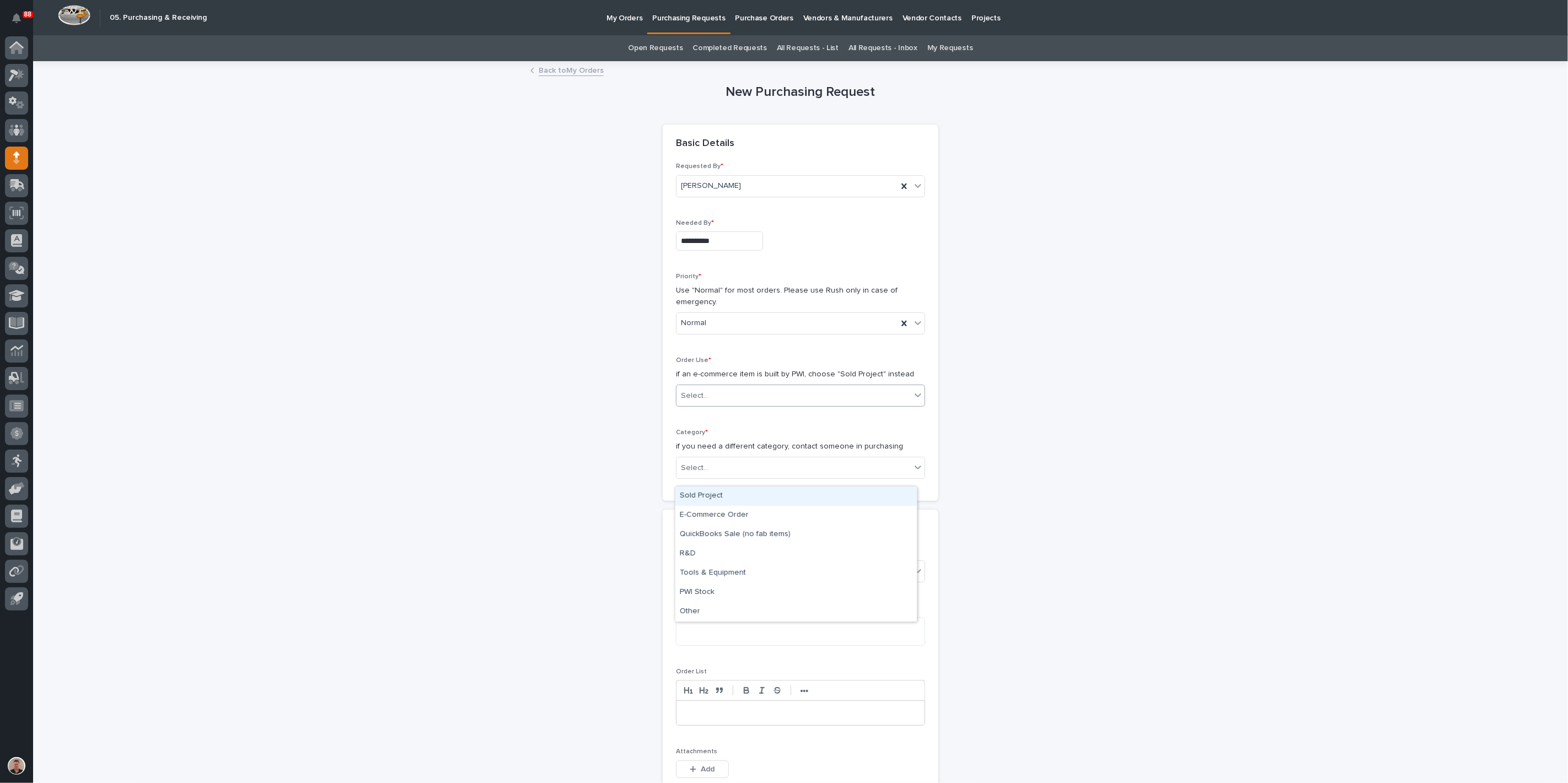
click at [705, 402] on div "Select..." at bounding box center [695, 396] width 27 height 11
drag, startPoint x: 704, startPoint y: 498, endPoint x: 705, endPoint y: 516, distance: 18.0
click at [704, 499] on div "Sold Project" at bounding box center [796, 496] width 241 height 19
click at [715, 477] on div "Select..." at bounding box center [794, 468] width 234 height 19
click at [712, 692] on div "Parts & Hardware" at bounding box center [796, 692] width 241 height 19
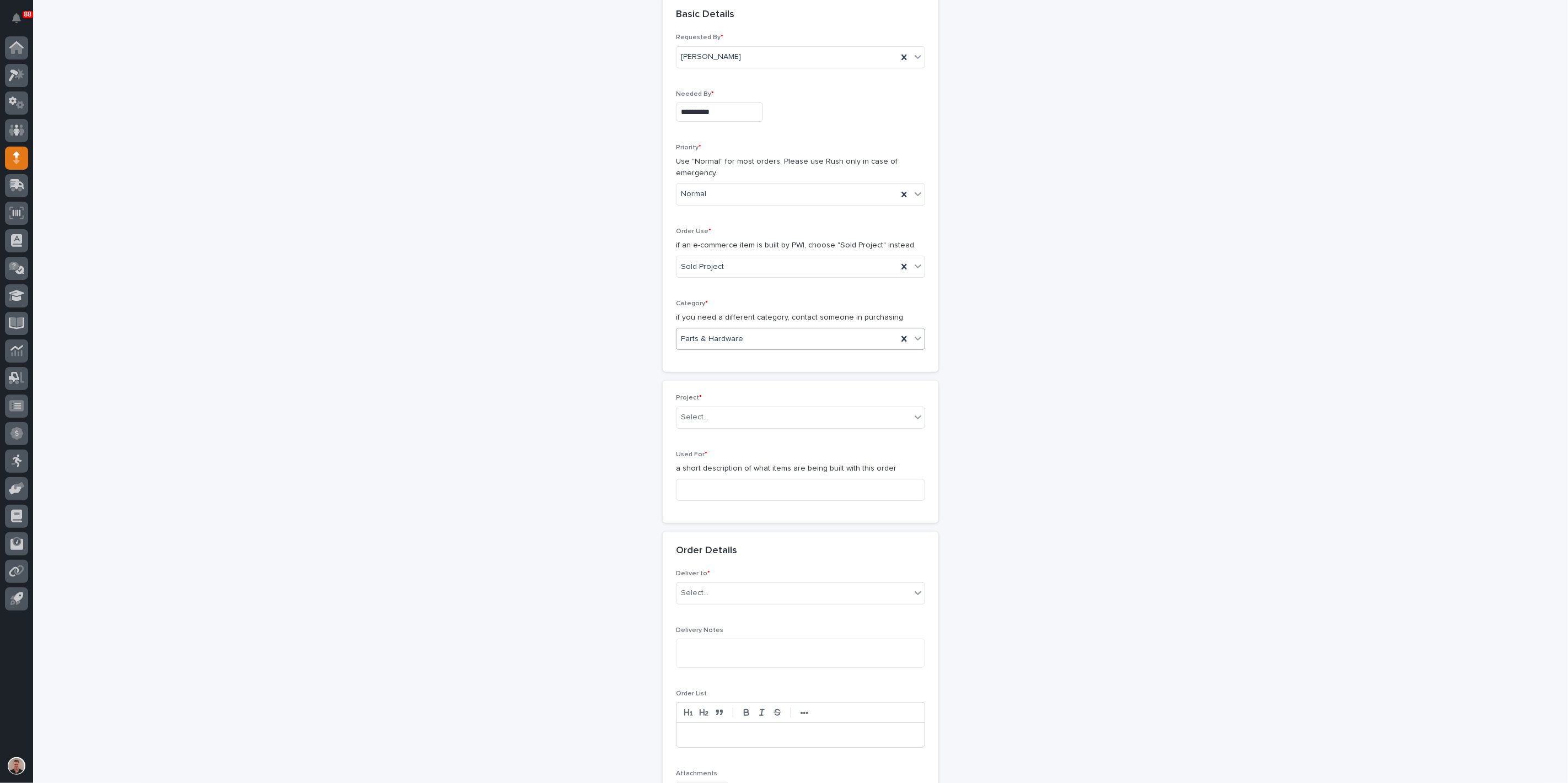
scroll to position [184, 0]
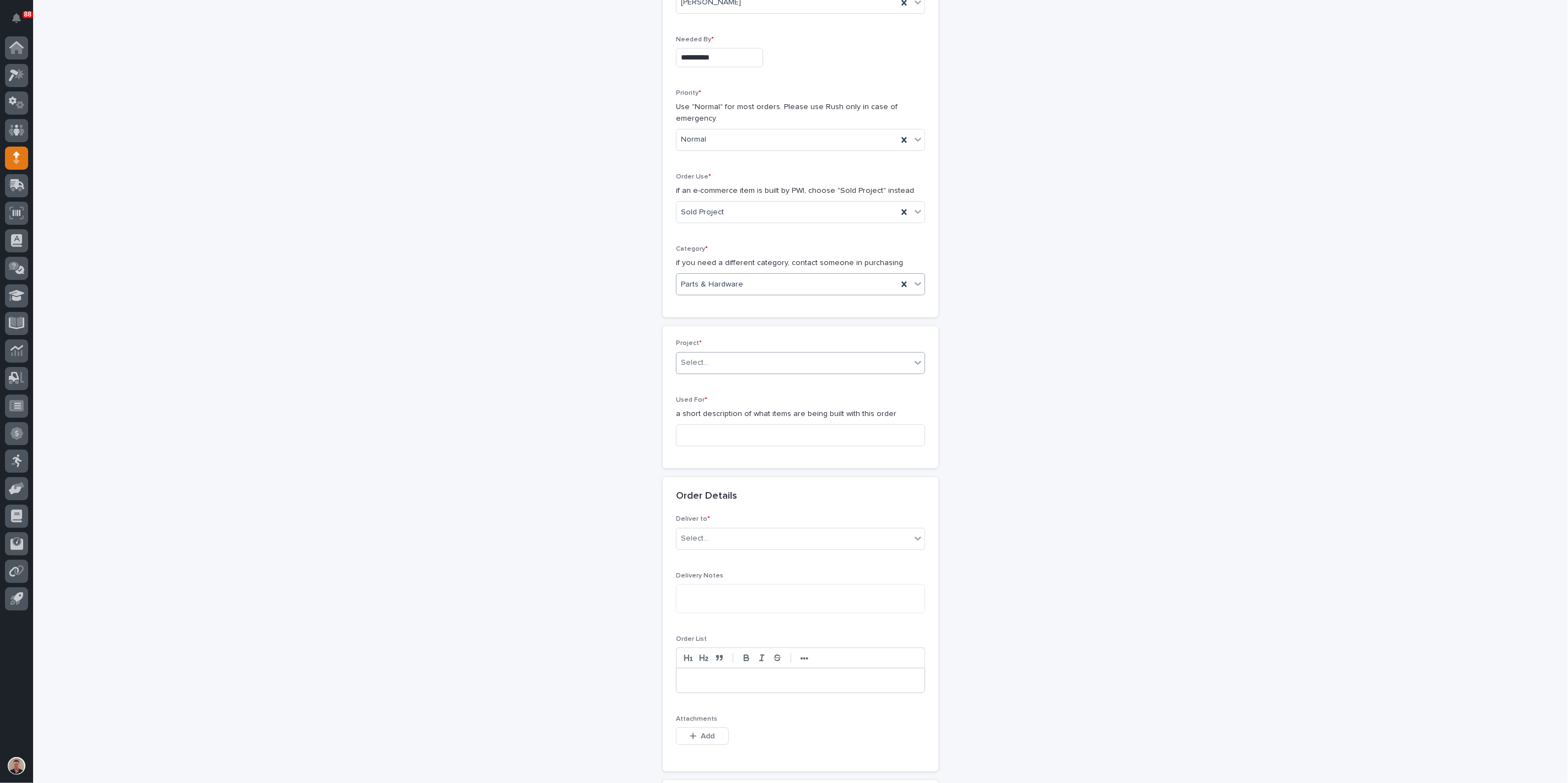
click at [737, 372] on div "Select..." at bounding box center [794, 362] width 234 height 19
type input "*****"
click at [735, 498] on div "26775 - [PERSON_NAME] - Chain and Floor Hooks" at bounding box center [796, 504] width 241 height 19
click at [718, 446] on input at bounding box center [801, 435] width 249 height 22
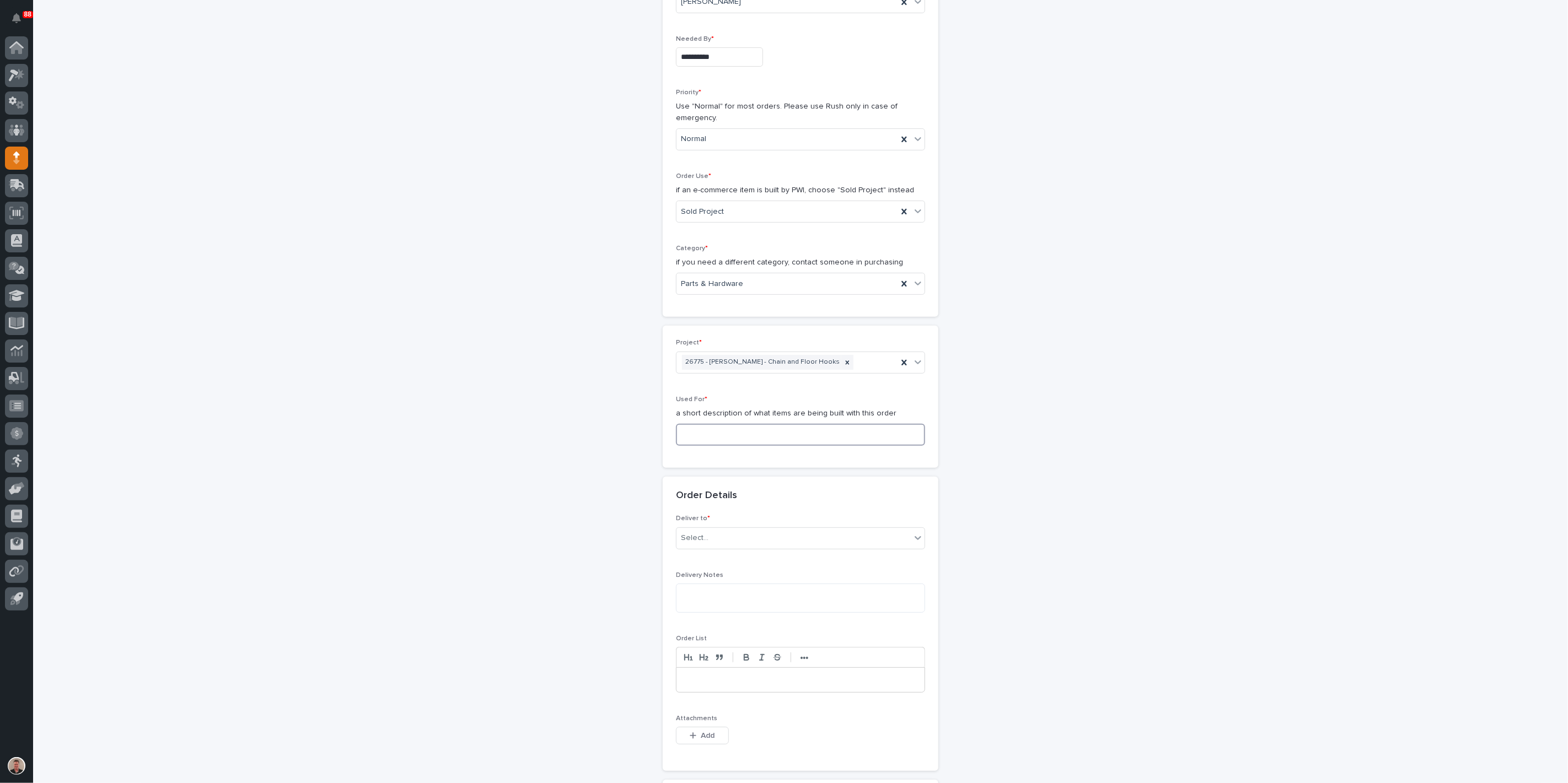
paste input "Floor Hooks & Chain - Steel"
click at [812, 446] on input "Floor Hooks & Chain - Steel" at bounding box center [801, 435] width 249 height 22
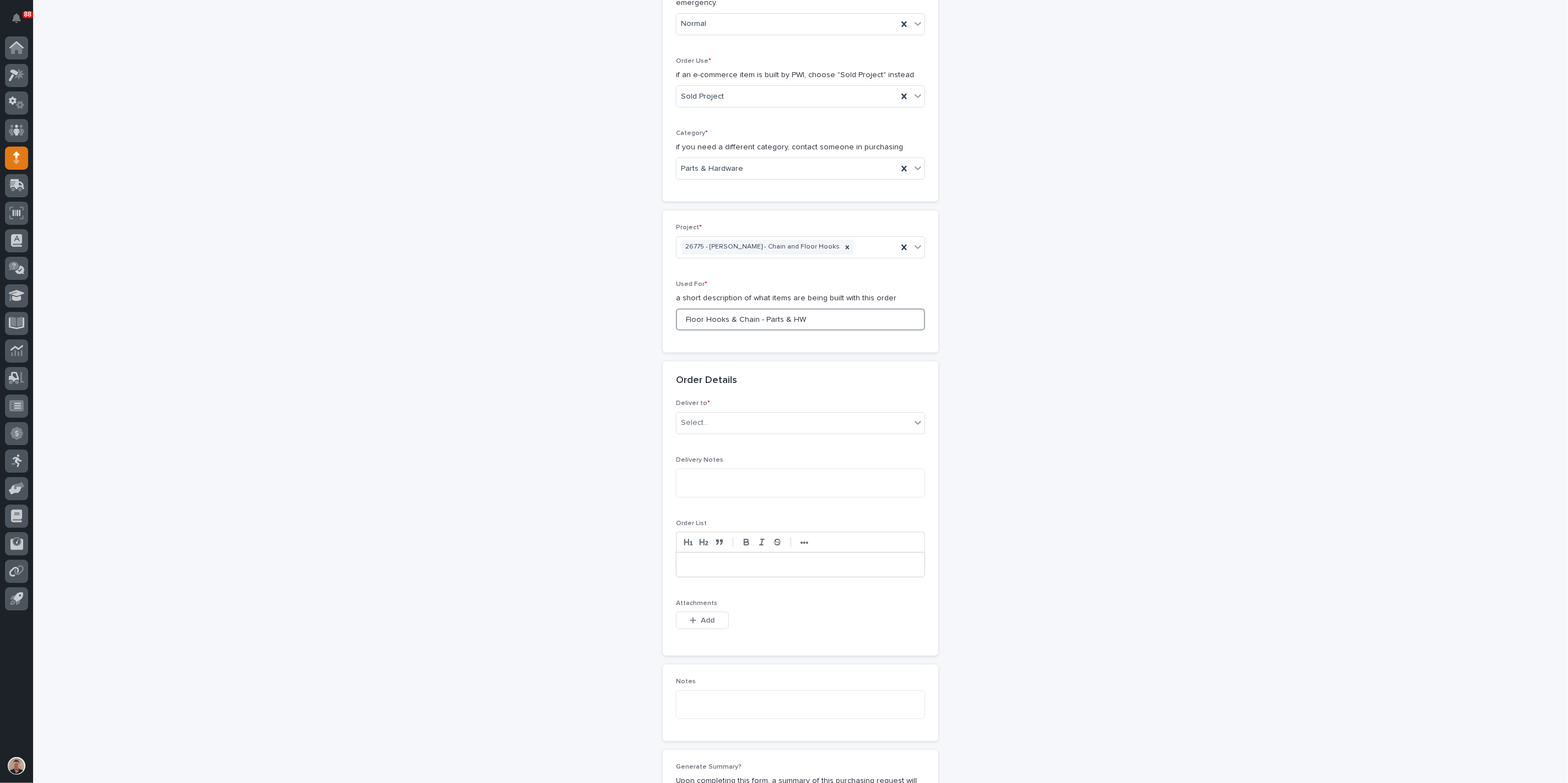
scroll to position [368, 0]
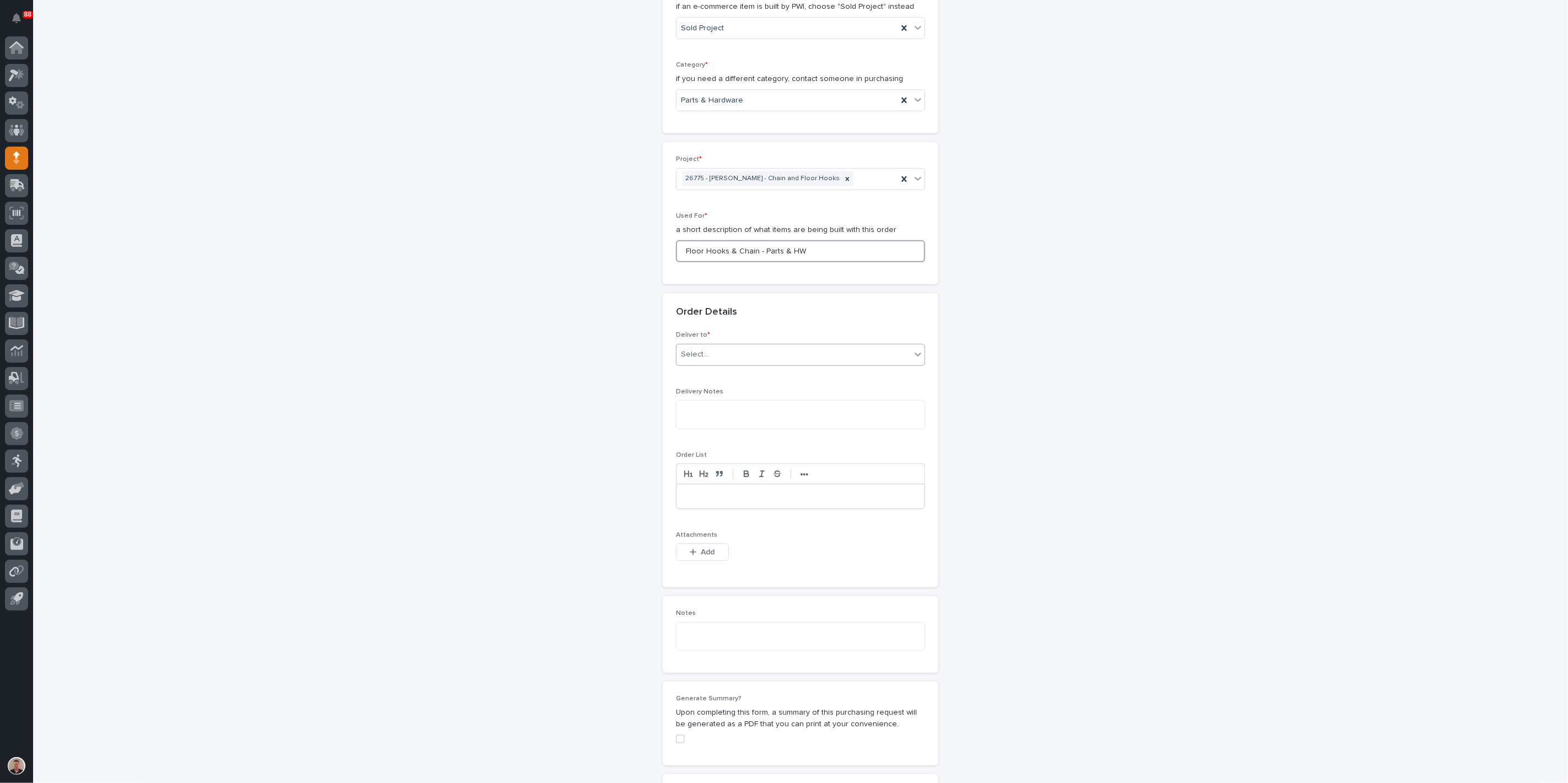
type input "Floor Hooks & Chain - Parts & HW"
click at [756, 364] on div "Select..." at bounding box center [794, 355] width 234 height 19
click at [748, 552] on div "PWI" at bounding box center [796, 549] width 241 height 19
click at [703, 561] on button "Add" at bounding box center [702, 553] width 53 height 18
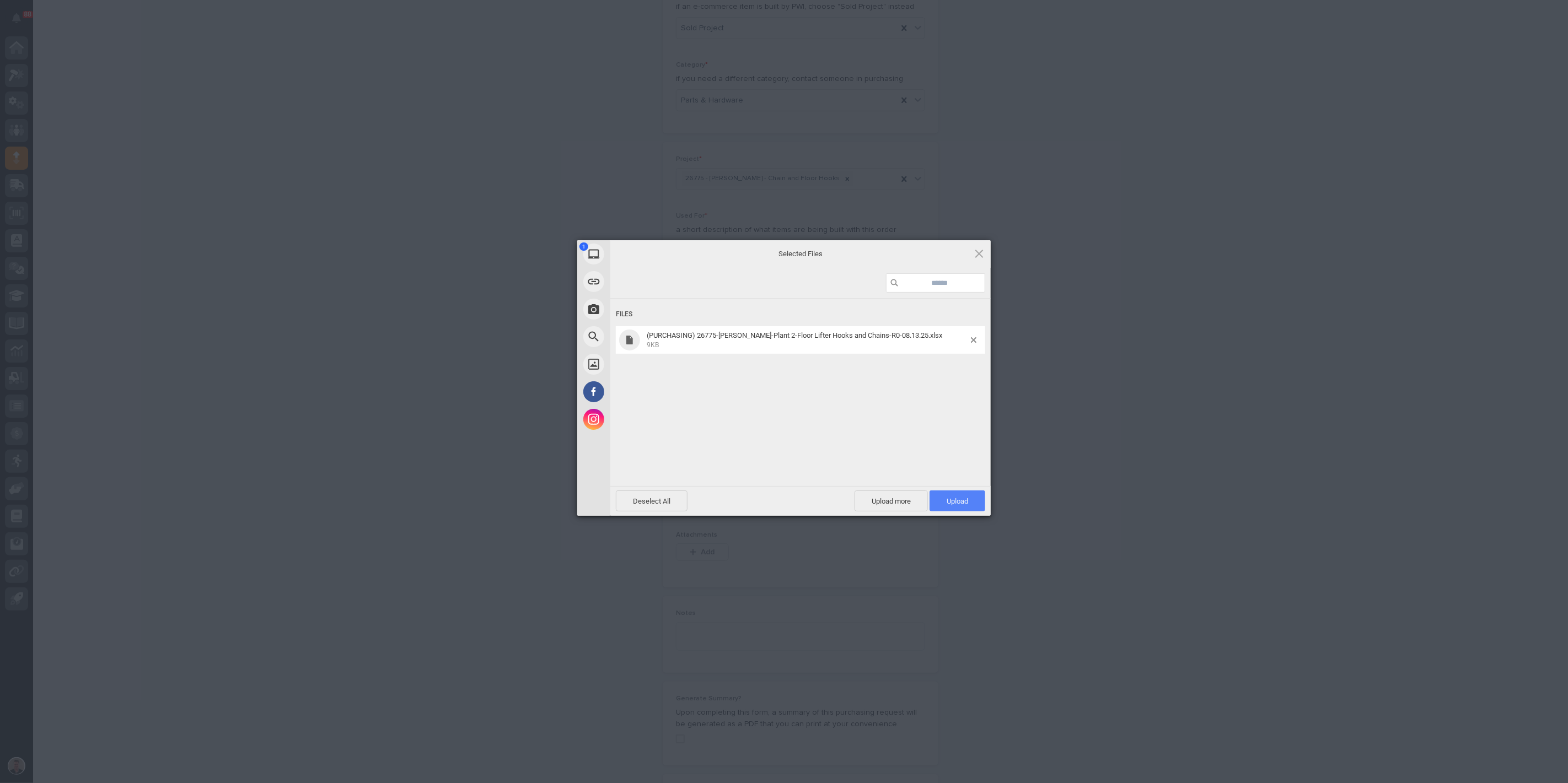
click at [950, 497] on span "Upload 1" at bounding box center [958, 501] width 22 height 8
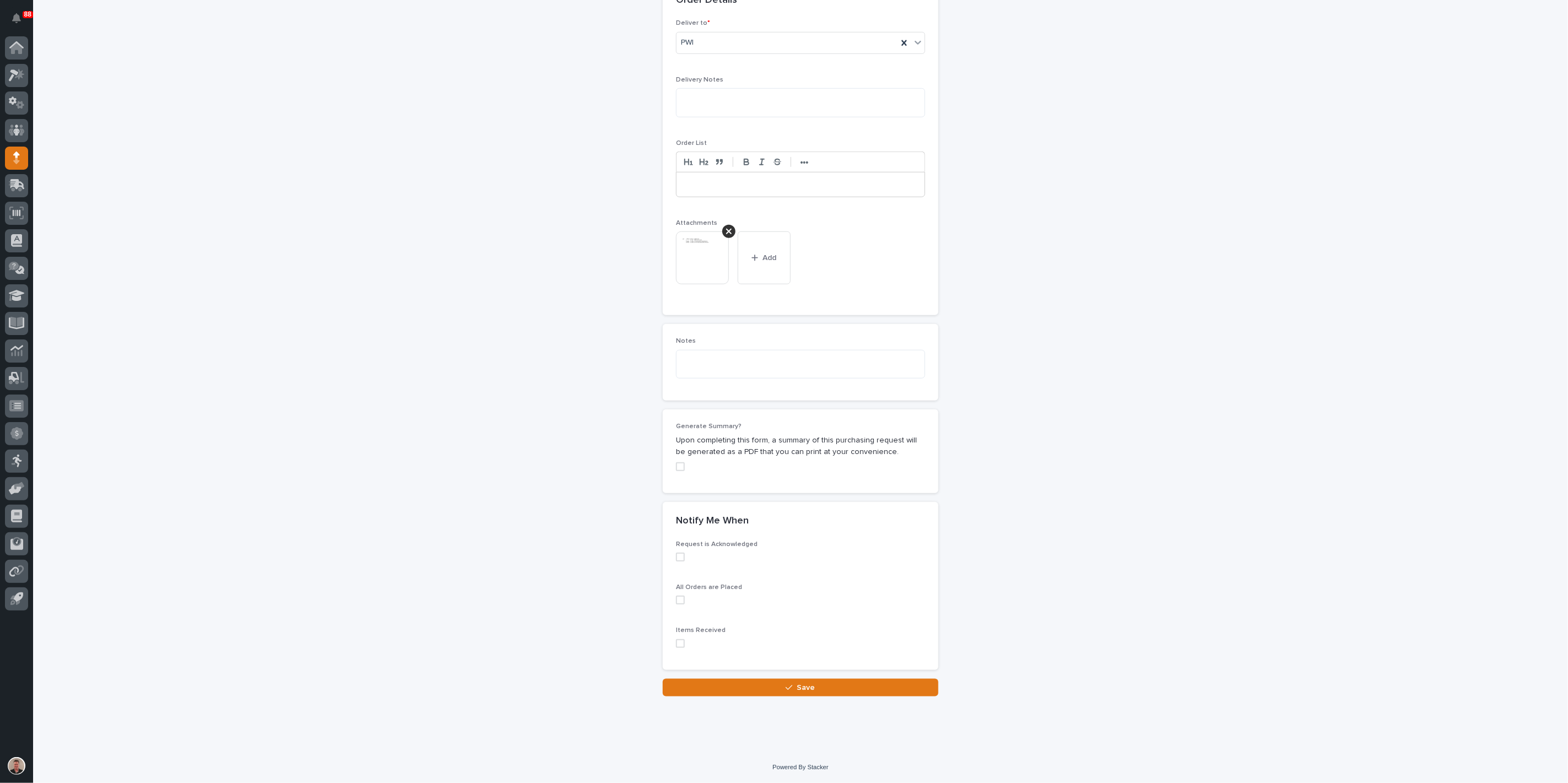
scroll to position [988, 0]
click at [720, 689] on button "Save" at bounding box center [801, 688] width 276 height 18
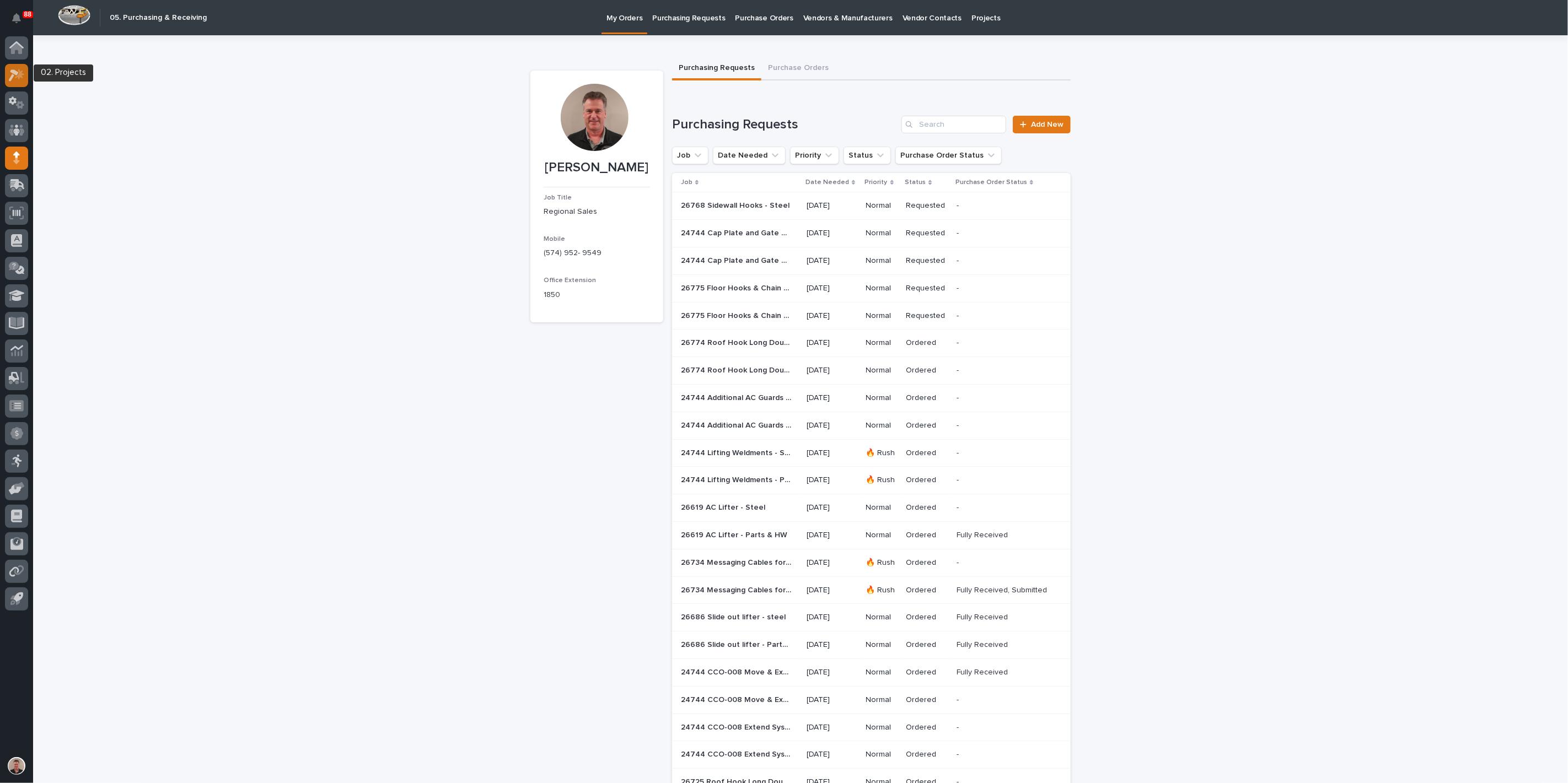
click at [22, 76] on icon at bounding box center [17, 75] width 16 height 13
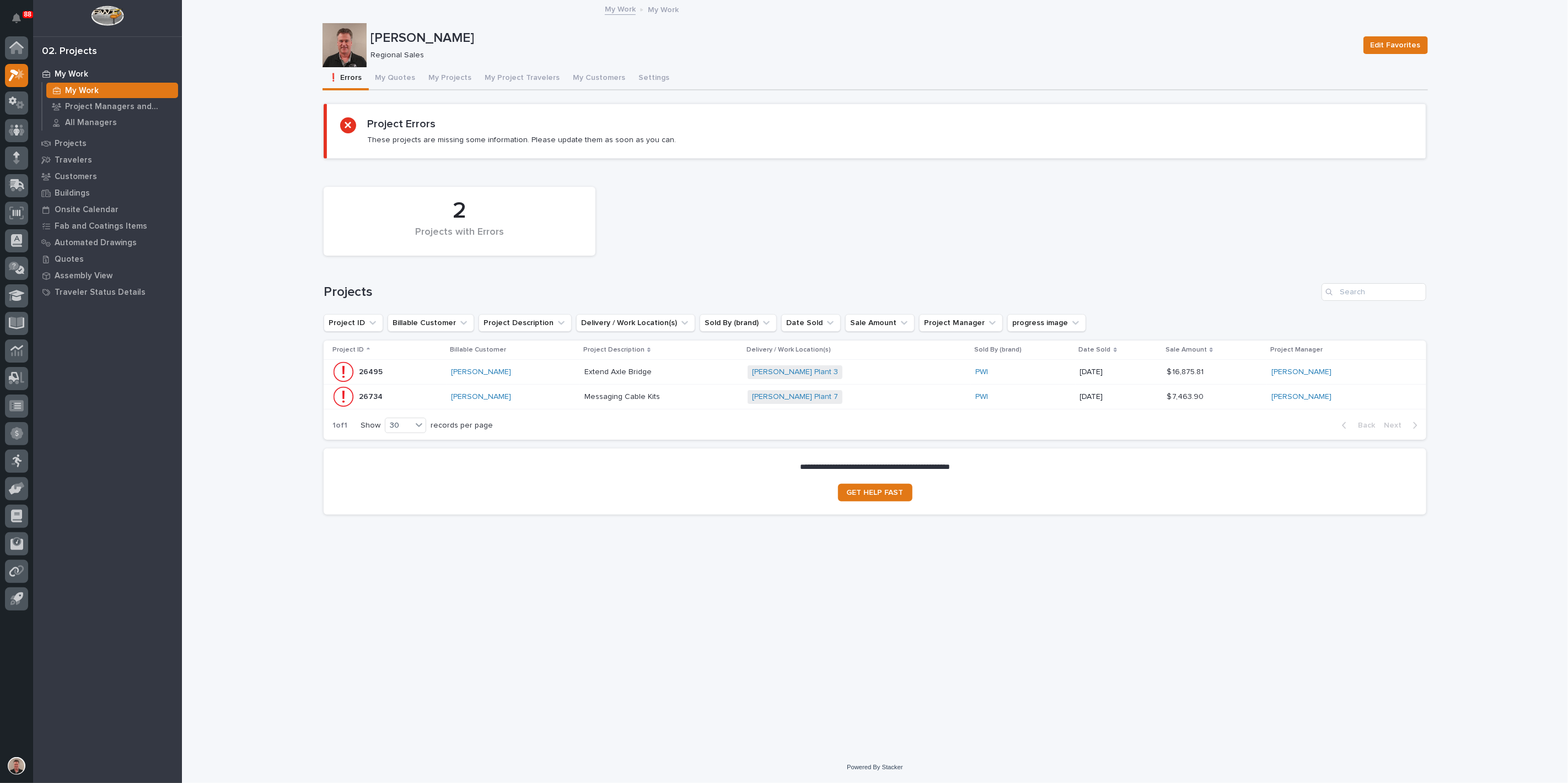
click at [550, 377] on div "[PERSON_NAME]" at bounding box center [513, 372] width 124 height 10
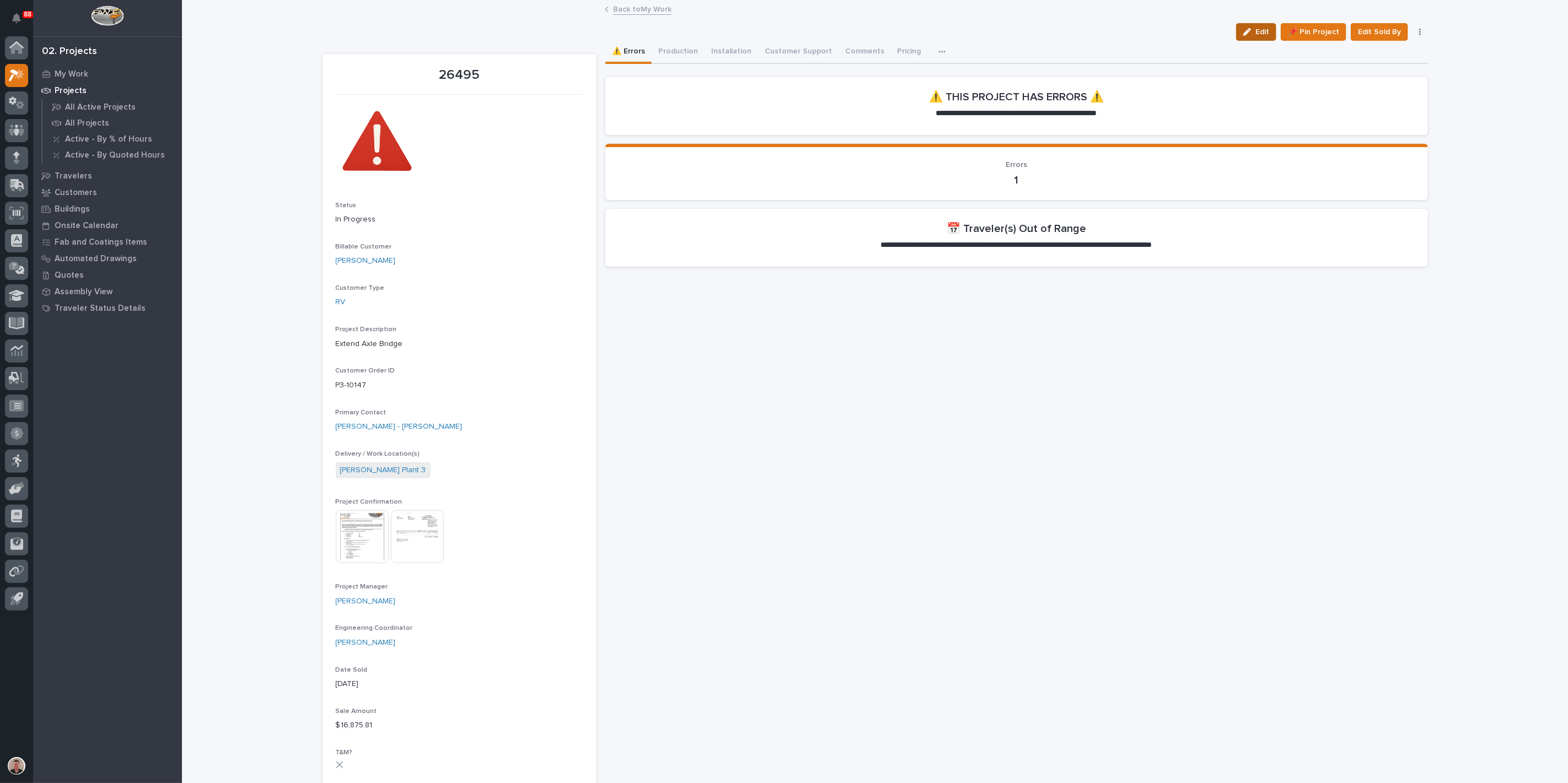
click at [1236, 41] on button "Edit" at bounding box center [1256, 32] width 40 height 18
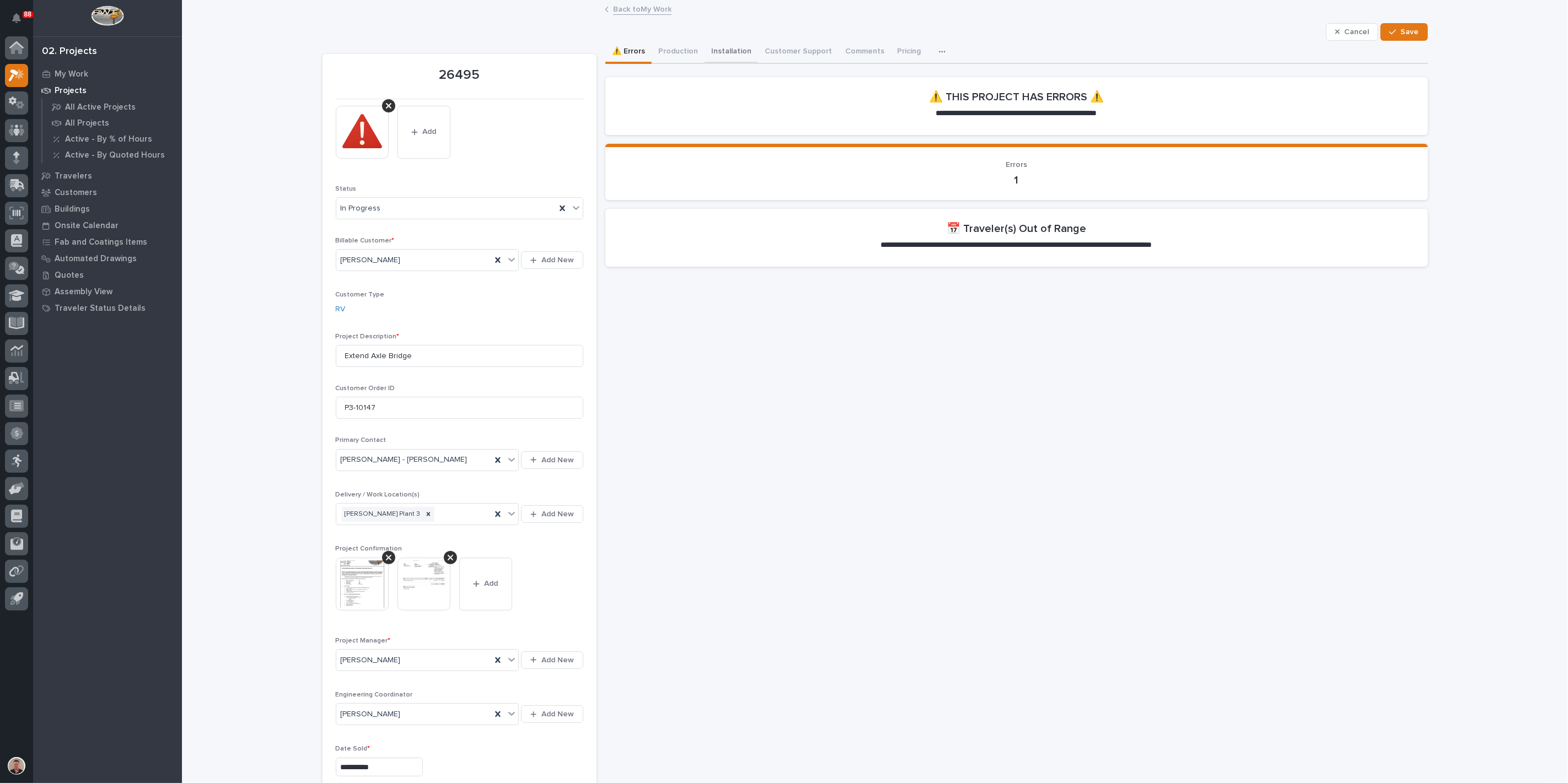
click at [758, 62] on button "Installation" at bounding box center [732, 52] width 54 height 23
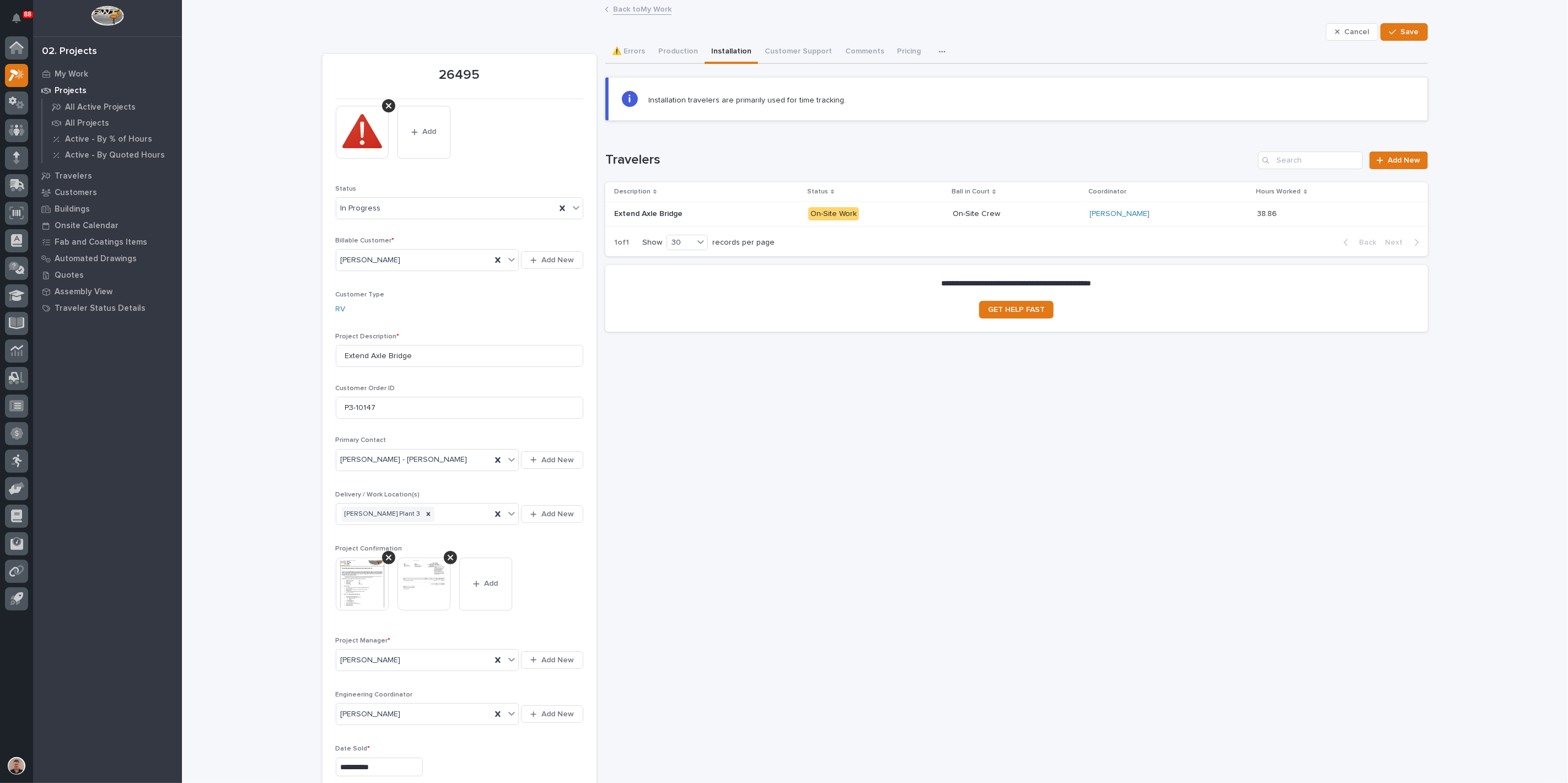
click at [915, 221] on p "On-Site Work" at bounding box center [876, 214] width 136 height 14
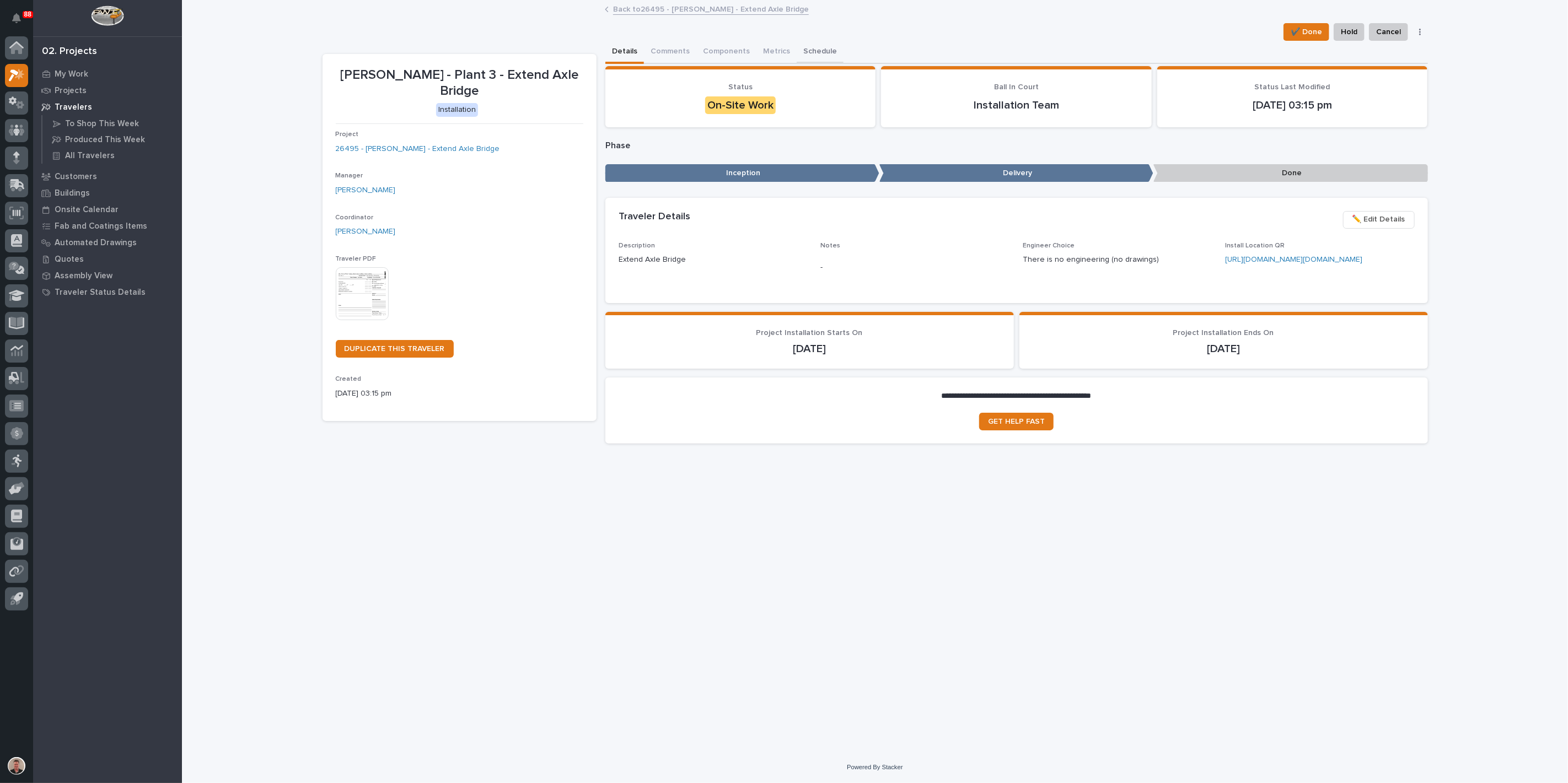
click at [843, 60] on button "Schedule" at bounding box center [820, 52] width 47 height 23
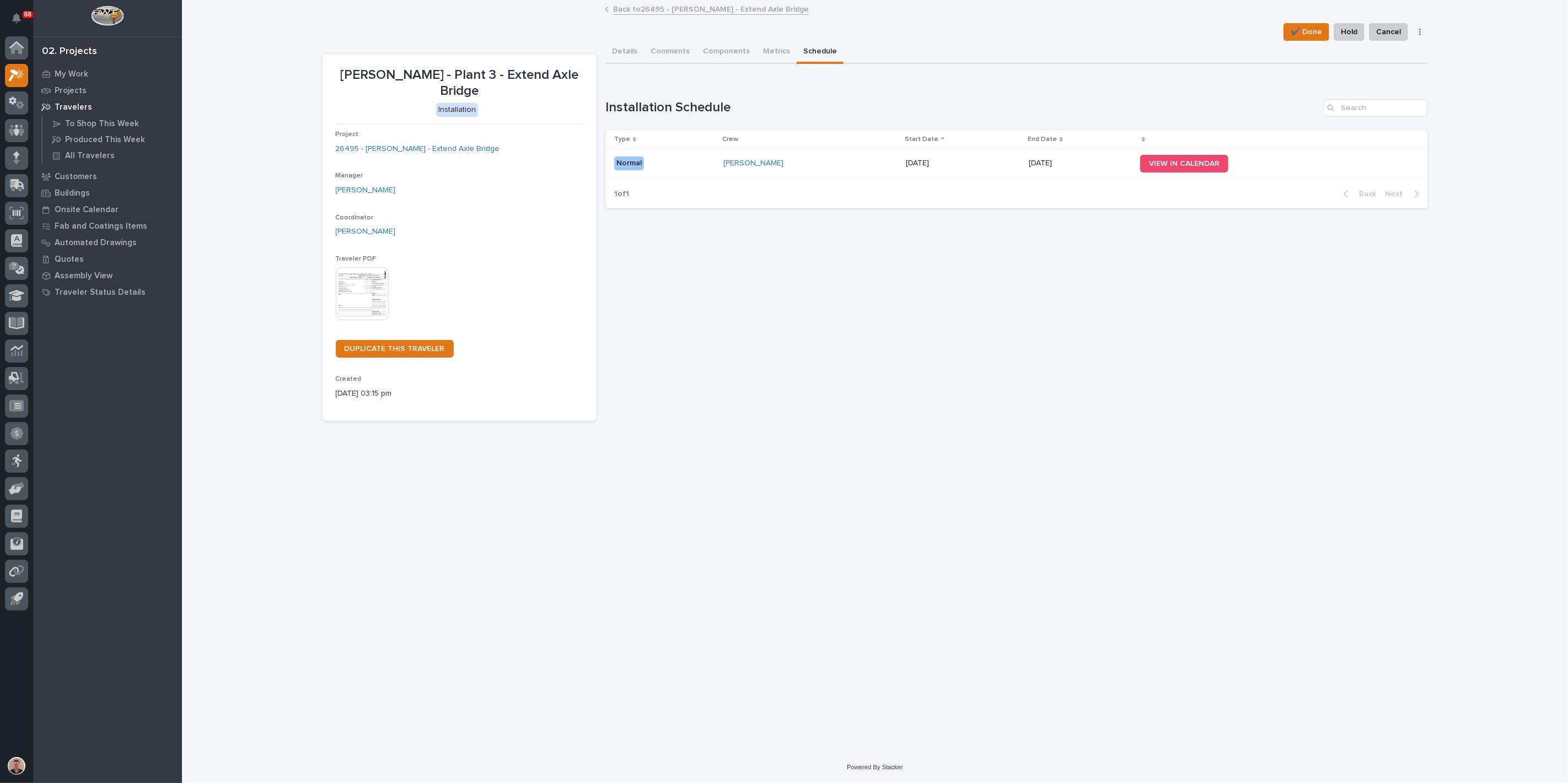
click at [961, 168] on p "[DATE]" at bounding box center [963, 163] width 114 height 10
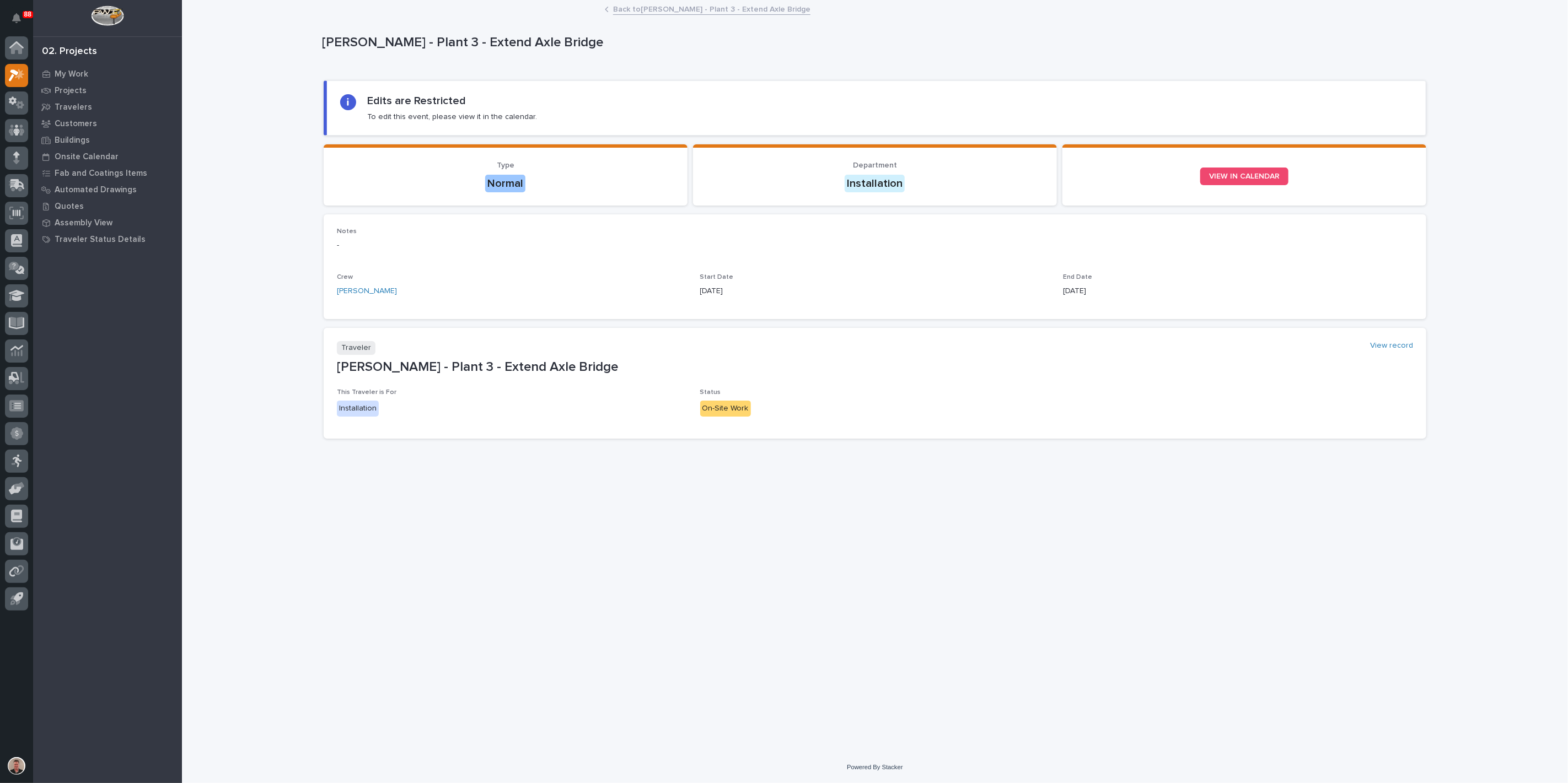
click at [671, 13] on link "Back to [PERSON_NAME] - Plant 3 - Extend Axle Bridge" at bounding box center [711, 8] width 197 height 13
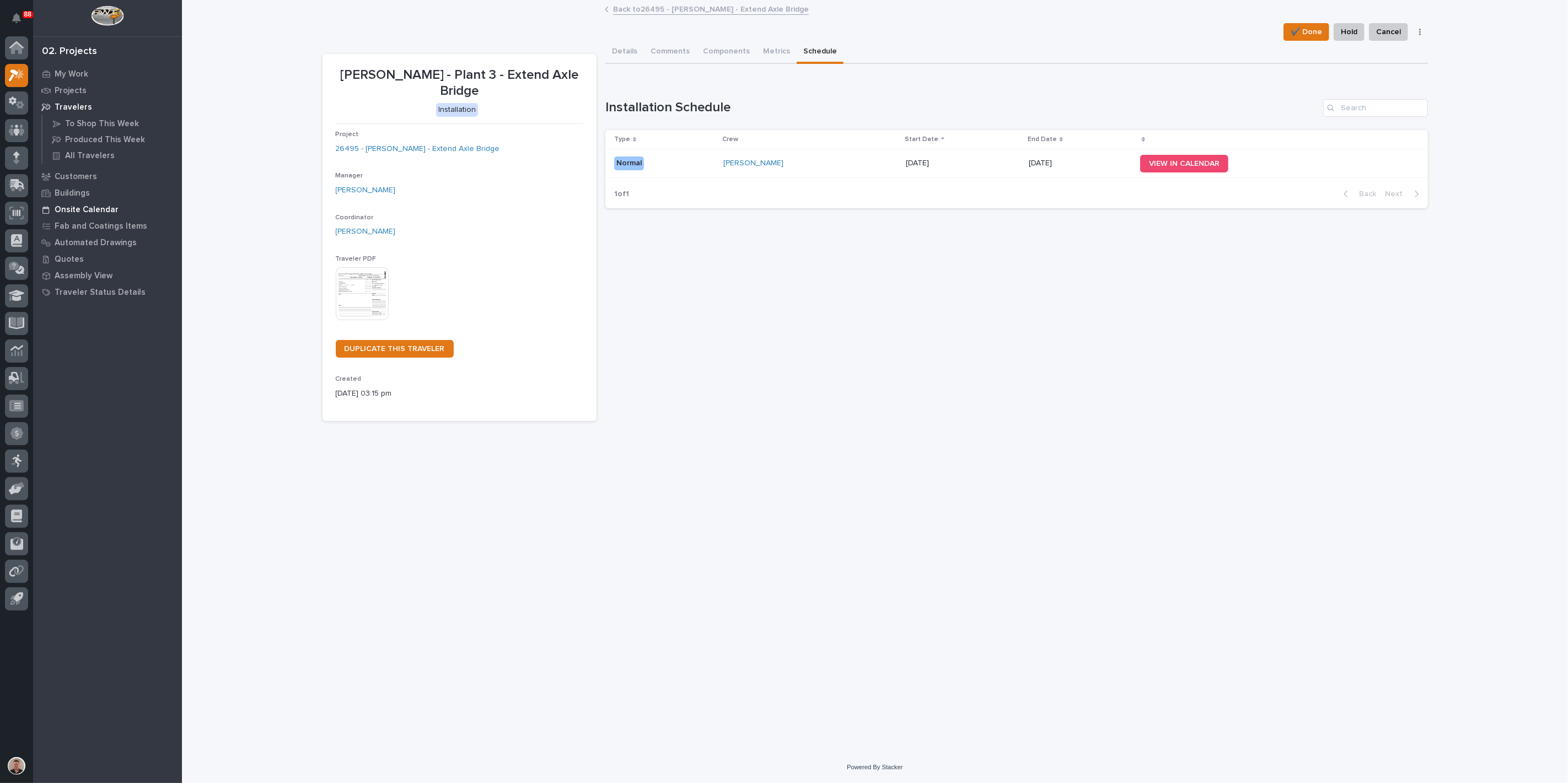
click at [110, 214] on p "Onsite Calendar" at bounding box center [87, 210] width 64 height 10
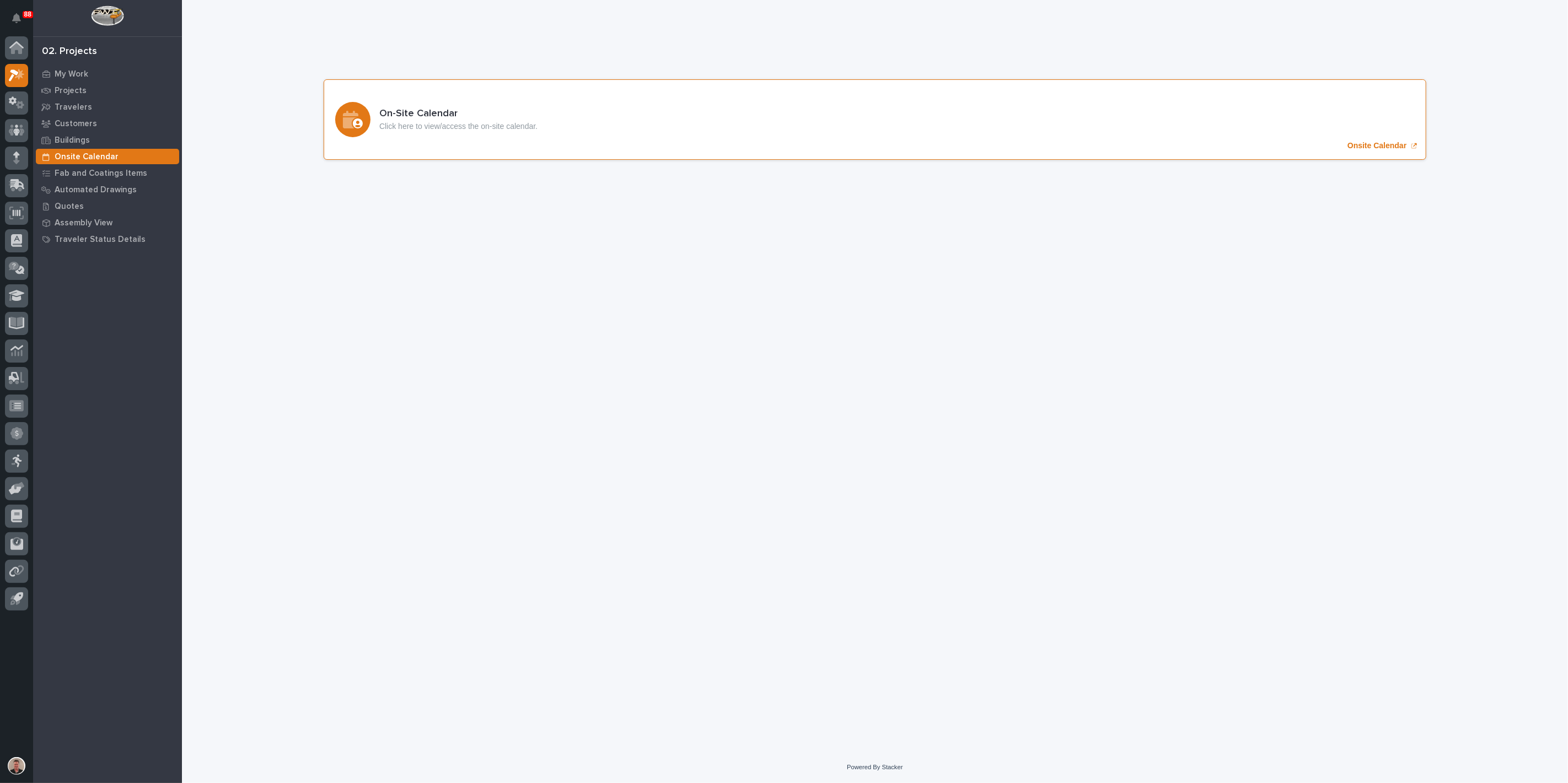
click at [1352, 151] on p "Onsite Calendar" at bounding box center [1377, 145] width 59 height 10
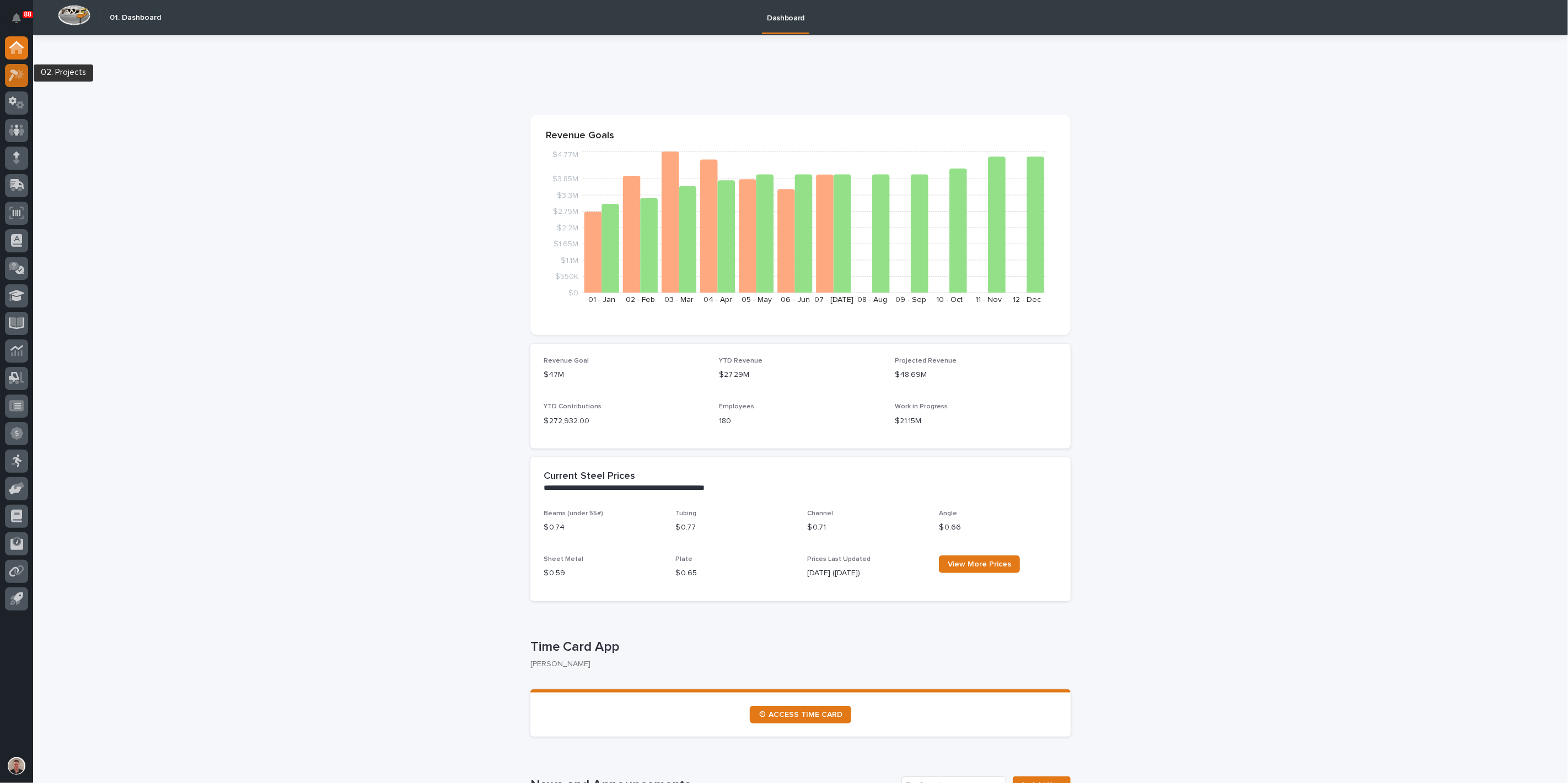
click at [16, 74] on icon at bounding box center [14, 75] width 10 height 12
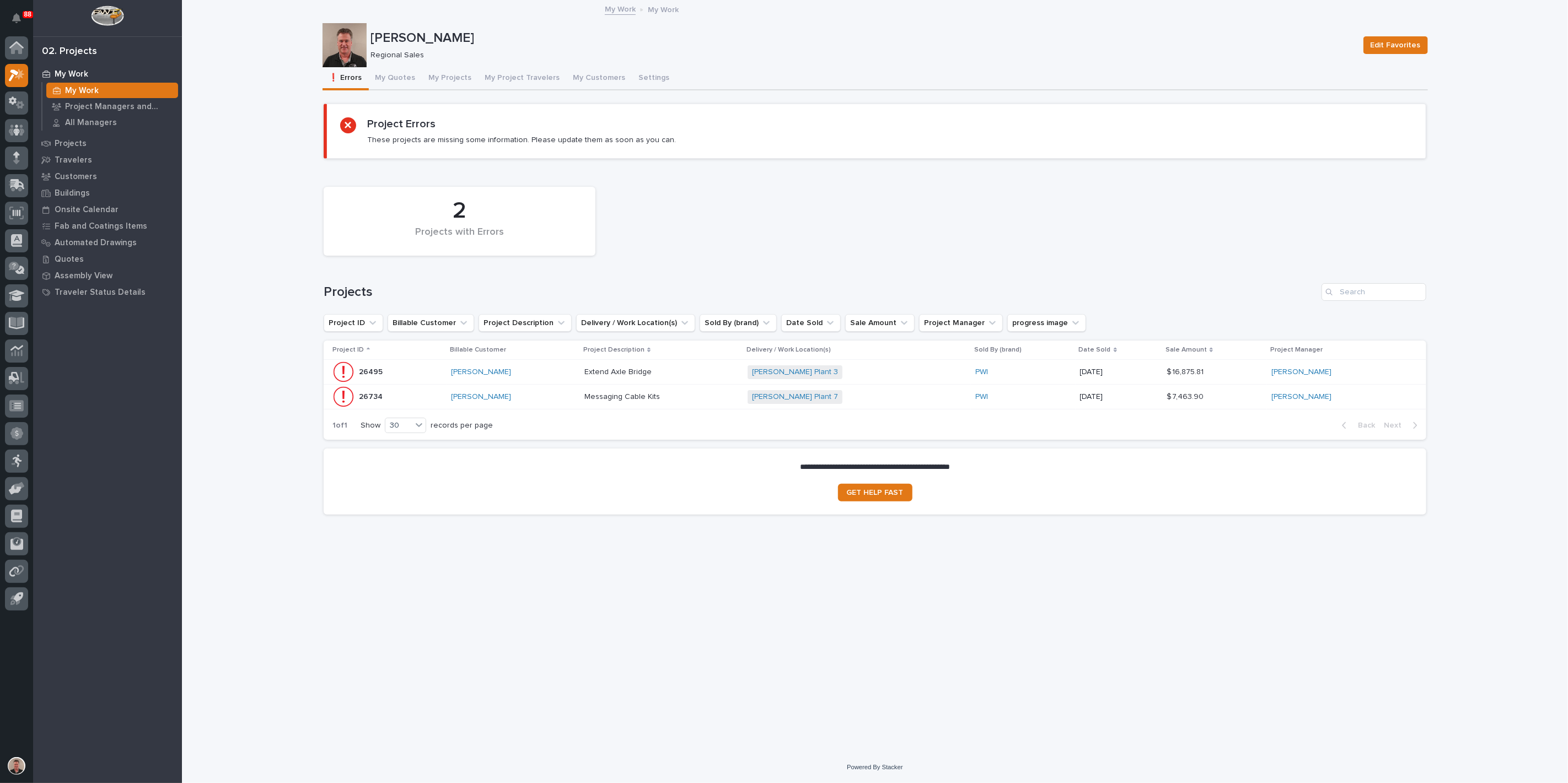
click at [709, 402] on p at bounding box center [661, 397] width 155 height 10
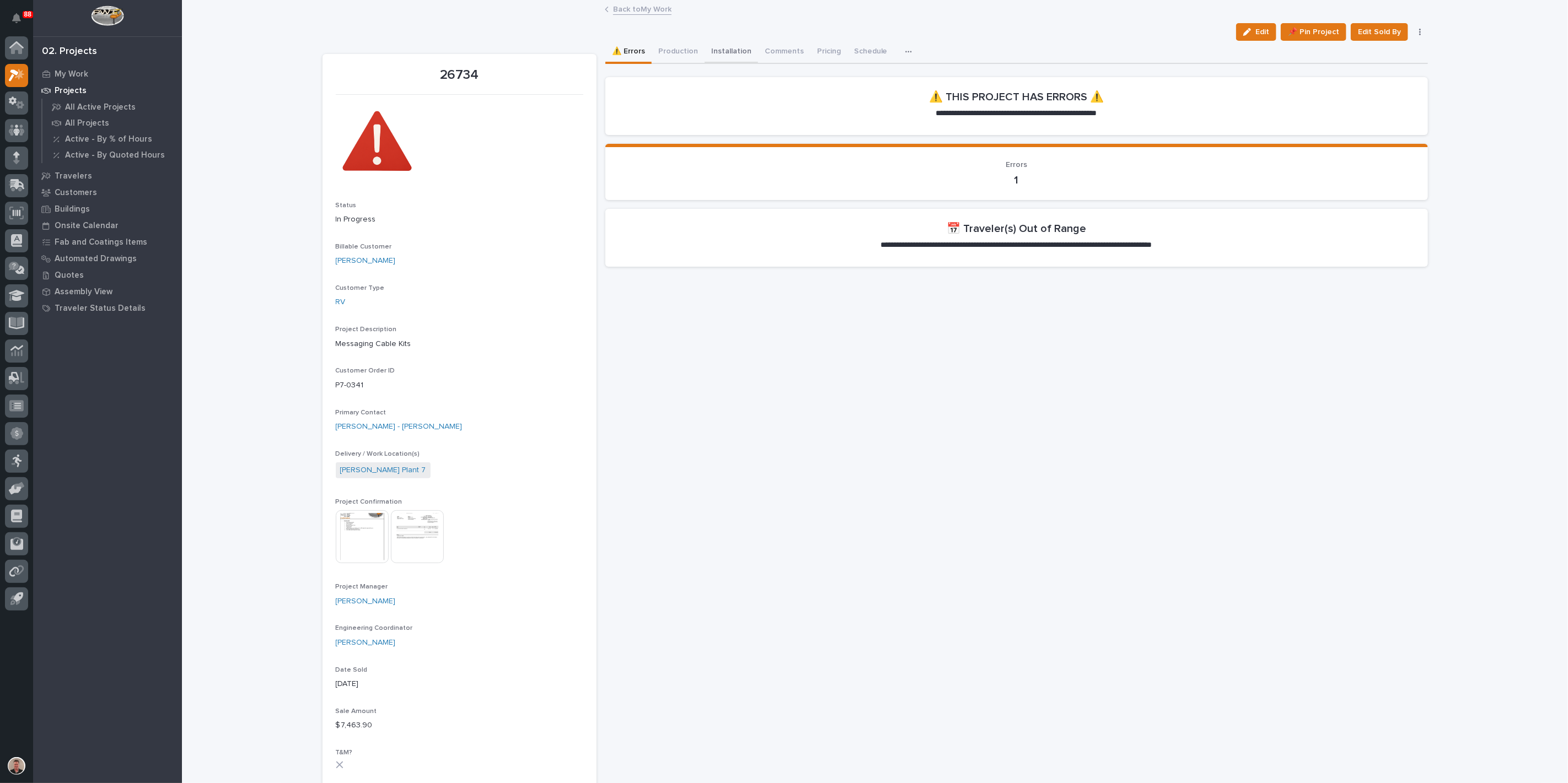
click at [754, 59] on button "Installation" at bounding box center [732, 52] width 54 height 23
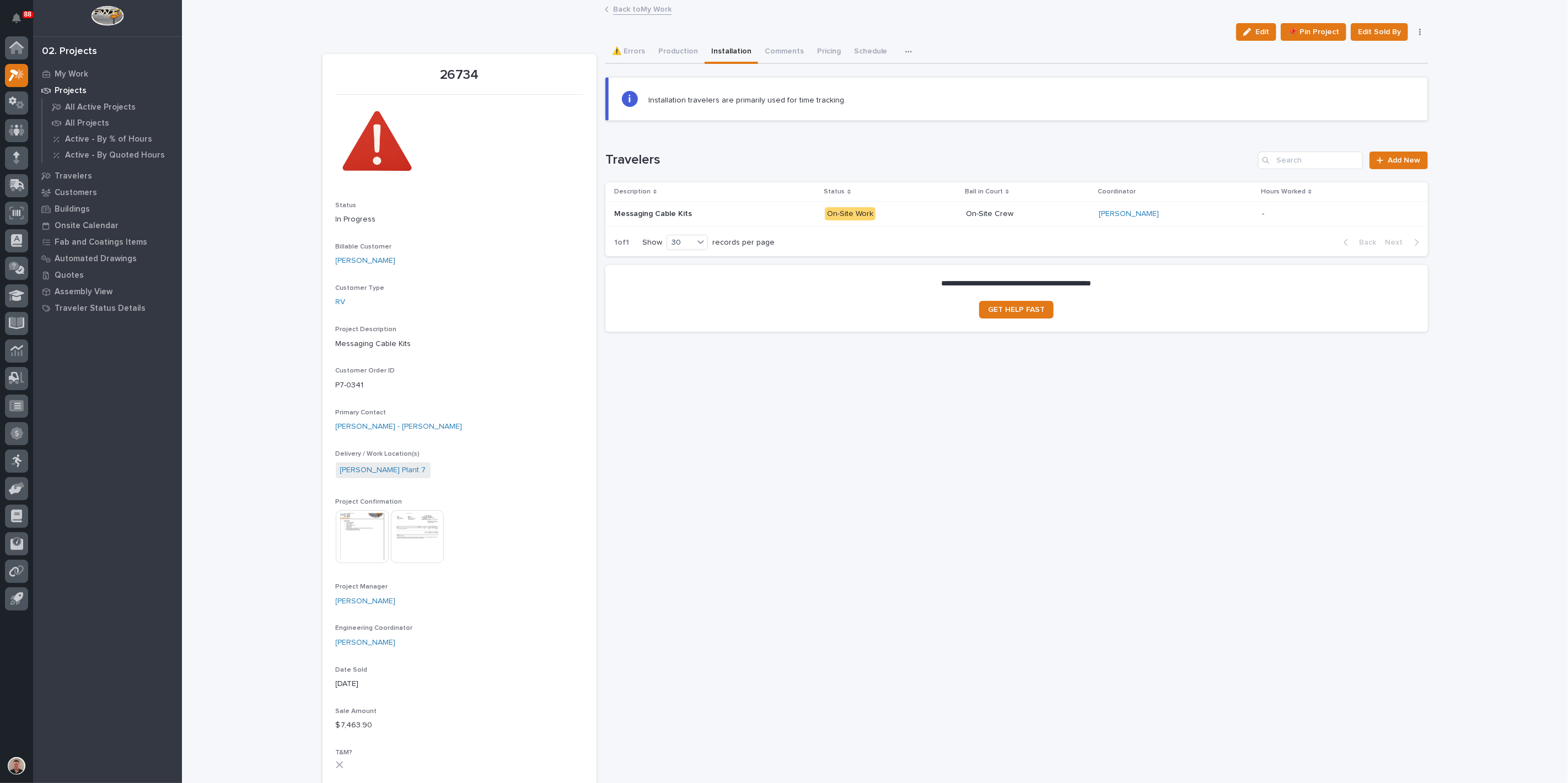
click at [916, 221] on p "On-Site Work" at bounding box center [891, 214] width 132 height 14
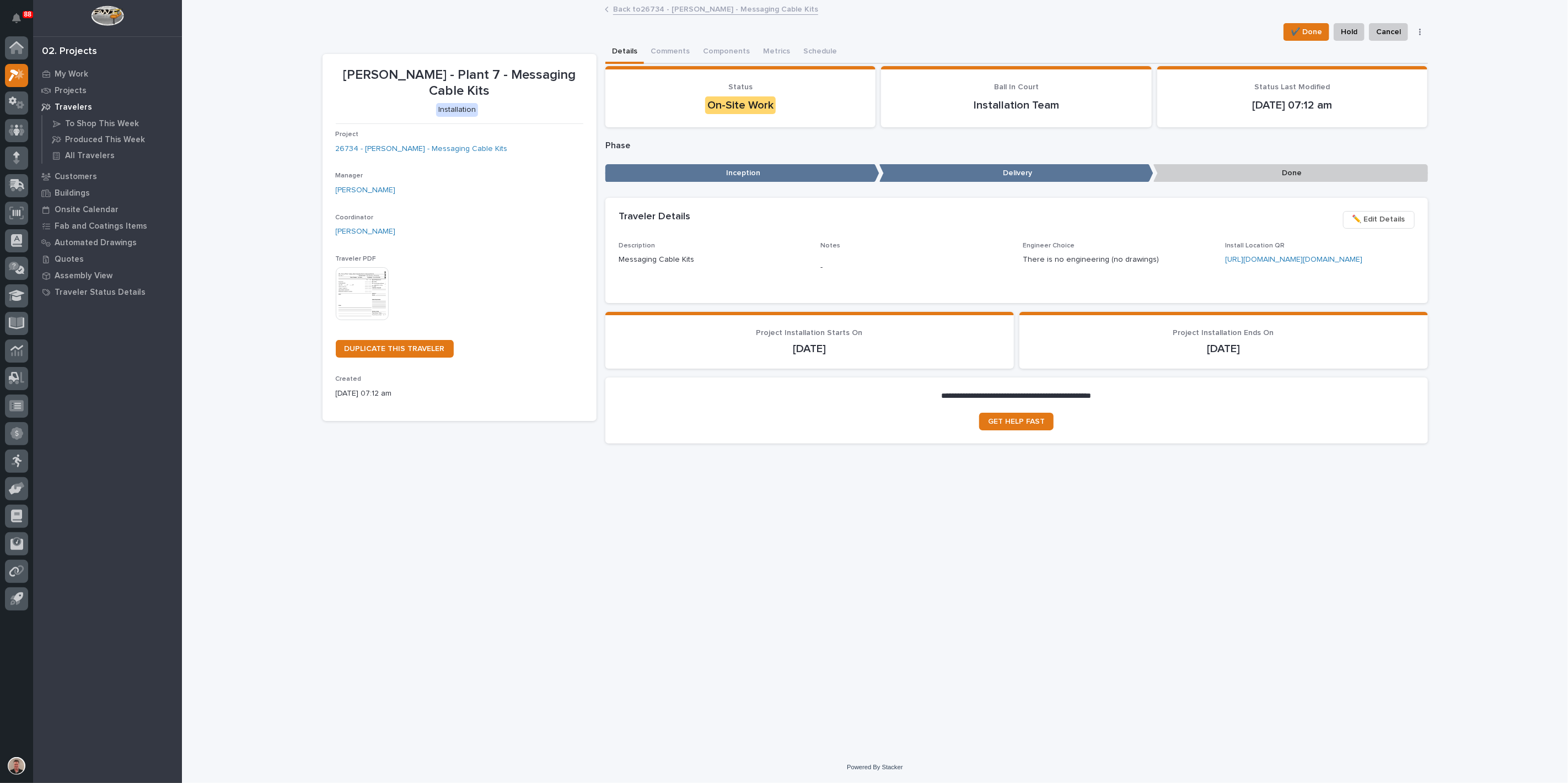
click at [629, 9] on link "Back to 26734 - Brinkley RV - Messaging Cable Kits" at bounding box center [715, 8] width 205 height 13
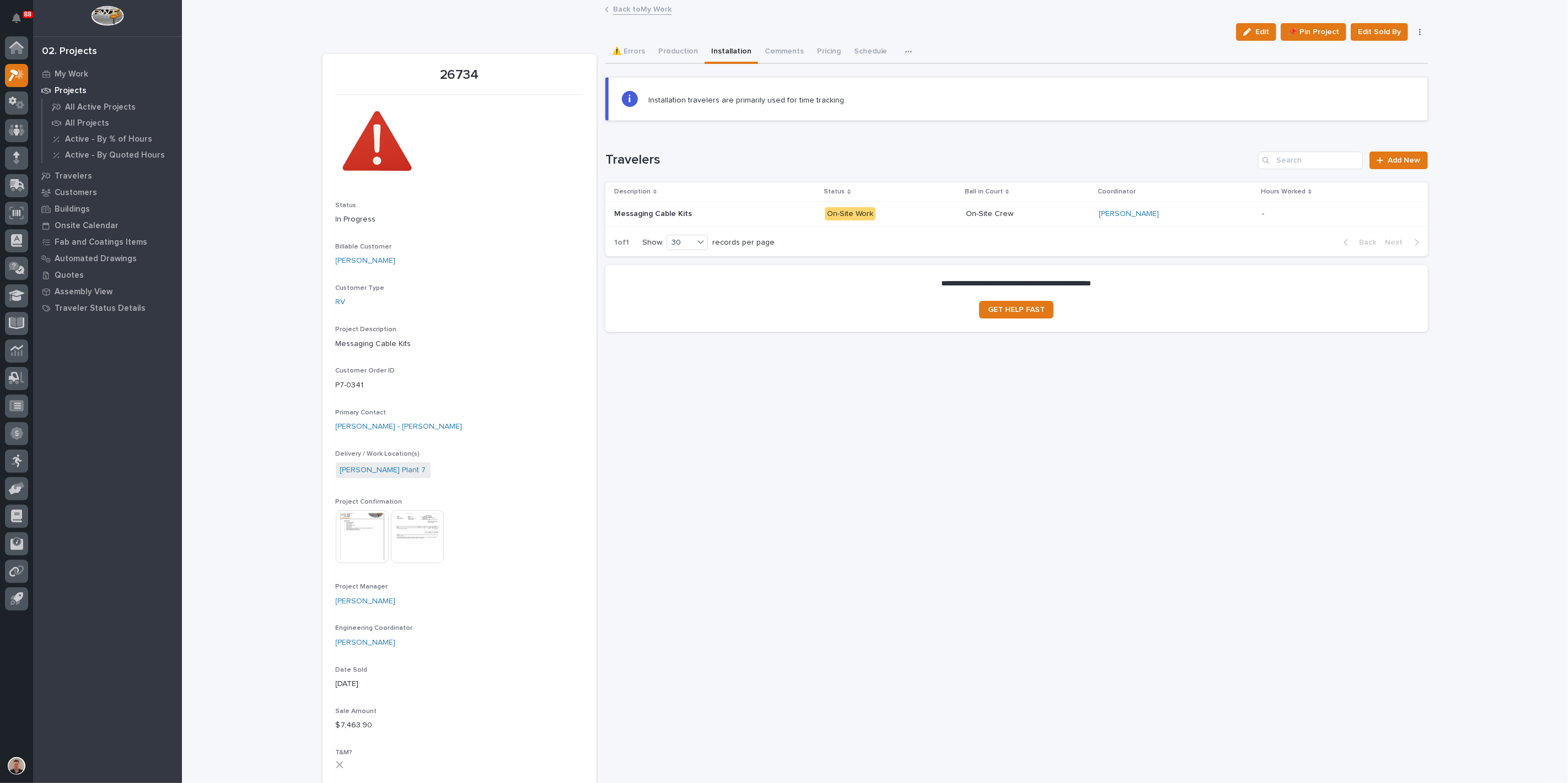
click at [617, 10] on link "Back to My Work" at bounding box center [642, 8] width 59 height 13
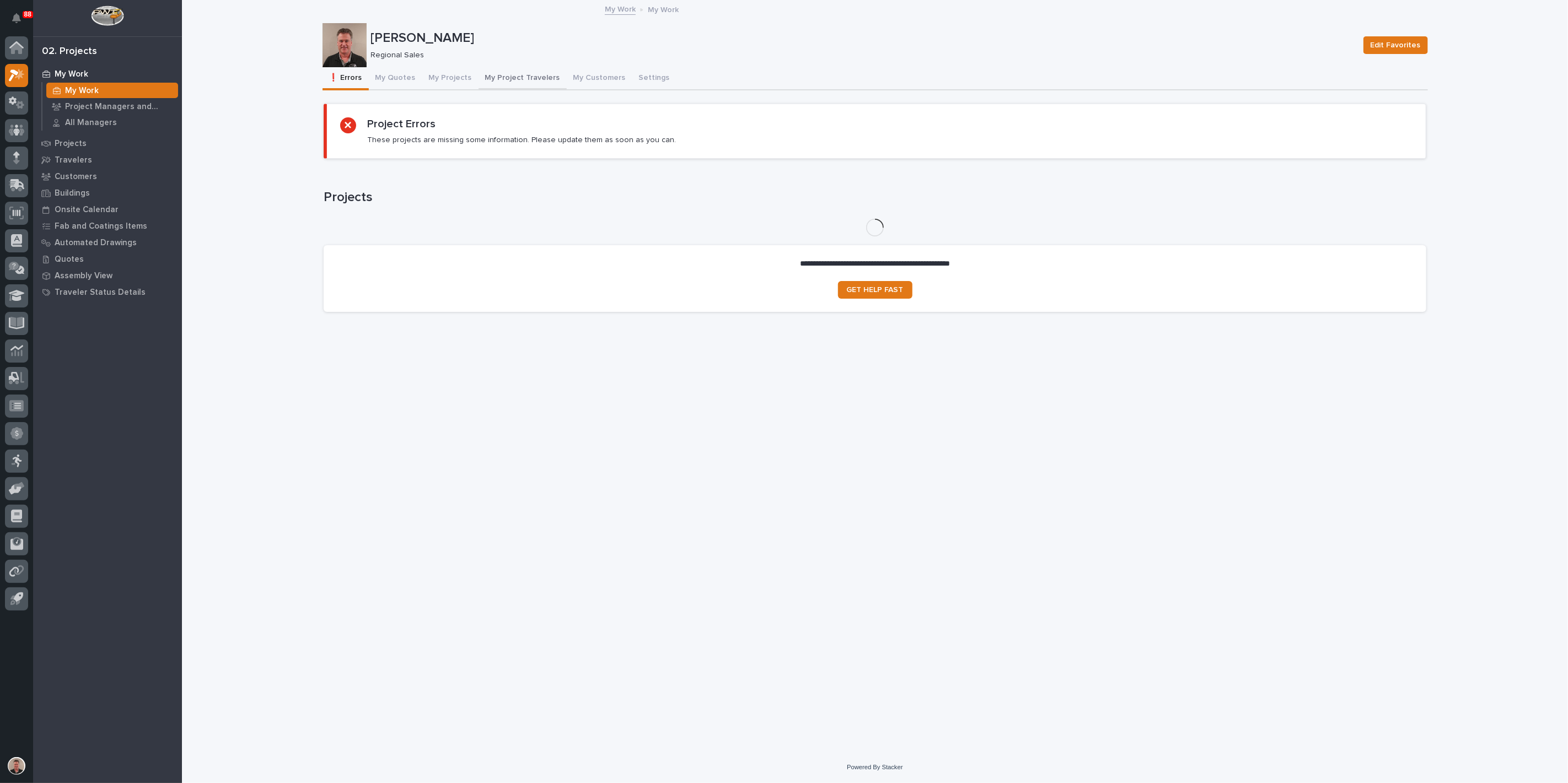
click at [562, 84] on button "My Project Travelers" at bounding box center [523, 78] width 88 height 23
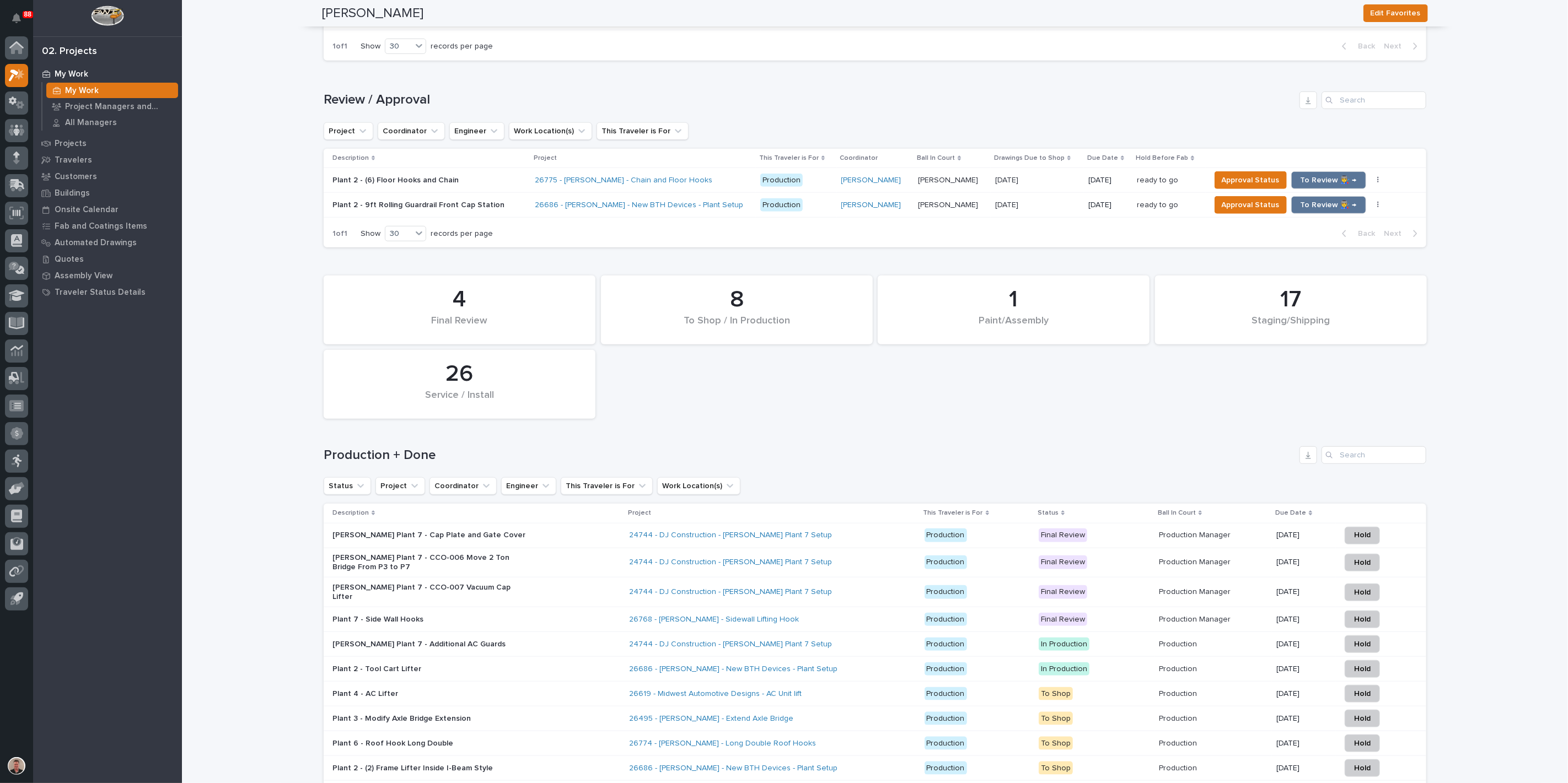
scroll to position [607, 0]
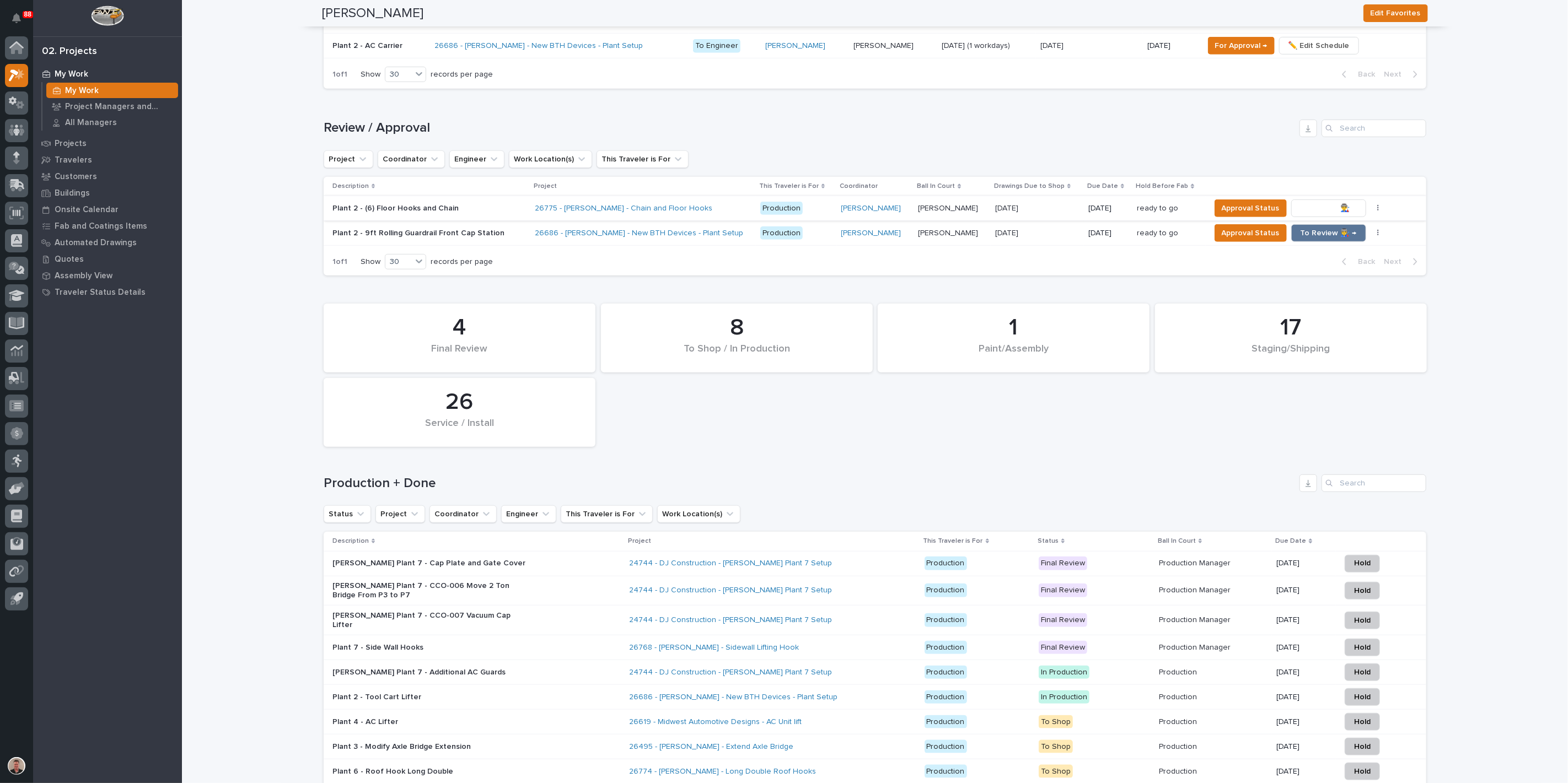
click at [1315, 215] on span "To Review 👨‍🏭 →" at bounding box center [1329, 208] width 56 height 13
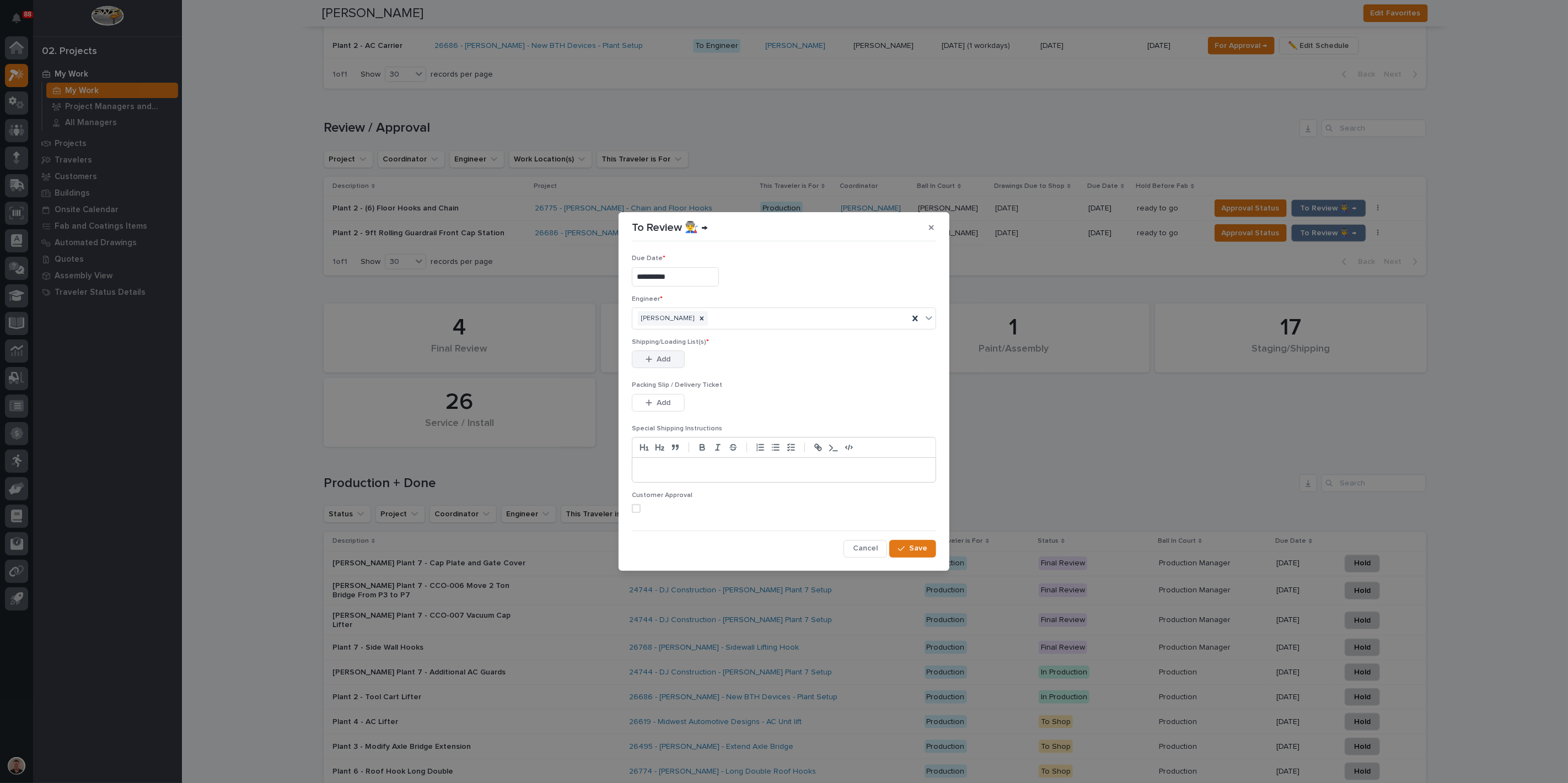
click at [667, 364] on span "Add" at bounding box center [664, 359] width 14 height 10
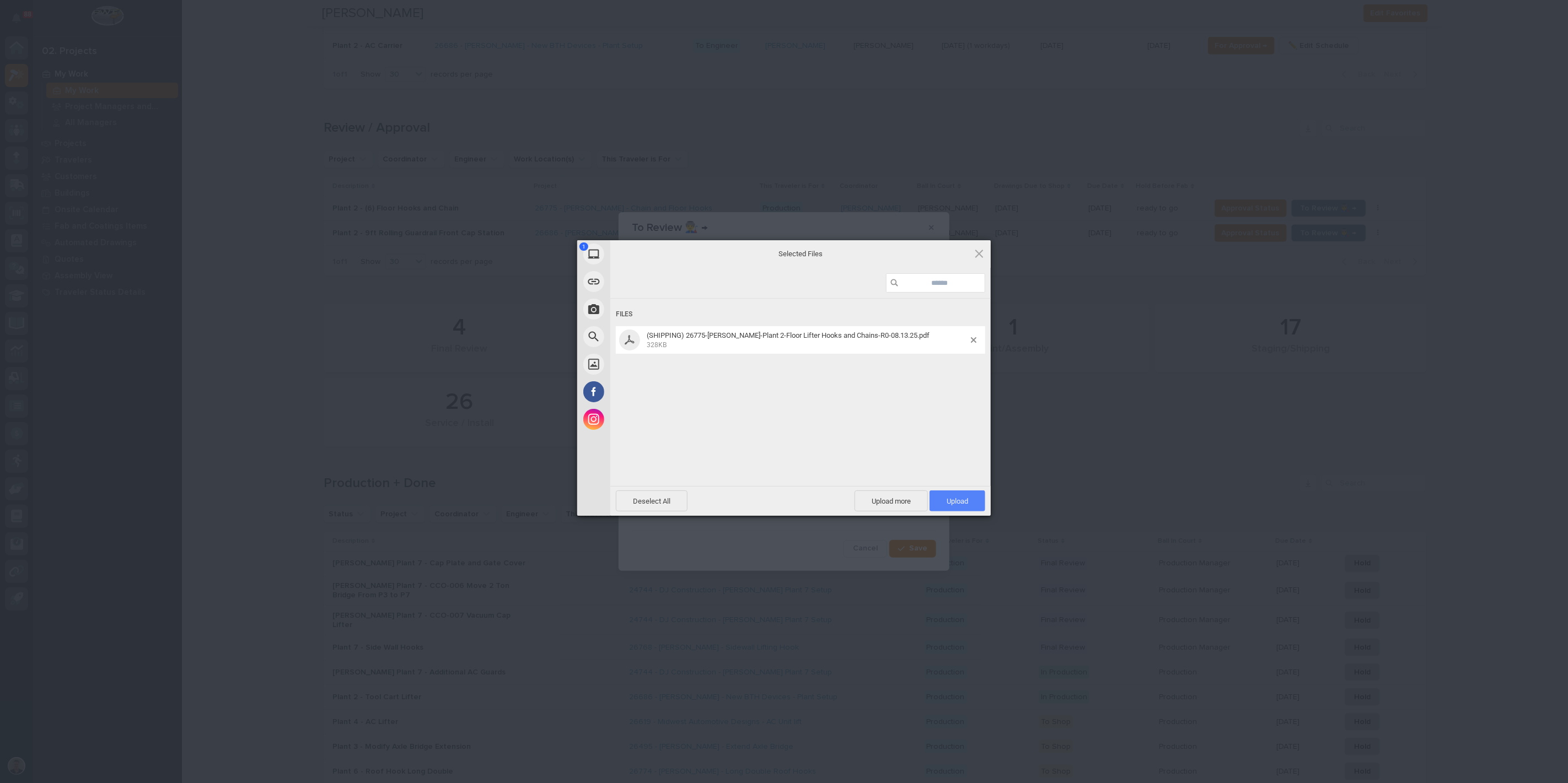
click at [949, 491] on span "Upload 1" at bounding box center [957, 501] width 56 height 21
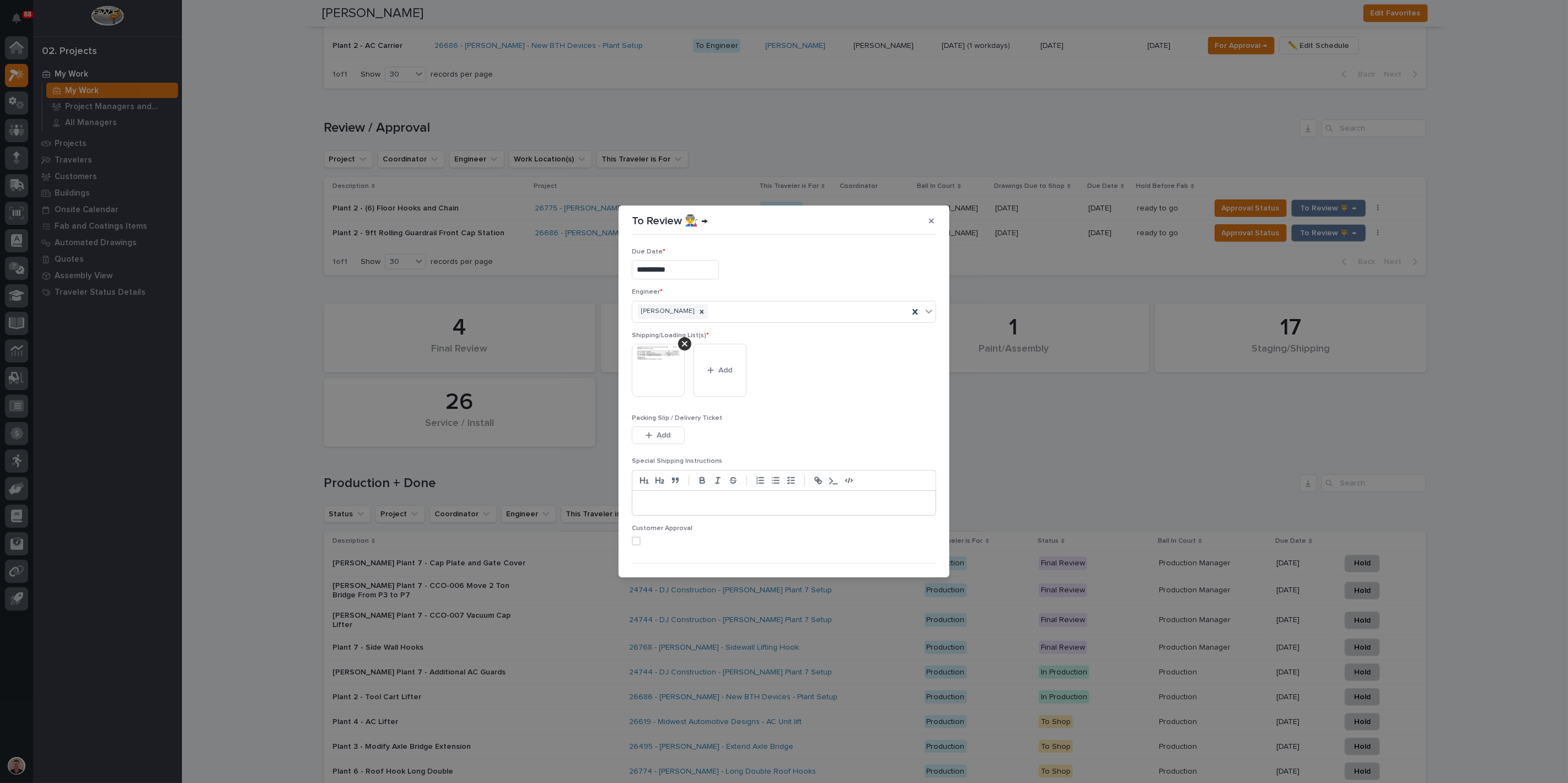
scroll to position [71, 0]
click at [641, 514] on span at bounding box center [637, 518] width 9 height 9
click at [898, 560] on icon "button" at bounding box center [901, 558] width 6 height 8
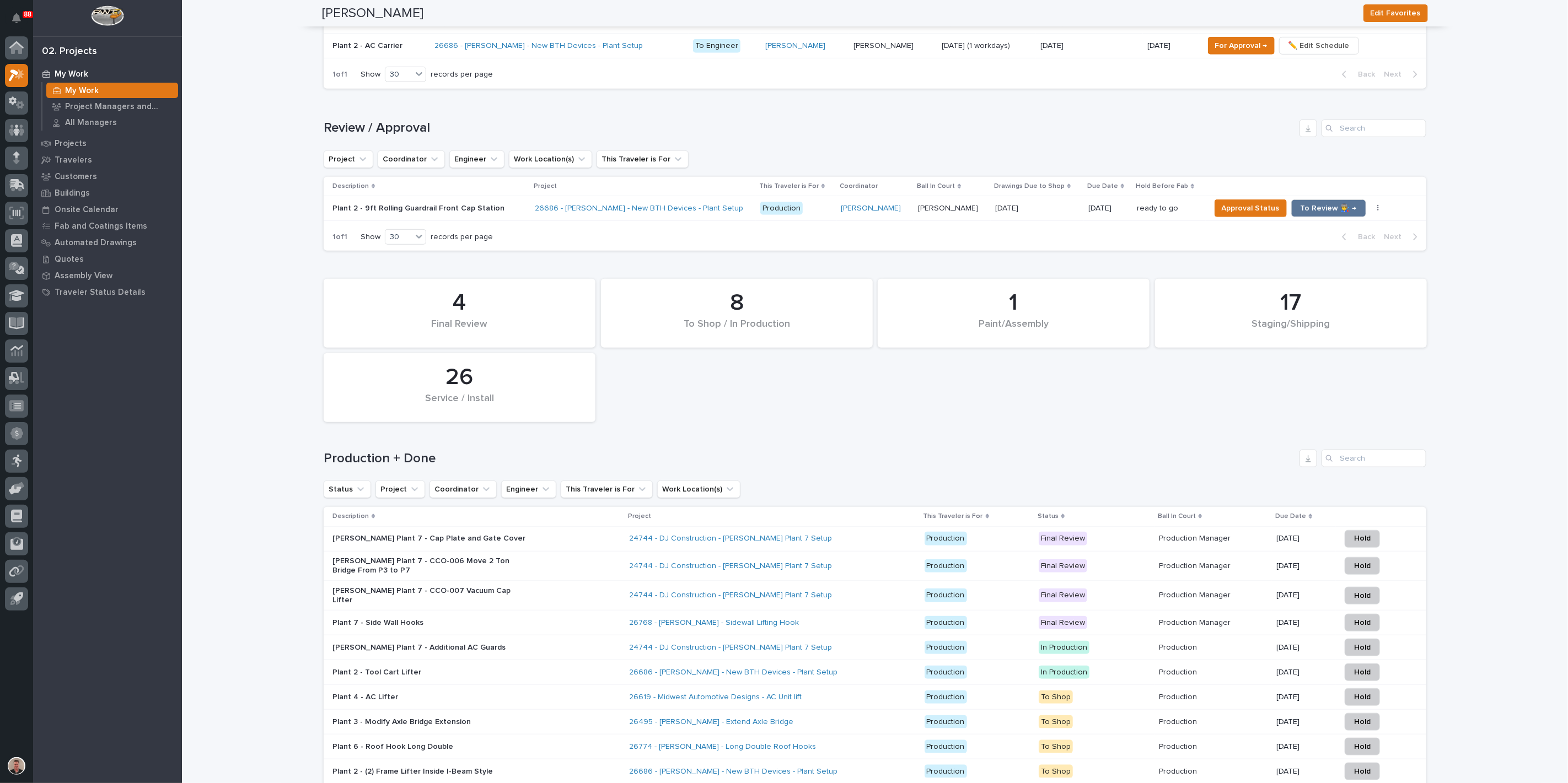
scroll to position [592, 0]
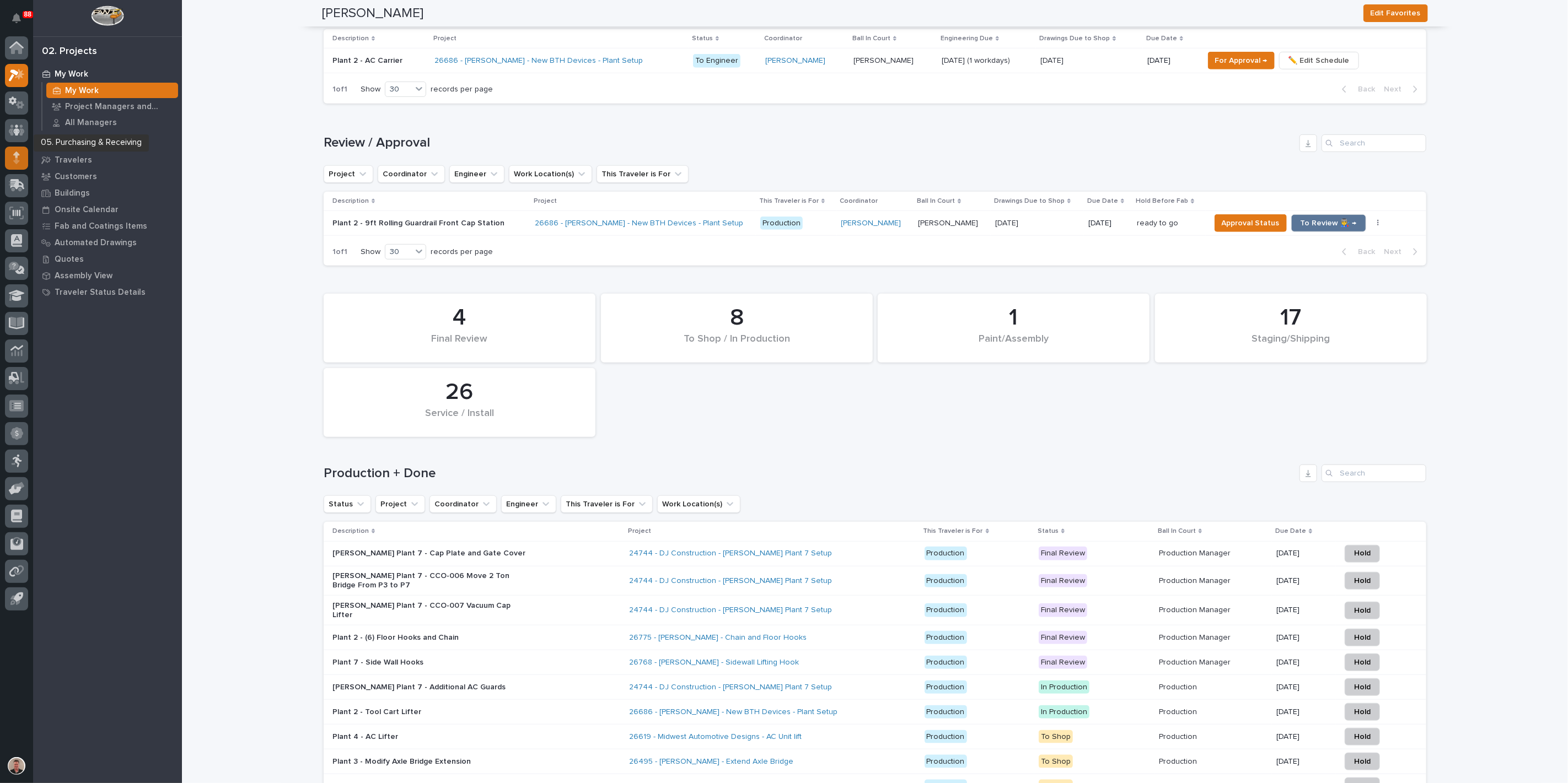
click at [17, 160] on icon at bounding box center [17, 161] width 6 height 6
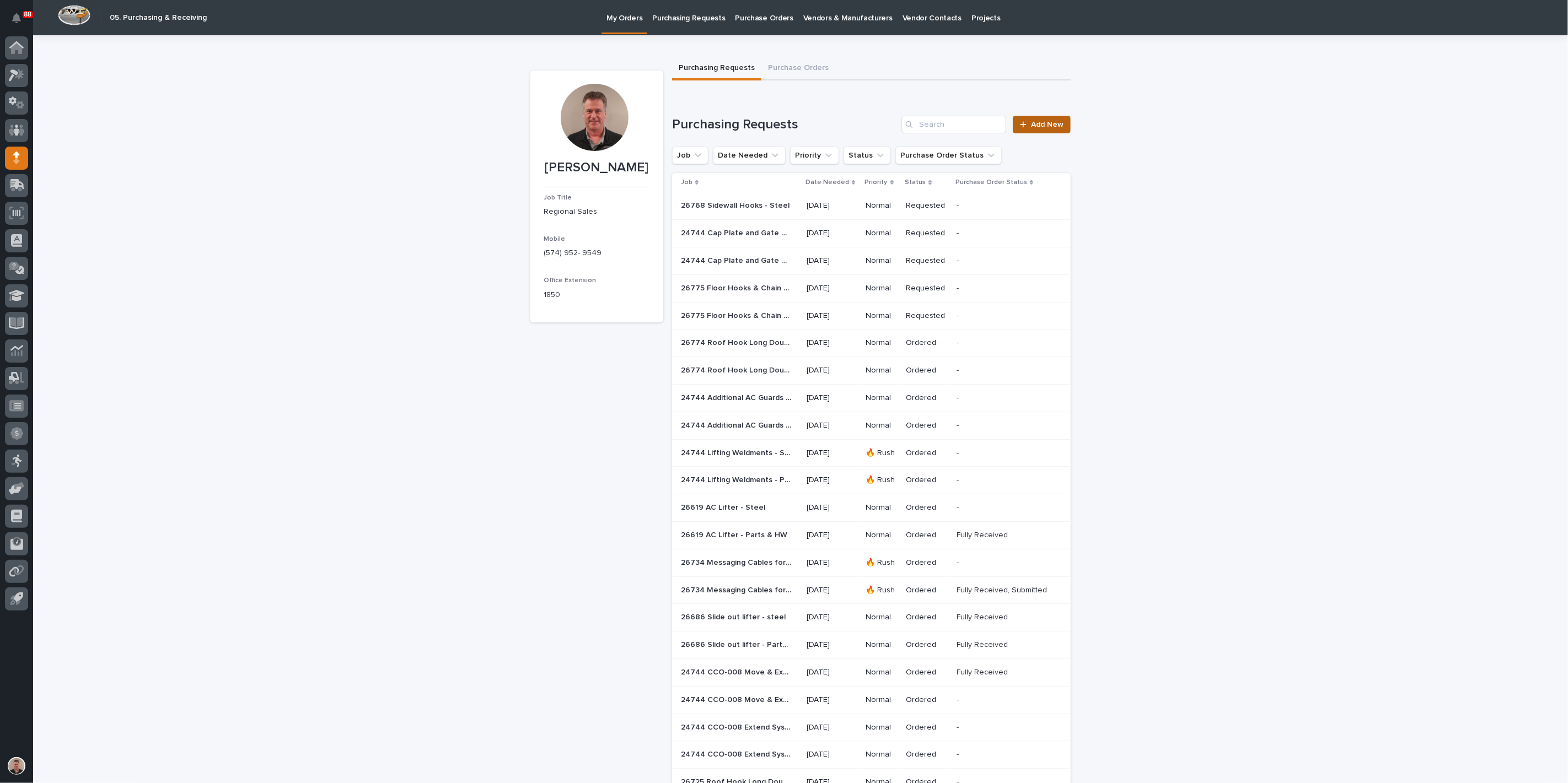
click at [1038, 128] on span "Add New" at bounding box center [1047, 124] width 33 height 8
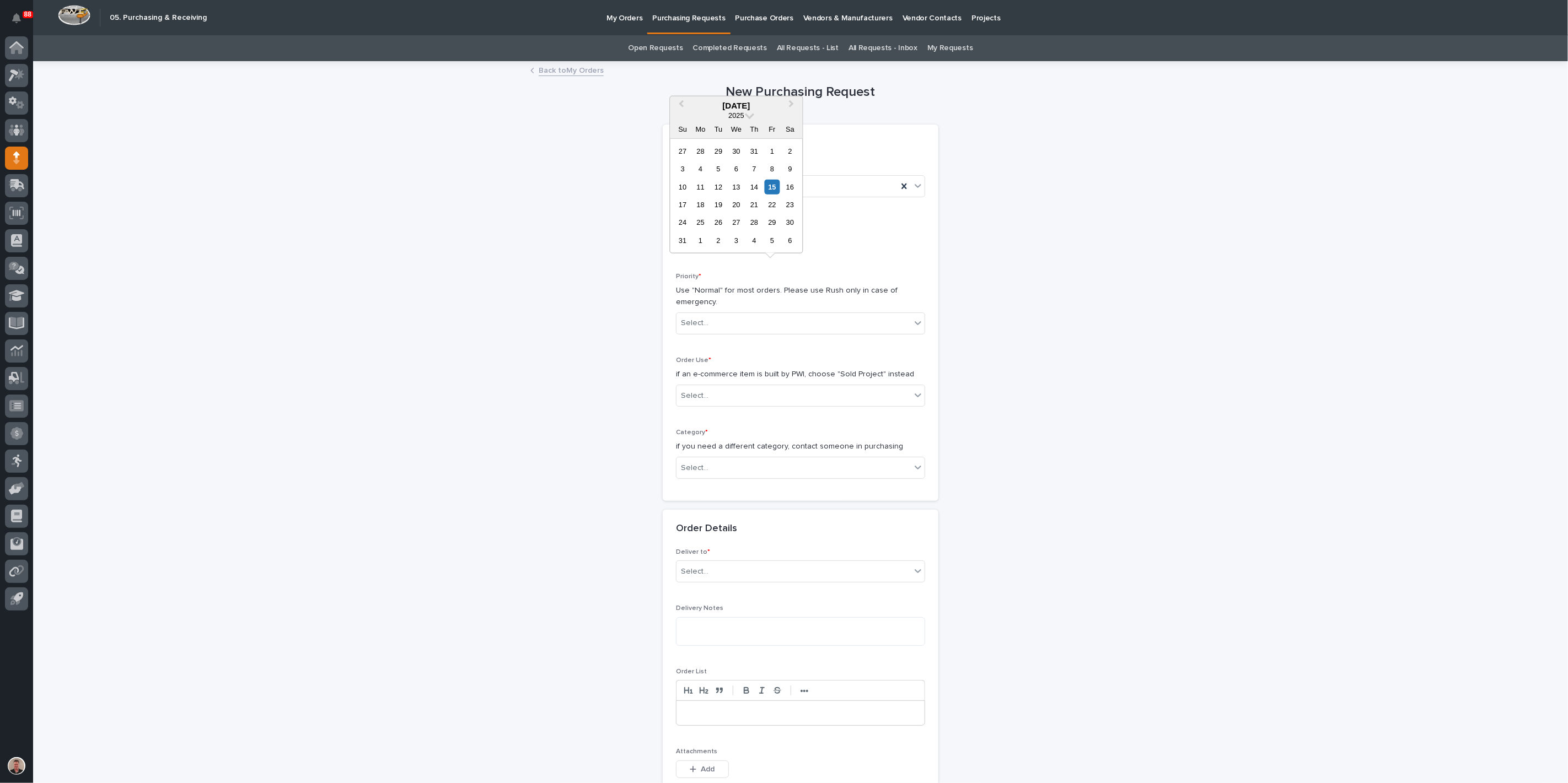
click at [711, 251] on input "text" at bounding box center [720, 241] width 87 height 19
click at [693, 197] on div "18" at bounding box center [700, 204] width 15 height 15
type input "**********"
click at [715, 332] on div "Select..." at bounding box center [794, 323] width 234 height 19
click at [712, 432] on div "Normal" at bounding box center [796, 436] width 241 height 19
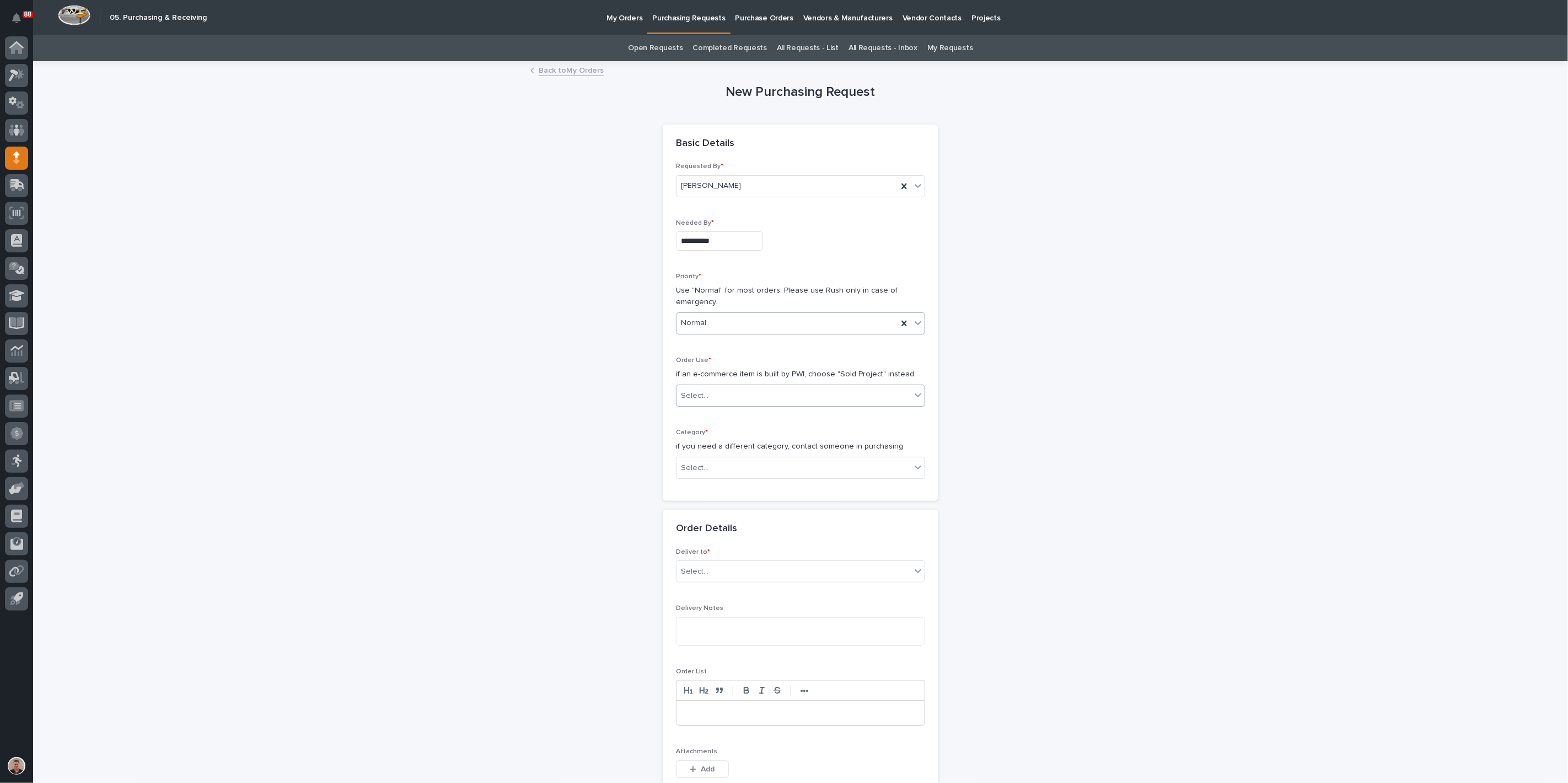
click at [721, 405] on div "Select..." at bounding box center [794, 396] width 234 height 19
click at [718, 502] on div "Sold Project" at bounding box center [796, 496] width 241 height 19
click at [708, 474] on div "Select..." at bounding box center [695, 468] width 27 height 11
click at [707, 726] on div "Steel" at bounding box center [796, 731] width 241 height 19
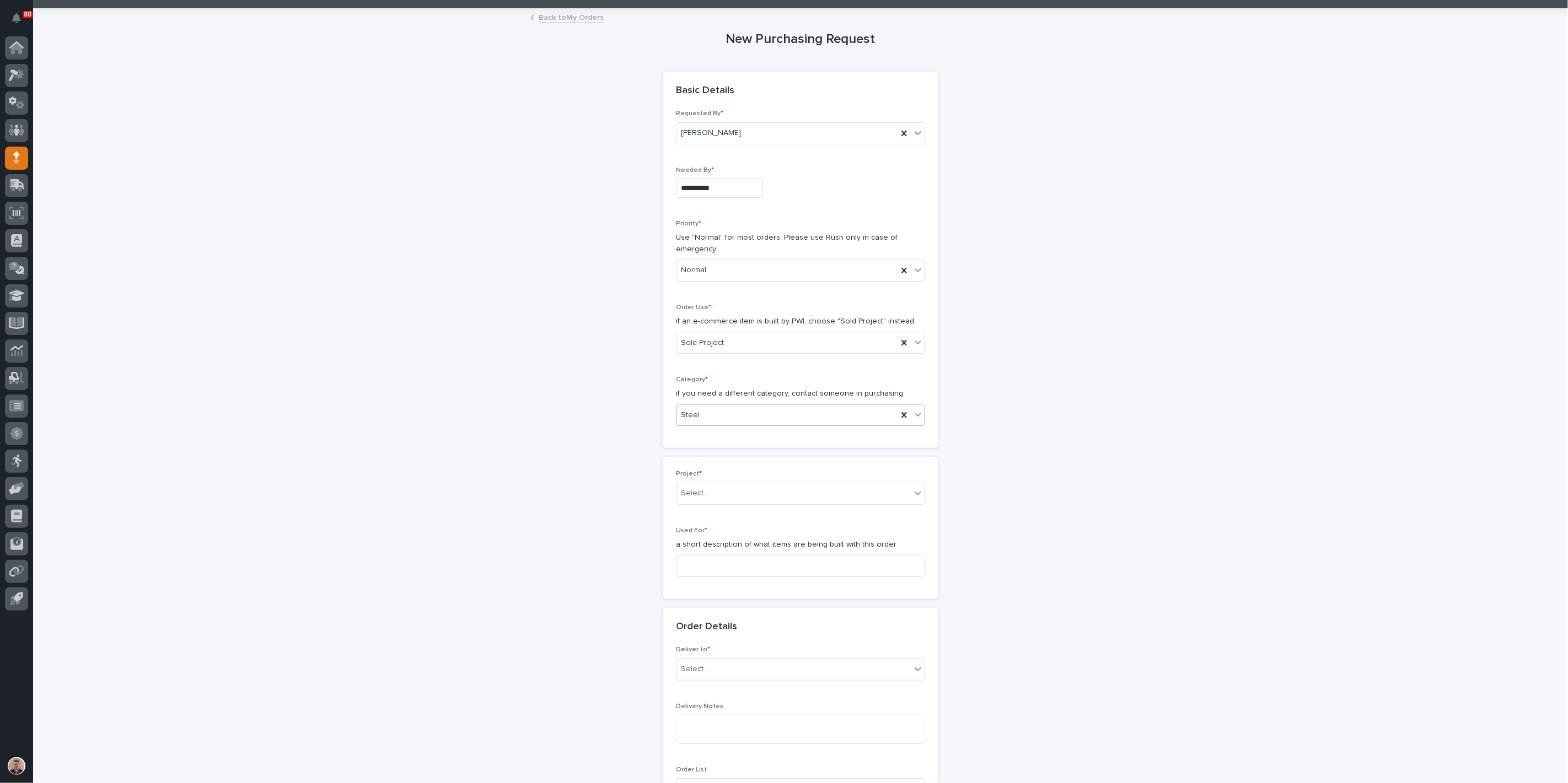
scroll to position [123, 0]
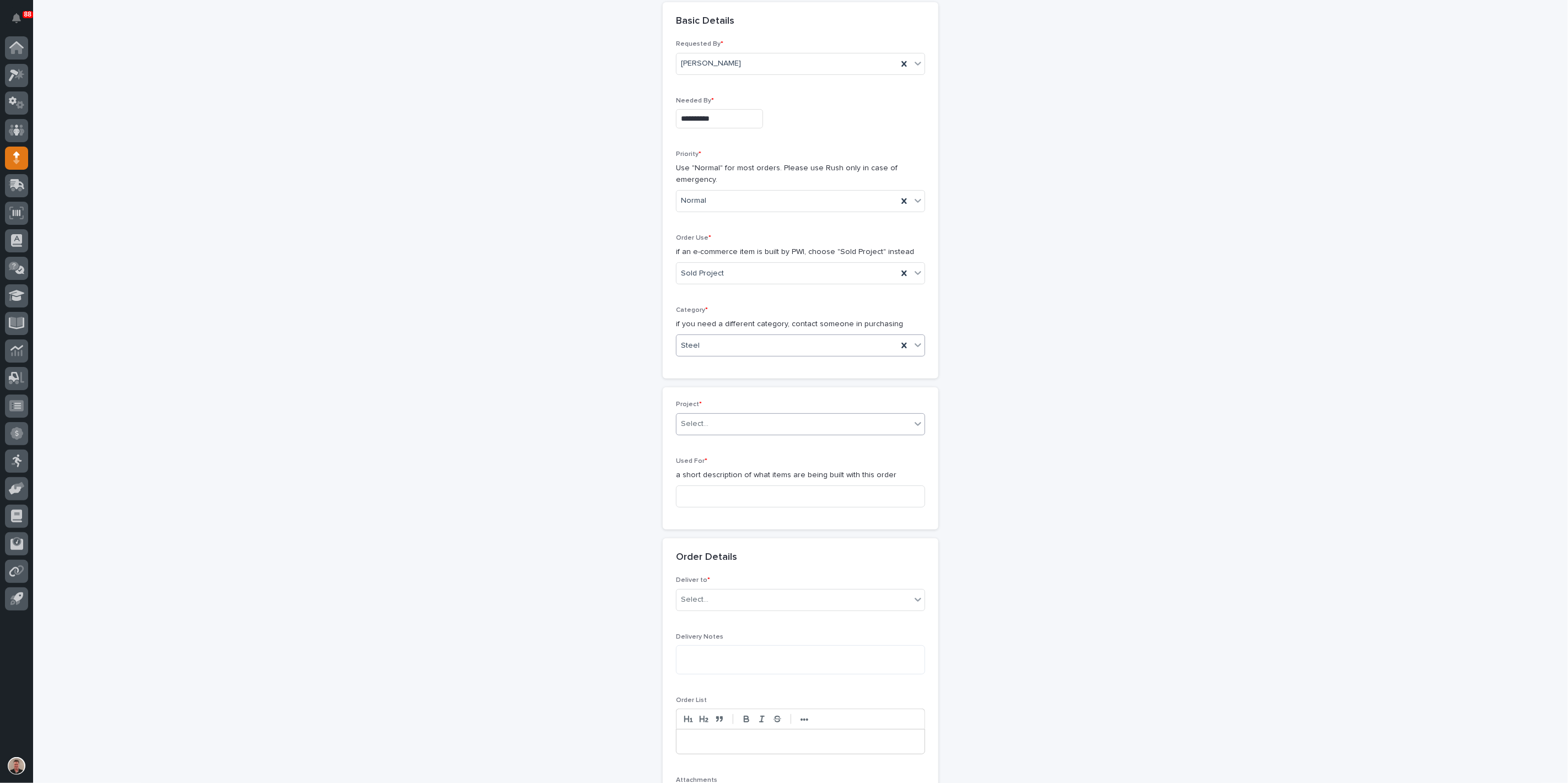
click at [731, 433] on div "Select..." at bounding box center [794, 424] width 234 height 19
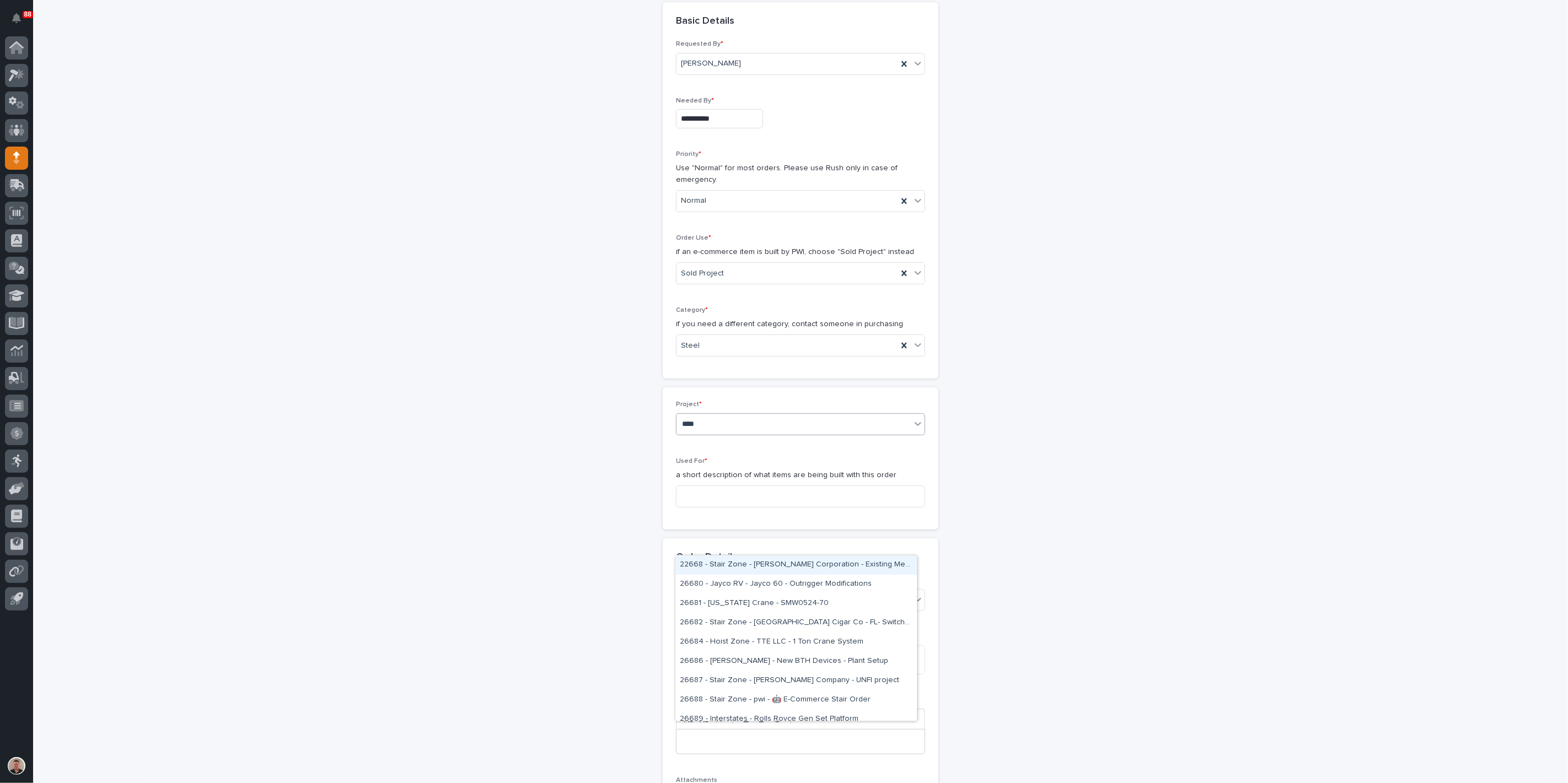
type input "*****"
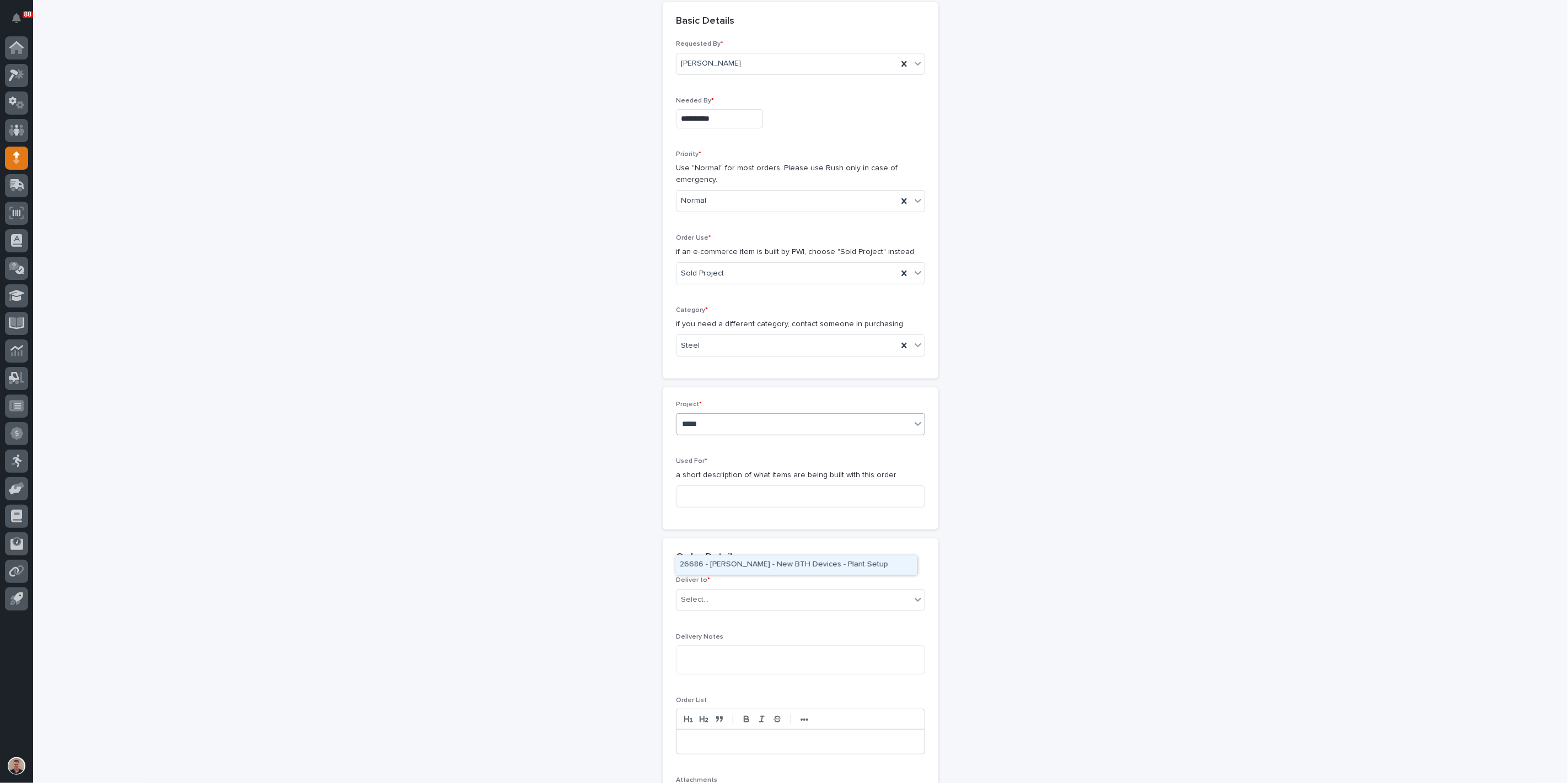
click at [729, 560] on div "26686 - [PERSON_NAME] - New BTH Devices - Plant Setup" at bounding box center [796, 565] width 241 height 19
click at [702, 498] on input at bounding box center [801, 486] width 249 height 22
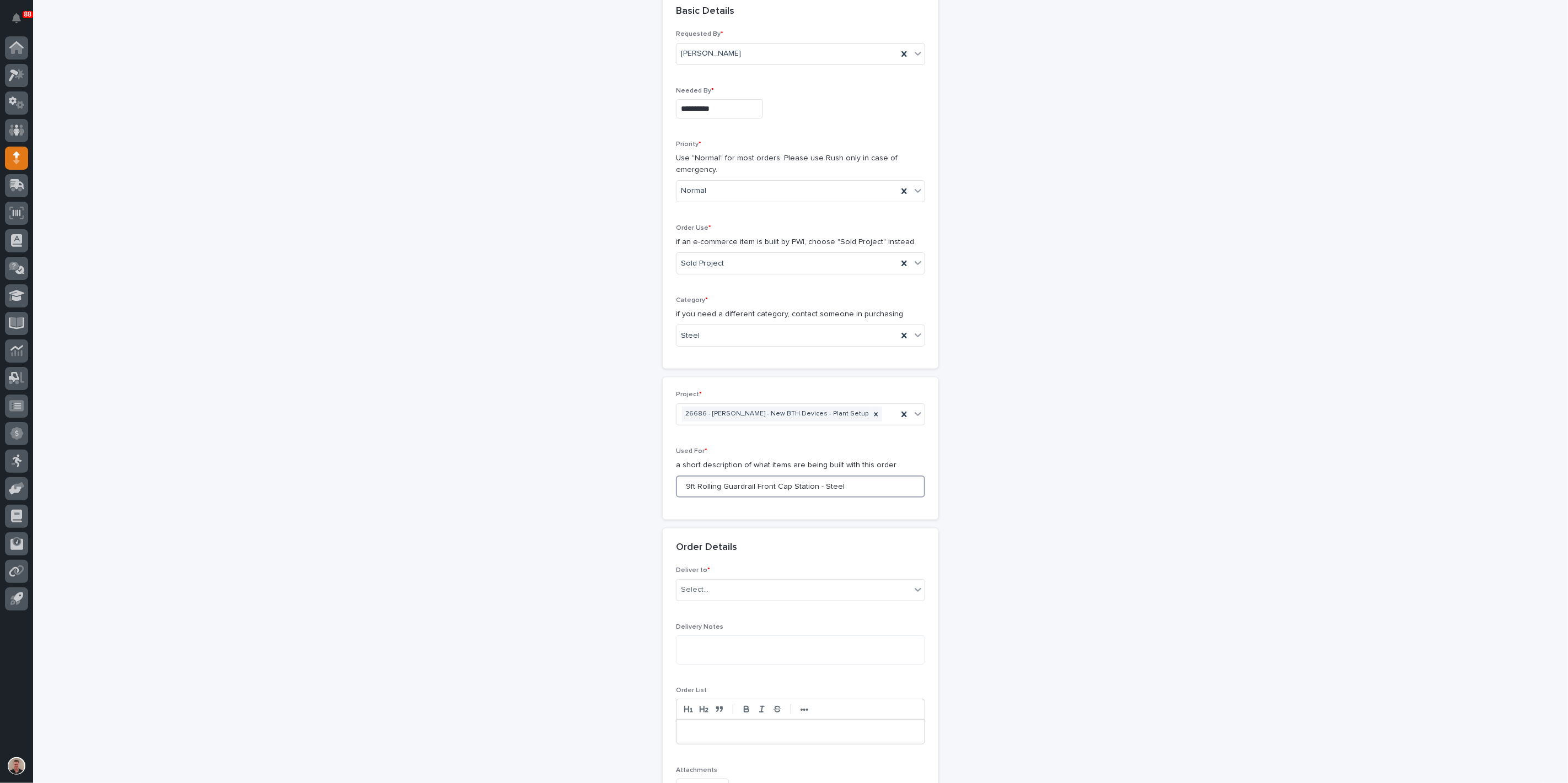
drag, startPoint x: 699, startPoint y: 657, endPoint x: 877, endPoint y: 656, distance: 178.0
click at [877, 498] on input "9ft Rolling Guardrail Front Cap Station - Steel" at bounding box center [801, 486] width 249 height 22
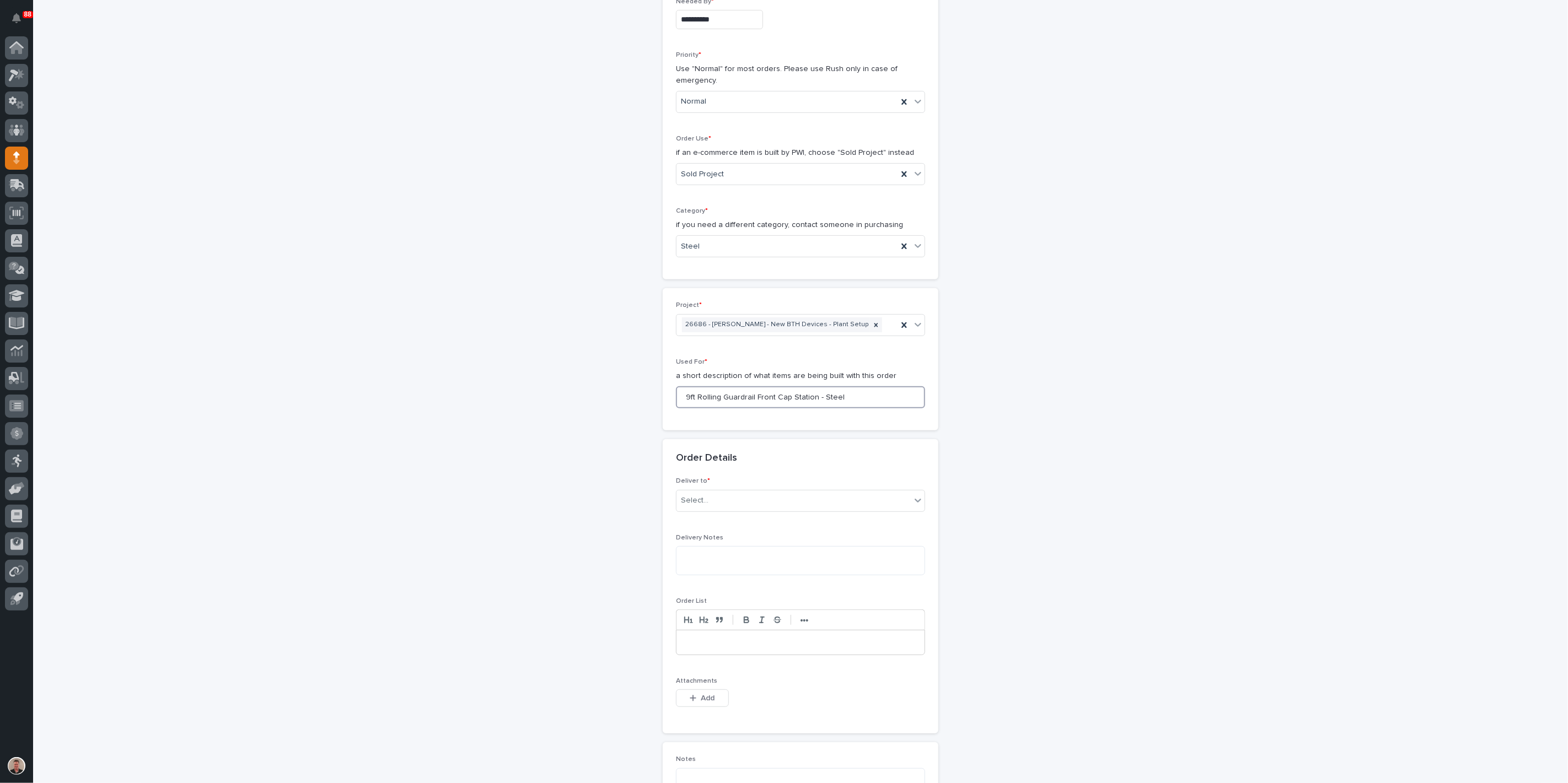
scroll to position [377, 0]
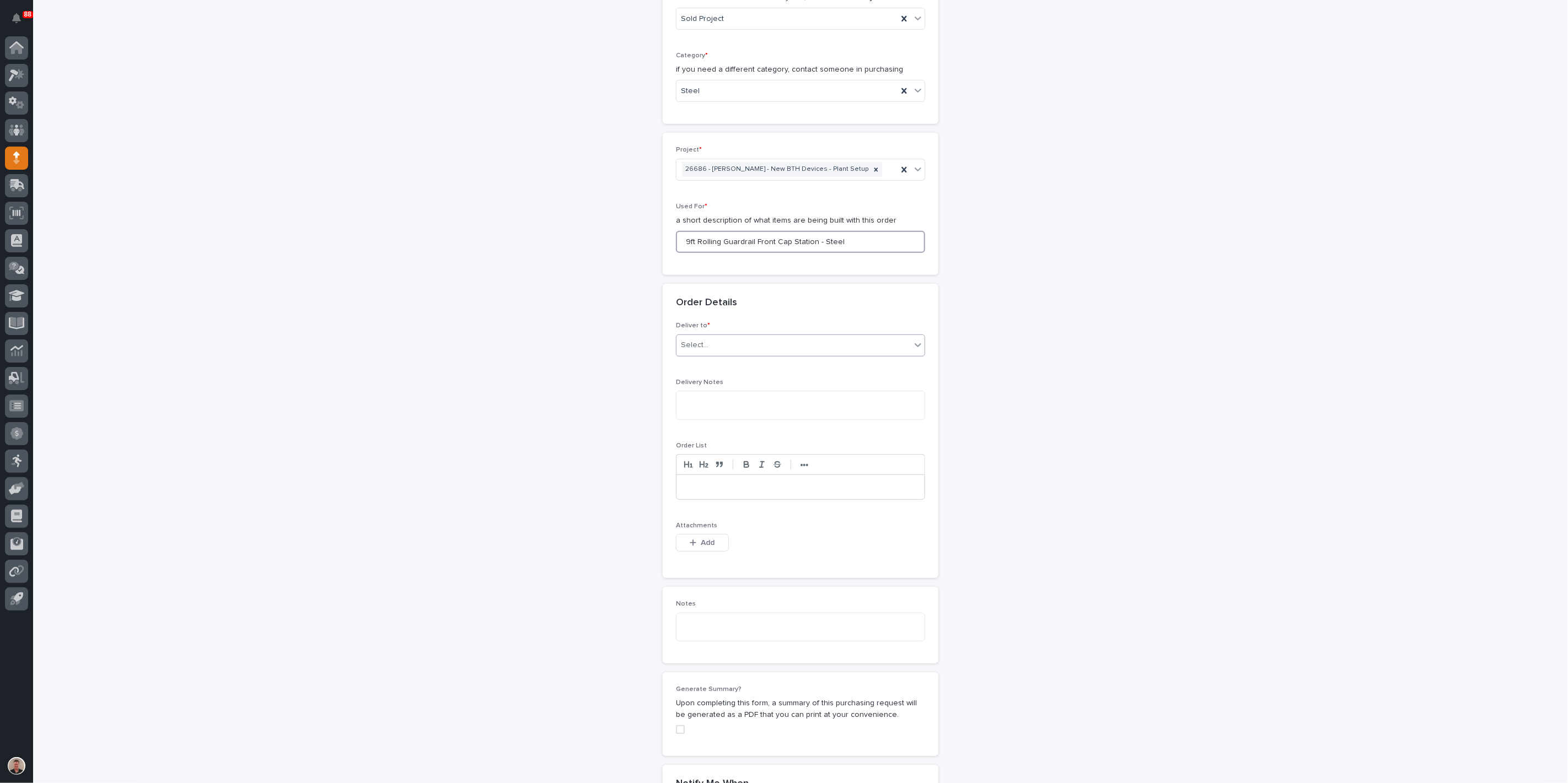
type input "9ft Rolling Guardrail Front Cap Station - Steel"
click at [743, 354] on div "Select..." at bounding box center [794, 345] width 234 height 19
click at [730, 558] on div "PWI" at bounding box center [796, 558] width 241 height 19
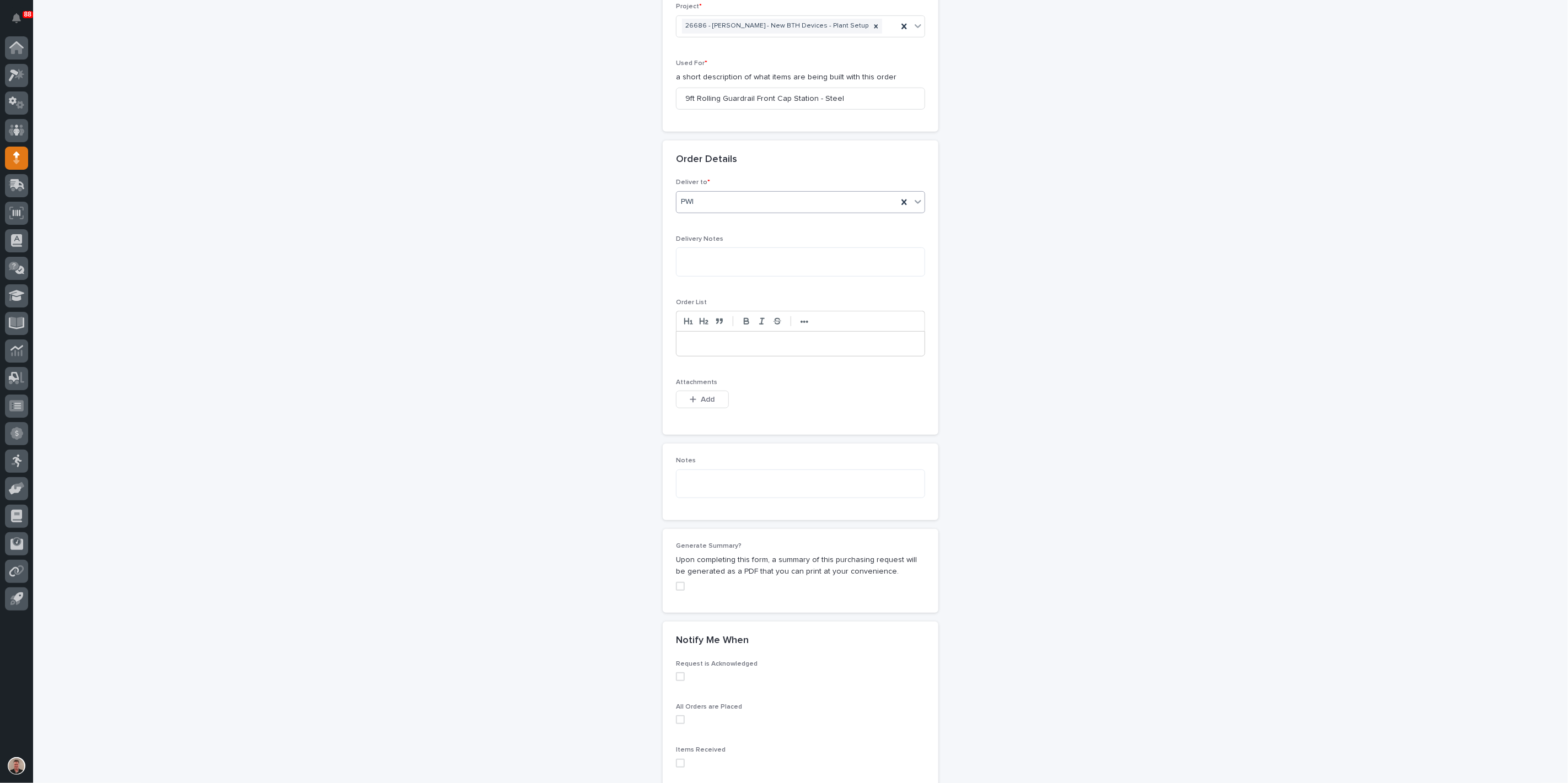
scroll to position [560, 0]
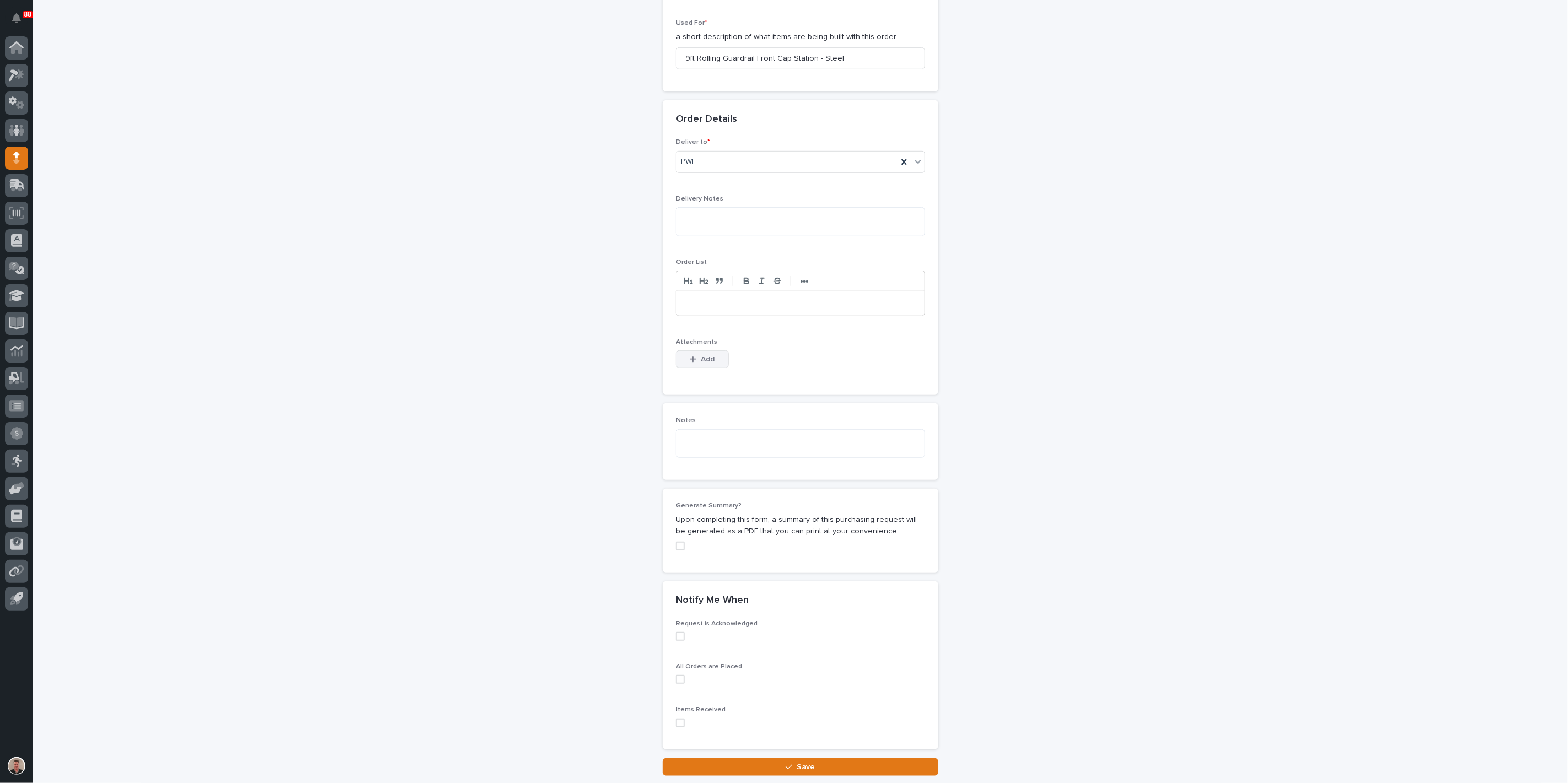
click at [712, 363] on span "Add" at bounding box center [709, 359] width 14 height 8
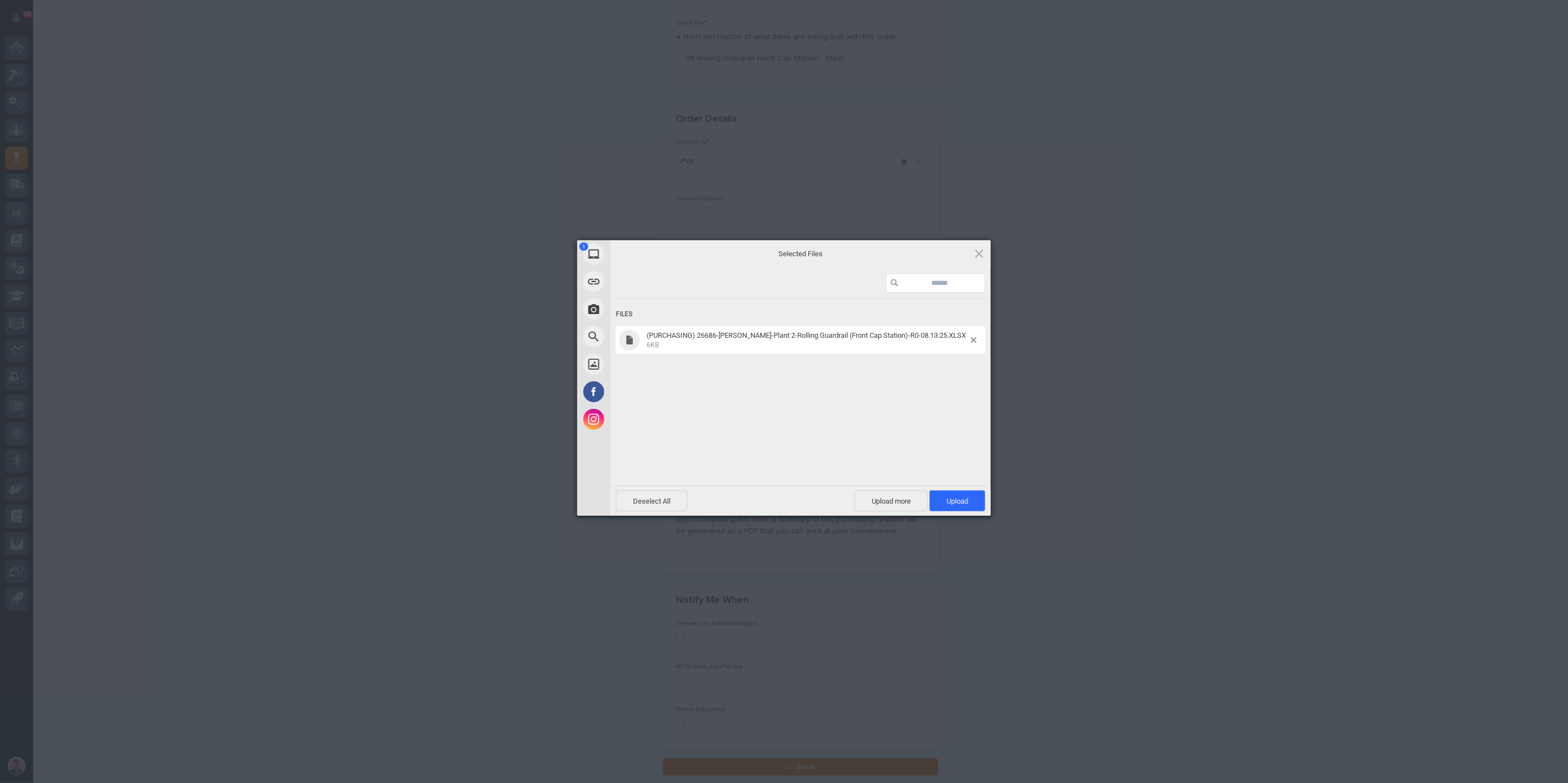
drag, startPoint x: 957, startPoint y: 498, endPoint x: 844, endPoint y: 578, distance: 138.5
click at [956, 498] on span "Upload 1" at bounding box center [958, 501] width 22 height 8
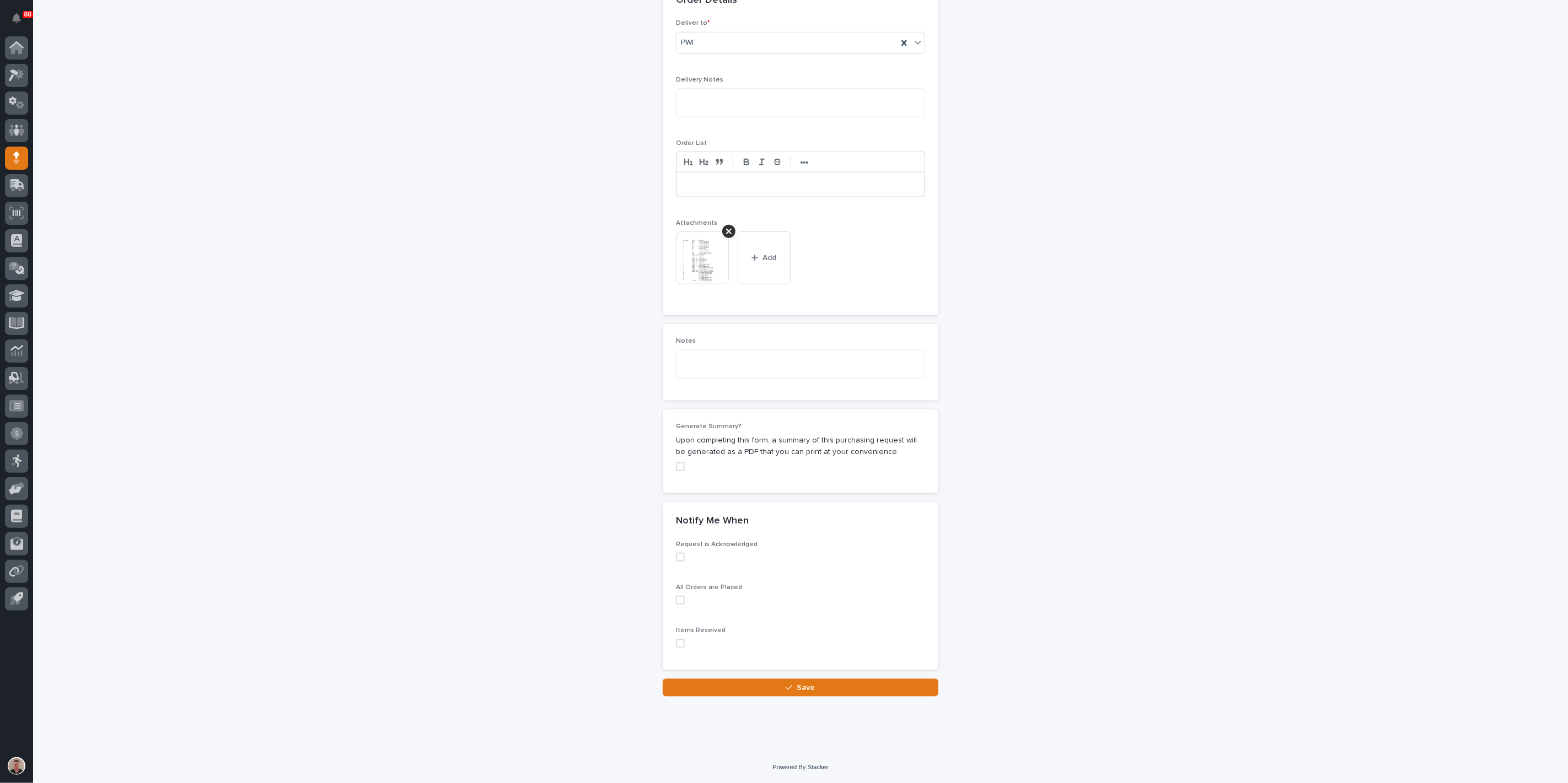
scroll to position [1007, 0]
click at [734, 683] on button "Save" at bounding box center [801, 688] width 276 height 18
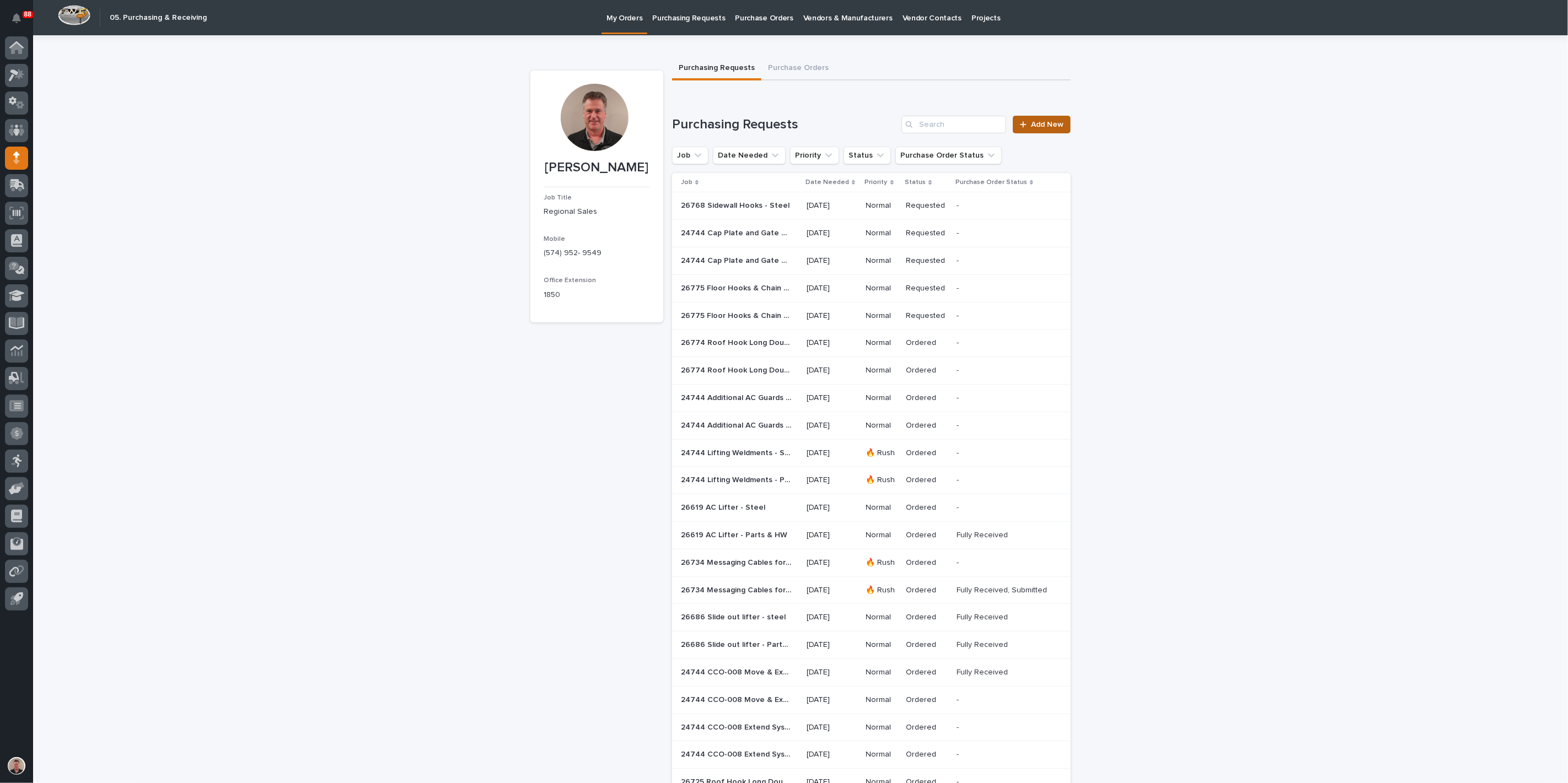
click at [1048, 128] on span "Add New" at bounding box center [1047, 124] width 33 height 8
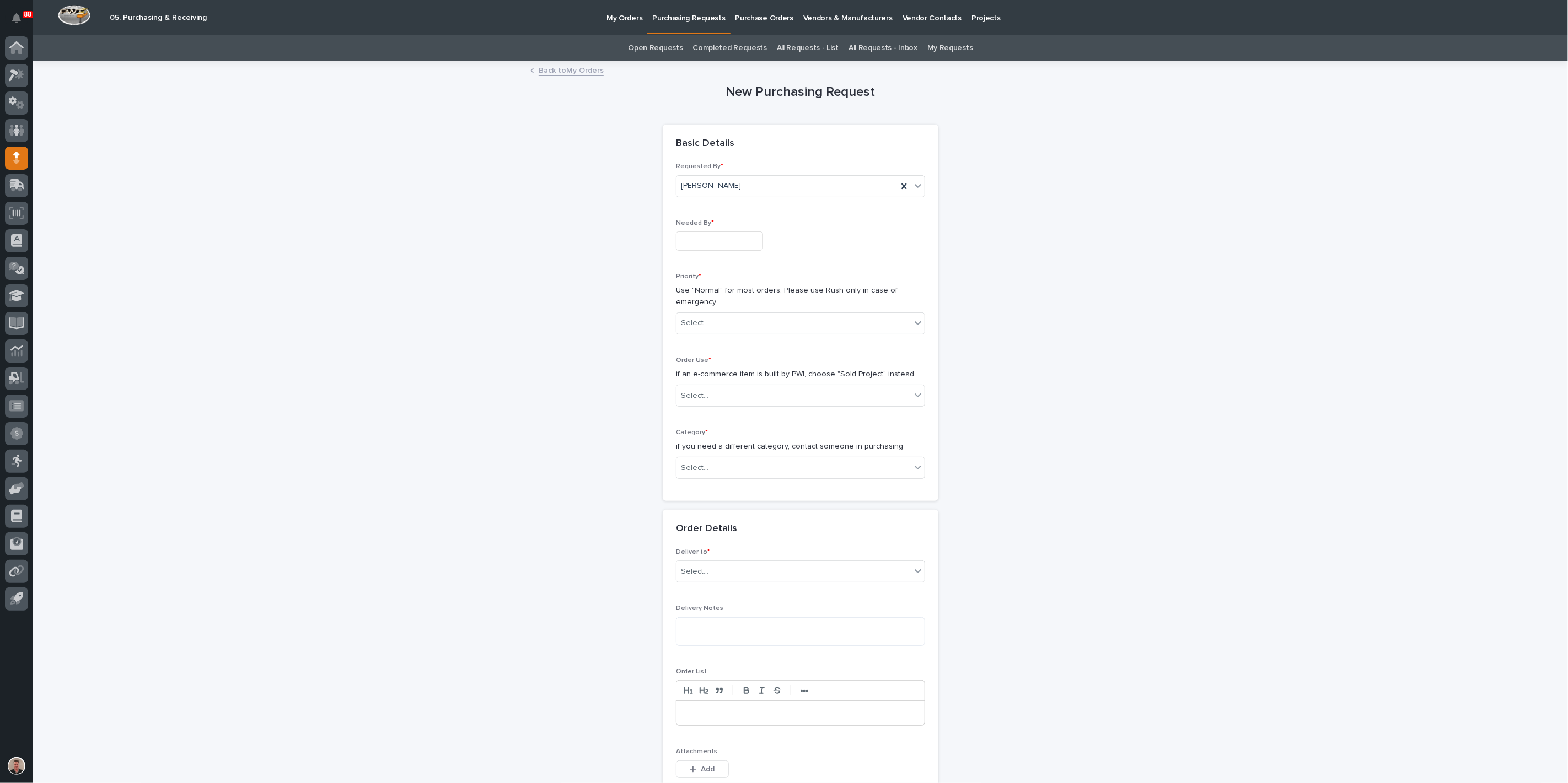
click at [742, 251] on input "text" at bounding box center [720, 241] width 87 height 19
click at [693, 197] on div "18" at bounding box center [700, 204] width 15 height 15
type input "**********"
click at [709, 329] on div "Select..." at bounding box center [695, 323] width 27 height 11
click at [707, 435] on div "Normal" at bounding box center [796, 436] width 241 height 19
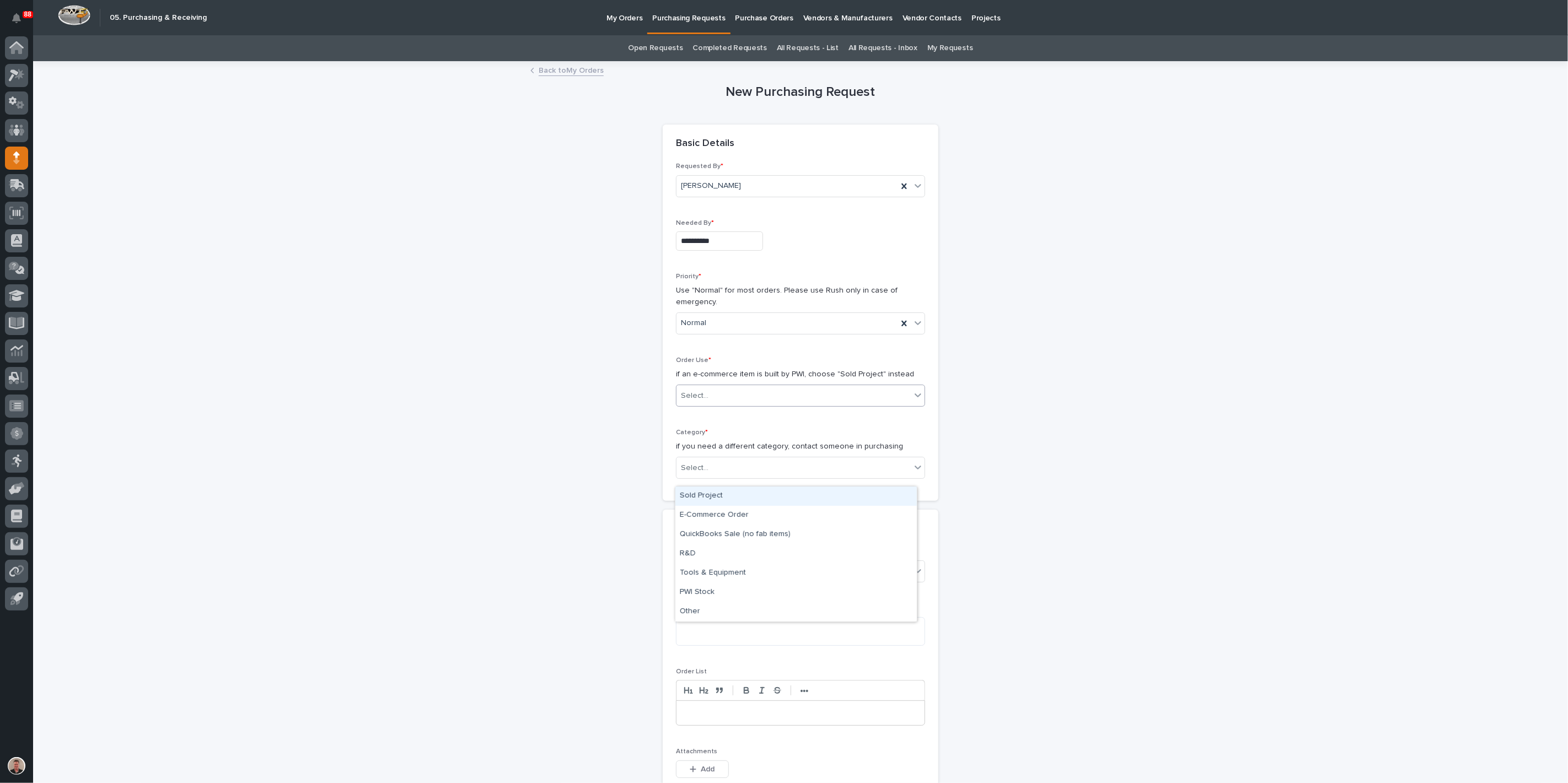
drag, startPoint x: 712, startPoint y: 479, endPoint x: 712, endPoint y: 488, distance: 9.0
click at [709, 402] on div "Select..." at bounding box center [695, 396] width 27 height 11
click at [719, 498] on div "Sold Project" at bounding box center [796, 496] width 241 height 19
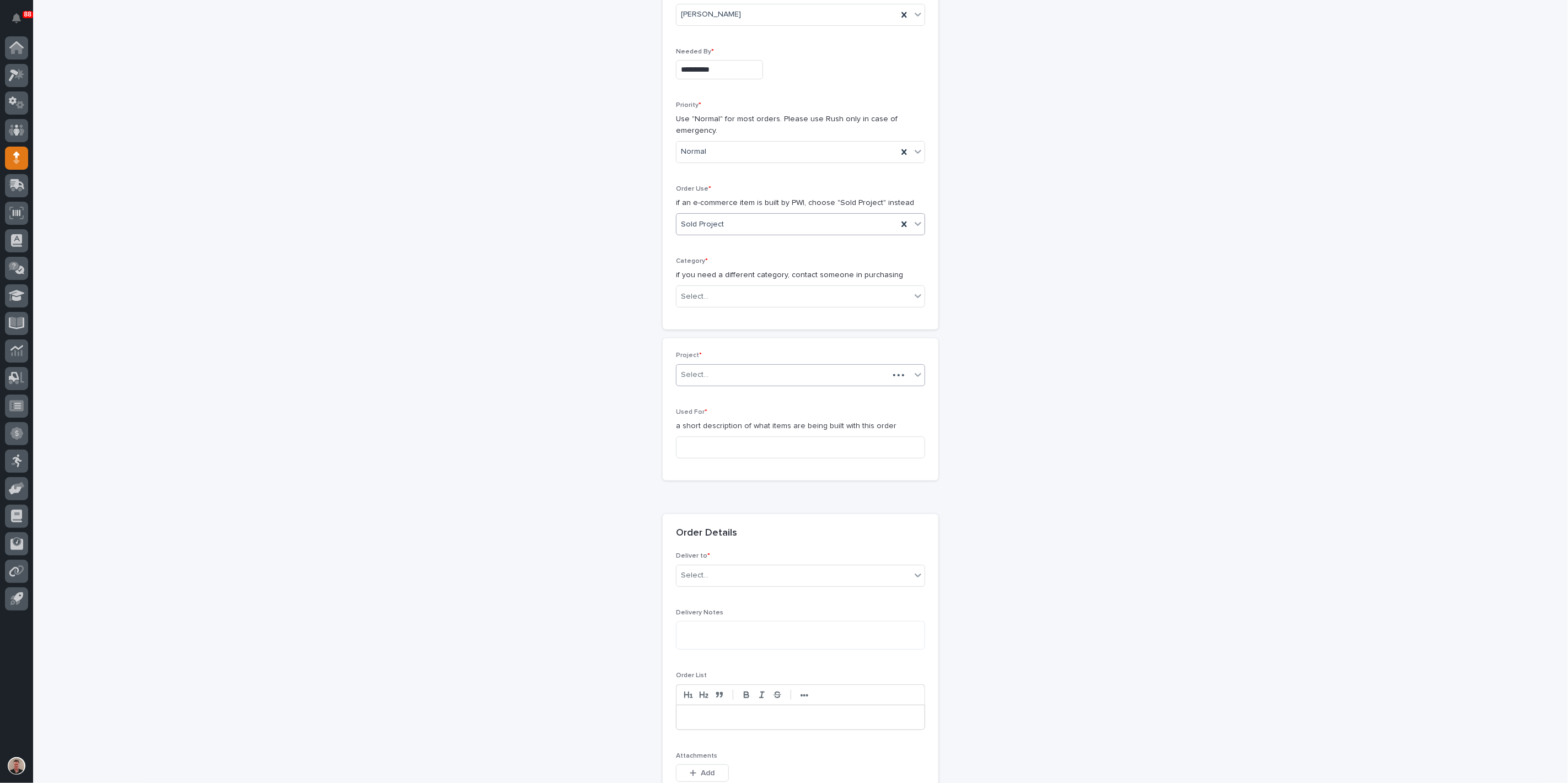
scroll to position [209, 0]
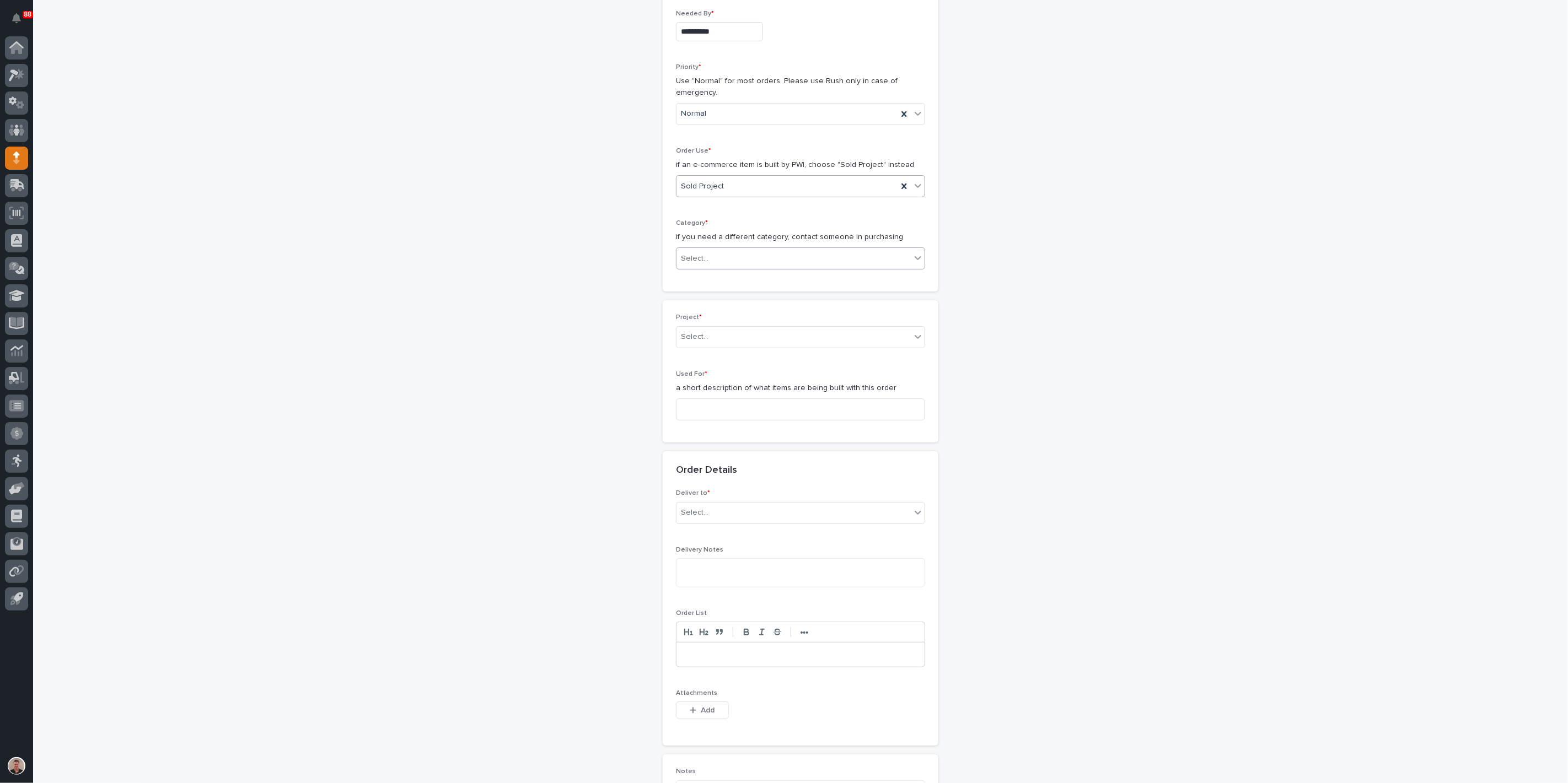
click at [725, 268] on div "Select..." at bounding box center [794, 258] width 234 height 19
click at [716, 483] on div "Parts & Hardware" at bounding box center [796, 482] width 241 height 19
click at [704, 421] on input at bounding box center [801, 409] width 249 height 22
click at [711, 341] on input "text" at bounding box center [711, 337] width 1 height 10
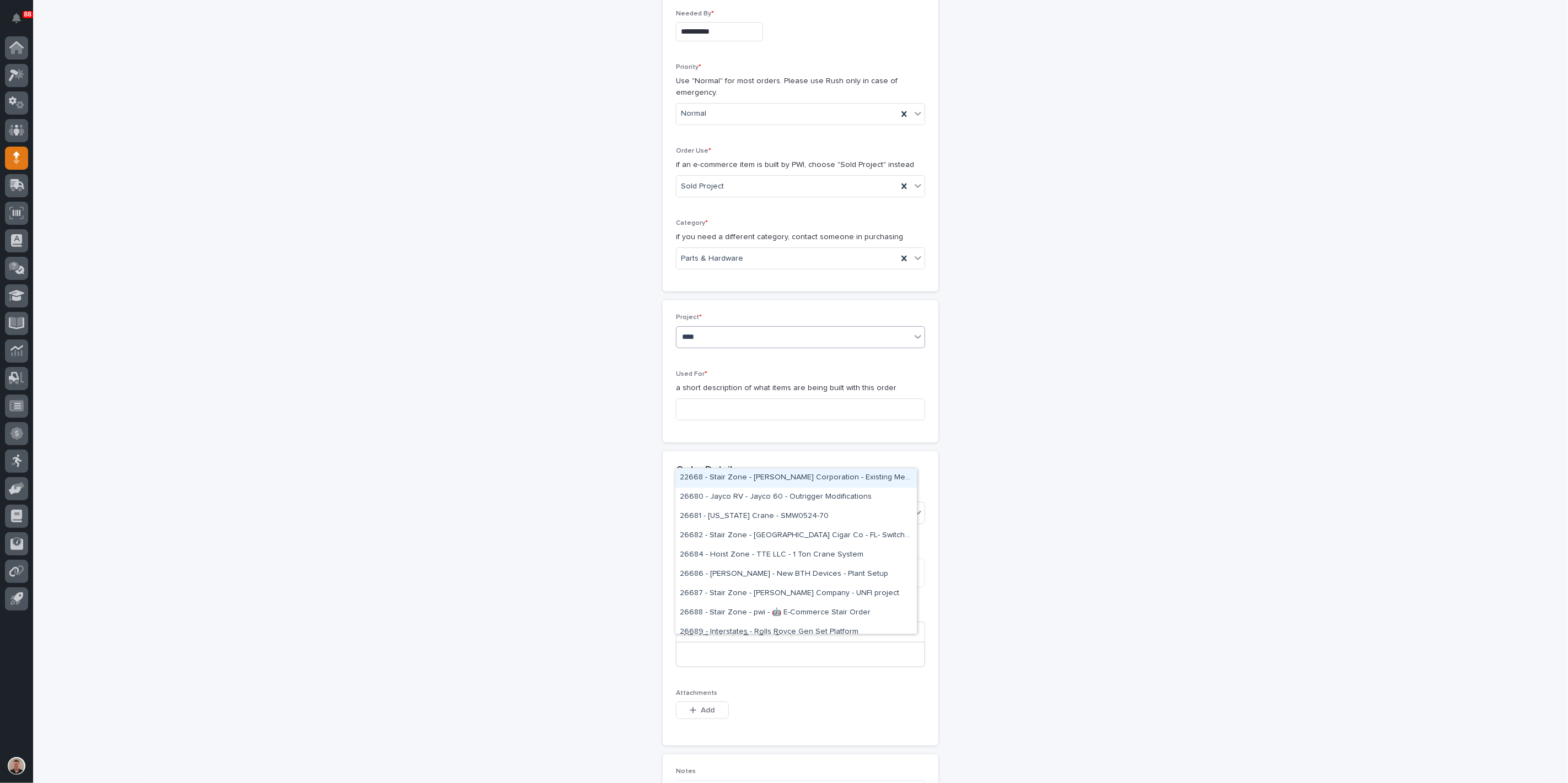
type input "*****"
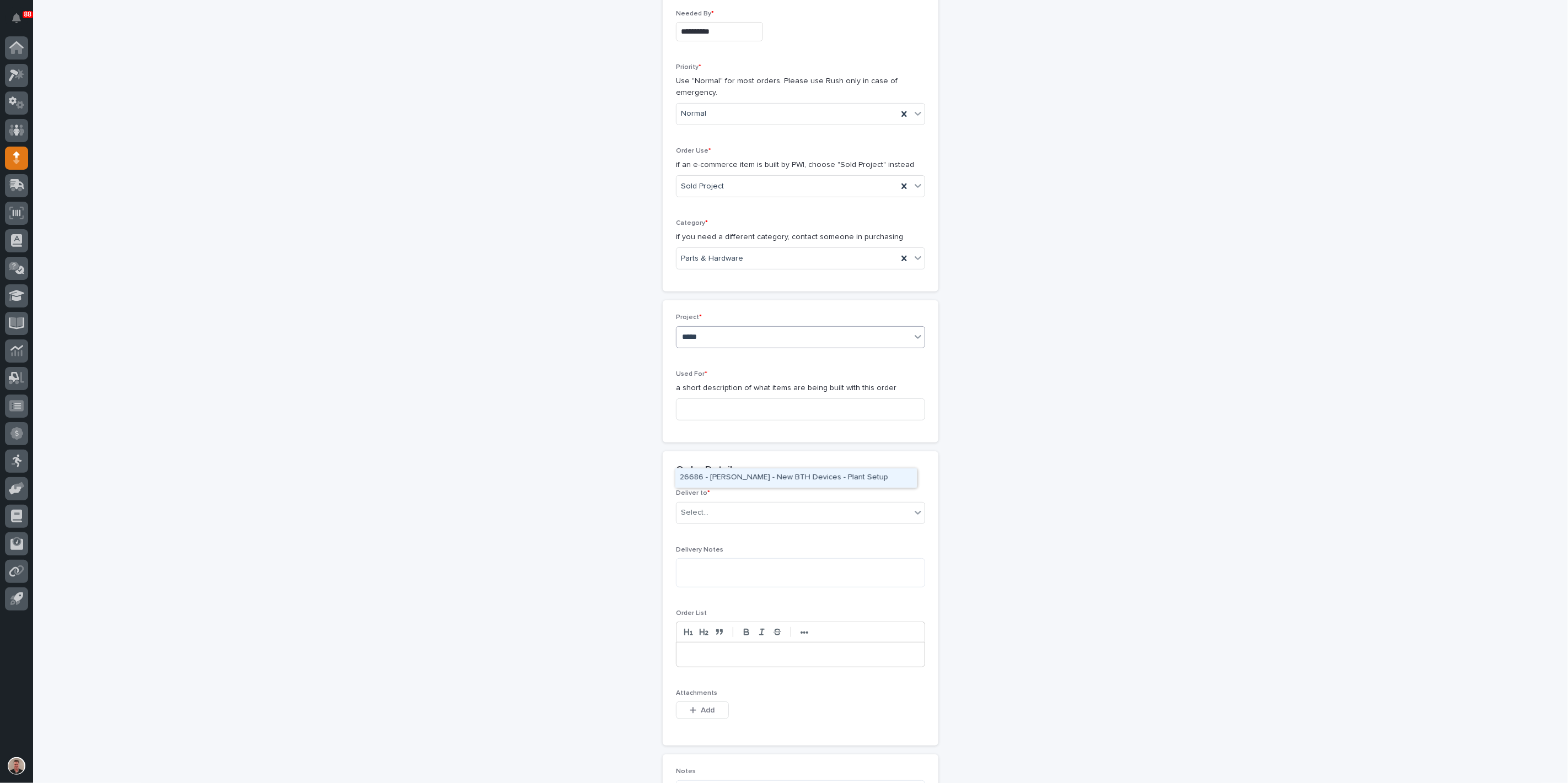
click at [725, 475] on div "26686 - [PERSON_NAME] - New BTH Devices - Plant Setup" at bounding box center [796, 478] width 241 height 19
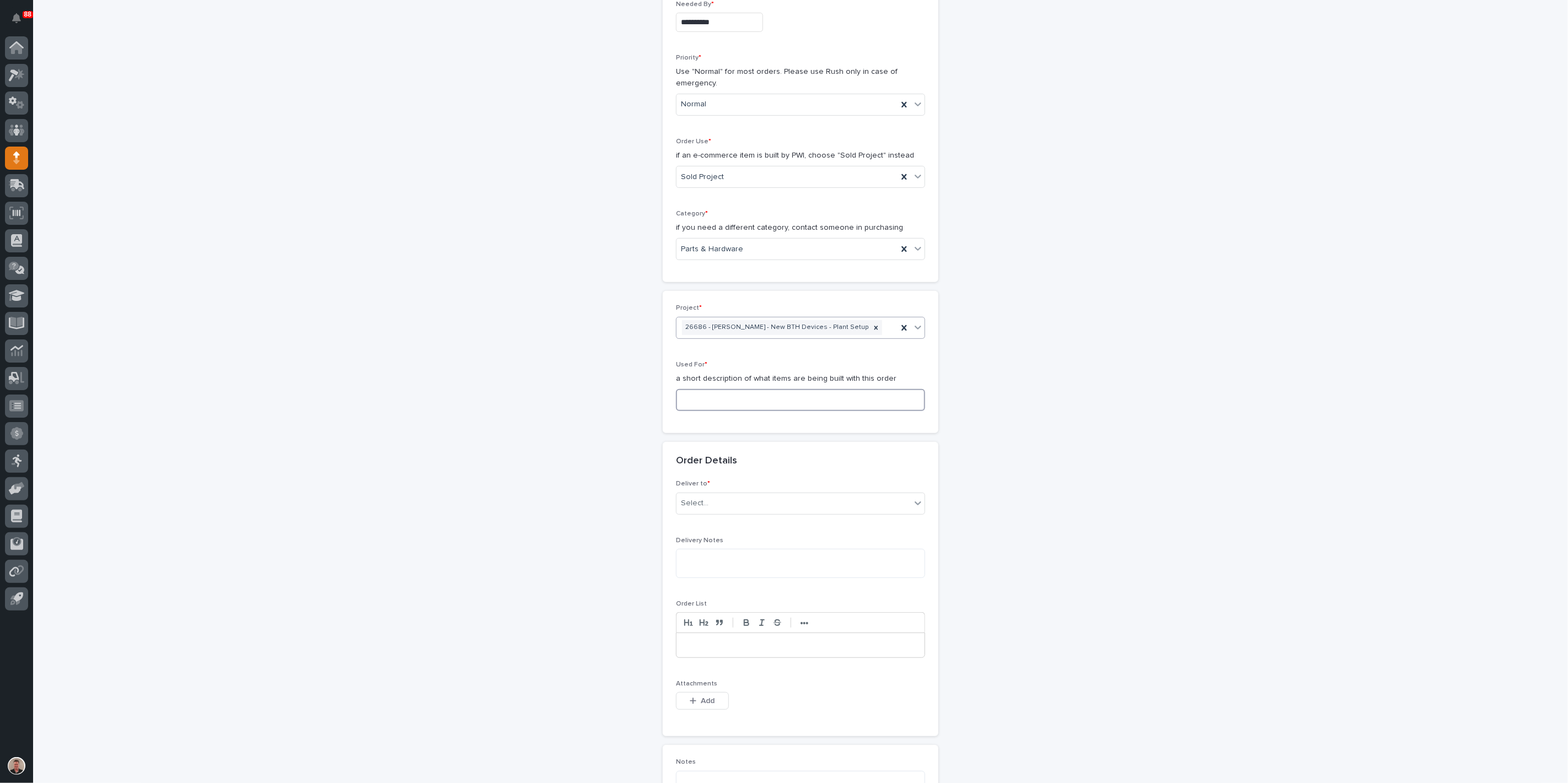
click at [697, 411] on input at bounding box center [801, 400] width 249 height 22
paste input "9ft Rolling Guardrail Front Cap Station - Steel"
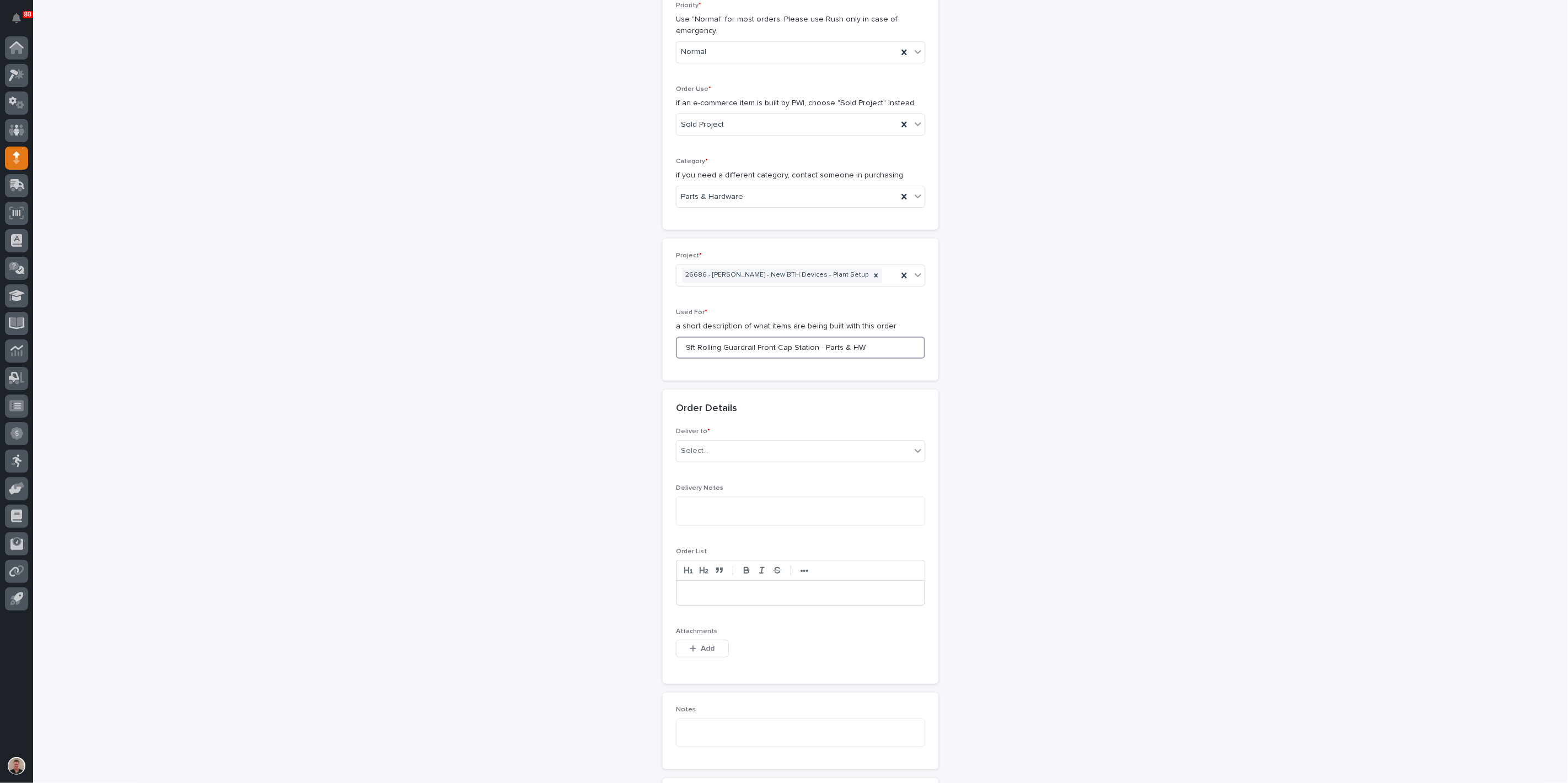
scroll to position [341, 0]
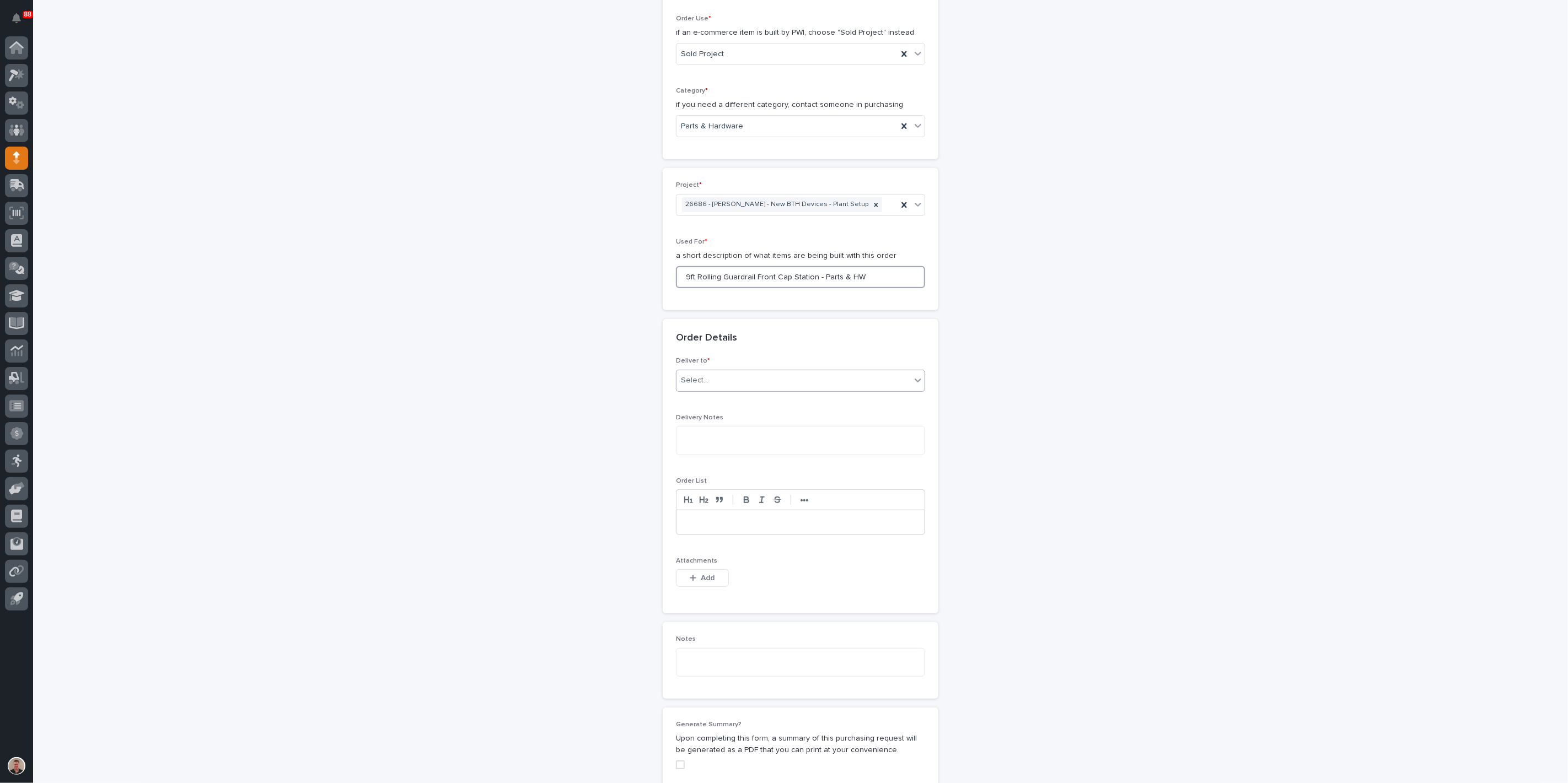
type input "9ft Rolling Guardrail Front Cap Station - Parts & HW"
click at [824, 390] on div "Select..." at bounding box center [794, 380] width 234 height 19
click at [804, 602] on div "PWI" at bounding box center [796, 593] width 241 height 19
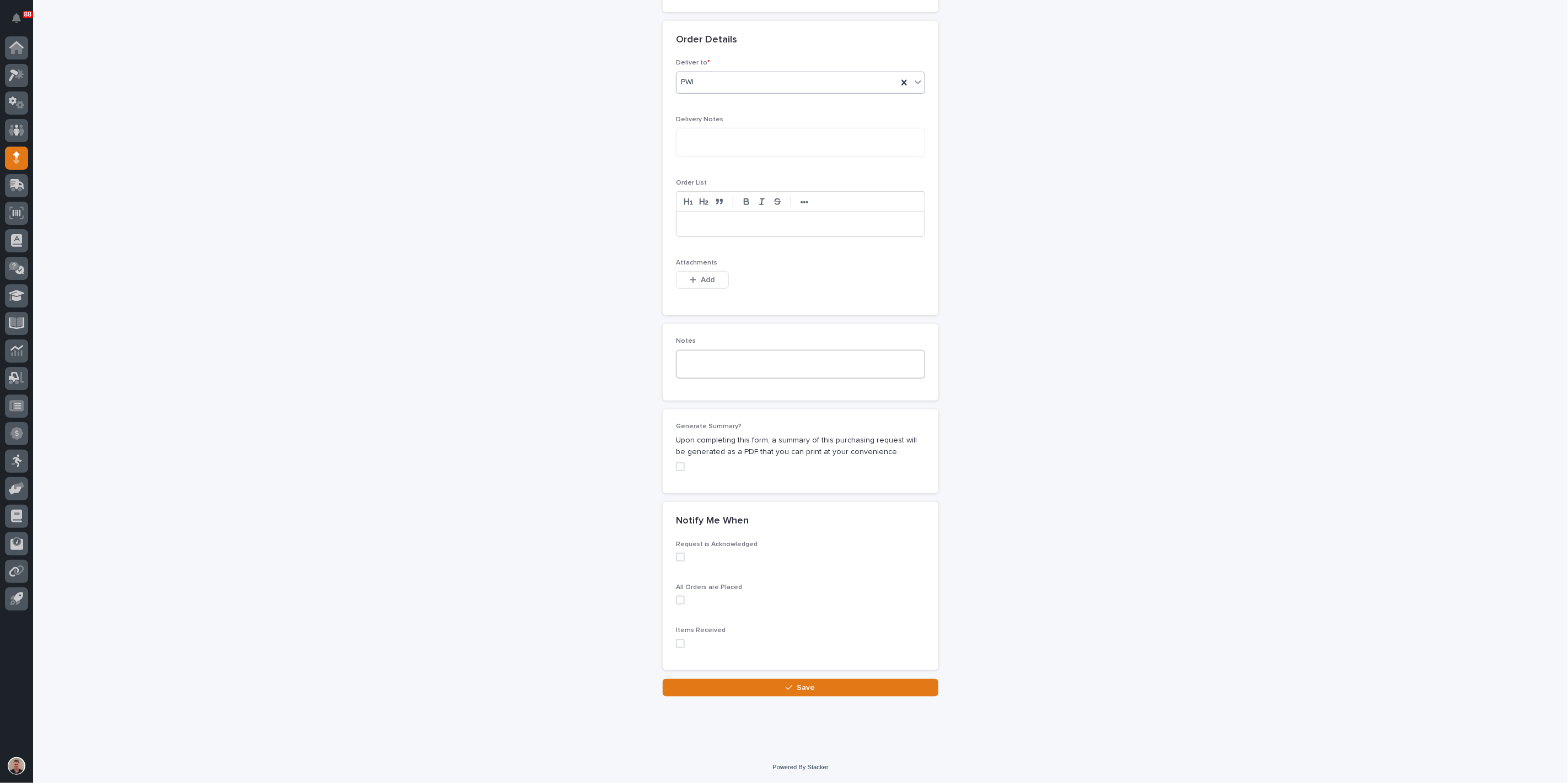
scroll to position [770, 0]
click at [707, 284] on span "Add" at bounding box center [709, 280] width 14 height 8
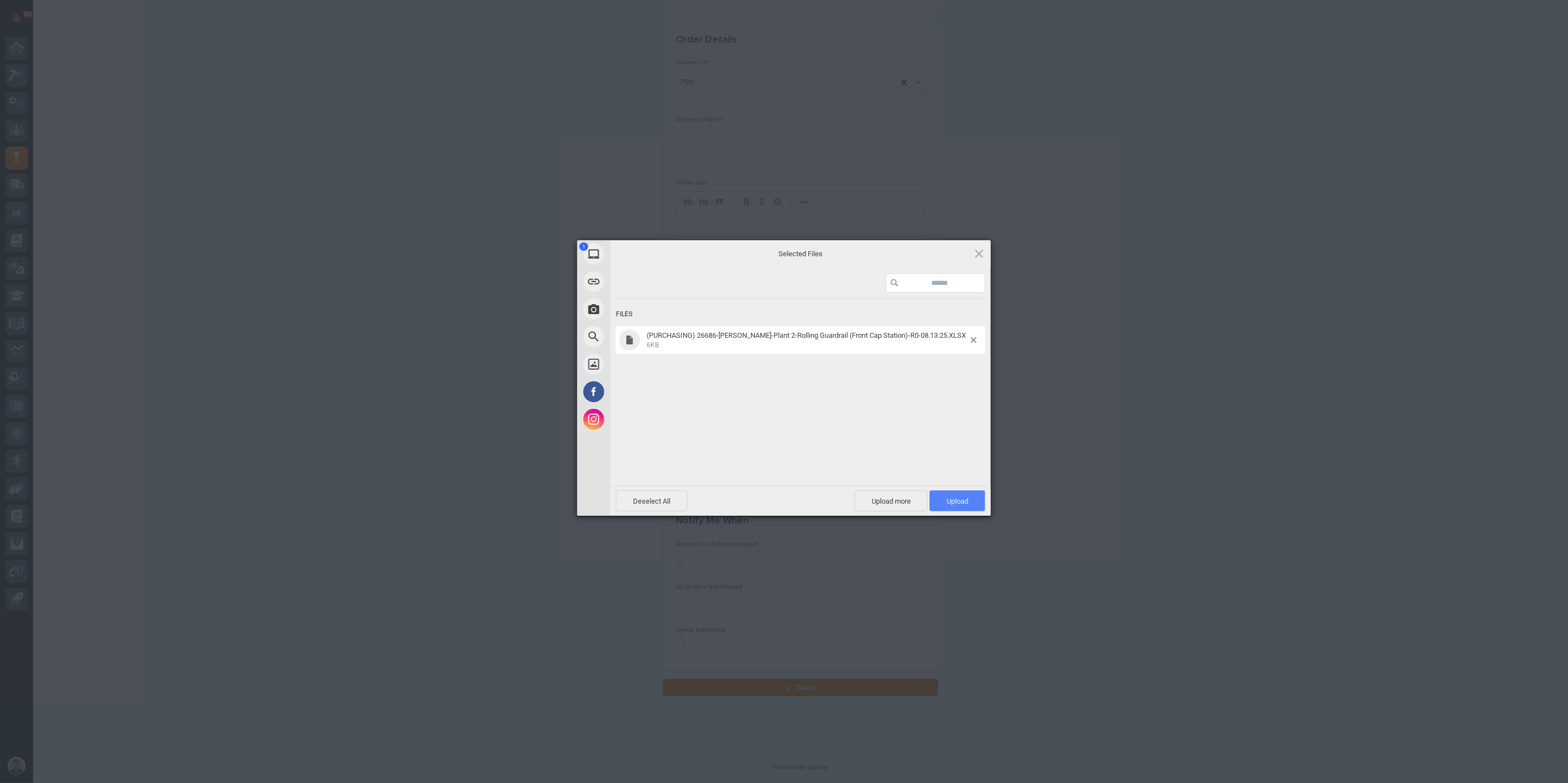
click at [944, 502] on span "Upload 1" at bounding box center [957, 501] width 56 height 21
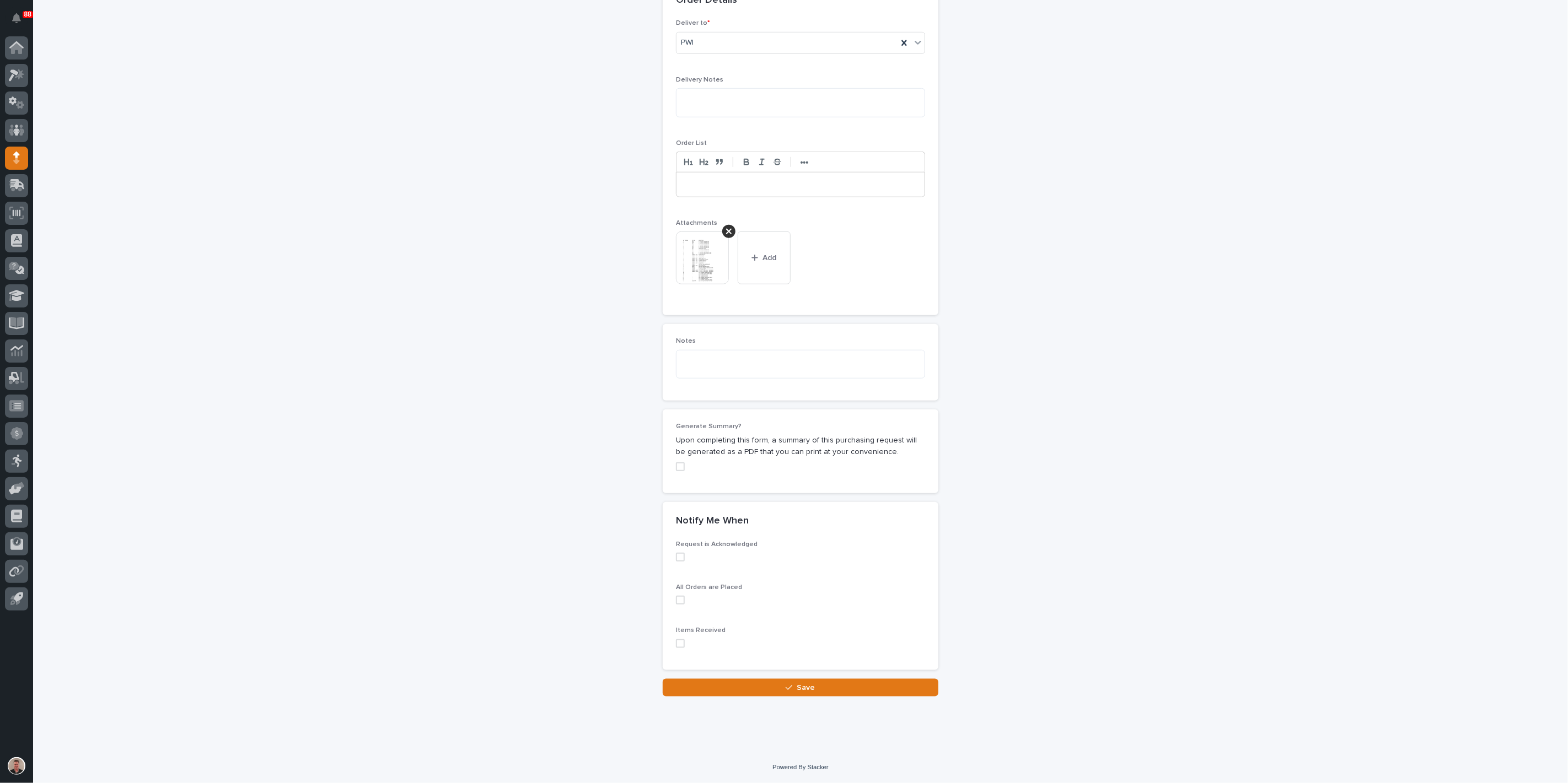
scroll to position [1007, 0]
click at [859, 684] on button "Save" at bounding box center [801, 688] width 276 height 18
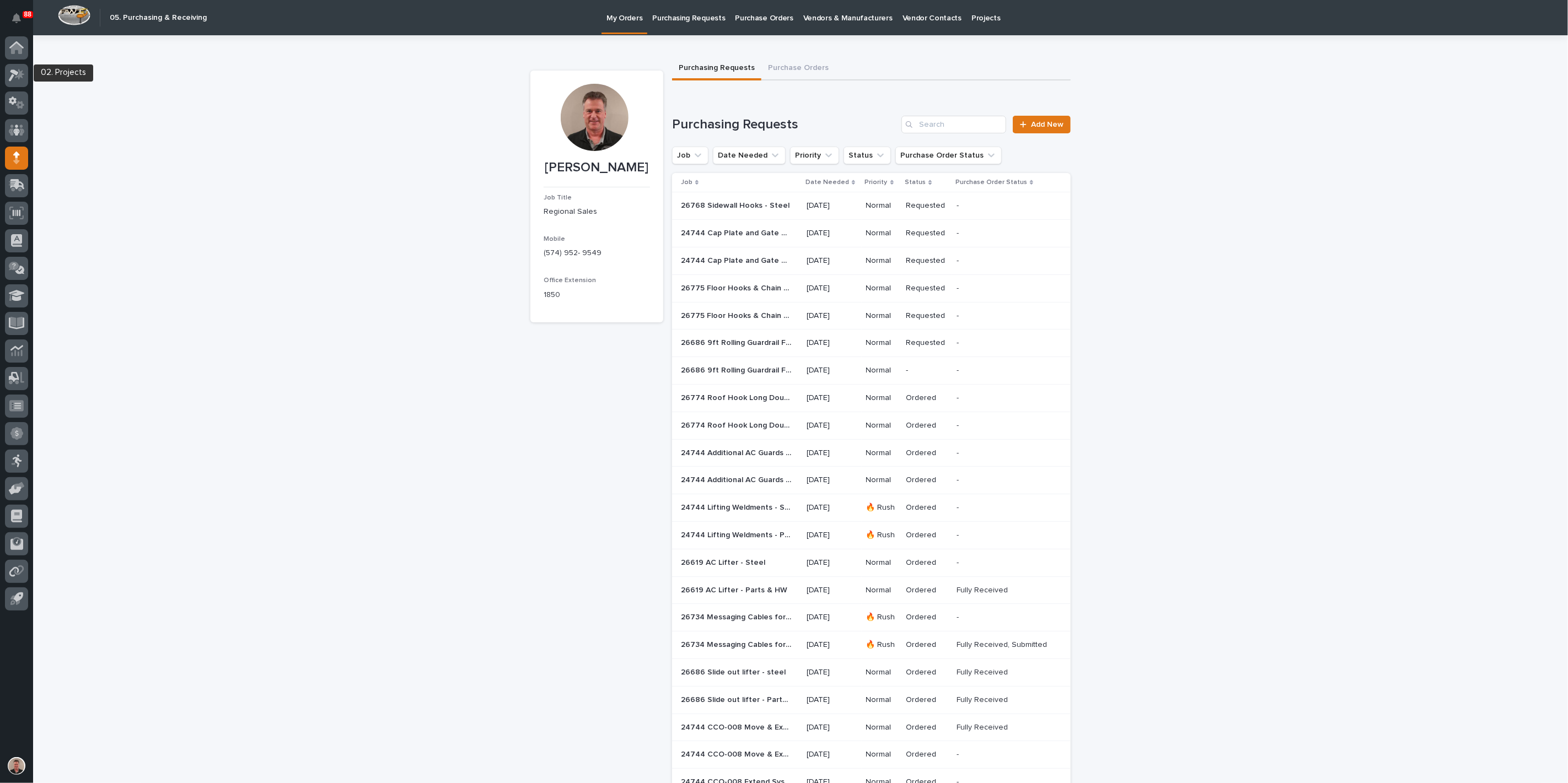
click at [17, 79] on icon at bounding box center [17, 75] width 16 height 13
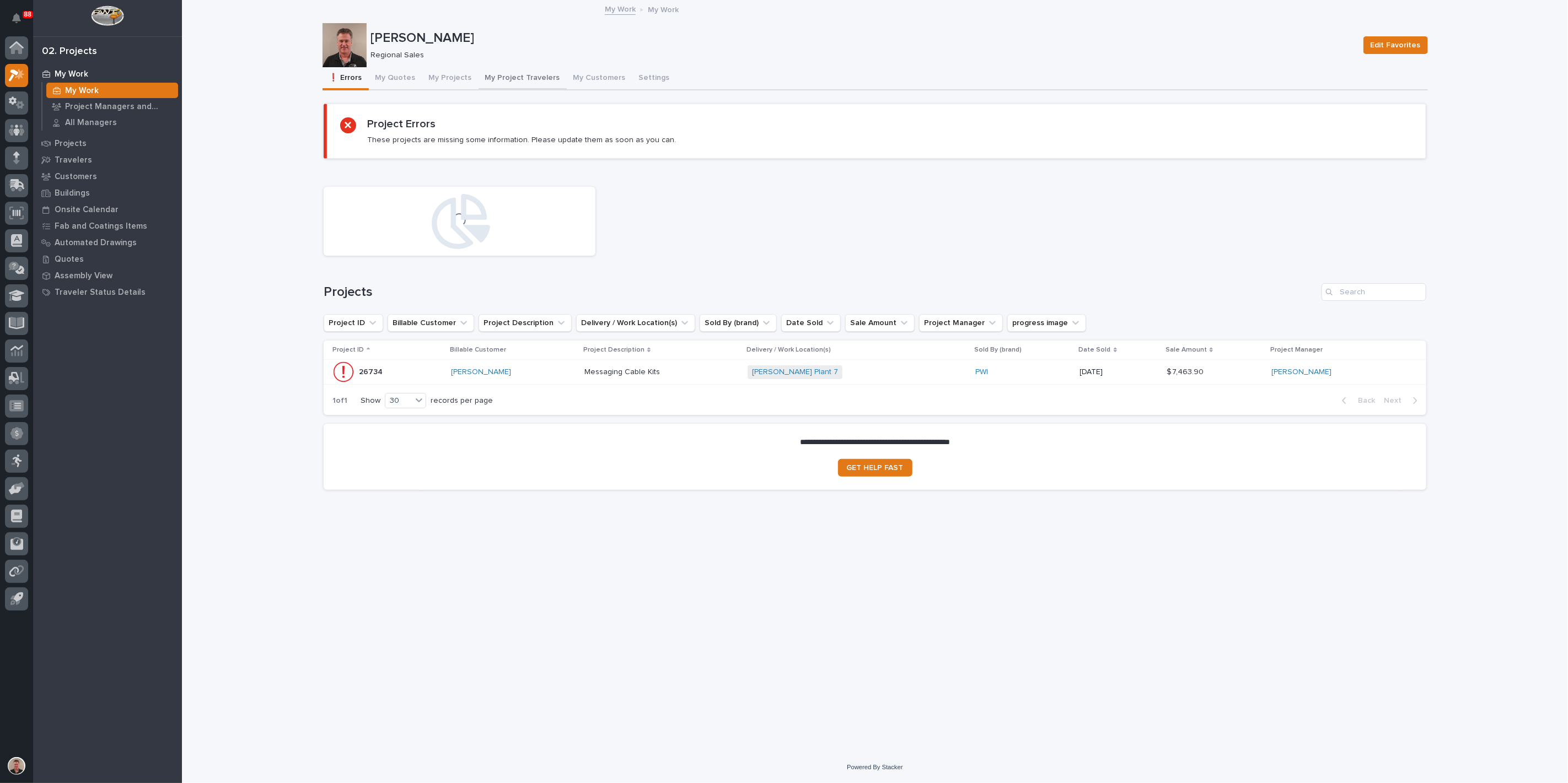
click at [539, 89] on button "My Project Travelers" at bounding box center [523, 78] width 88 height 23
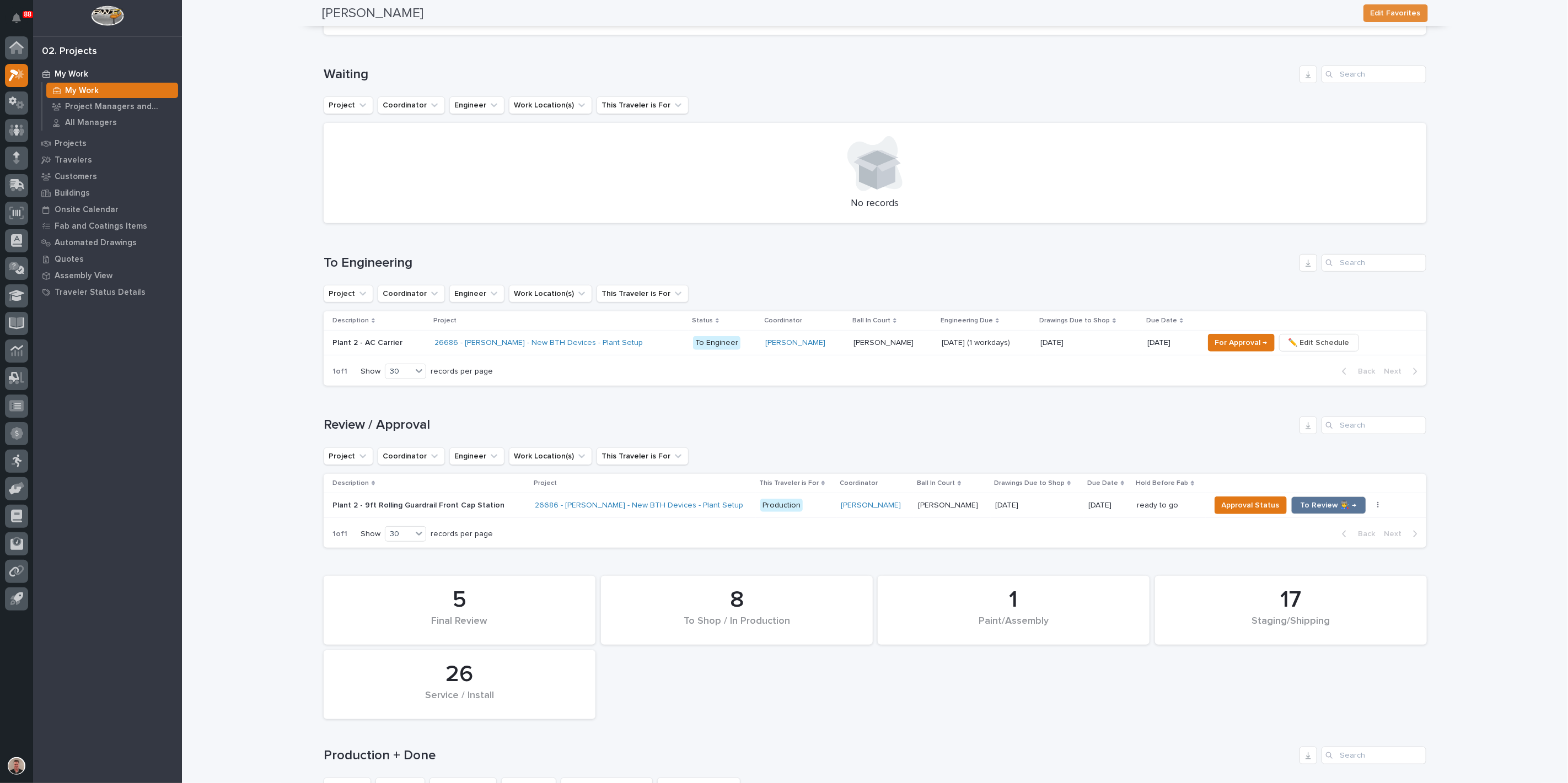
scroll to position [367, 0]
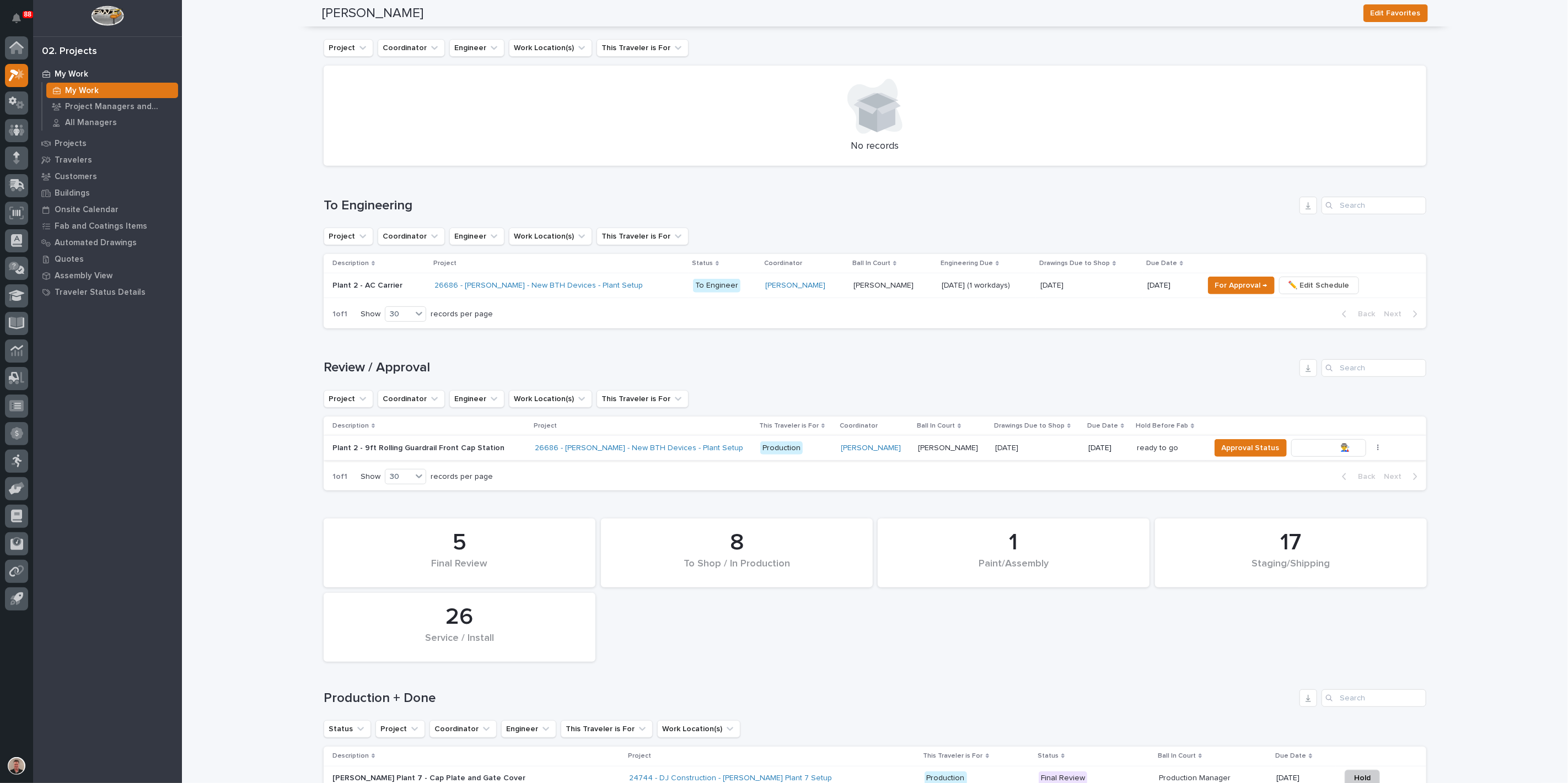
click at [1314, 455] on span "To Review 👨‍🏭 →" at bounding box center [1329, 448] width 56 height 13
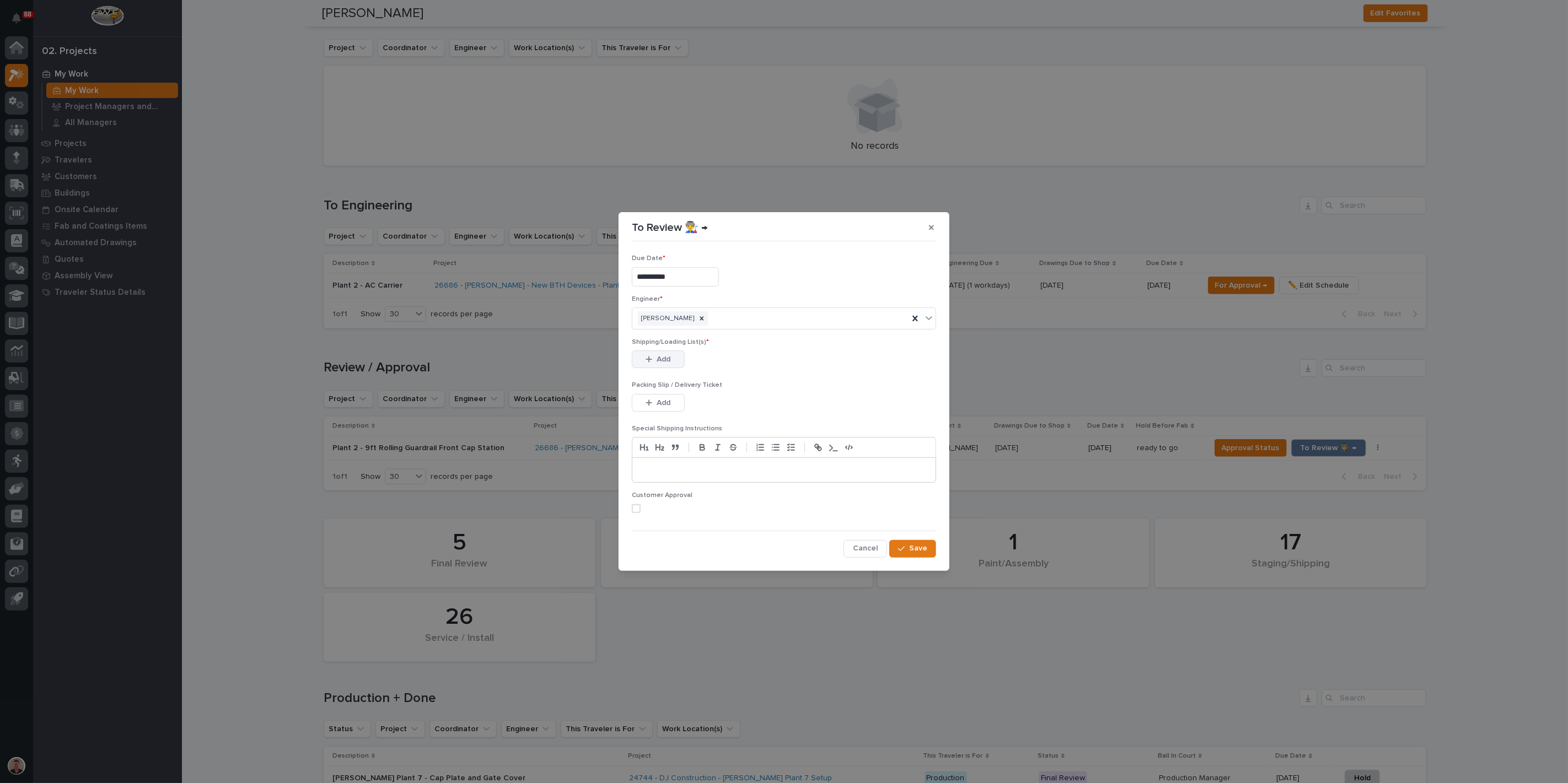
click at [665, 364] on span "Add" at bounding box center [664, 359] width 14 height 10
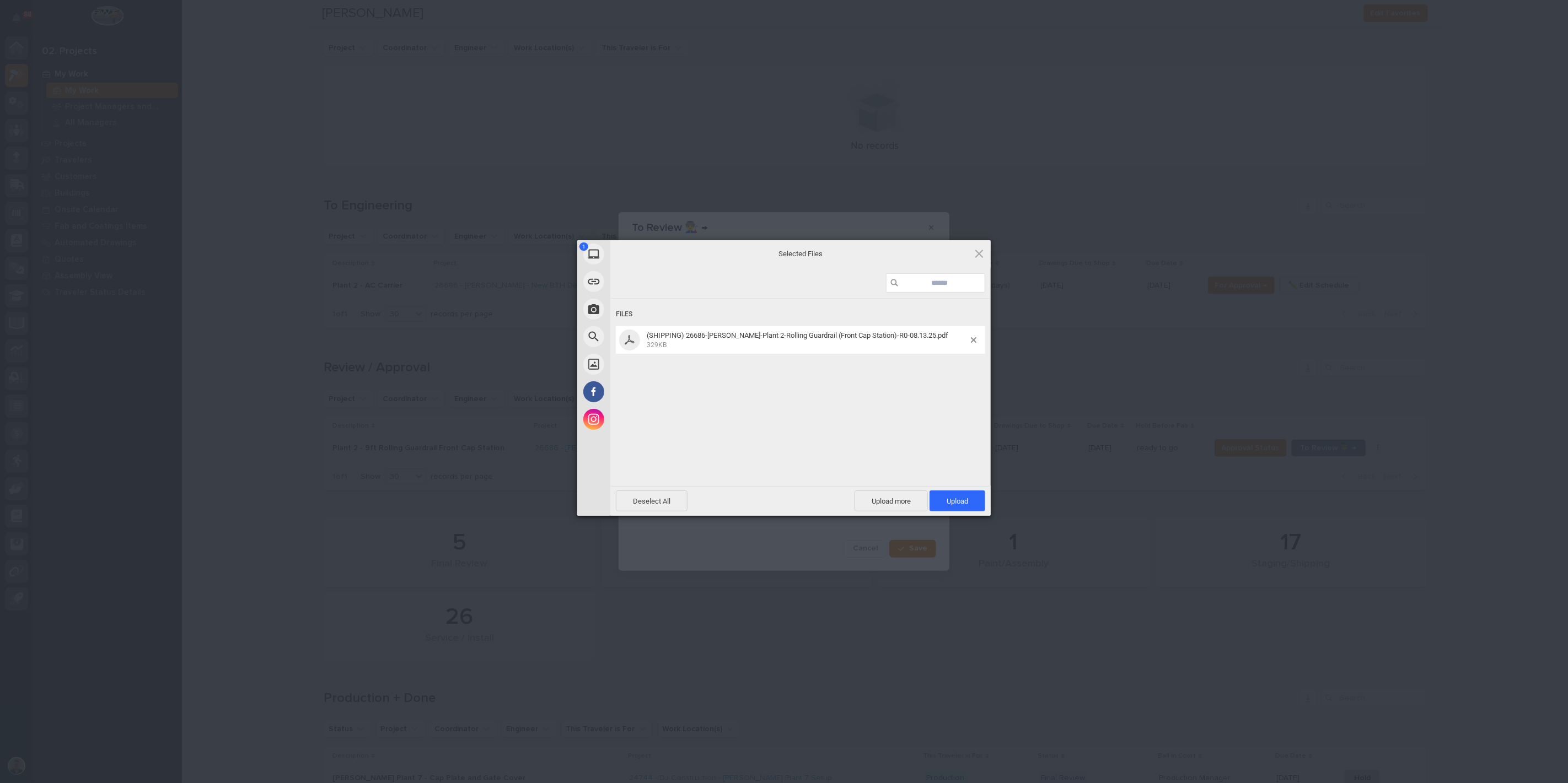
drag, startPoint x: 942, startPoint y: 495, endPoint x: 936, endPoint y: 487, distance: 10.0
click at [945, 496] on span "Upload 1" at bounding box center [957, 501] width 56 height 21
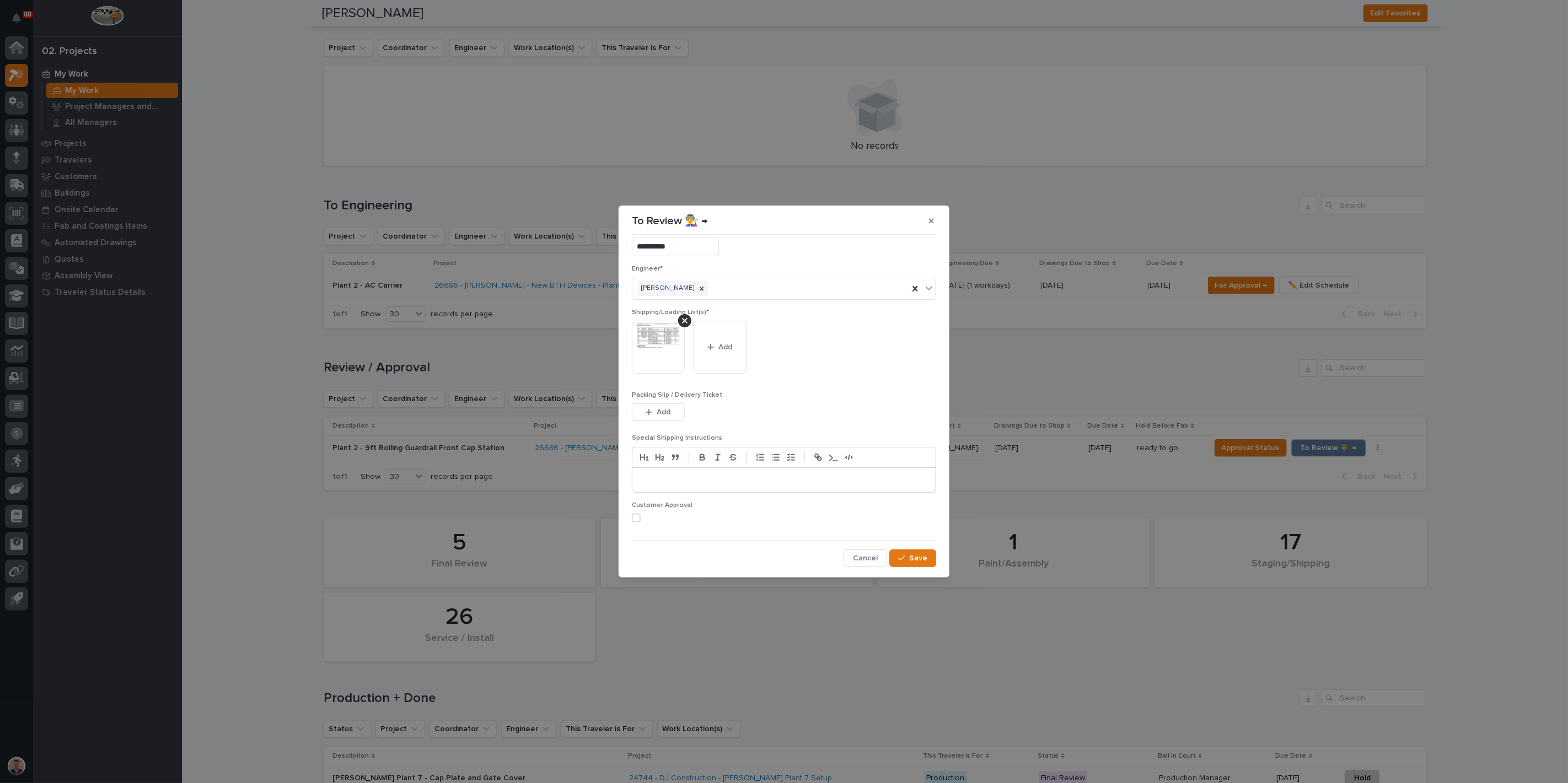
scroll to position [71, 0]
click at [641, 514] on span at bounding box center [637, 518] width 9 height 9
click at [898, 555] on icon "button" at bounding box center [901, 558] width 6 height 8
